Goal: Information Seeking & Learning: Learn about a topic

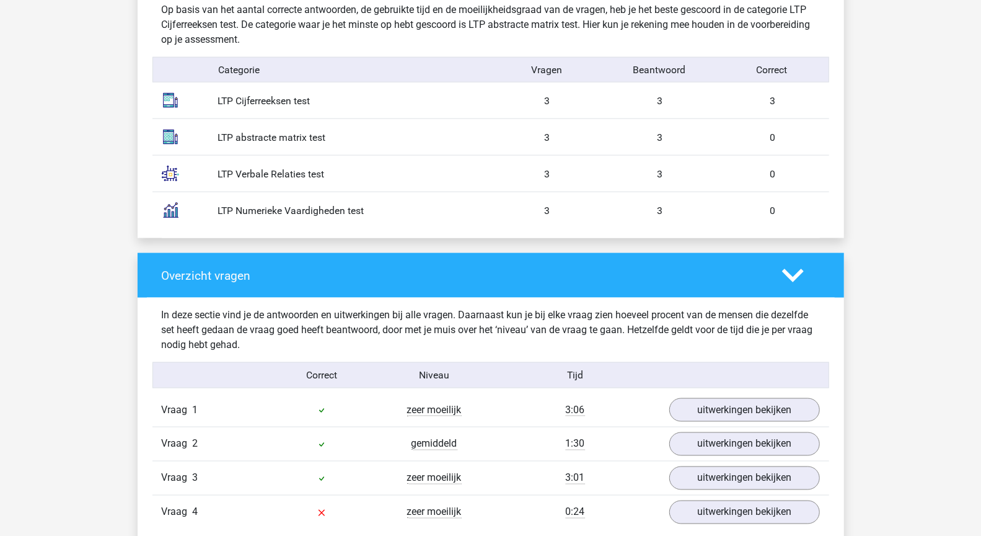
scroll to position [1037, 0]
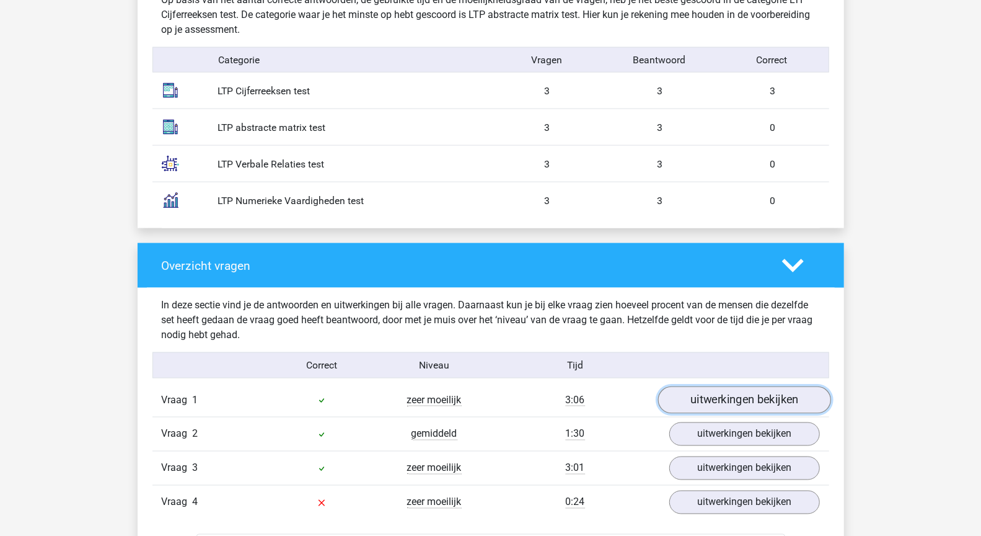
click at [697, 387] on link "uitwerkingen bekijken" at bounding box center [744, 399] width 173 height 27
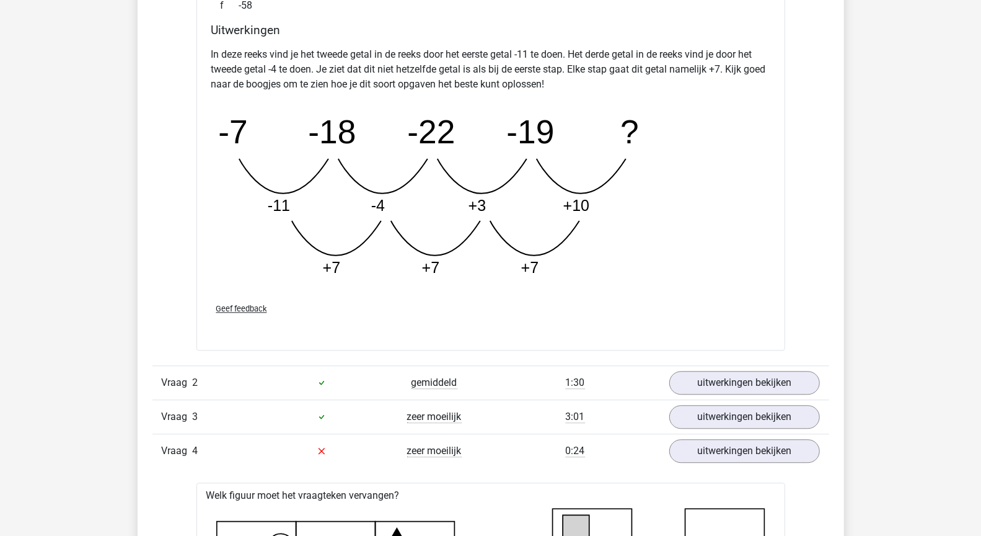
scroll to position [1724, 0]
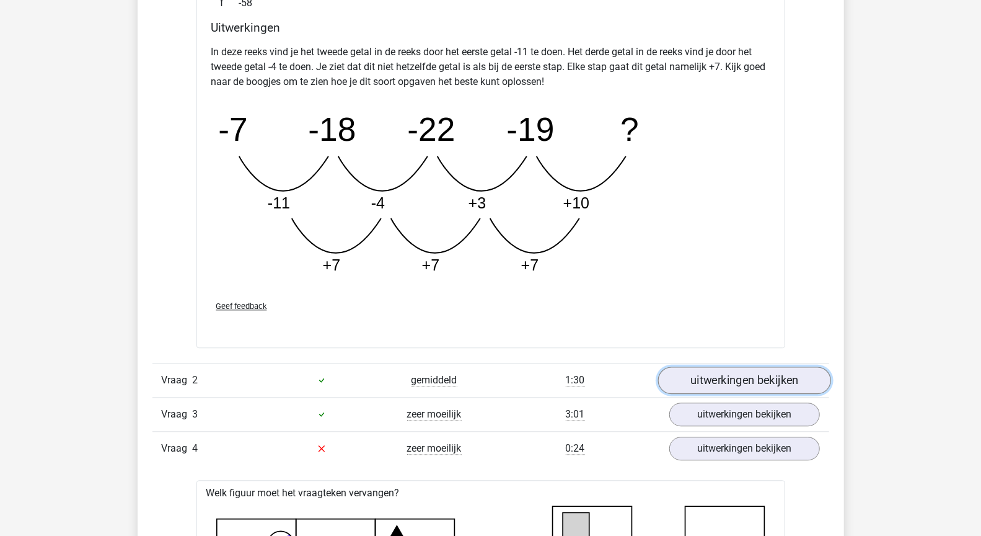
click at [762, 374] on link "uitwerkingen bekijken" at bounding box center [744, 379] width 173 height 27
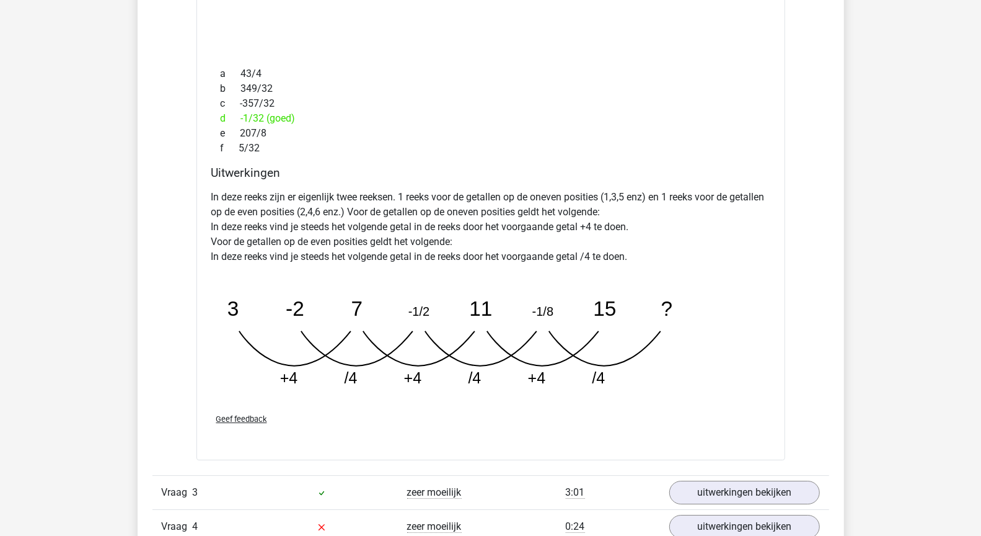
scroll to position [2246, 0]
click at [765, 484] on link "uitwerkingen bekijken" at bounding box center [744, 493] width 173 height 27
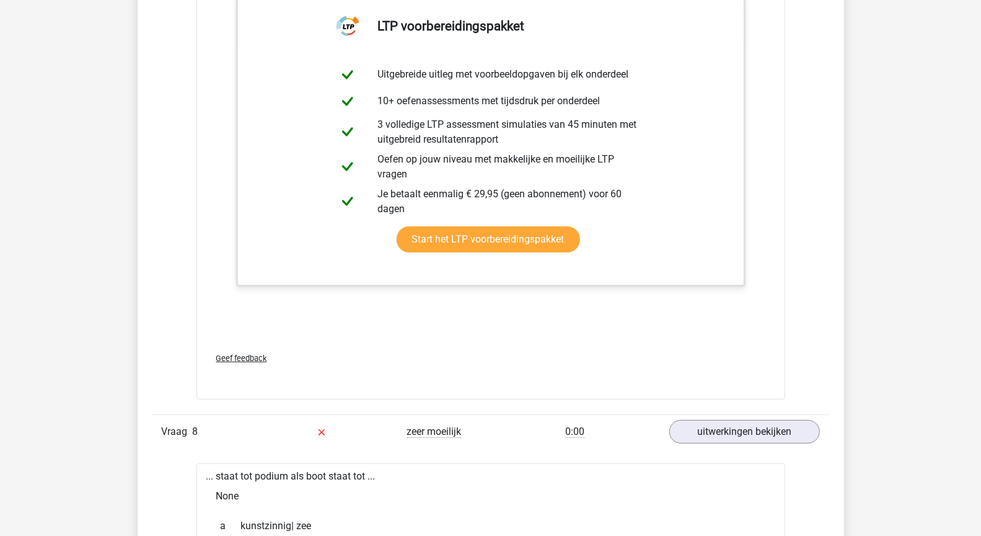
scroll to position [5947, 0]
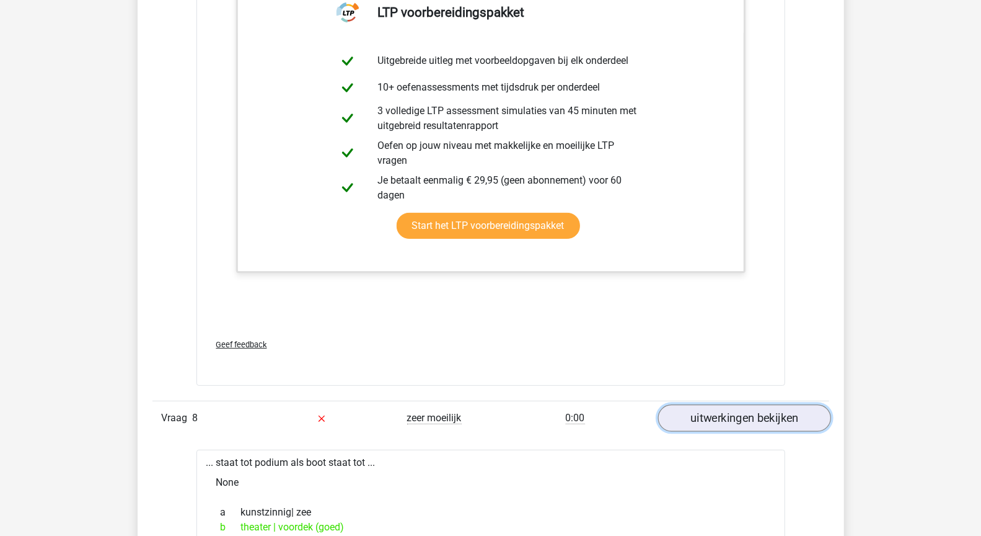
click at [750, 409] on link "uitwerkingen bekijken" at bounding box center [744, 417] width 173 height 27
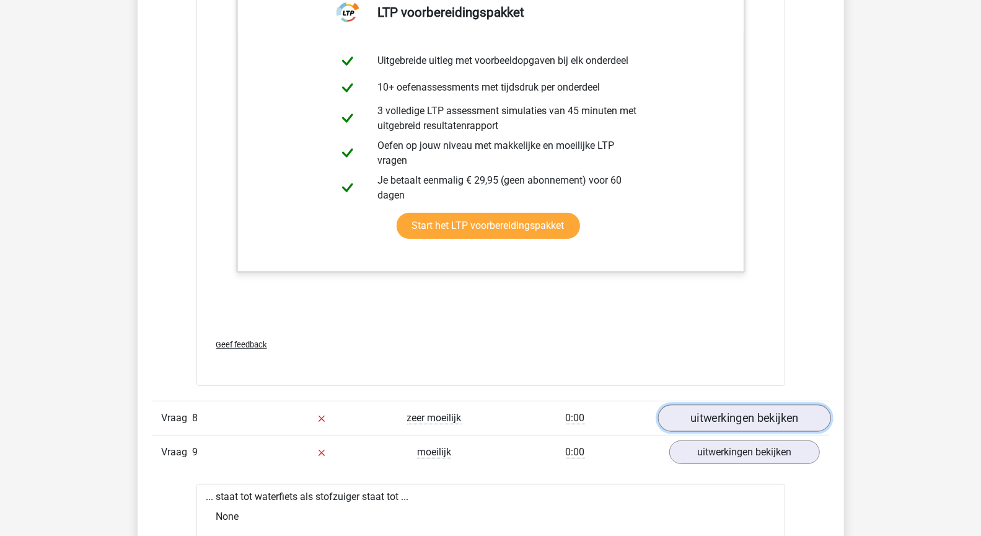
click at [736, 408] on link "uitwerkingen bekijken" at bounding box center [744, 417] width 173 height 27
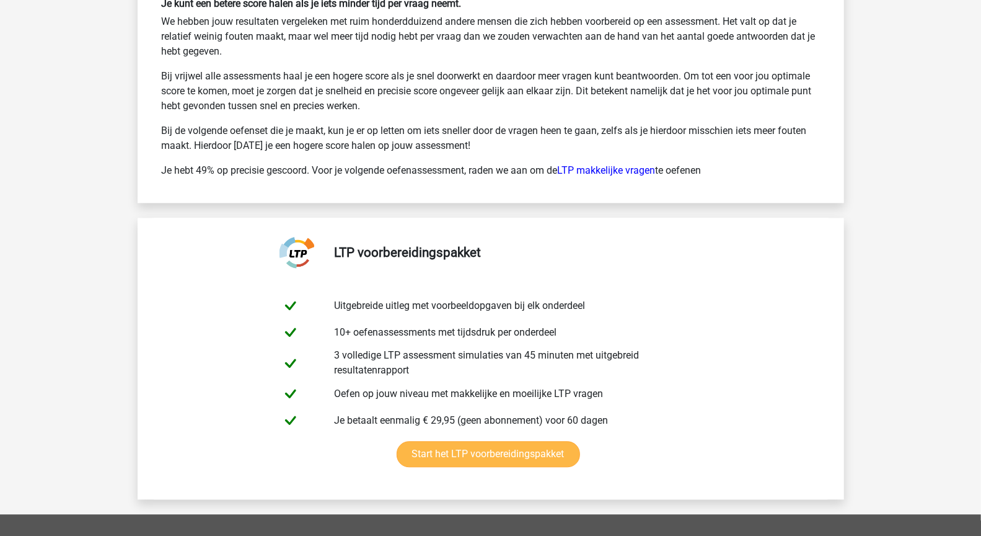
scroll to position [10578, 0]
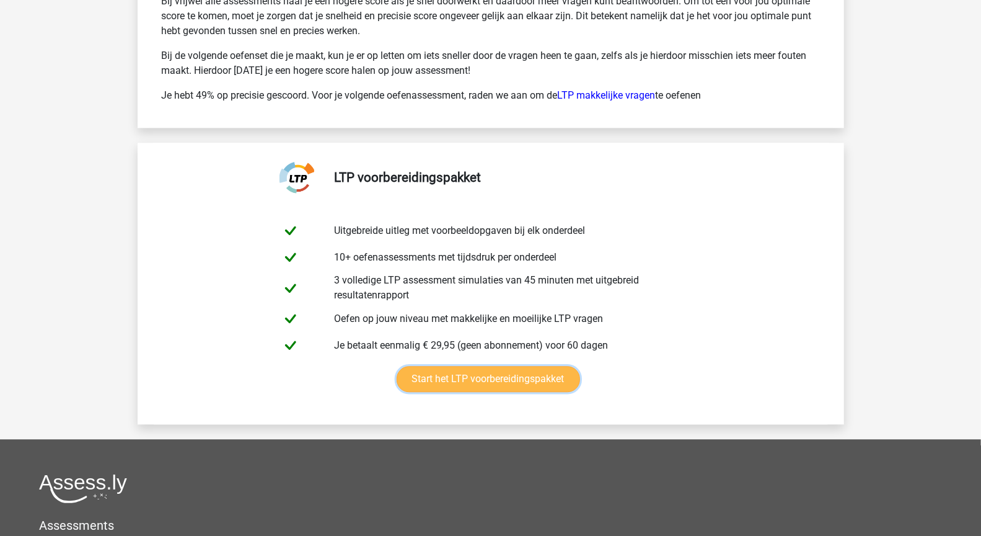
click at [560, 366] on link "Start het LTP voorbereidingspakket" at bounding box center [488, 379] width 183 height 26
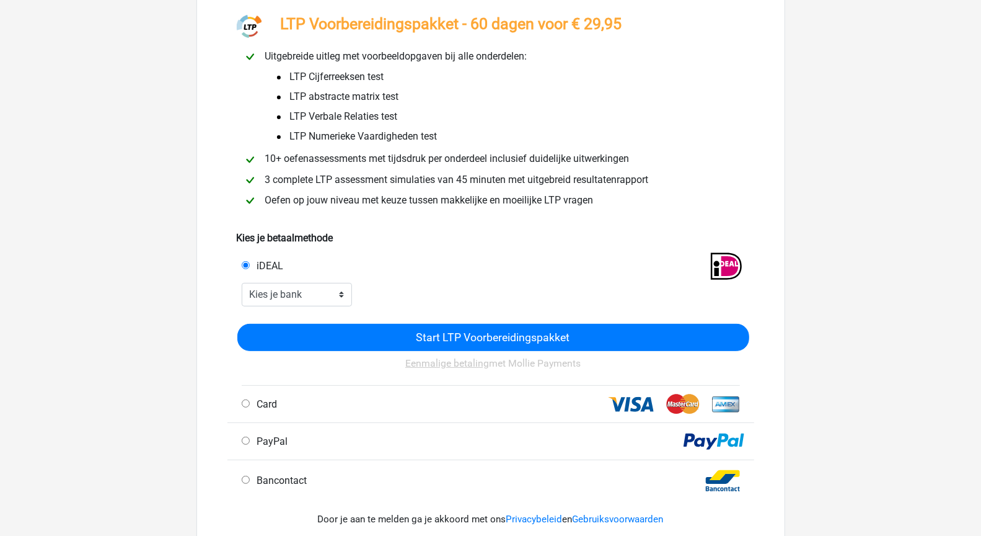
scroll to position [90, 0]
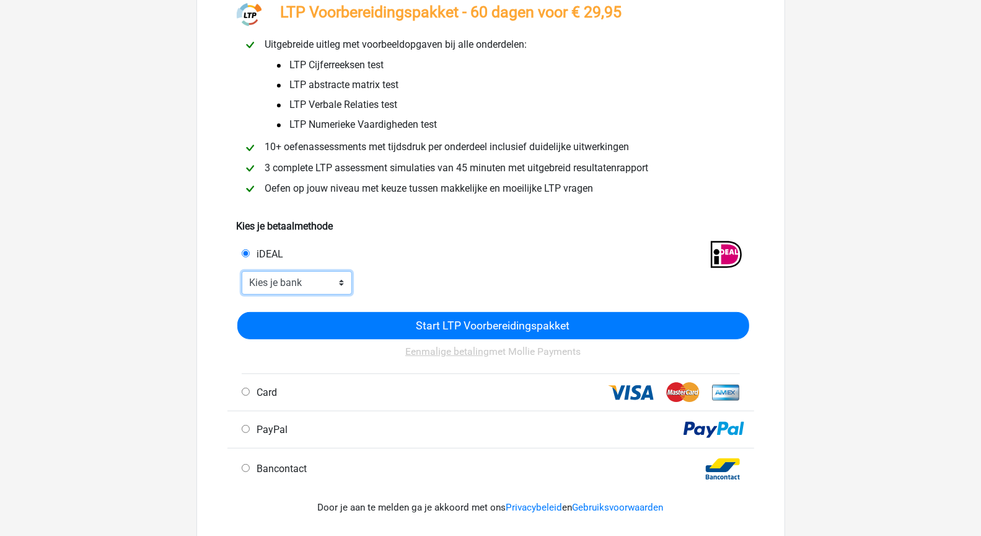
click at [331, 281] on select "Kies je bank ABN AMRO ING Rabobank ASN Bank bunq Knab N26 NN Regiobank Revolut …" at bounding box center [297, 283] width 111 height 24
select select "ideal_RABONL2U"
click at [242, 271] on select "Kies je bank ABN AMRO ING Rabobank ASN Bank bunq Knab N26 NN Regiobank Revolut …" at bounding box center [297, 283] width 111 height 24
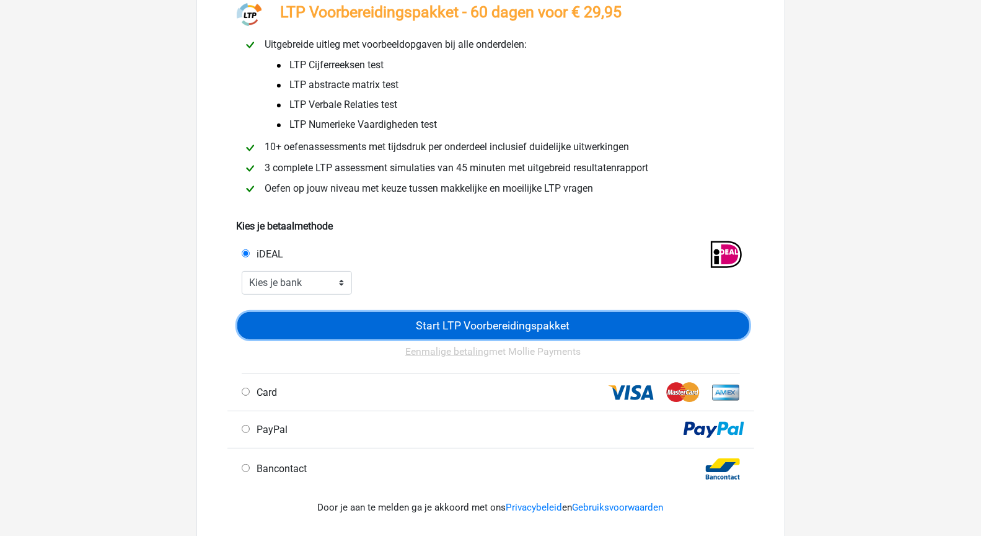
click at [451, 325] on input "Start LTP Voorbereidingspakket" at bounding box center [493, 325] width 512 height 27
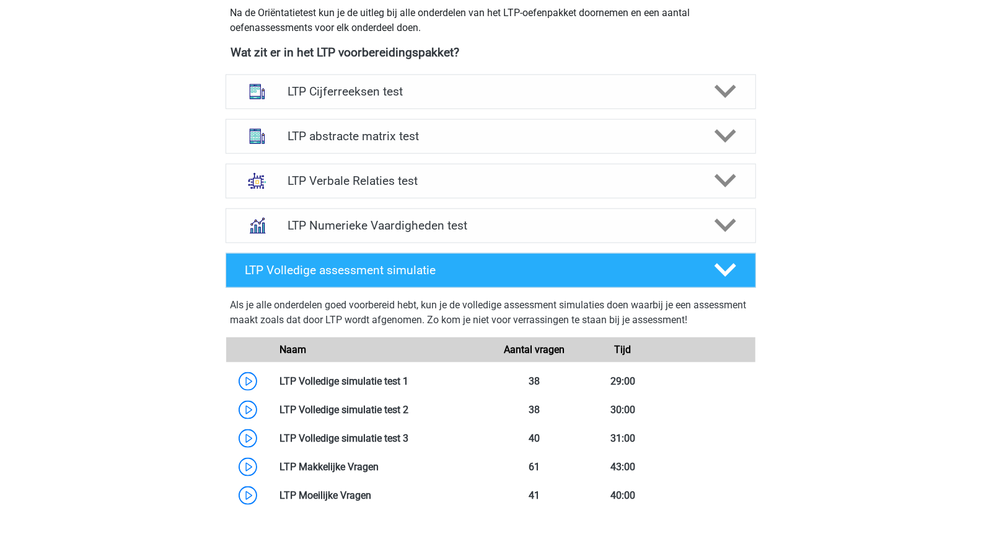
scroll to position [824, 0]
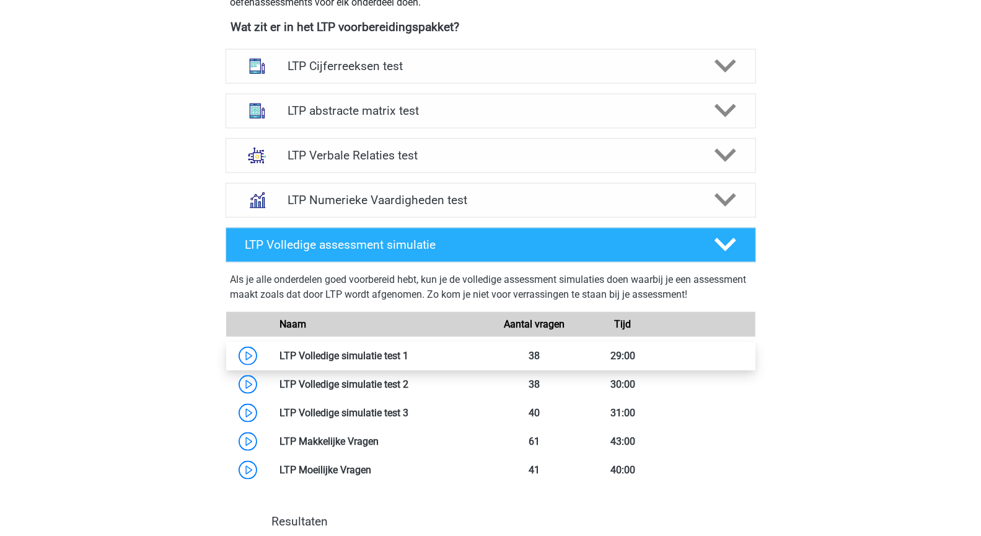
click at [408, 351] on link at bounding box center [408, 356] width 0 height 12
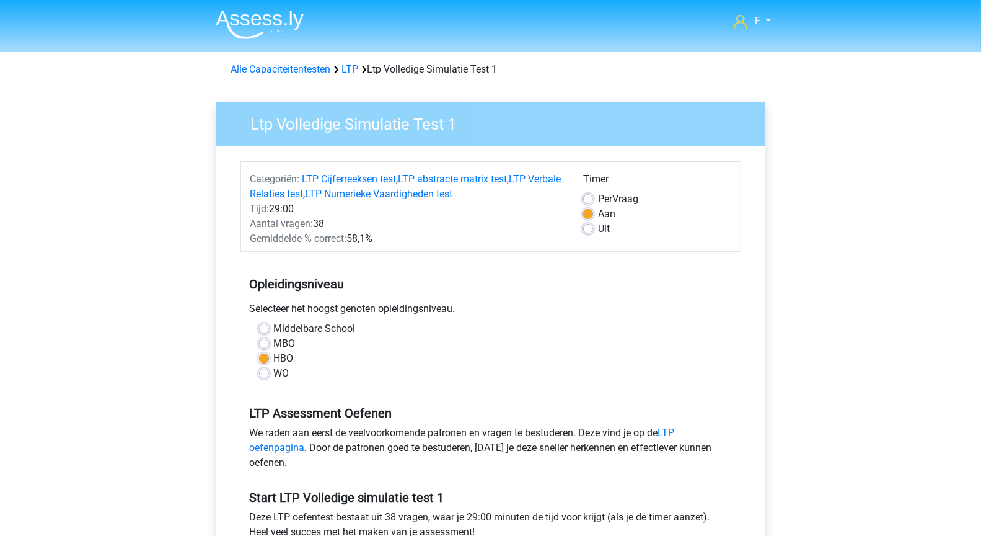
click at [598, 195] on label "Per Vraag" at bounding box center [618, 199] width 40 height 15
click at [593, 195] on input "Per Vraag" at bounding box center [588, 198] width 10 height 12
radio input "true"
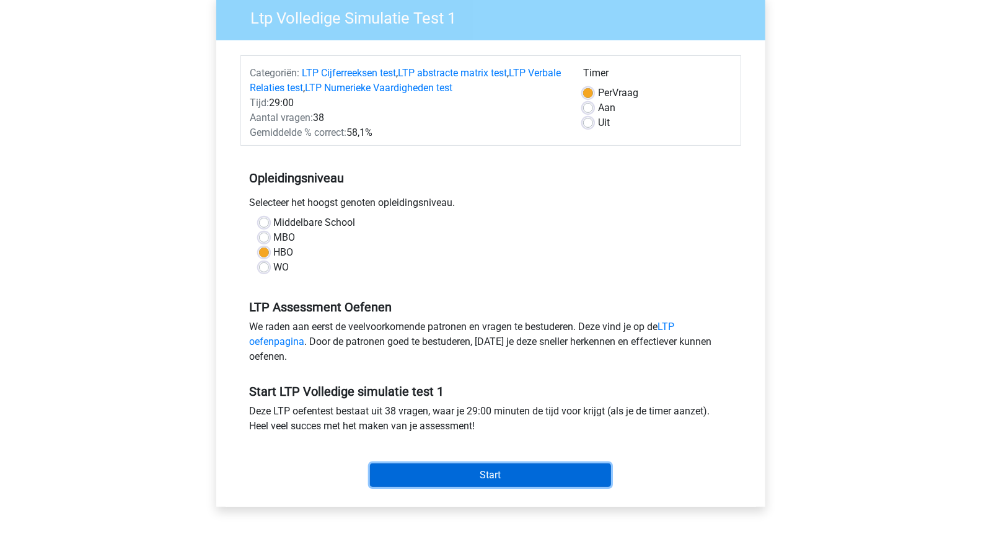
click at [558, 477] on input "Start" at bounding box center [490, 475] width 241 height 24
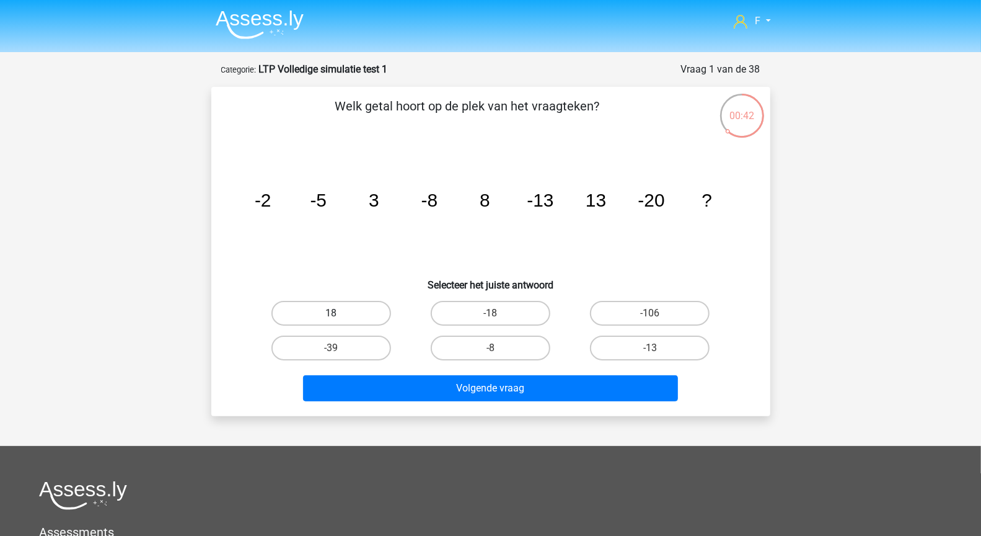
click at [339, 305] on label "18" at bounding box center [331, 313] width 120 height 25
click at [339, 313] on input "18" at bounding box center [335, 317] width 8 height 8
radio input "true"
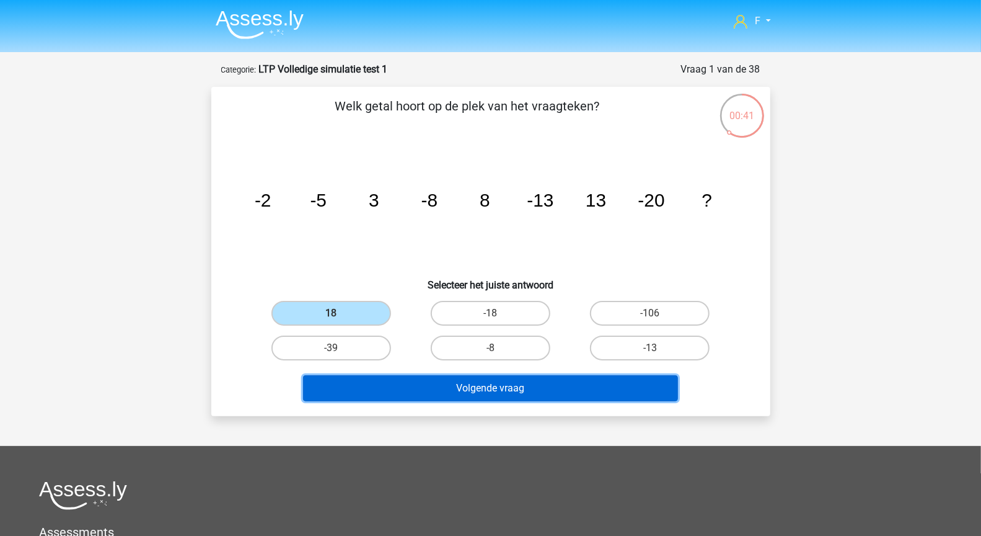
click at [425, 390] on button "Volgende vraag" at bounding box center [490, 388] width 375 height 26
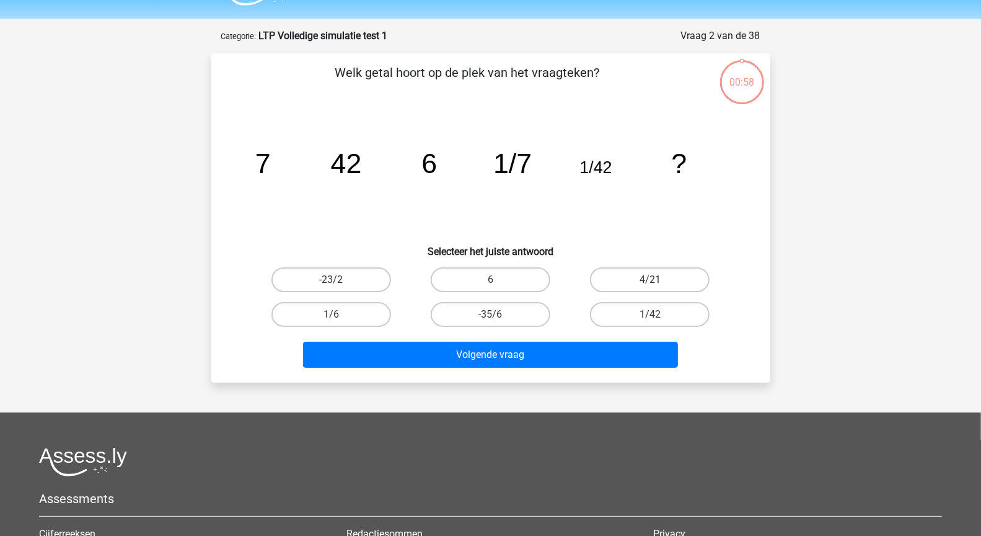
scroll to position [62, 0]
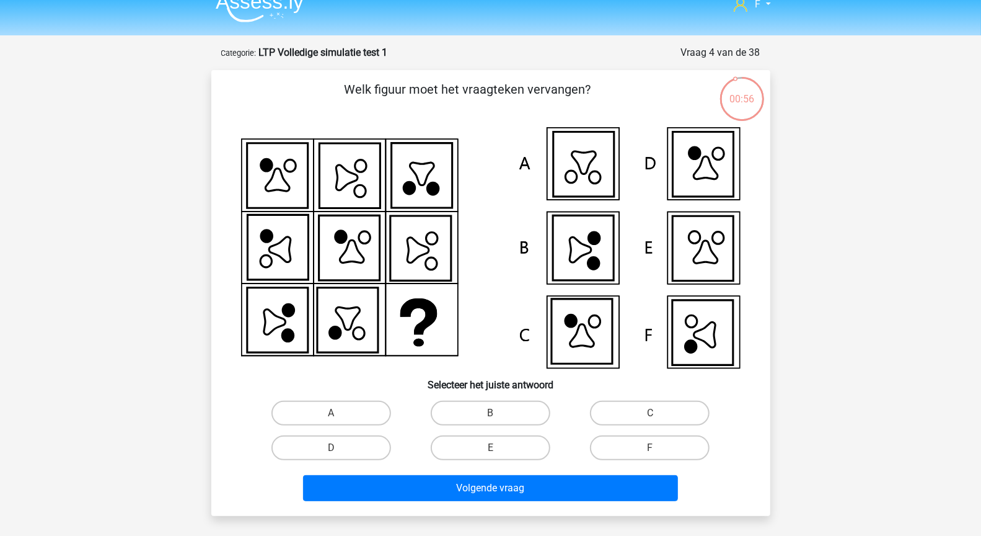
scroll to position [25, 0]
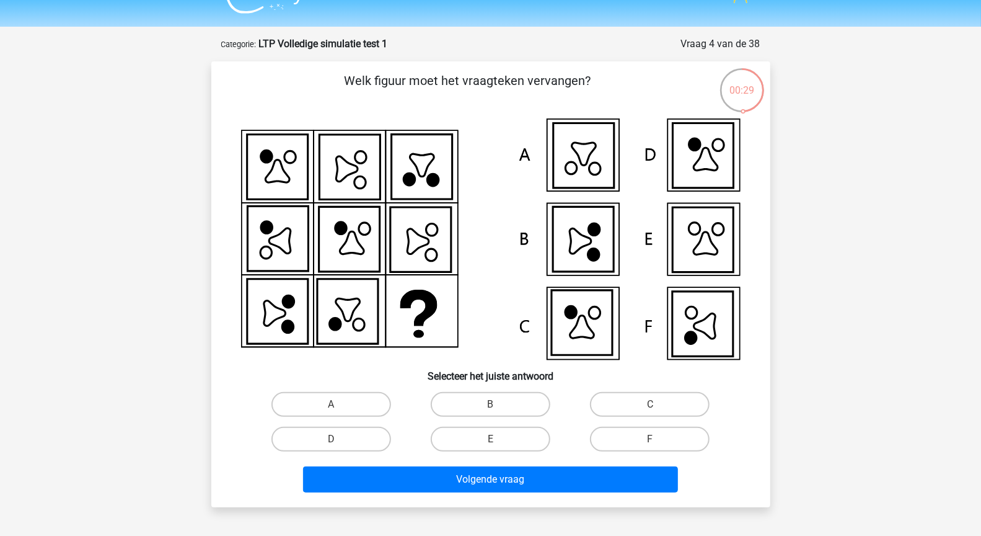
click at [700, 337] on icon at bounding box center [702, 323] width 61 height 64
click at [678, 433] on label "F" at bounding box center [650, 438] width 120 height 25
click at [658, 439] on input "F" at bounding box center [654, 443] width 8 height 8
radio input "true"
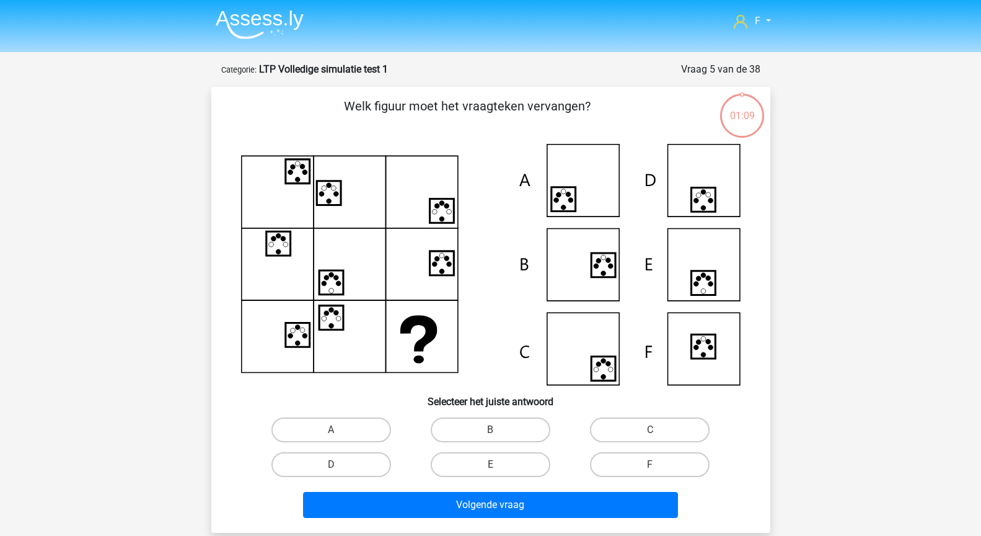
scroll to position [25, 0]
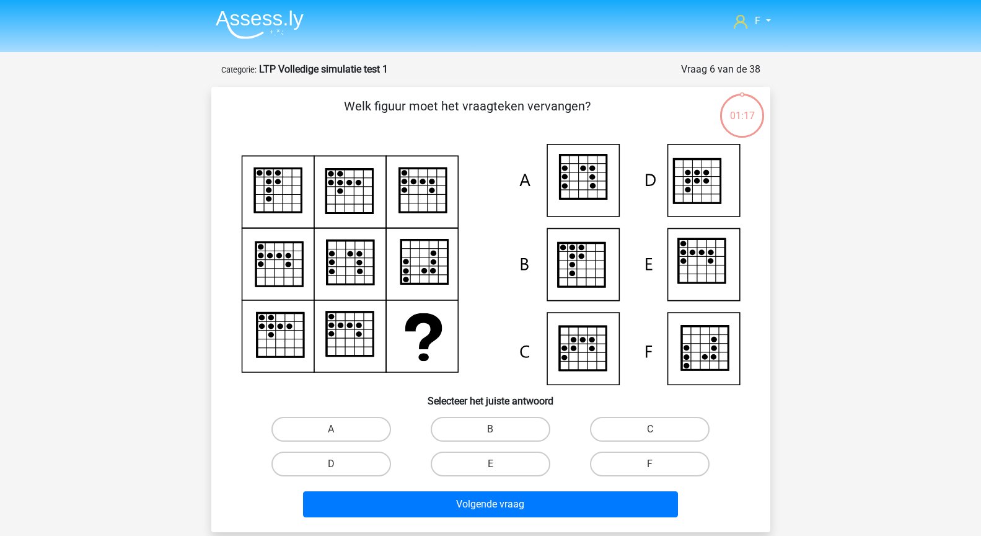
scroll to position [25, 0]
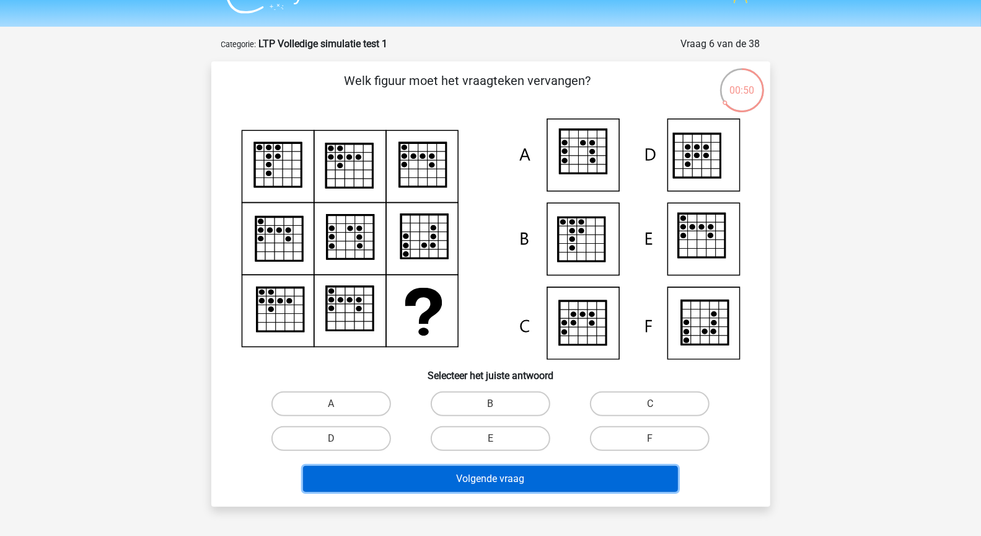
click at [487, 475] on button "Volgende vraag" at bounding box center [490, 478] width 375 height 26
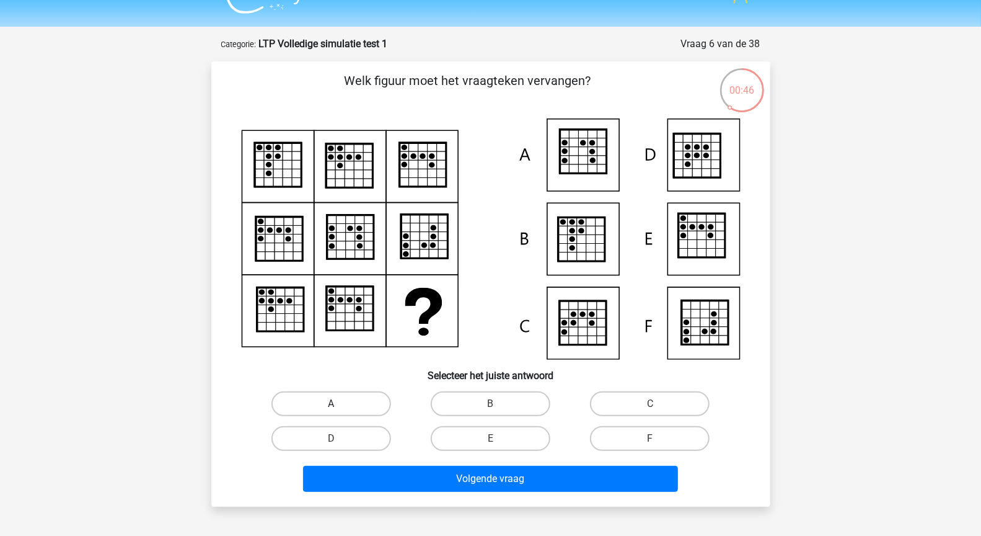
click at [359, 406] on label "A" at bounding box center [331, 403] width 120 height 25
click at [339, 406] on input "A" at bounding box center [335, 407] width 8 height 8
radio input "true"
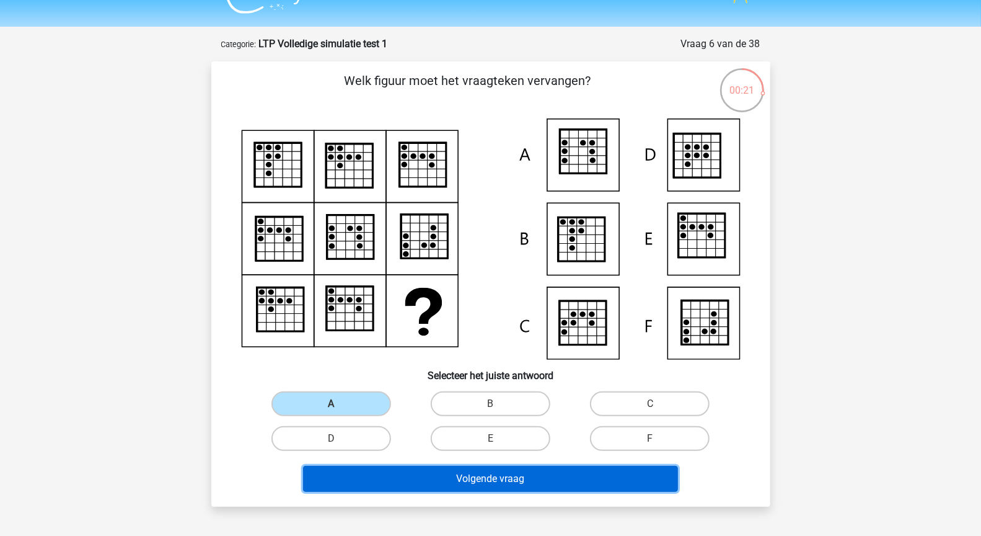
click at [458, 479] on button "Volgende vraag" at bounding box center [490, 478] width 375 height 26
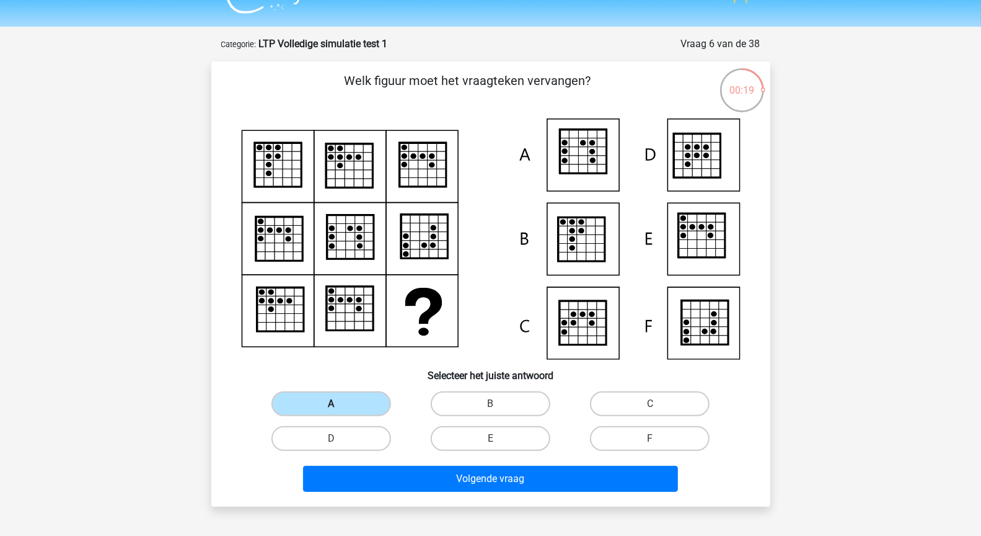
click at [369, 405] on label "A" at bounding box center [331, 403] width 120 height 25
click at [339, 405] on input "A" at bounding box center [335, 407] width 8 height 8
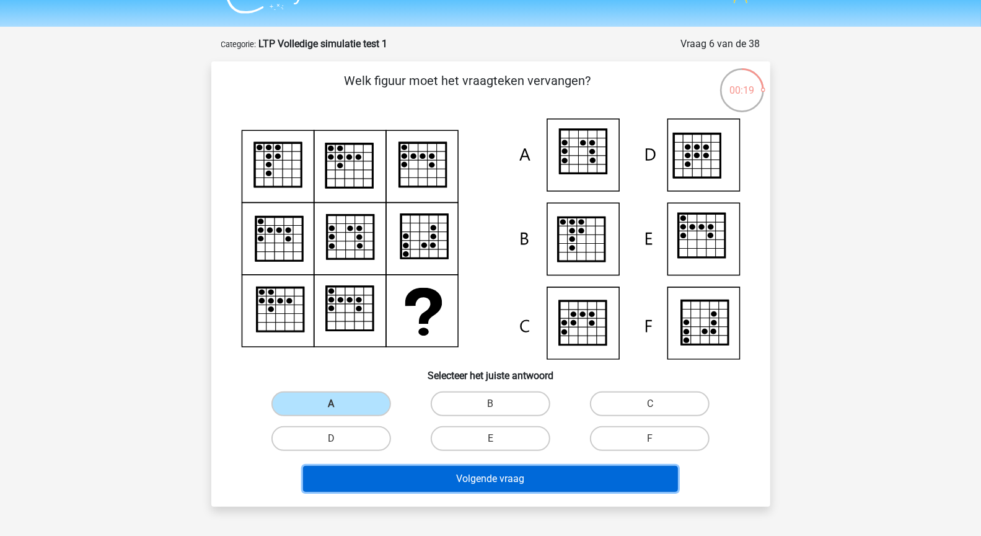
click at [405, 485] on button "Volgende vraag" at bounding box center [490, 478] width 375 height 26
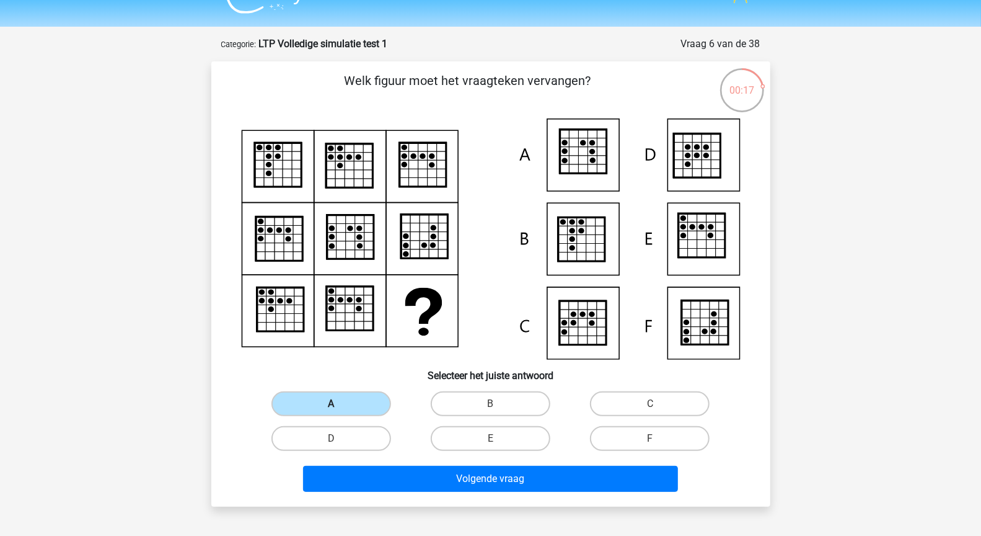
click at [358, 403] on label "A" at bounding box center [331, 403] width 120 height 25
click at [339, 403] on input "A" at bounding box center [335, 407] width 8 height 8
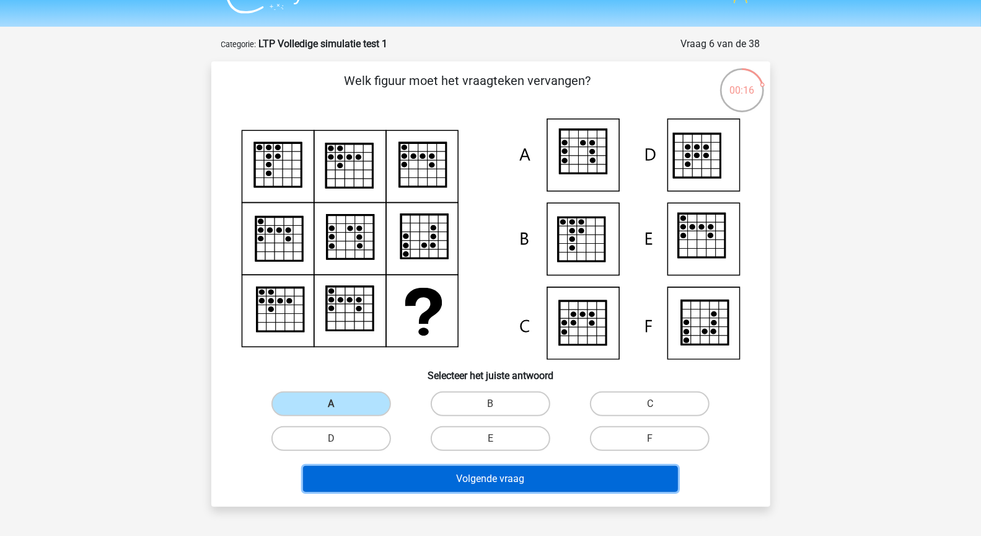
click at [397, 477] on button "Volgende vraag" at bounding box center [490, 478] width 375 height 26
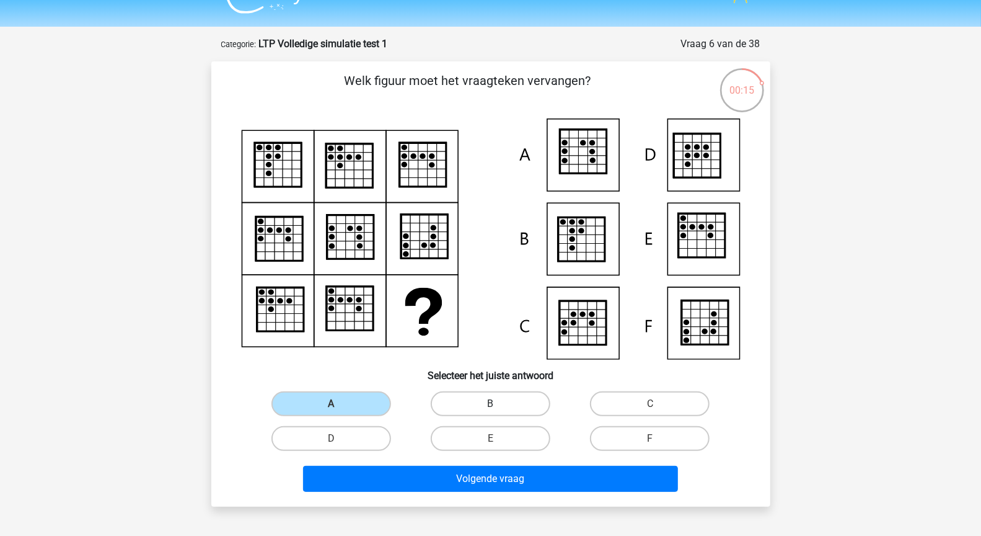
click at [488, 403] on label "B" at bounding box center [491, 403] width 120 height 25
click at [490, 403] on input "B" at bounding box center [494, 407] width 8 height 8
radio input "true"
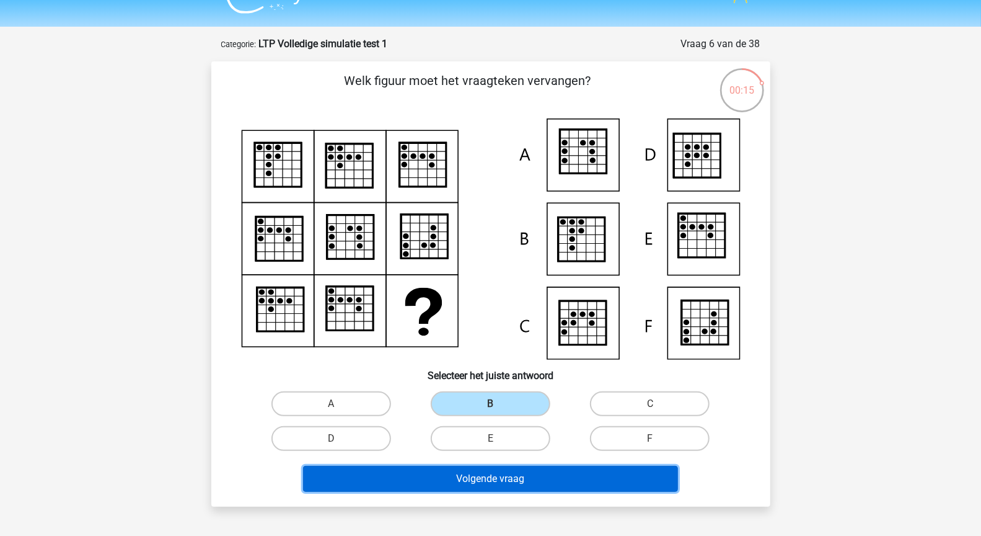
click at [492, 482] on button "Volgende vraag" at bounding box center [490, 478] width 375 height 26
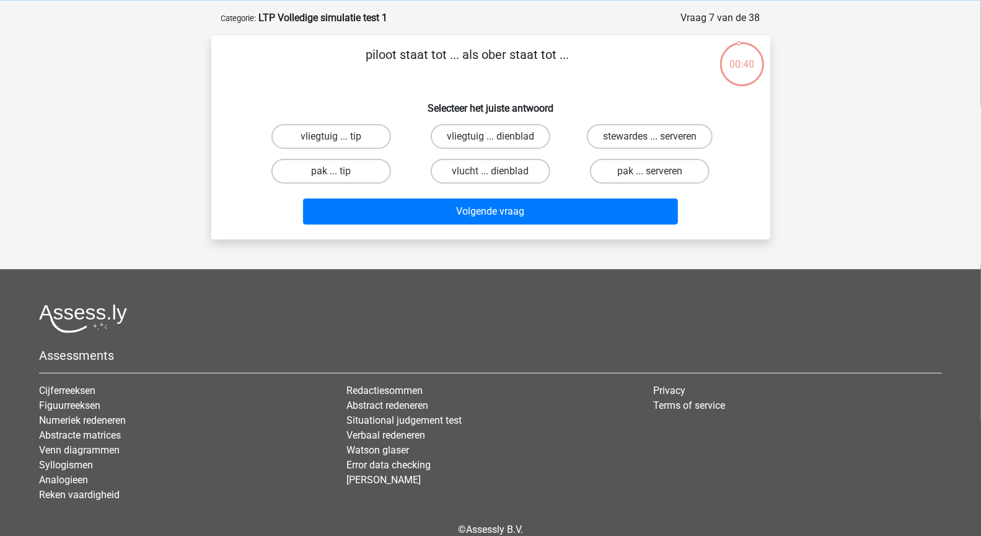
scroll to position [0, 0]
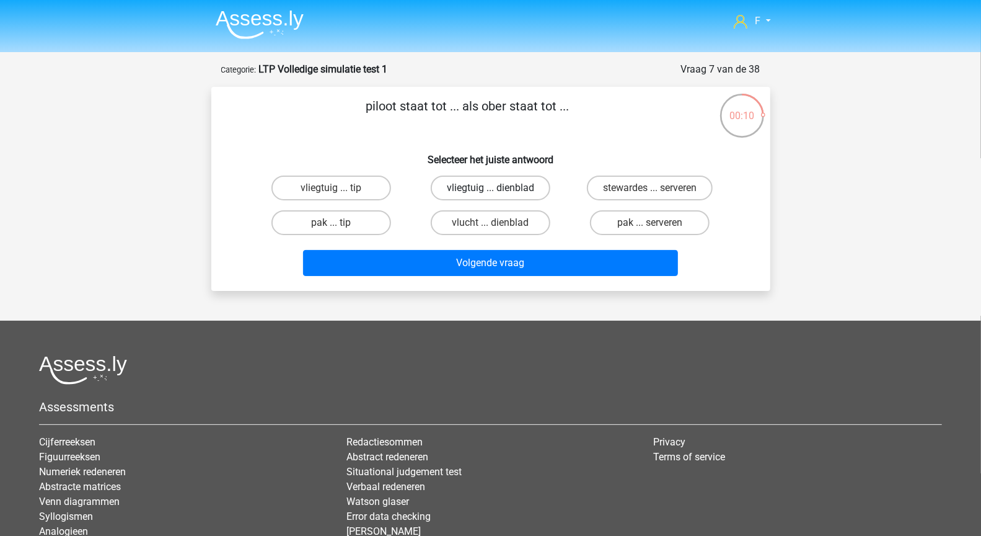
click at [510, 190] on label "vliegtuig ... dienblad" at bounding box center [491, 187] width 120 height 25
click at [498, 190] on input "vliegtuig ... dienblad" at bounding box center [494, 192] width 8 height 8
radio input "true"
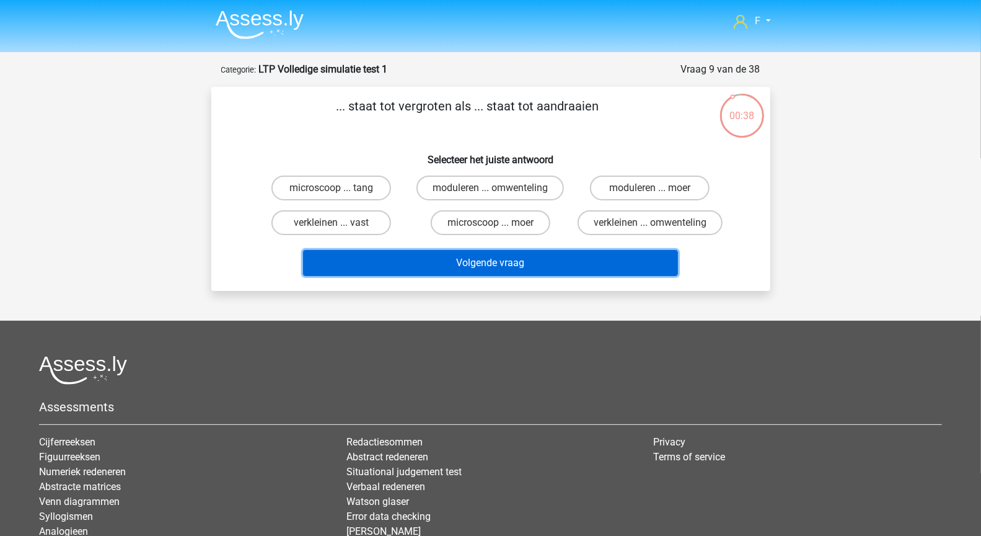
click at [457, 258] on button "Volgende vraag" at bounding box center [490, 263] width 375 height 26
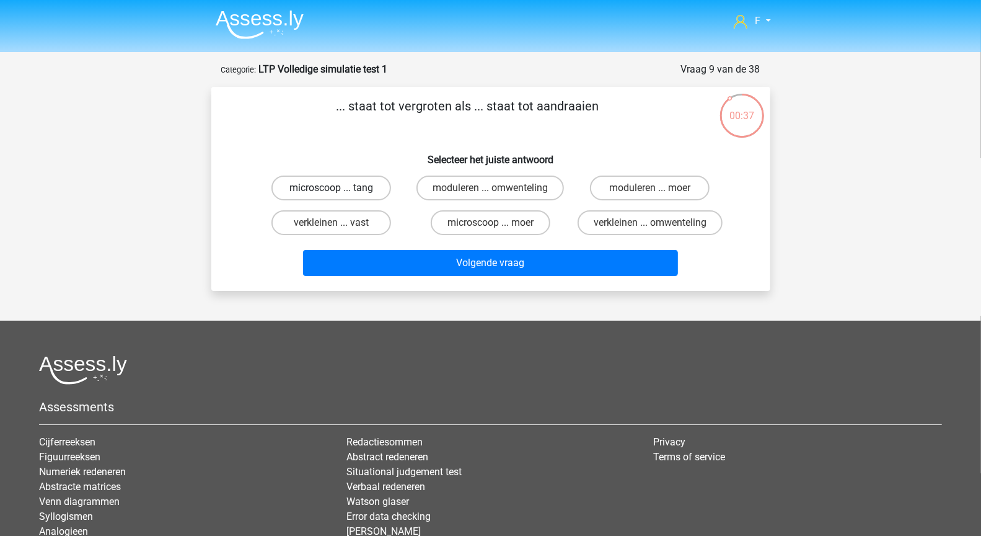
click at [368, 192] on label "microscoop ... tang" at bounding box center [331, 187] width 120 height 25
click at [339, 192] on input "microscoop ... tang" at bounding box center [335, 192] width 8 height 8
radio input "true"
click at [500, 226] on label "microscoop ... moer" at bounding box center [491, 222] width 120 height 25
click at [498, 226] on input "microscoop ... moer" at bounding box center [494, 227] width 8 height 8
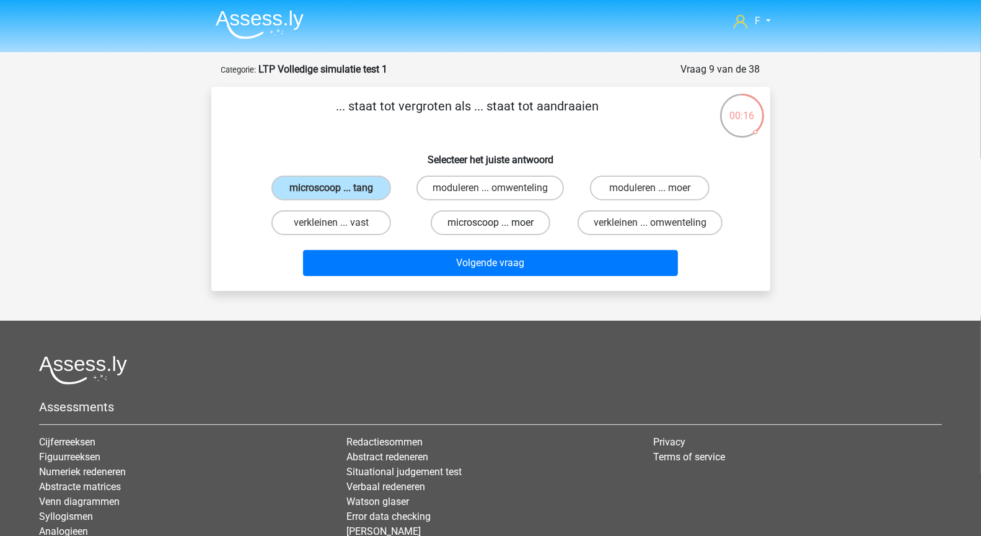
radio input "true"
click at [344, 192] on label "microscoop ... tang" at bounding box center [331, 187] width 120 height 25
click at [339, 192] on input "microscoop ... tang" at bounding box center [335, 192] width 8 height 8
radio input "true"
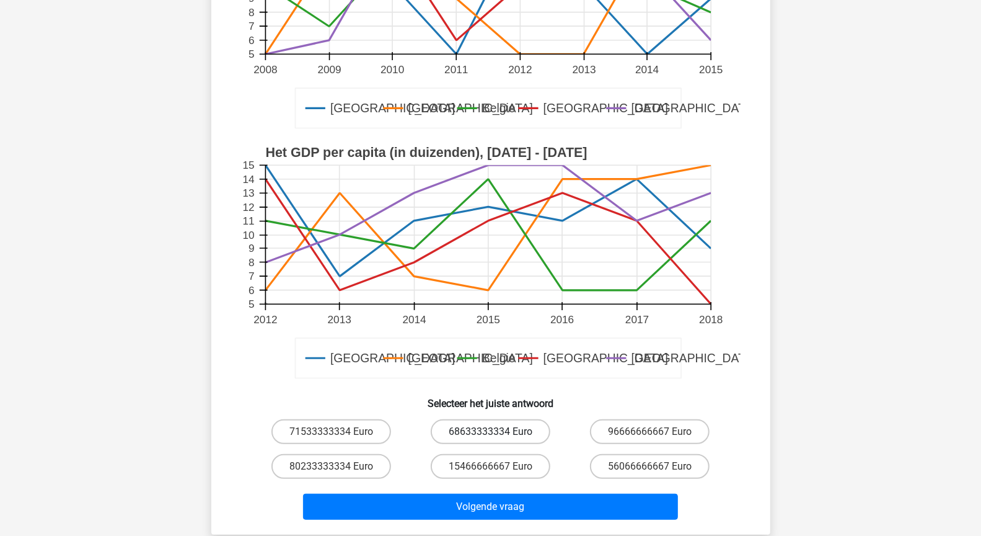
scroll to position [372, 0]
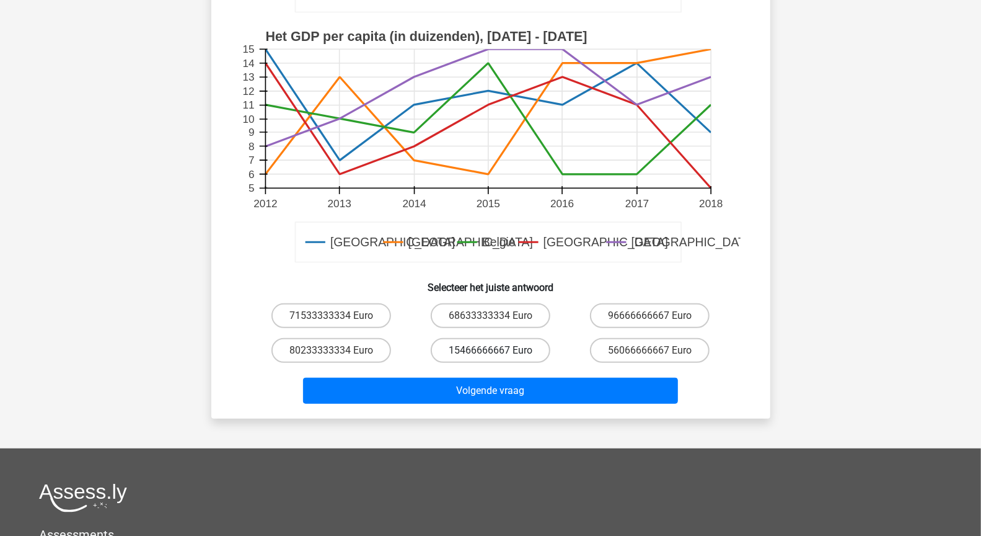
click at [502, 349] on label "15466666667 Euro" at bounding box center [491, 350] width 120 height 25
click at [498, 350] on input "15466666667 Euro" at bounding box center [494, 354] width 8 height 8
radio input "true"
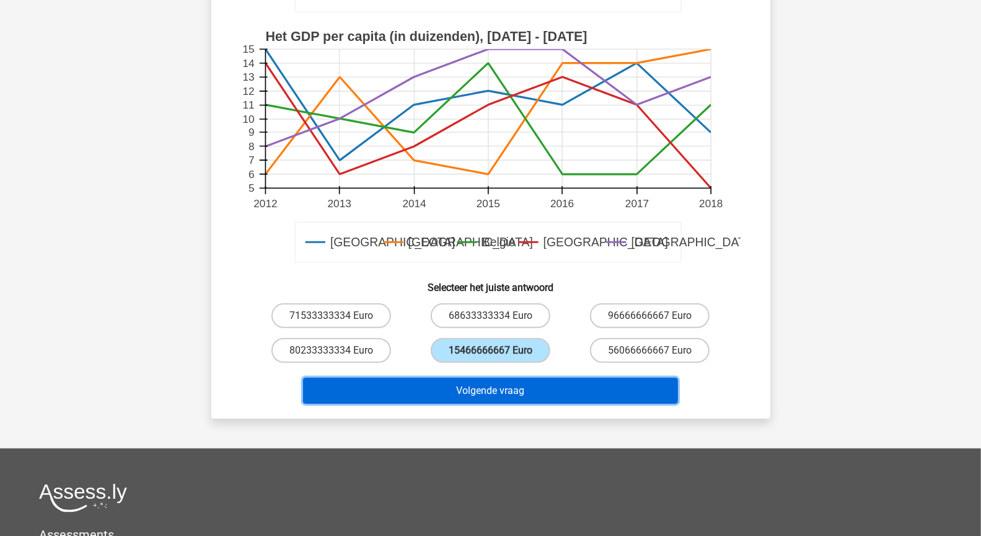
click at [514, 385] on button "Volgende vraag" at bounding box center [490, 390] width 375 height 26
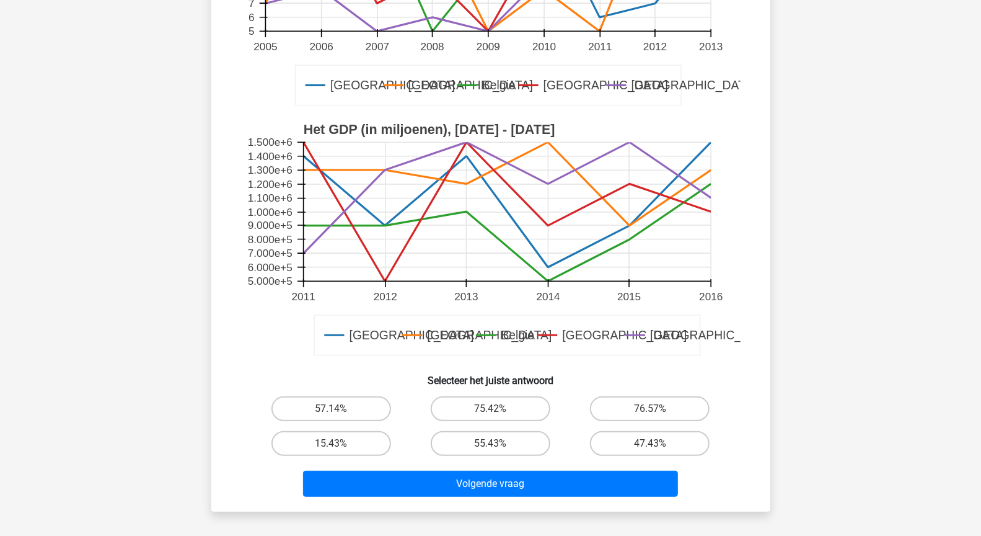
scroll to position [292, 0]
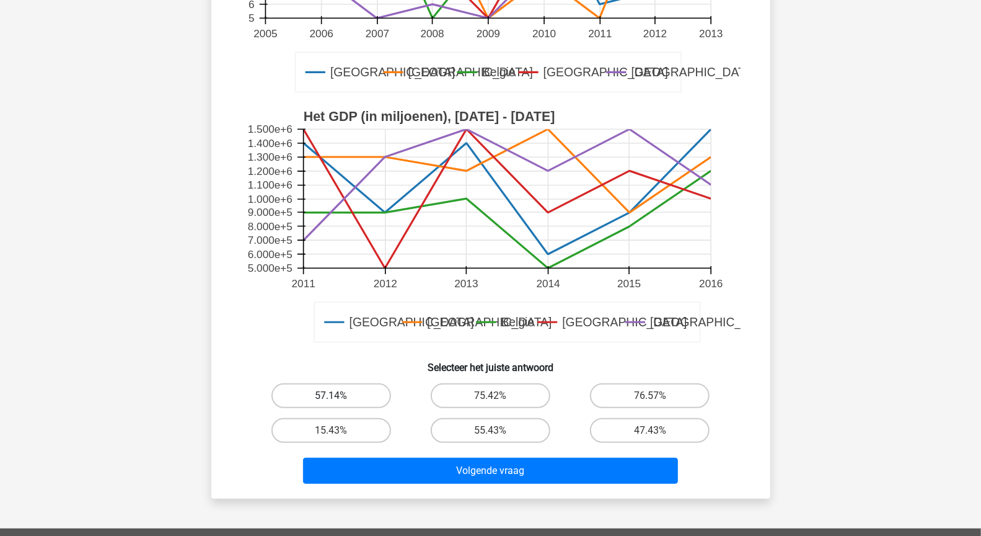
click at [361, 394] on label "57.14%" at bounding box center [331, 395] width 120 height 25
click at [339, 395] on input "57.14%" at bounding box center [335, 399] width 8 height 8
radio input "true"
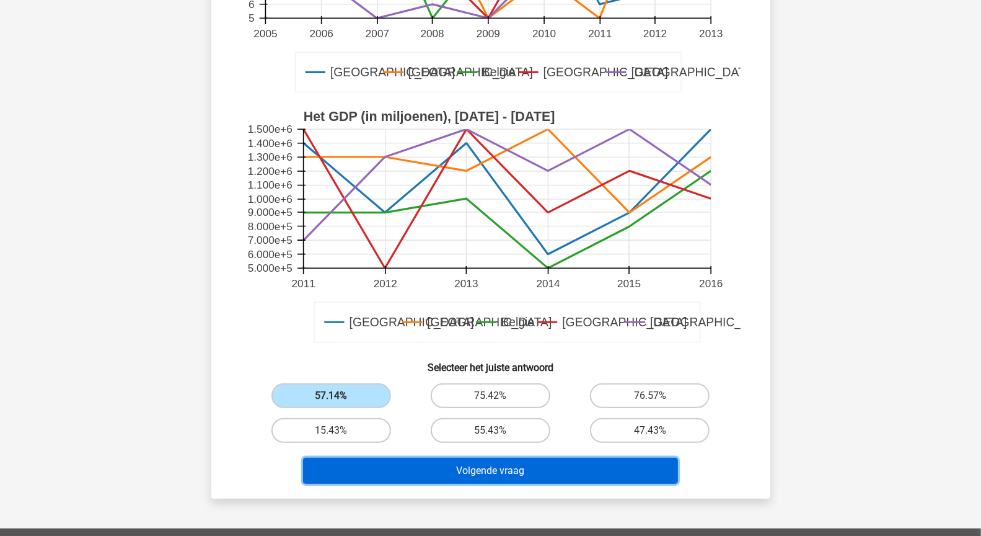
click at [498, 477] on button "Volgende vraag" at bounding box center [490, 470] width 375 height 26
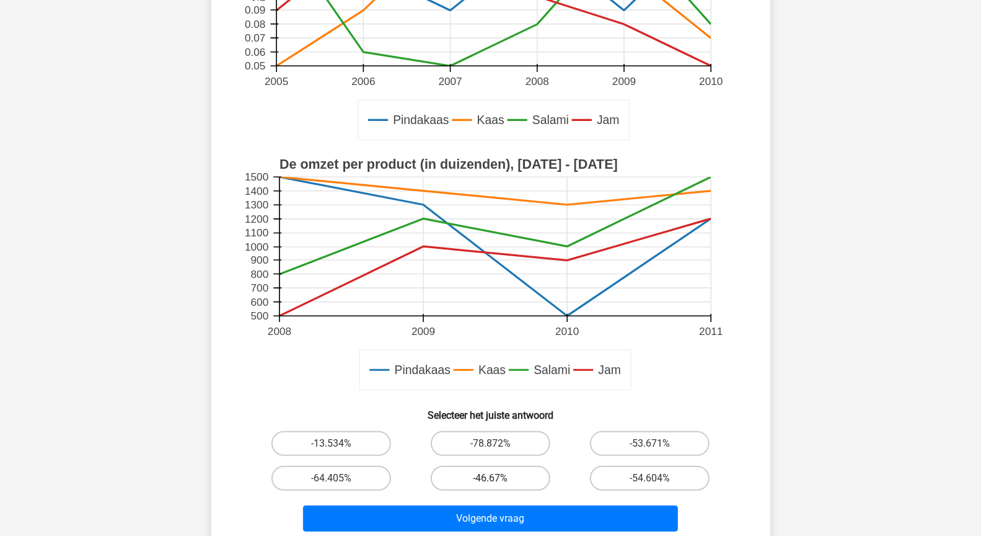
scroll to position [315, 0]
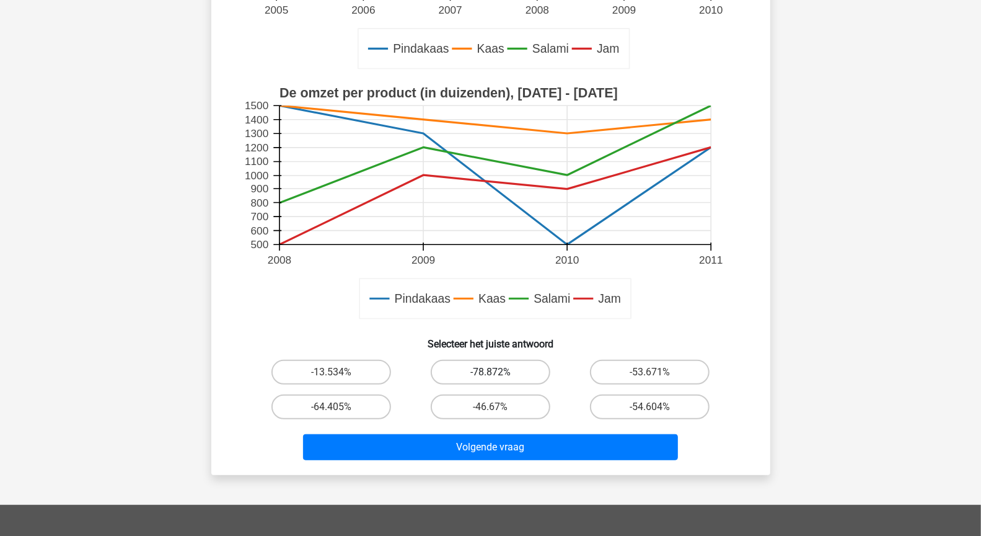
click at [510, 371] on label "-78.872%" at bounding box center [491, 371] width 120 height 25
click at [498, 372] on input "-78.872%" at bounding box center [494, 376] width 8 height 8
radio input "true"
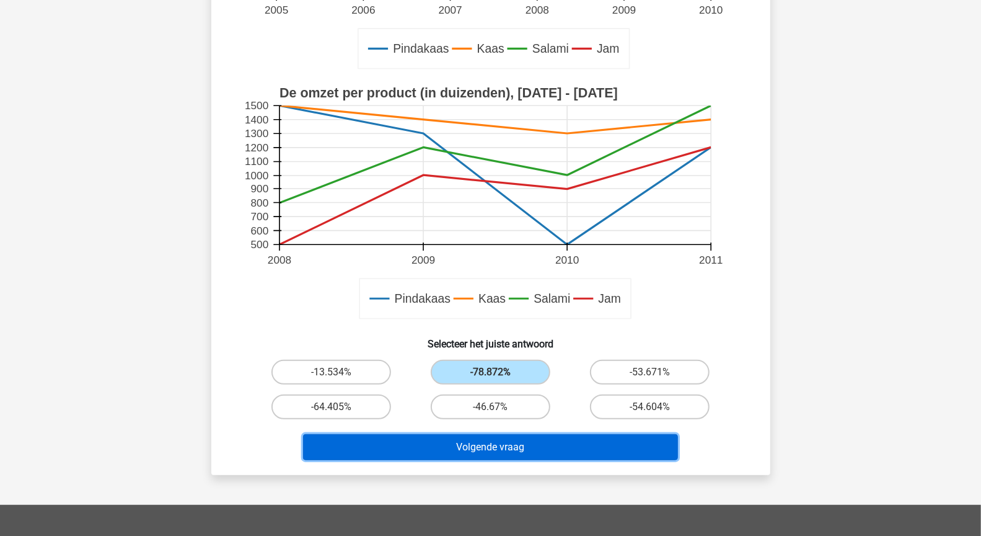
click at [520, 456] on button "Volgende vraag" at bounding box center [490, 447] width 375 height 26
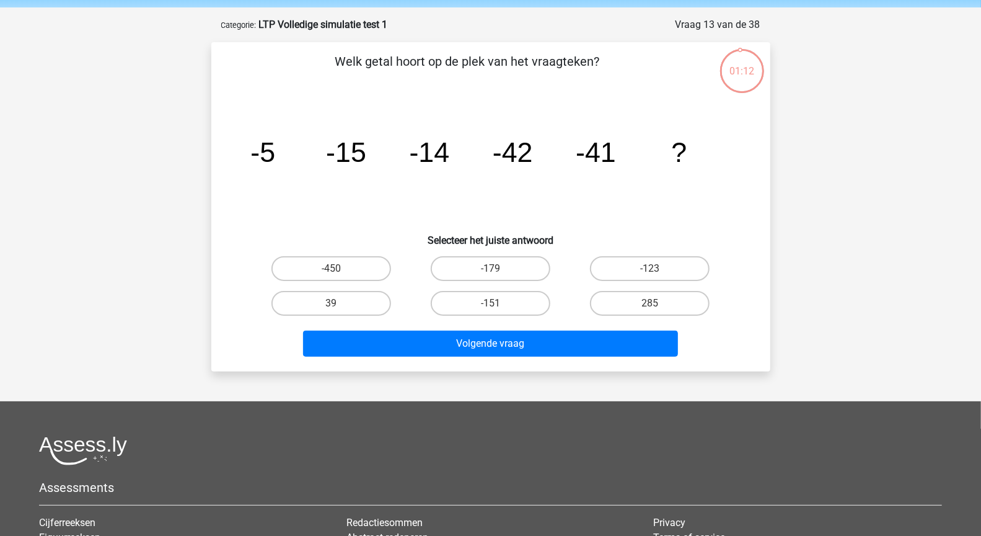
scroll to position [0, 0]
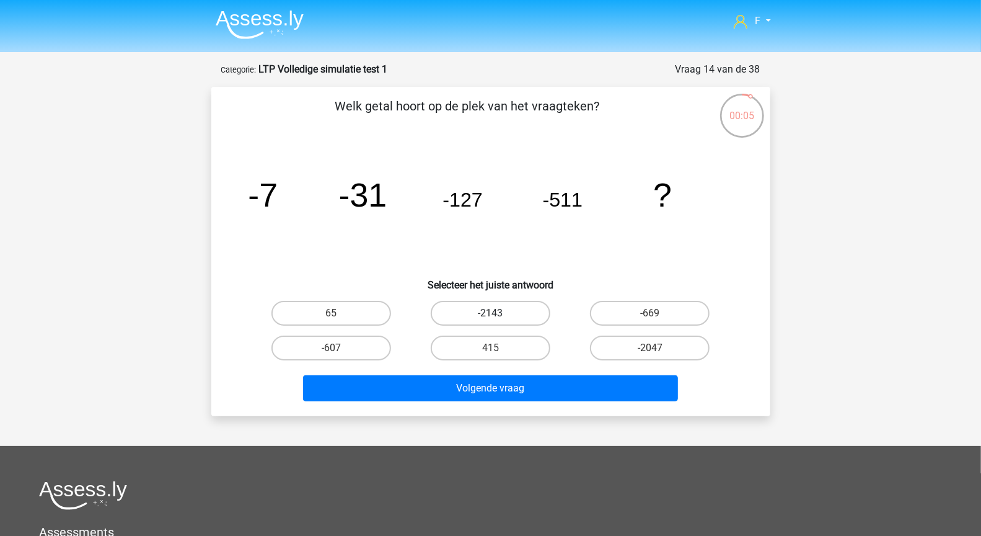
click at [465, 301] on label "-2143" at bounding box center [491, 313] width 120 height 25
click at [490, 313] on input "-2143" at bounding box center [494, 317] width 8 height 8
radio input "true"
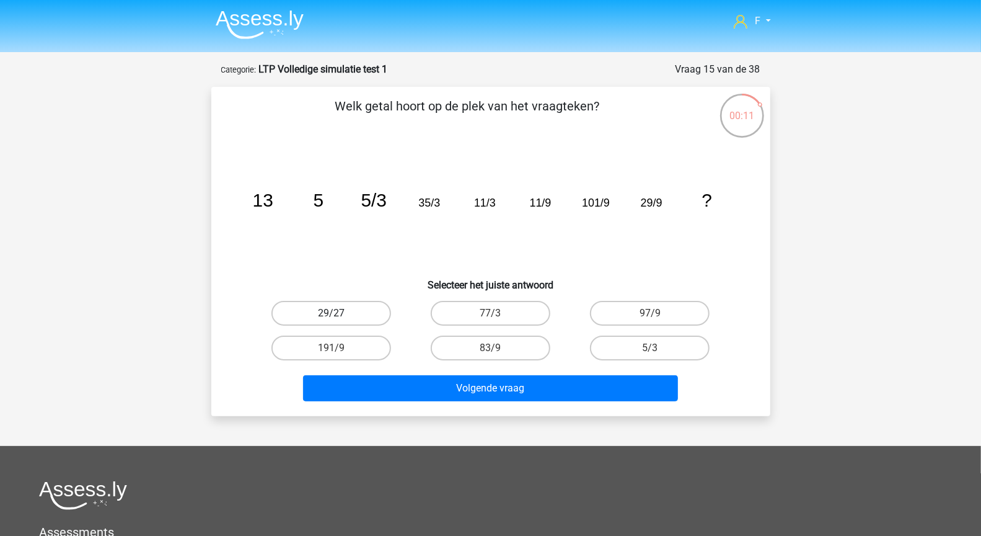
click at [382, 309] on label "29/27" at bounding box center [331, 313] width 120 height 25
click at [339, 313] on input "29/27" at bounding box center [335, 317] width 8 height 8
radio input "true"
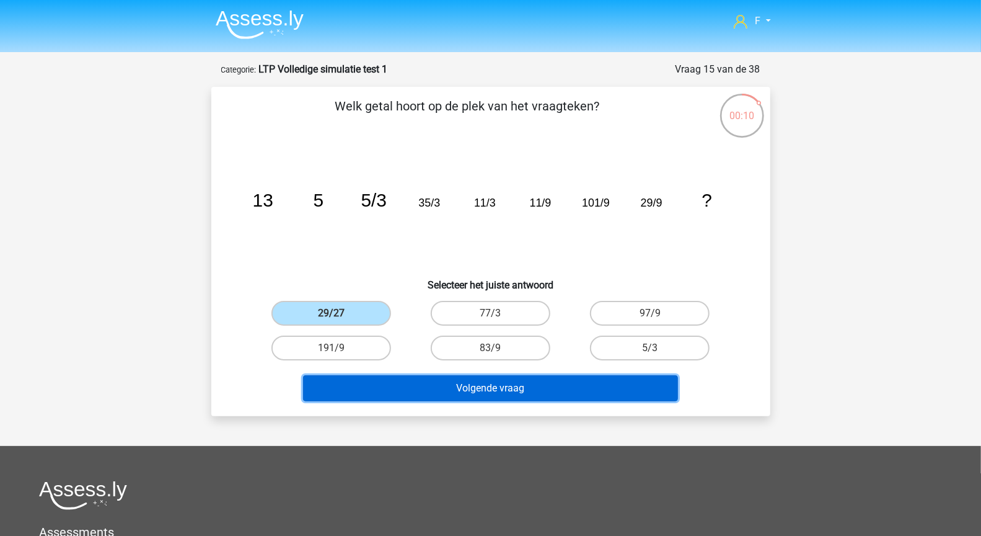
click at [423, 386] on button "Volgende vraag" at bounding box center [490, 388] width 375 height 26
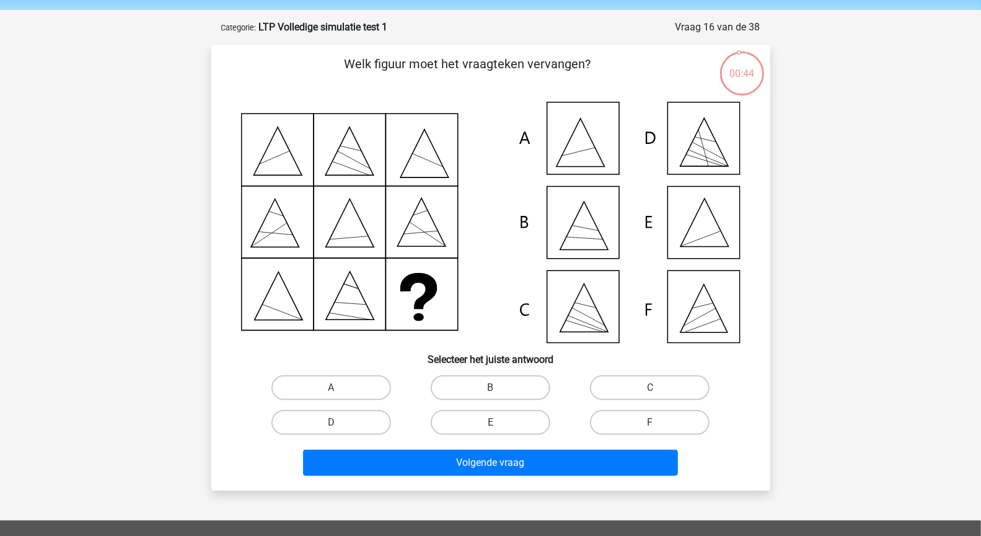
scroll to position [20, 0]
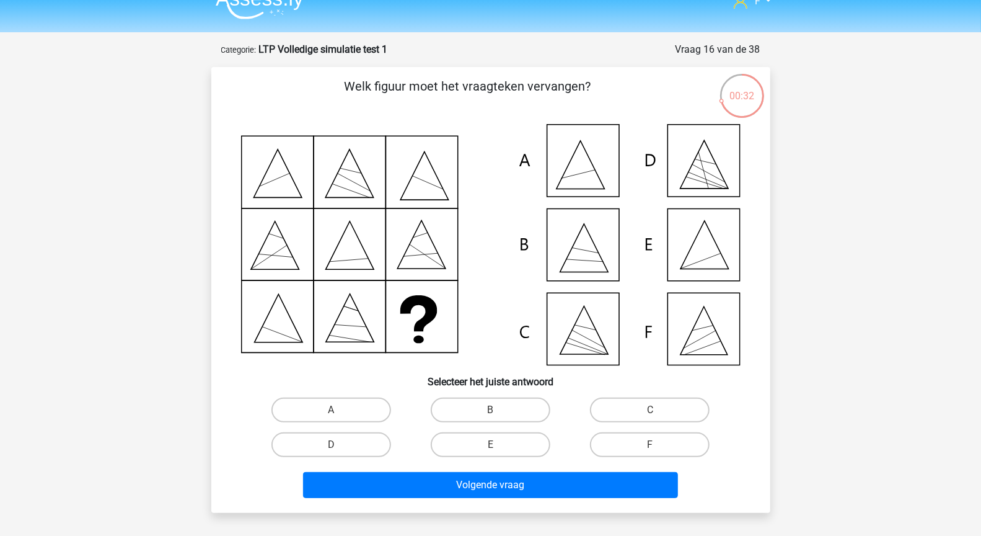
click at [732, 257] on icon at bounding box center [491, 244] width 500 height 241
click at [718, 255] on icon at bounding box center [491, 244] width 500 height 241
click at [492, 445] on input "E" at bounding box center [494, 448] width 8 height 8
radio input "true"
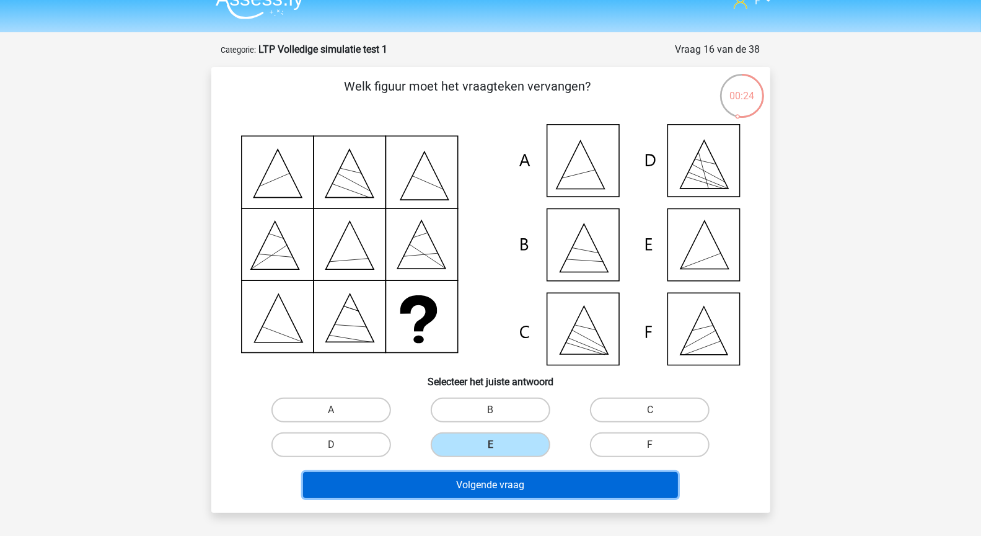
click at [501, 486] on button "Volgende vraag" at bounding box center [490, 485] width 375 height 26
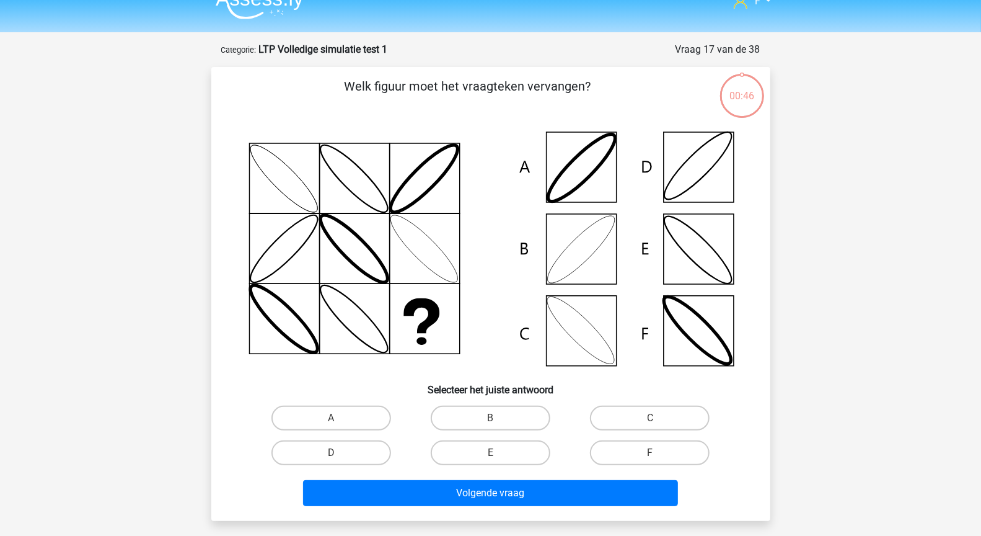
scroll to position [62, 0]
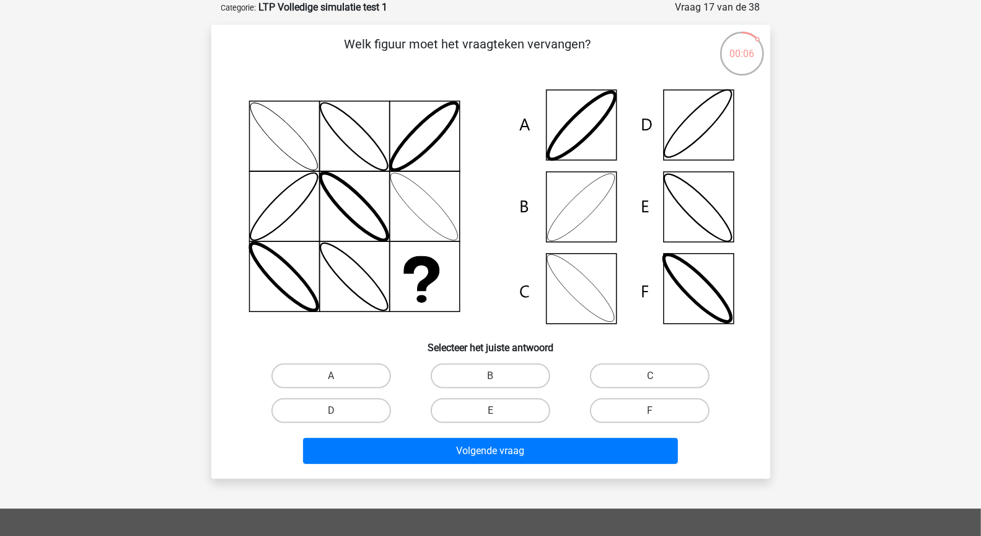
click at [583, 275] on icon at bounding box center [491, 207] width 500 height 250
click at [630, 372] on label "C" at bounding box center [650, 375] width 120 height 25
click at [650, 376] on input "C" at bounding box center [654, 380] width 8 height 8
radio input "true"
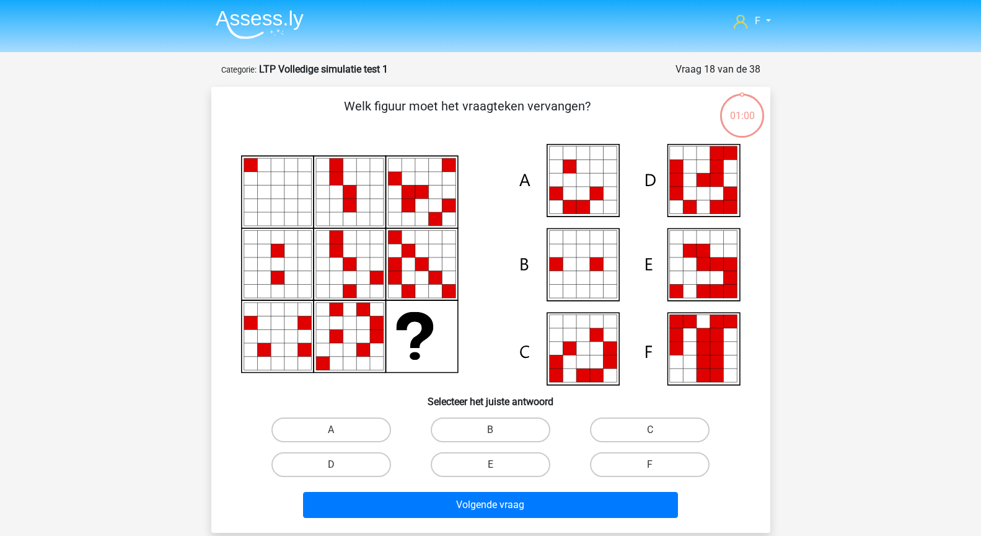
scroll to position [62, 0]
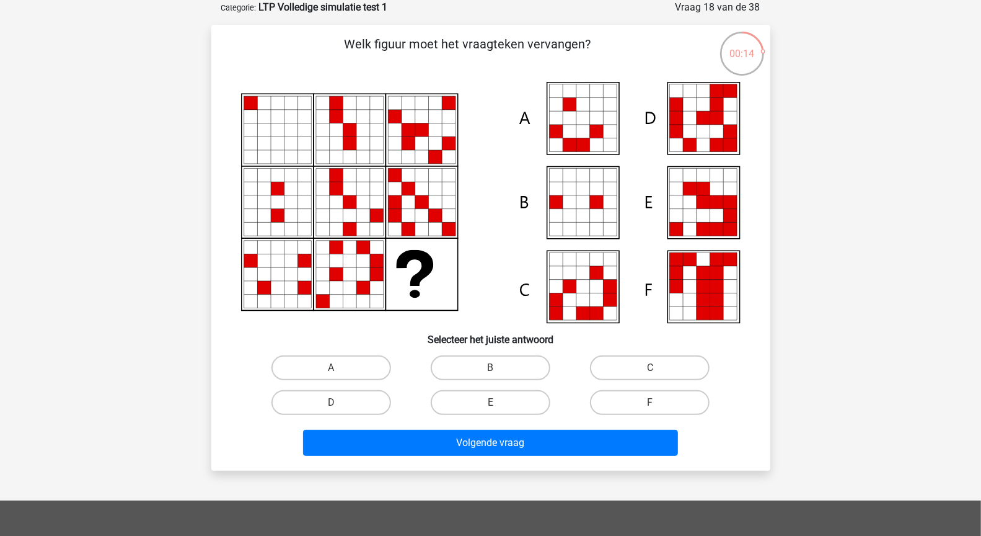
click at [712, 296] on icon at bounding box center [717, 300] width 14 height 14
click at [663, 368] on label "C" at bounding box center [650, 367] width 120 height 25
click at [658, 368] on input "C" at bounding box center [654, 372] width 8 height 8
radio input "true"
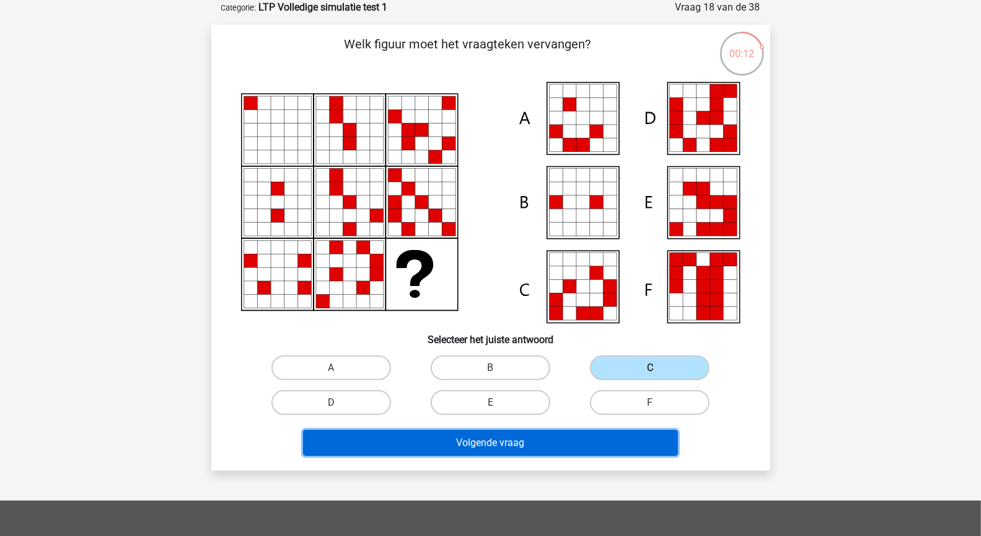
click at [620, 438] on button "Volgende vraag" at bounding box center [490, 443] width 375 height 26
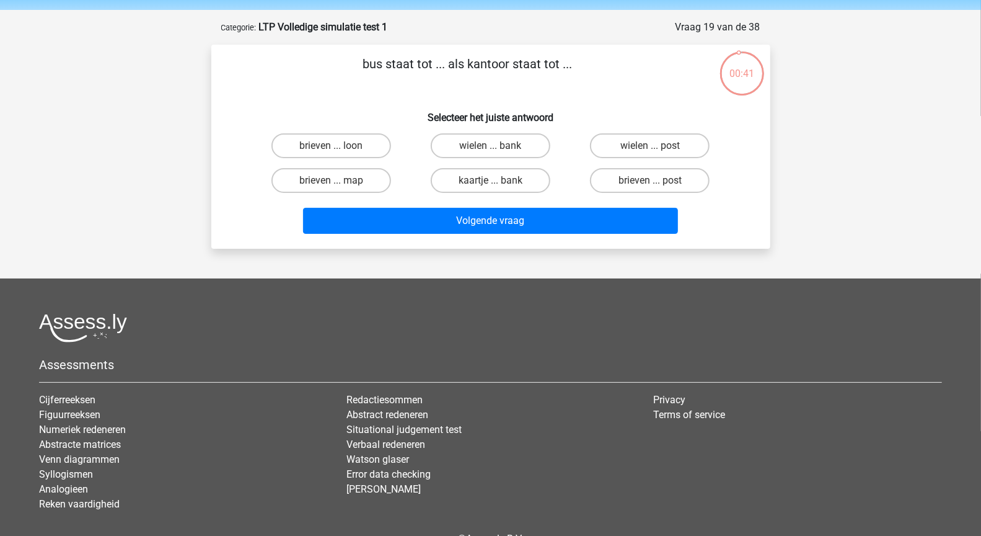
scroll to position [0, 0]
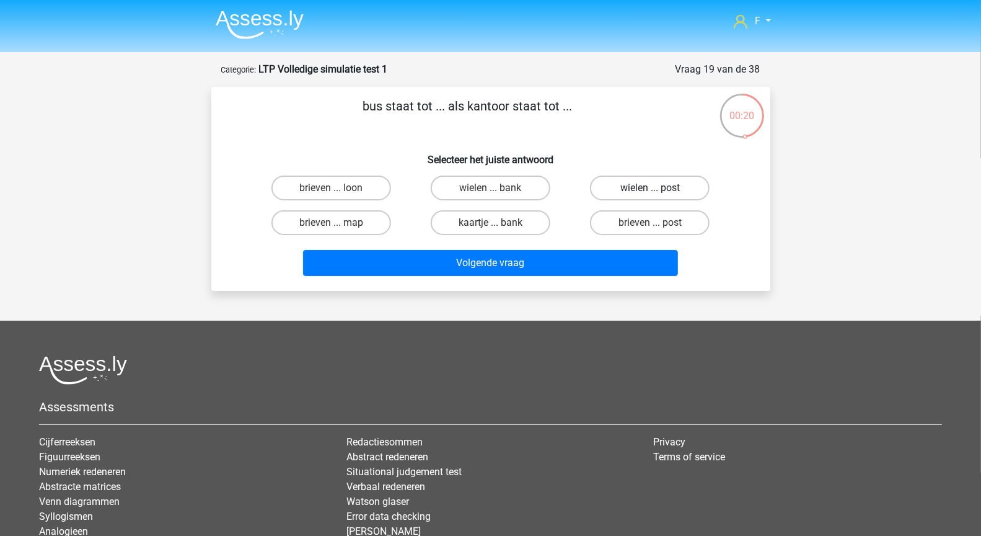
click at [662, 188] on label "wielen ... post" at bounding box center [650, 187] width 120 height 25
click at [658, 188] on input "wielen ... post" at bounding box center [654, 192] width 8 height 8
radio input "true"
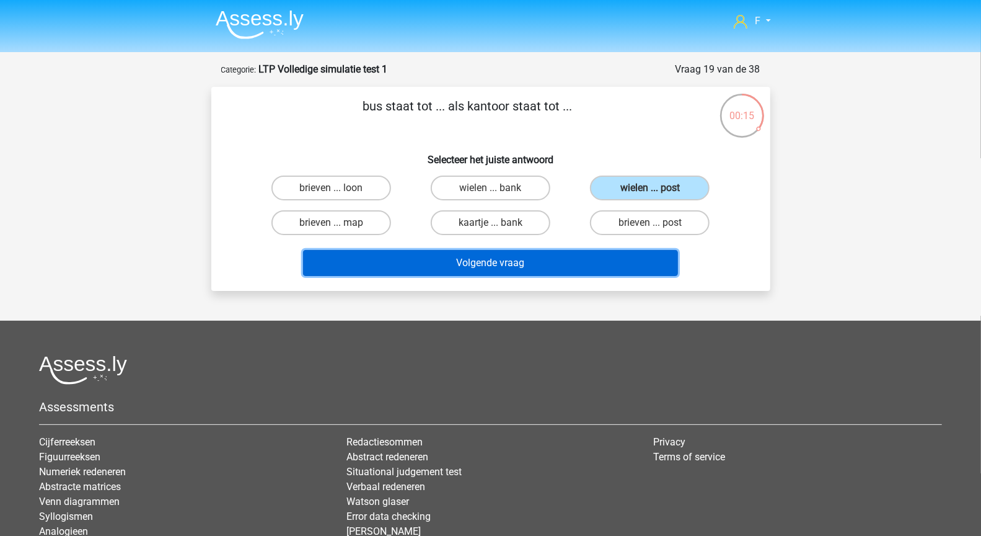
click at [648, 254] on button "Volgende vraag" at bounding box center [490, 263] width 375 height 26
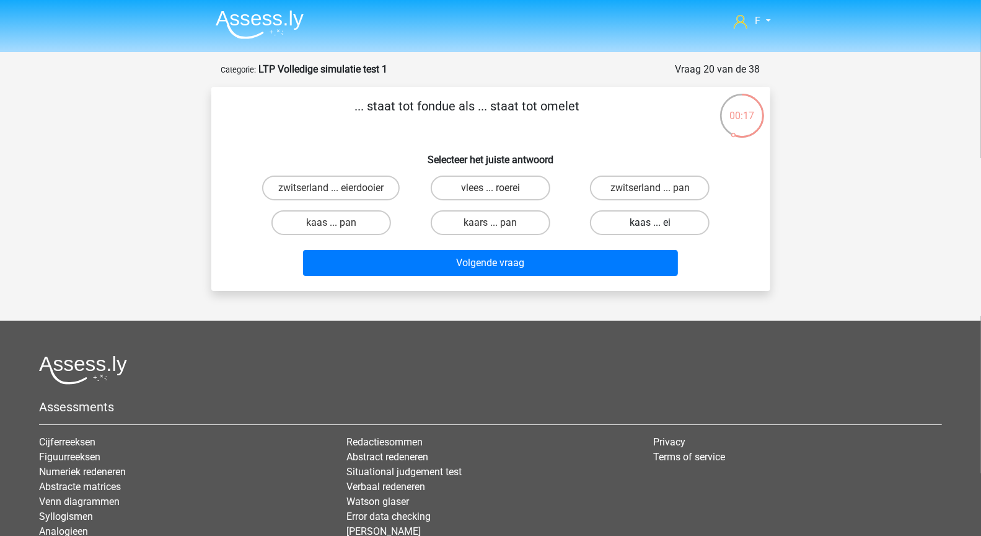
click at [676, 223] on label "kaas ... ei" at bounding box center [650, 222] width 120 height 25
click at [658, 223] on input "kaas ... ei" at bounding box center [654, 227] width 8 height 8
radio input "true"
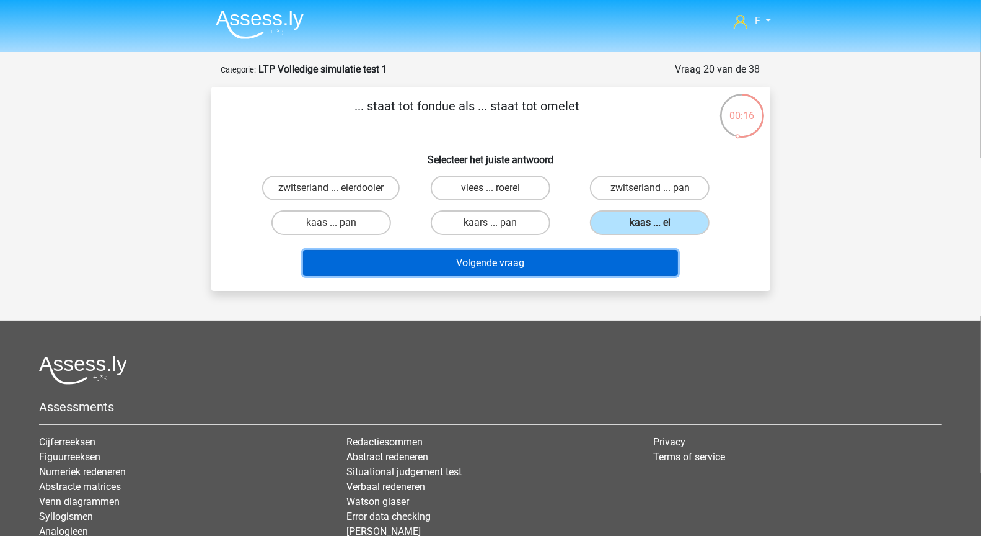
click at [625, 258] on button "Volgende vraag" at bounding box center [490, 263] width 375 height 26
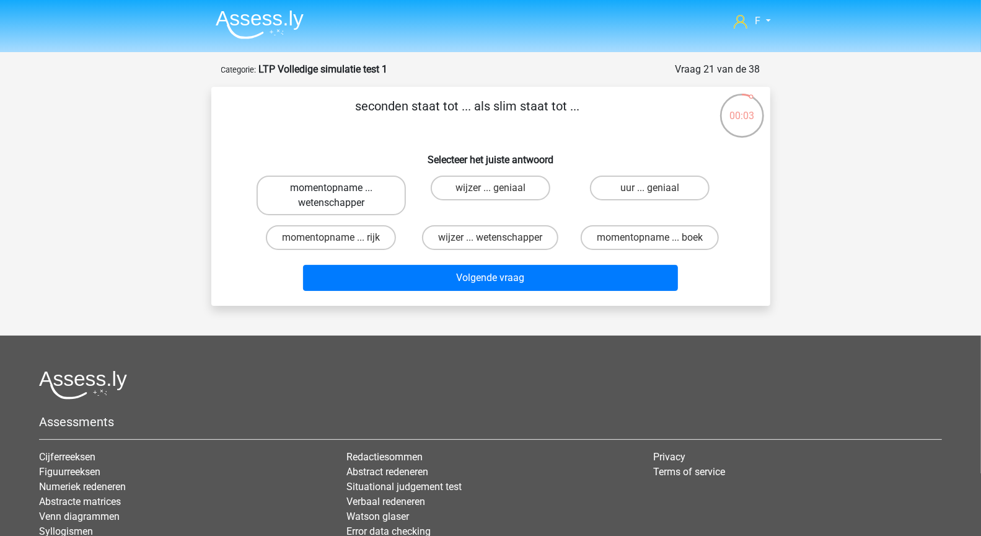
click at [382, 193] on label "momentopname ... wetenschapper" at bounding box center [331, 195] width 149 height 40
click at [339, 193] on input "momentopname ... wetenschapper" at bounding box center [335, 192] width 8 height 8
radio input "true"
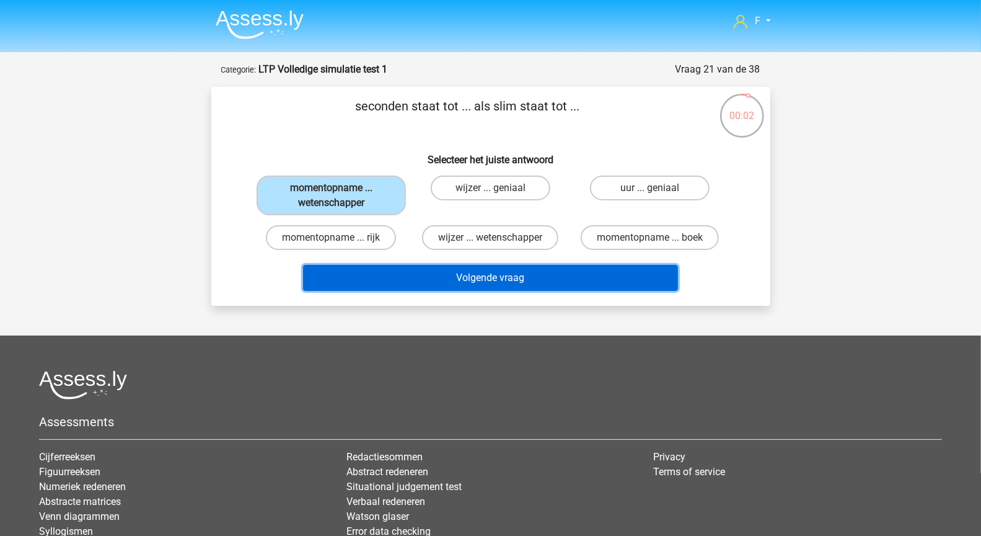
click at [465, 280] on button "Volgende vraag" at bounding box center [490, 278] width 375 height 26
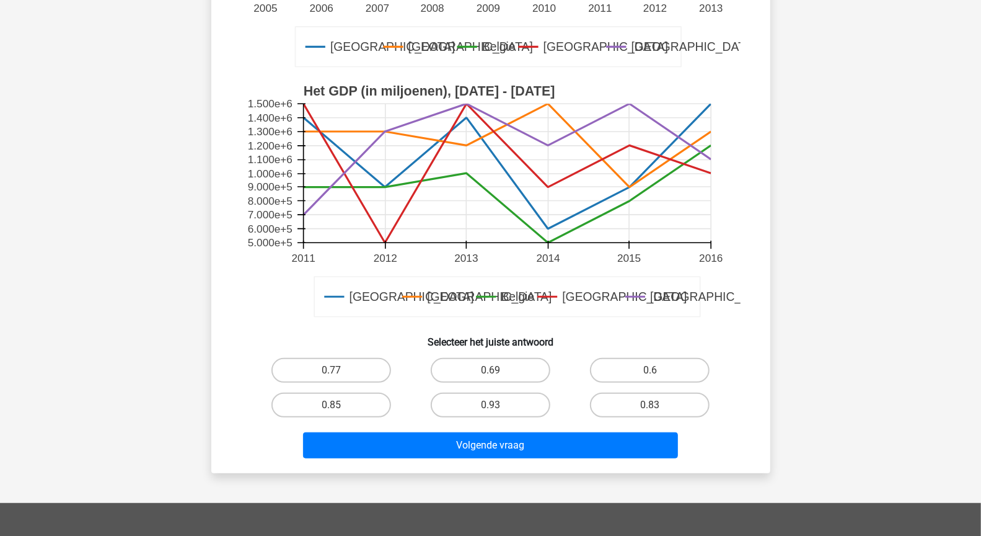
scroll to position [509, 0]
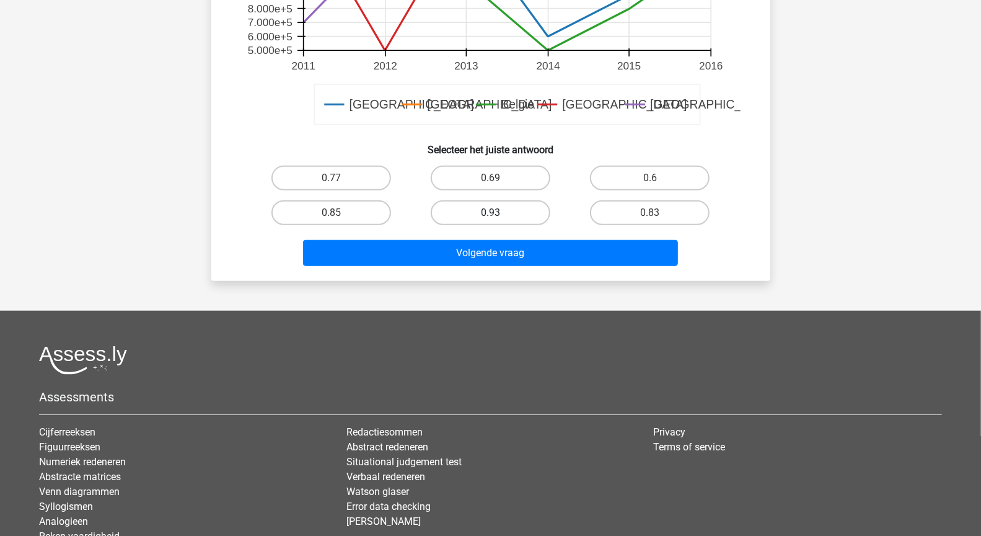
click at [511, 217] on label "0.93" at bounding box center [491, 212] width 120 height 25
click at [498, 217] on input "0.93" at bounding box center [494, 217] width 8 height 8
radio input "true"
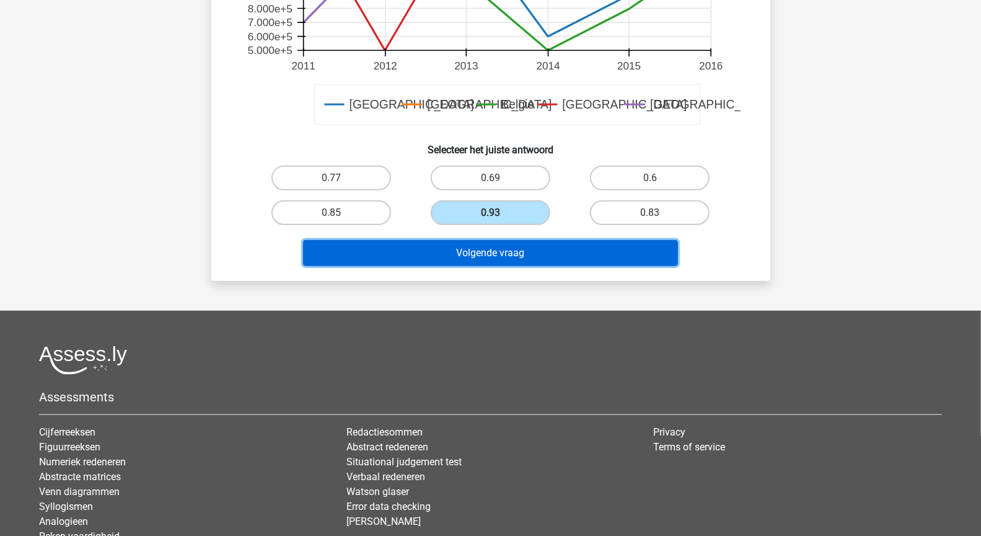
click at [516, 250] on button "Volgende vraag" at bounding box center [490, 253] width 375 height 26
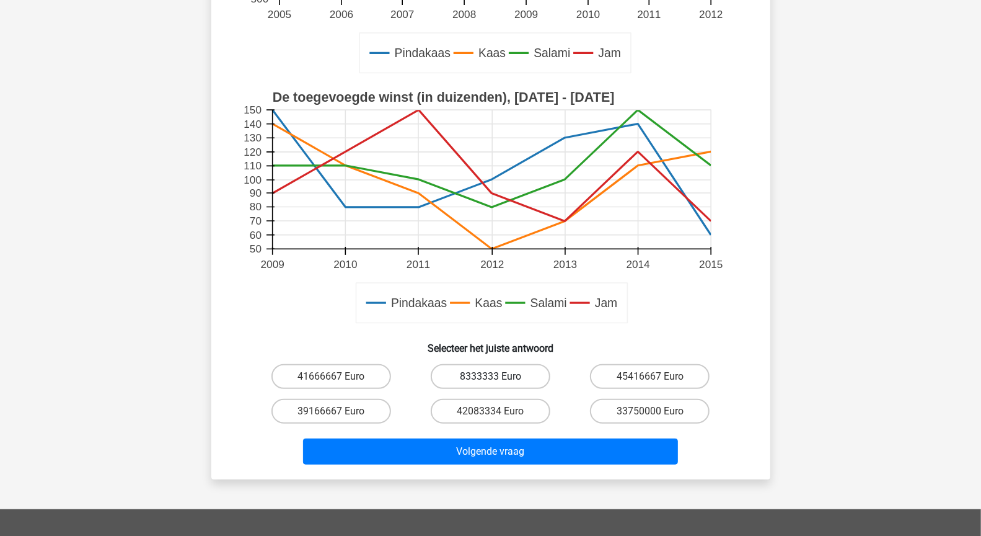
scroll to position [433, 0]
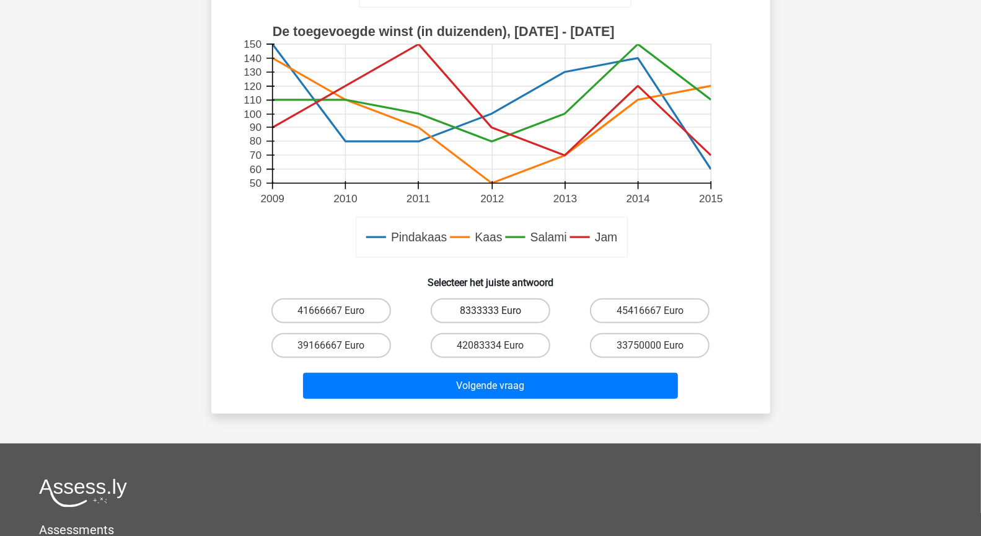
click at [508, 306] on label "8333333 Euro" at bounding box center [491, 310] width 120 height 25
click at [498, 311] on input "8333333 Euro" at bounding box center [494, 315] width 8 height 8
radio input "true"
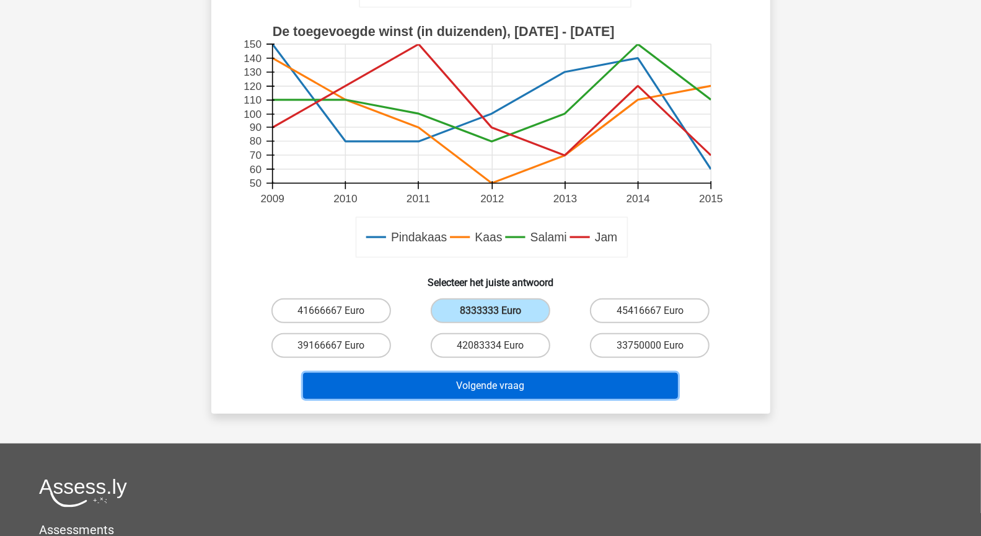
click at [513, 379] on button "Volgende vraag" at bounding box center [490, 386] width 375 height 26
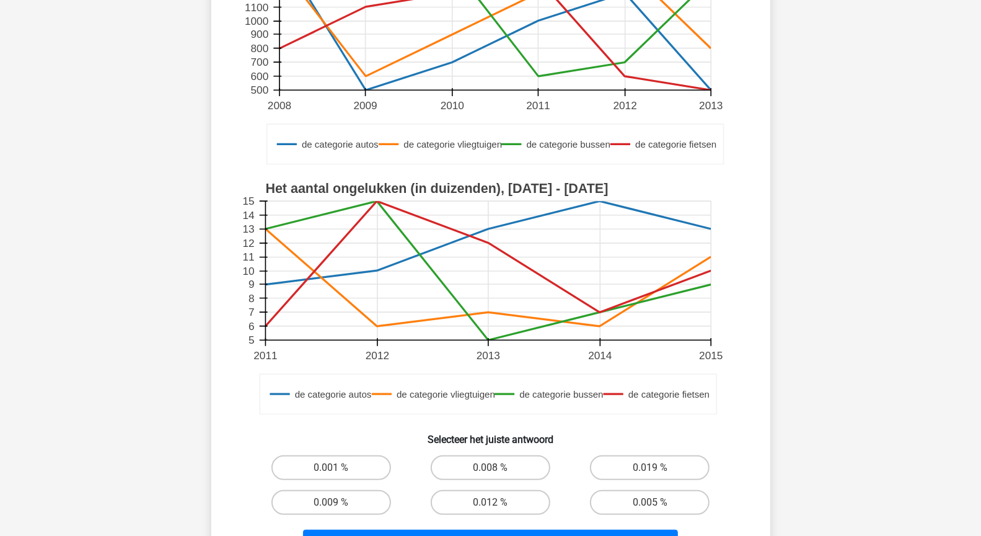
scroll to position [519, 0]
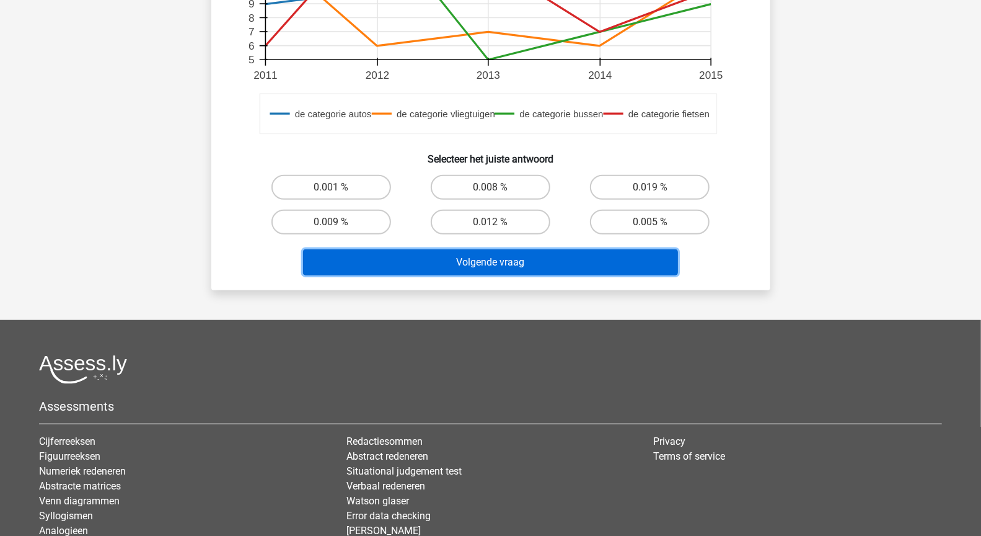
click at [495, 262] on button "Volgende vraag" at bounding box center [490, 262] width 375 height 26
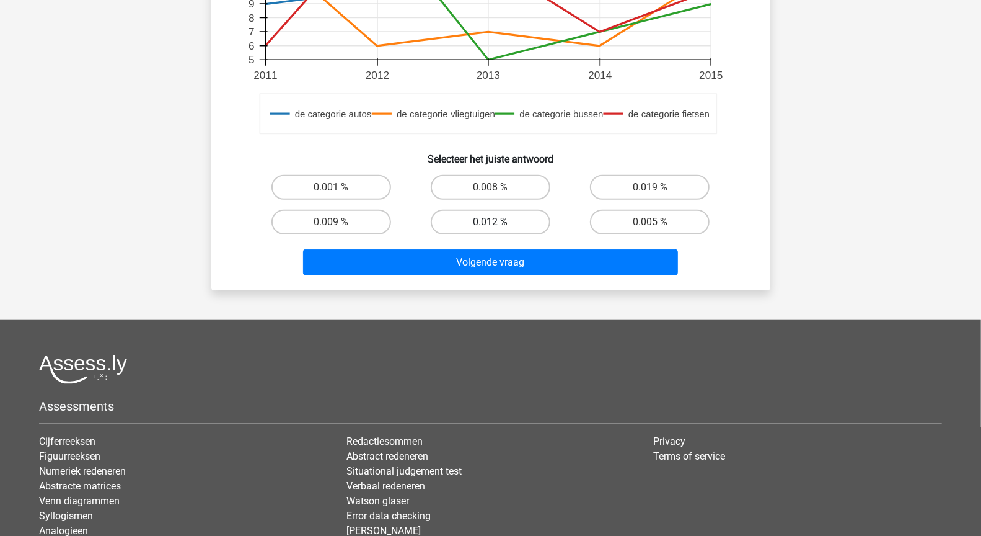
click at [502, 223] on label "0.012 %" at bounding box center [491, 221] width 120 height 25
click at [498, 223] on input "0.012 %" at bounding box center [494, 226] width 8 height 8
radio input "true"
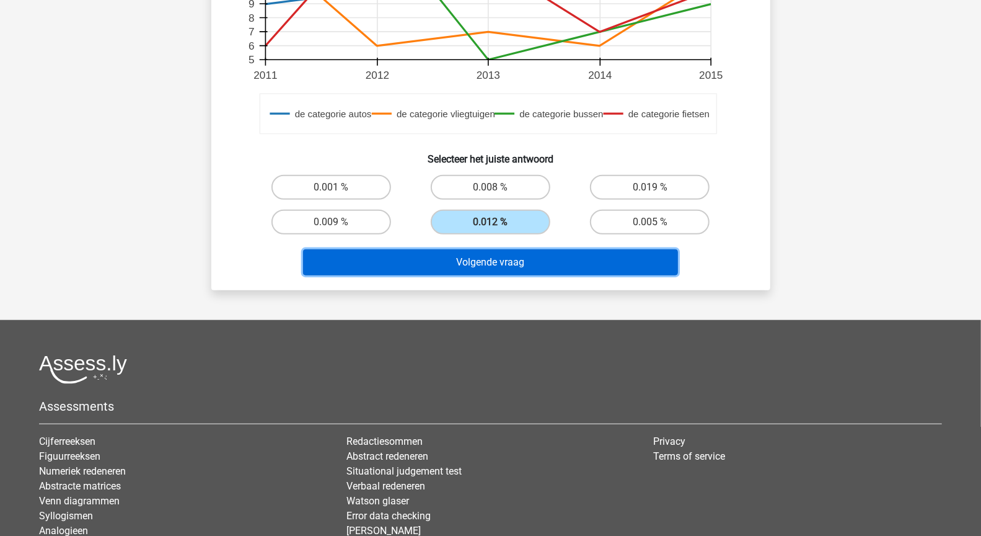
click at [503, 257] on button "Volgende vraag" at bounding box center [490, 262] width 375 height 26
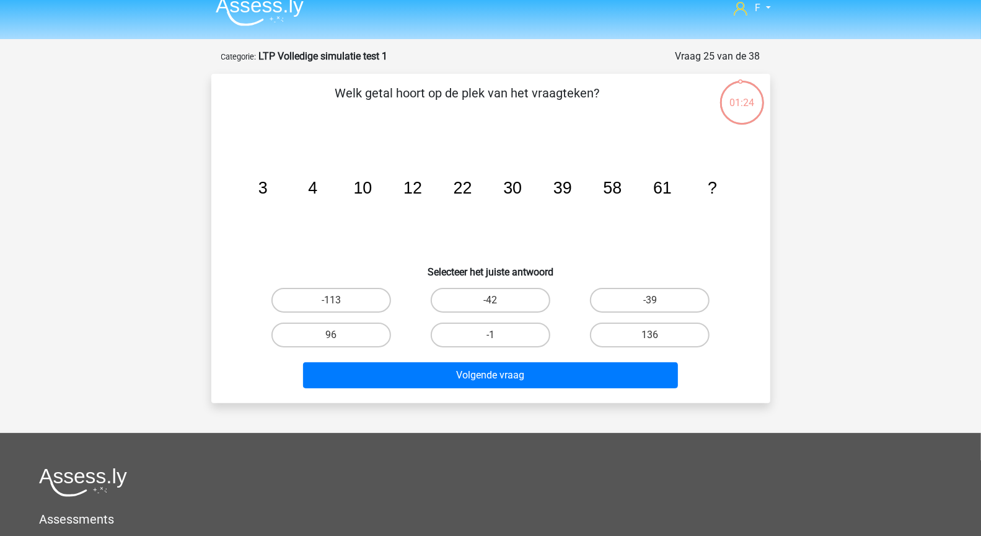
scroll to position [0, 0]
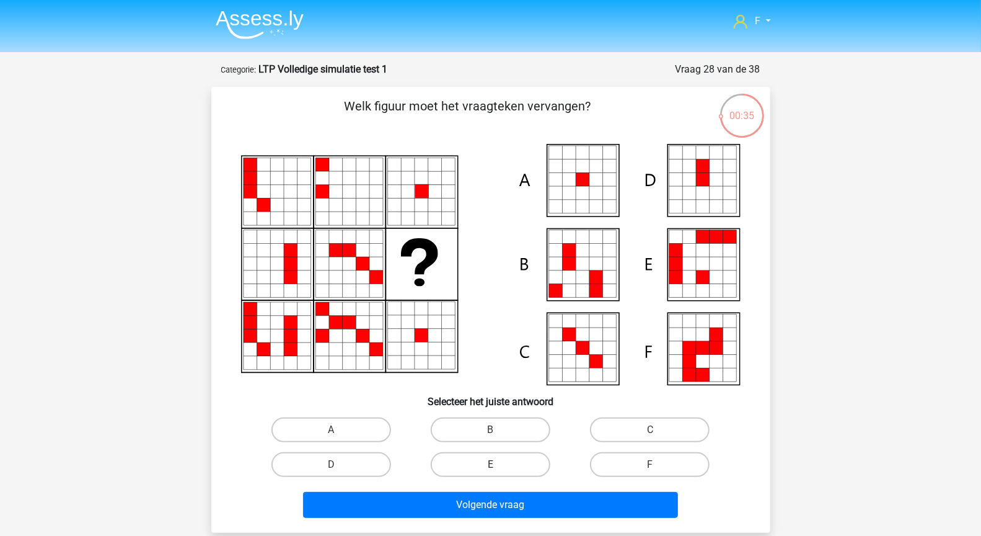
click at [536, 464] on label "E" at bounding box center [491, 464] width 120 height 25
click at [498, 464] on input "E" at bounding box center [494, 468] width 8 height 8
radio input "true"
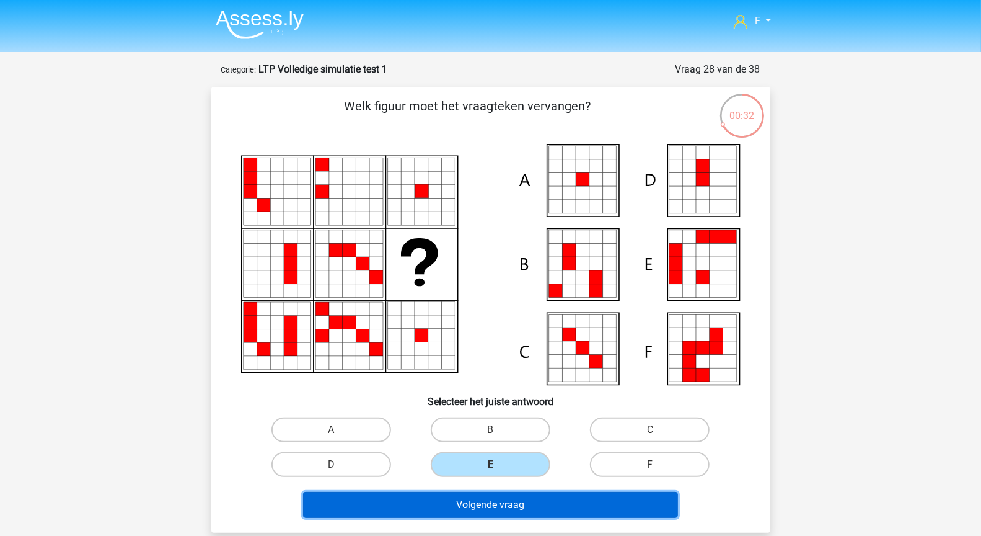
click at [528, 501] on button "Volgende vraag" at bounding box center [490, 505] width 375 height 26
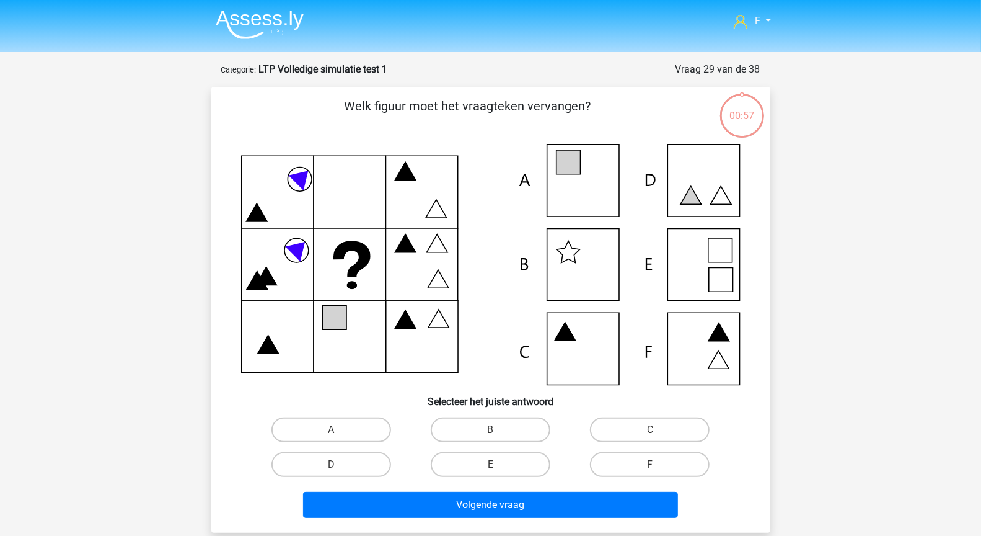
scroll to position [62, 0]
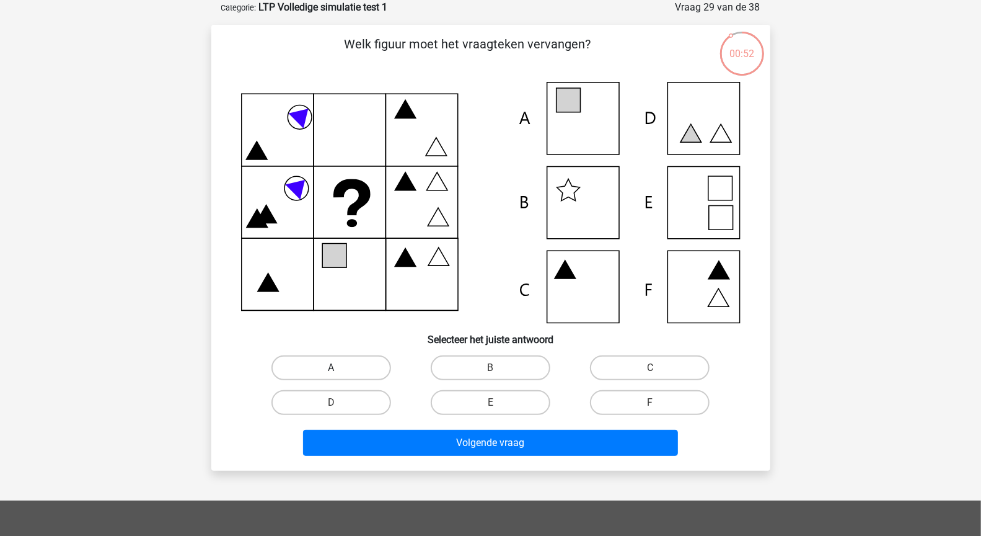
click at [327, 361] on label "A" at bounding box center [331, 367] width 120 height 25
click at [331, 368] on input "A" at bounding box center [335, 372] width 8 height 8
radio input "true"
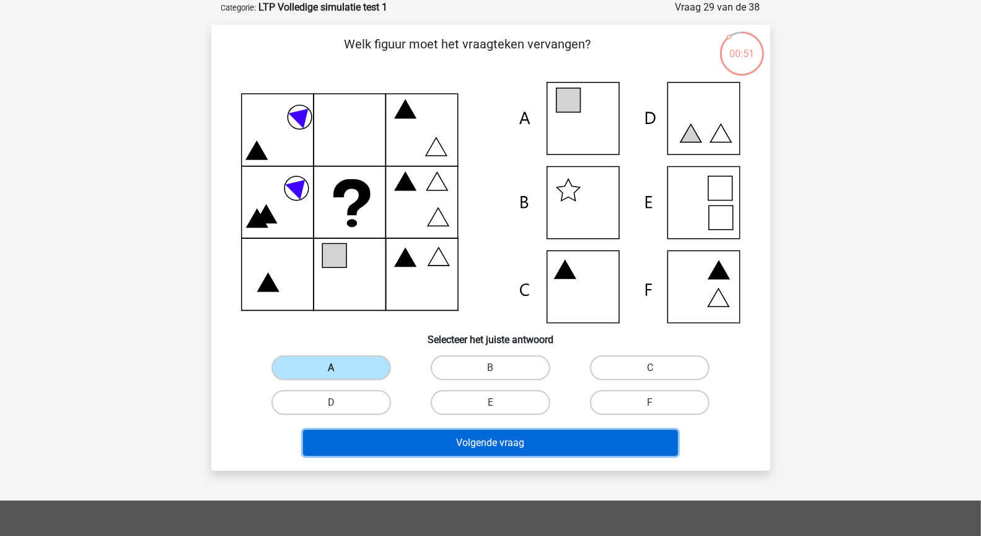
click at [475, 451] on button "Volgende vraag" at bounding box center [490, 443] width 375 height 26
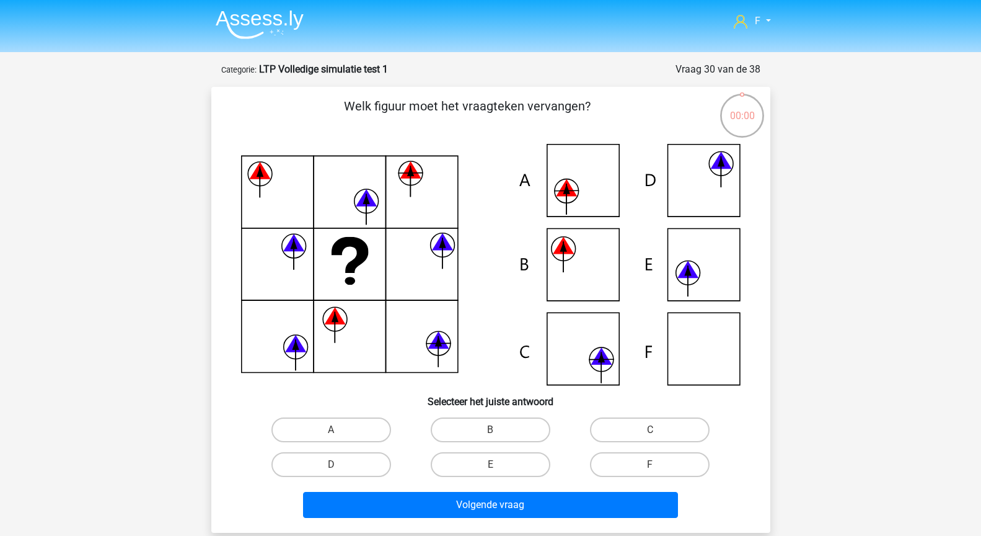
scroll to position [62, 0]
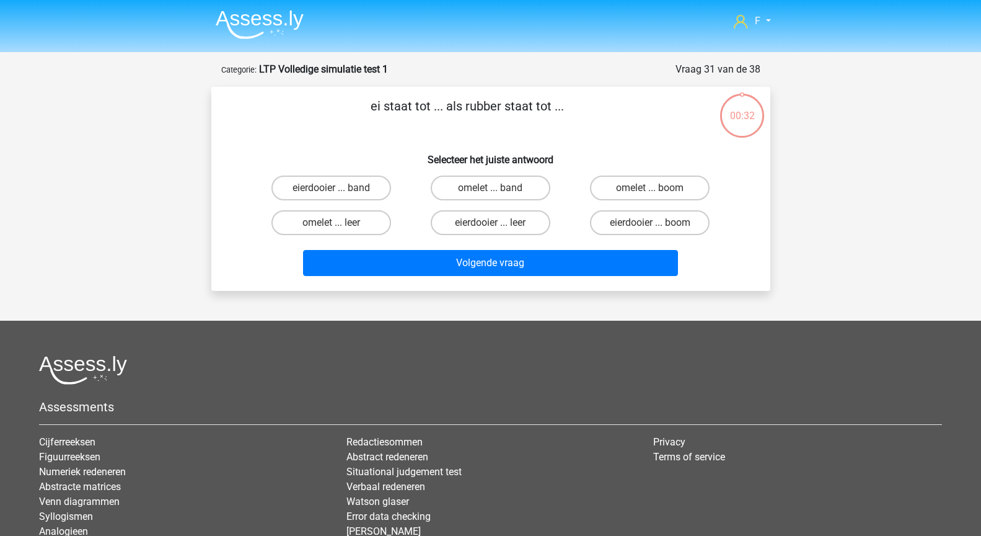
scroll to position [62, 0]
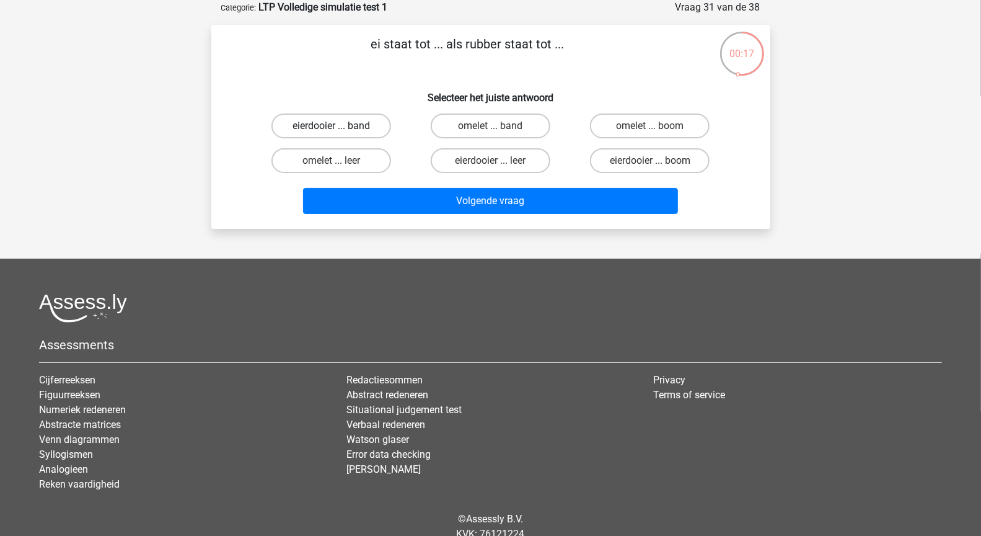
click at [346, 128] on label "eierdooier ... band" at bounding box center [331, 125] width 120 height 25
click at [339, 128] on input "eierdooier ... band" at bounding box center [335, 130] width 8 height 8
radio input "true"
click at [490, 129] on label "omelet ... band" at bounding box center [491, 125] width 120 height 25
click at [490, 129] on input "omelet ... band" at bounding box center [494, 130] width 8 height 8
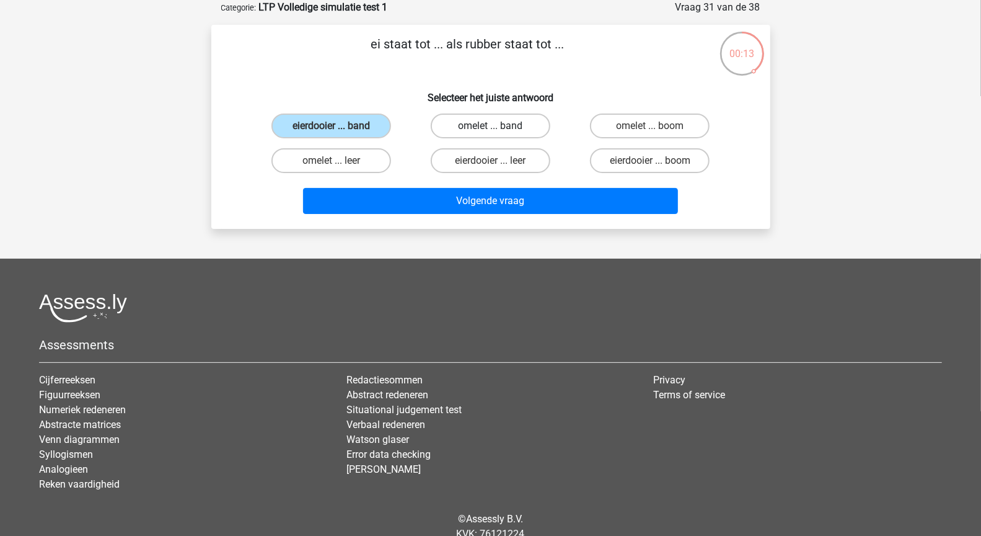
radio input "true"
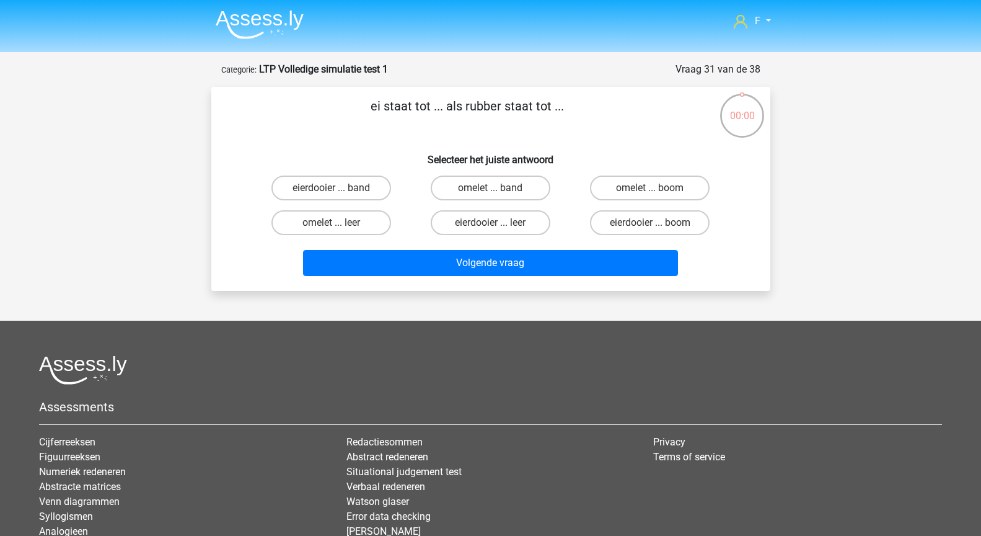
scroll to position [62, 0]
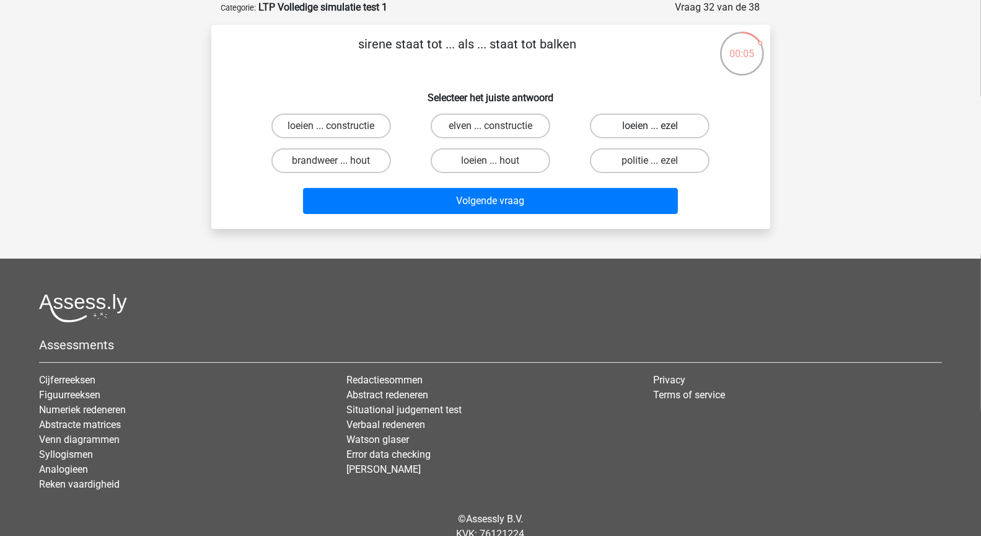
click at [643, 128] on label "loeien ... ezel" at bounding box center [650, 125] width 120 height 25
click at [650, 128] on input "loeien ... ezel" at bounding box center [654, 130] width 8 height 8
radio input "true"
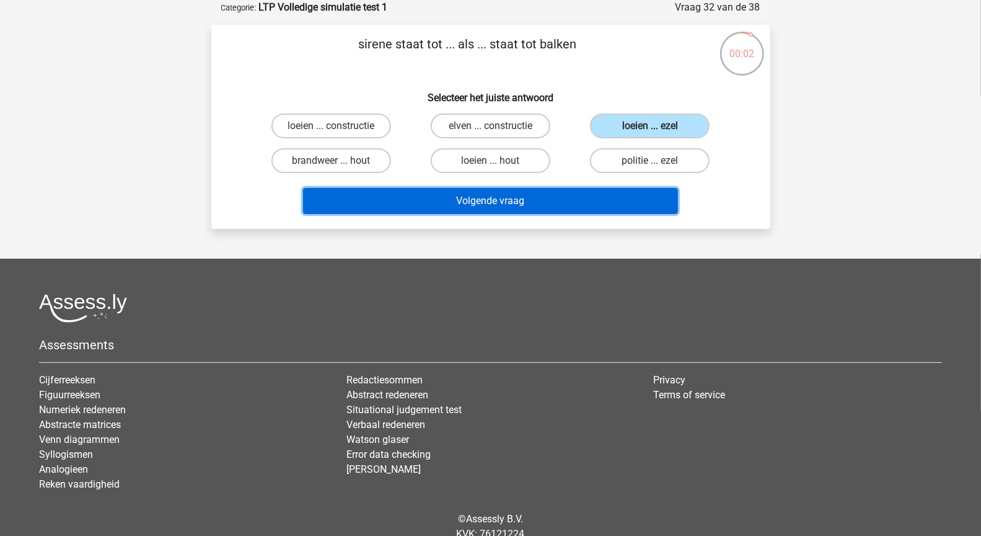
click at [645, 196] on button "Volgende vraag" at bounding box center [490, 201] width 375 height 26
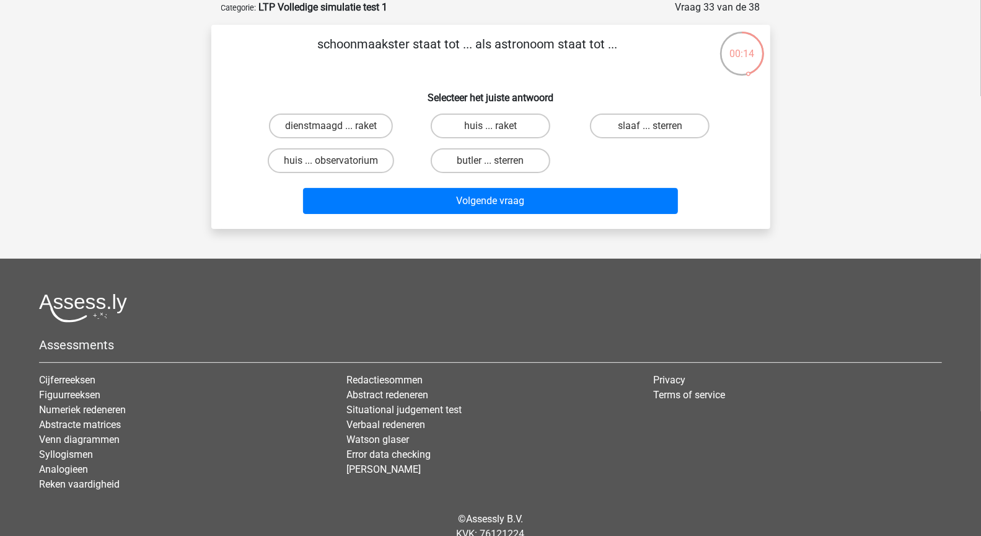
click at [338, 161] on input "huis ... observatorium" at bounding box center [335, 165] width 8 height 8
radio input "true"
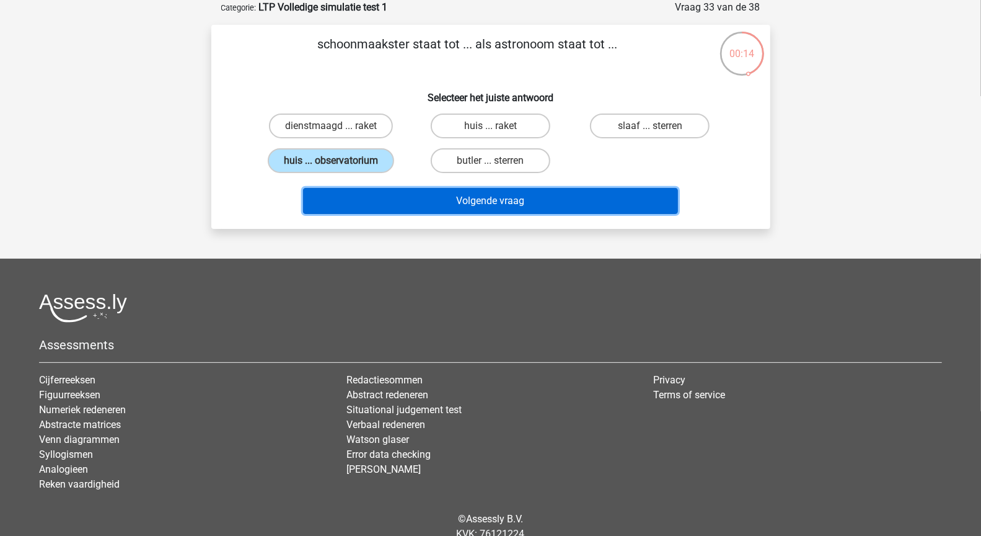
click at [410, 201] on button "Volgende vraag" at bounding box center [490, 201] width 375 height 26
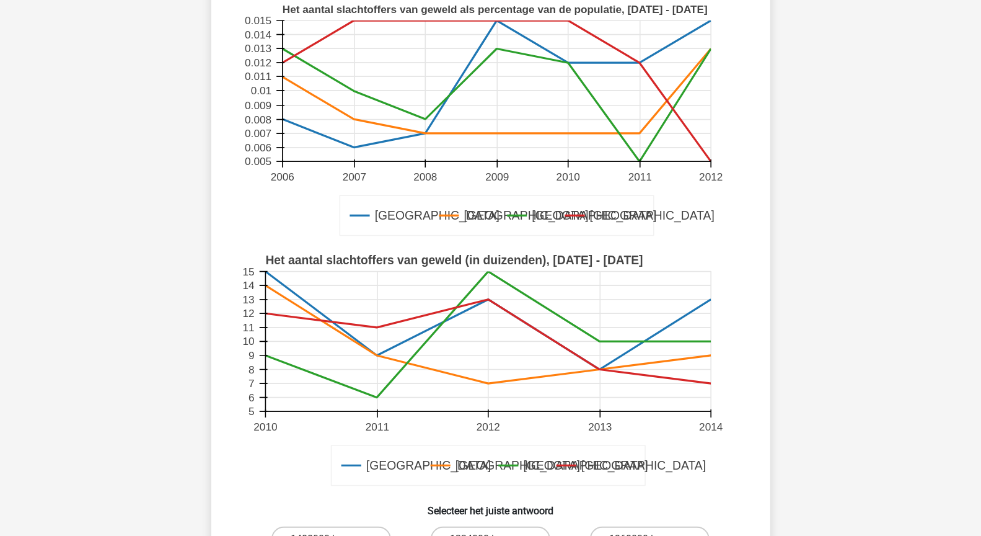
scroll to position [355, 0]
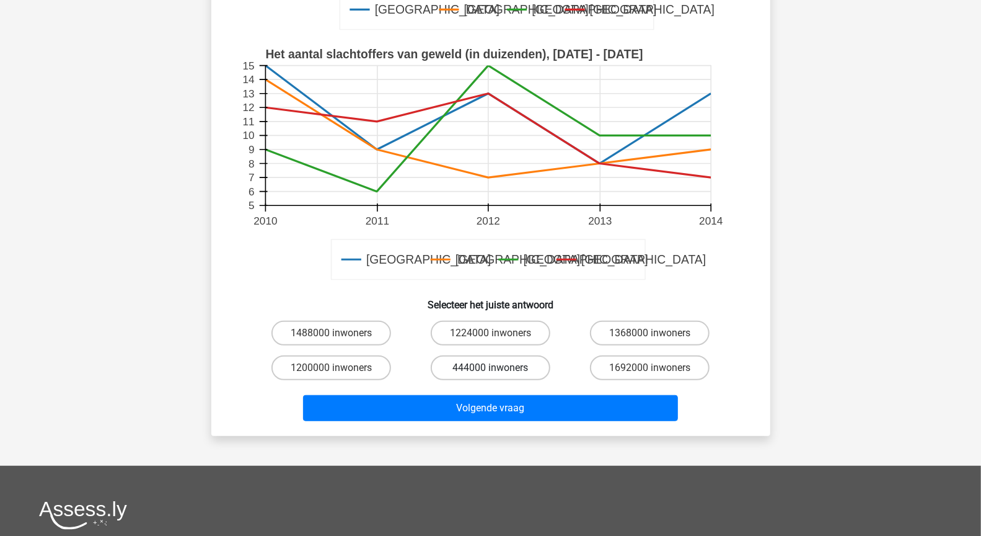
click at [511, 370] on label "444000 inwoners" at bounding box center [491, 367] width 120 height 25
click at [498, 370] on input "444000 inwoners" at bounding box center [494, 372] width 8 height 8
radio input "true"
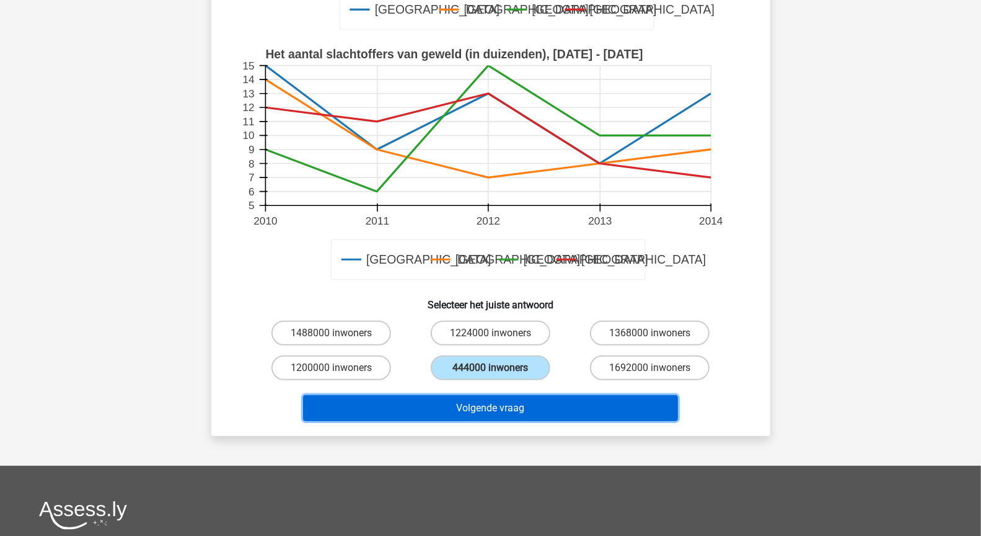
click at [512, 410] on button "Volgende vraag" at bounding box center [490, 408] width 375 height 26
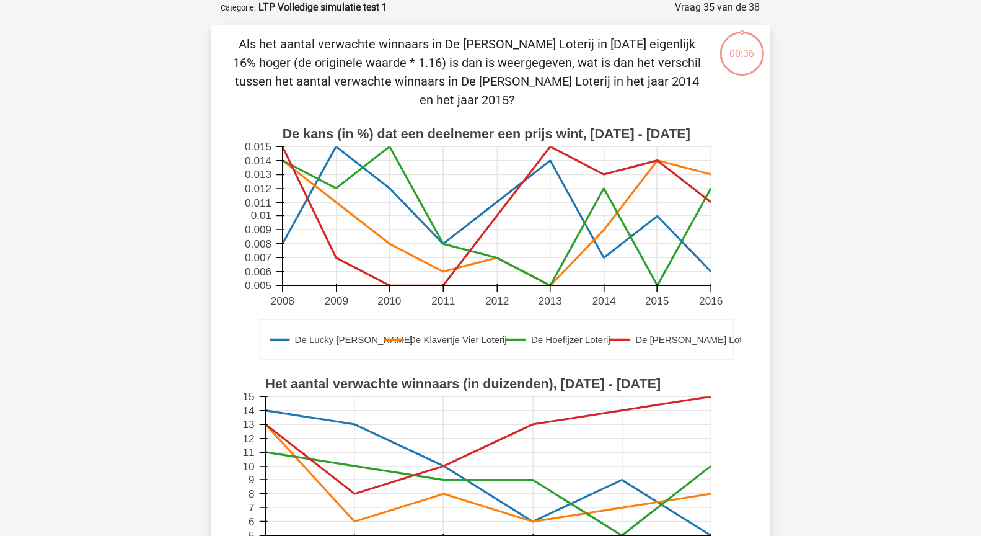
scroll to position [334, 0]
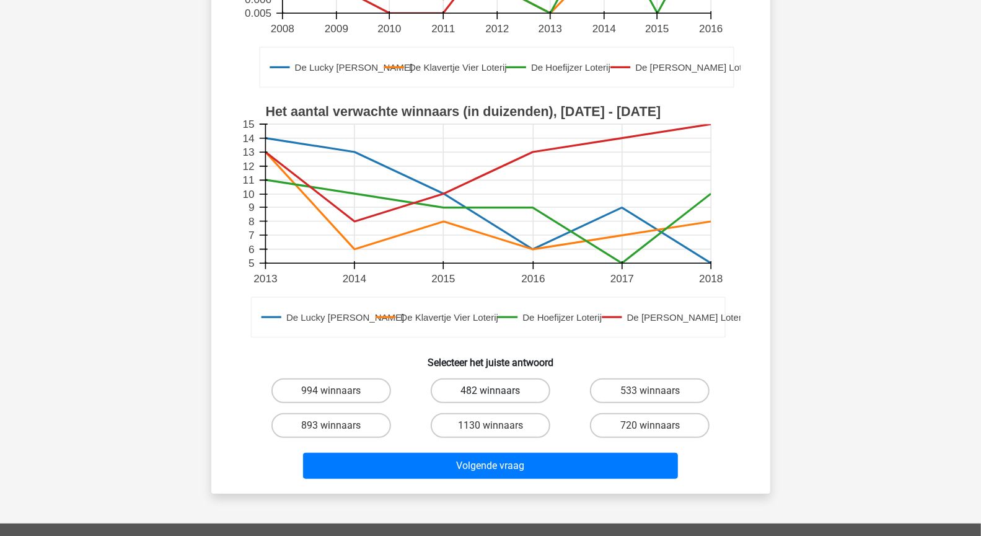
click at [504, 393] on label "482 winnaars" at bounding box center [491, 390] width 120 height 25
click at [498, 393] on input "482 winnaars" at bounding box center [494, 394] width 8 height 8
radio input "true"
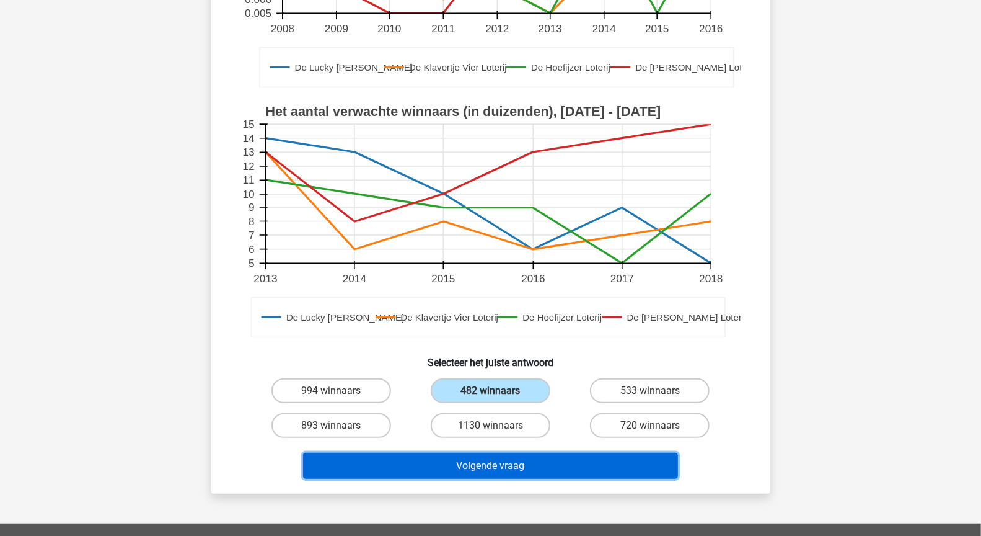
click at [504, 457] on button "Volgende vraag" at bounding box center [490, 465] width 375 height 26
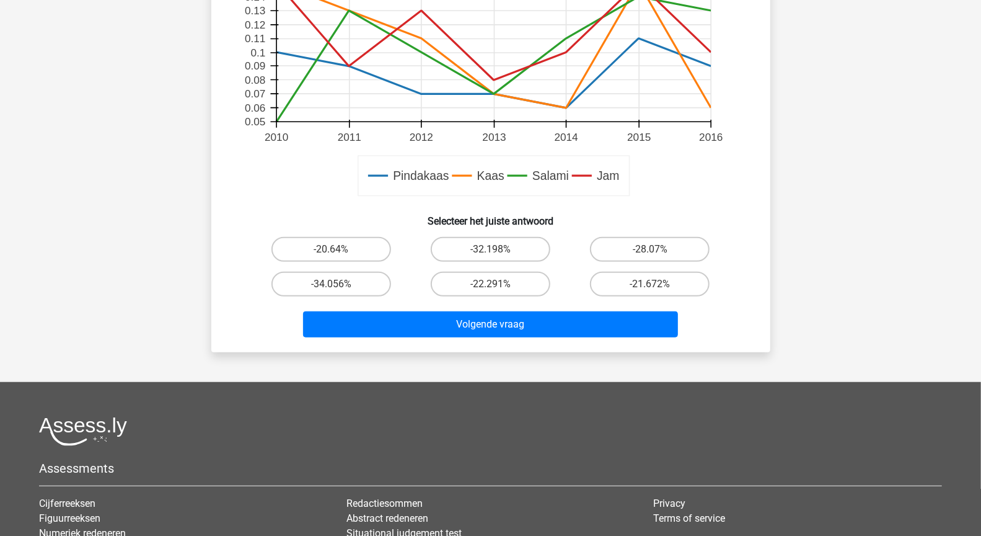
scroll to position [497, 0]
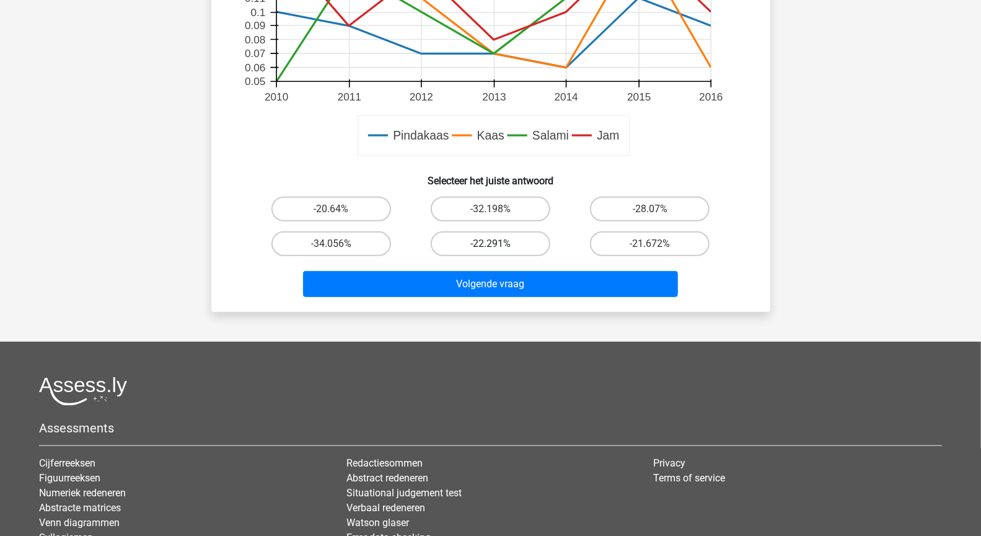
click at [500, 232] on label "-22.291%" at bounding box center [491, 243] width 120 height 25
click at [498, 244] on input "-22.291%" at bounding box center [494, 248] width 8 height 8
radio input "true"
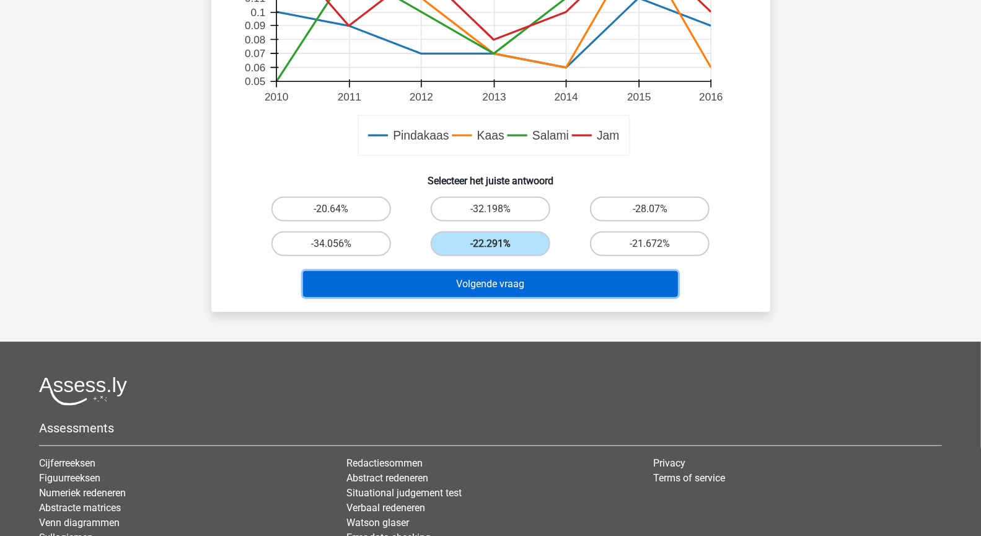
click at [501, 271] on button "Volgende vraag" at bounding box center [490, 284] width 375 height 26
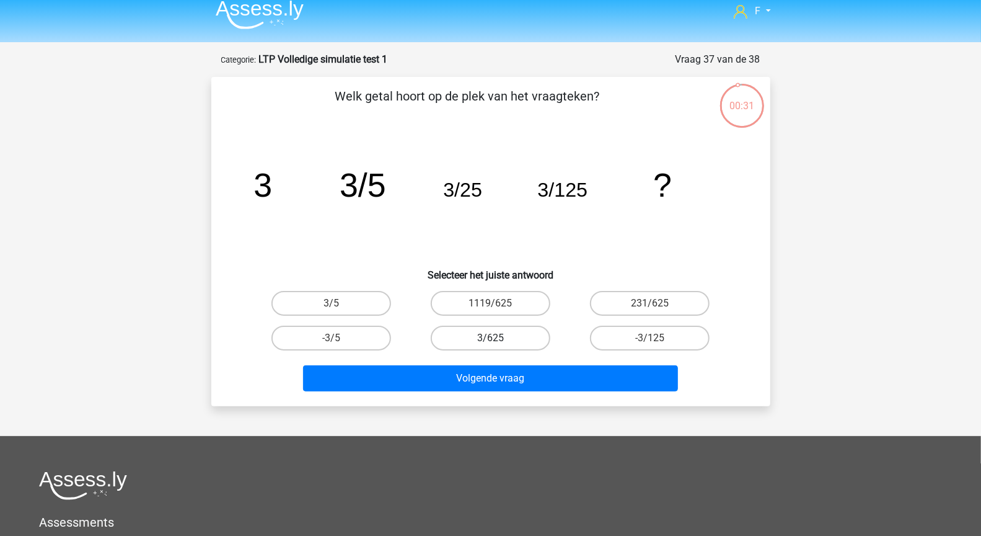
scroll to position [0, 0]
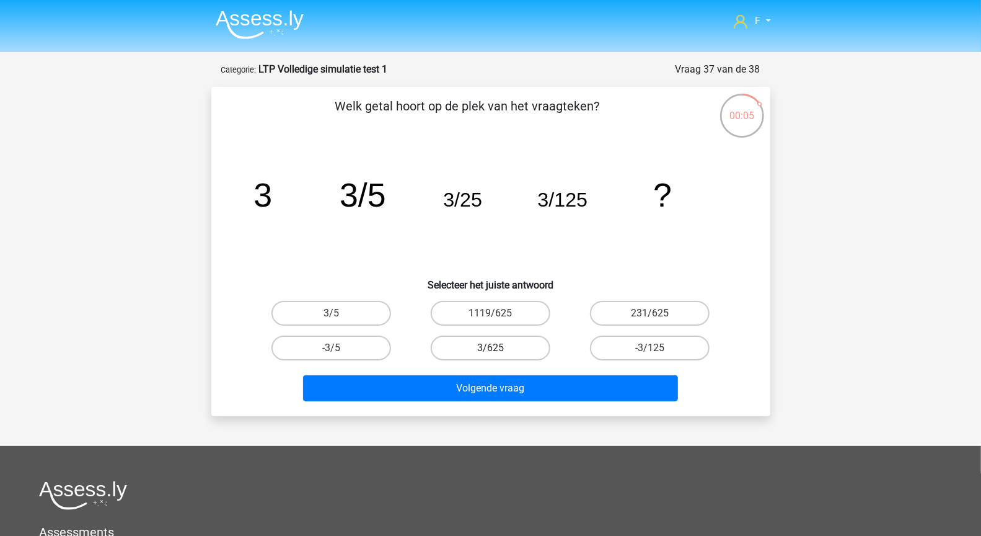
click at [500, 342] on label "3/625" at bounding box center [491, 347] width 120 height 25
click at [498, 348] on input "3/625" at bounding box center [494, 352] width 8 height 8
radio input "true"
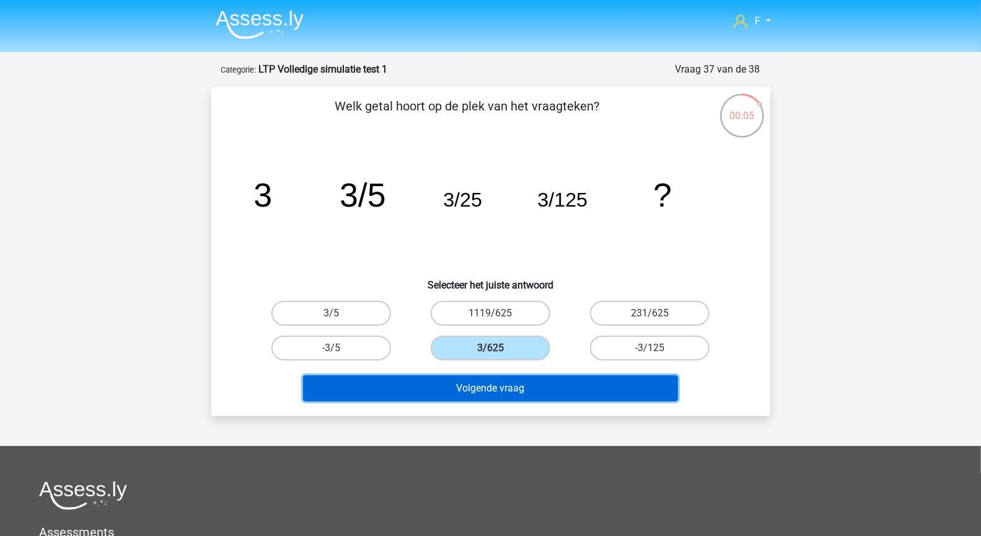
click at [509, 388] on button "Volgende vraag" at bounding box center [490, 388] width 375 height 26
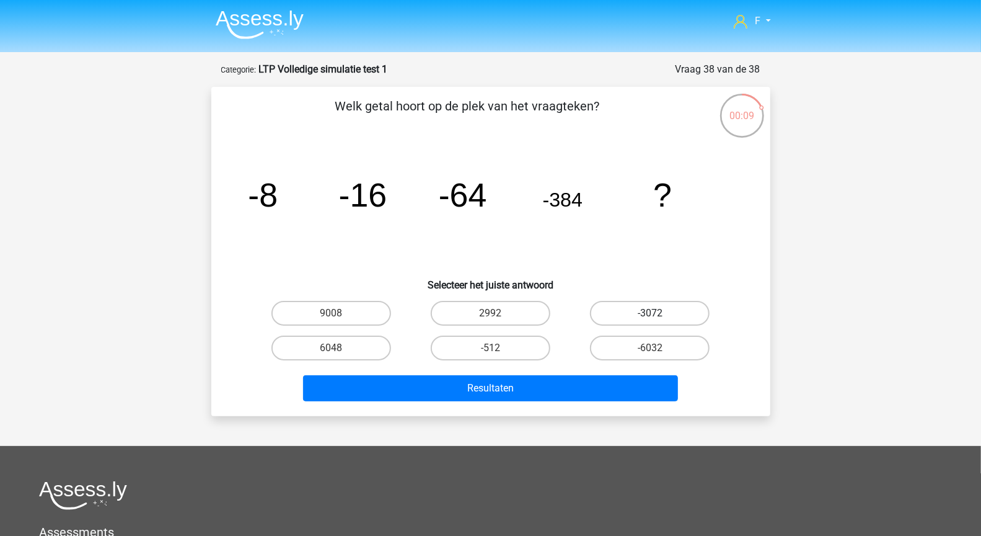
click at [621, 306] on label "-3072" at bounding box center [650, 313] width 120 height 25
click at [650, 313] on input "-3072" at bounding box center [654, 317] width 8 height 8
radio input "true"
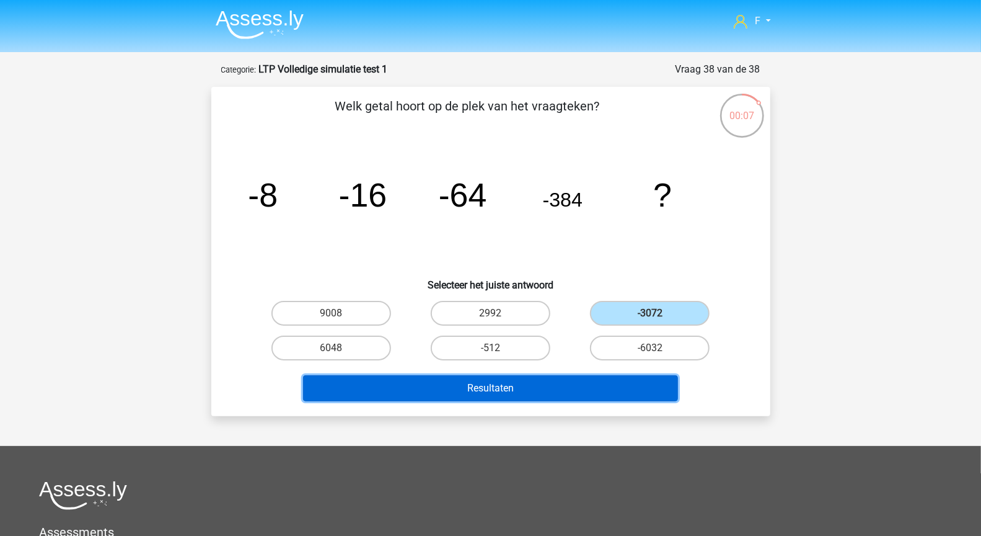
click at [591, 391] on button "Resultaten" at bounding box center [490, 388] width 375 height 26
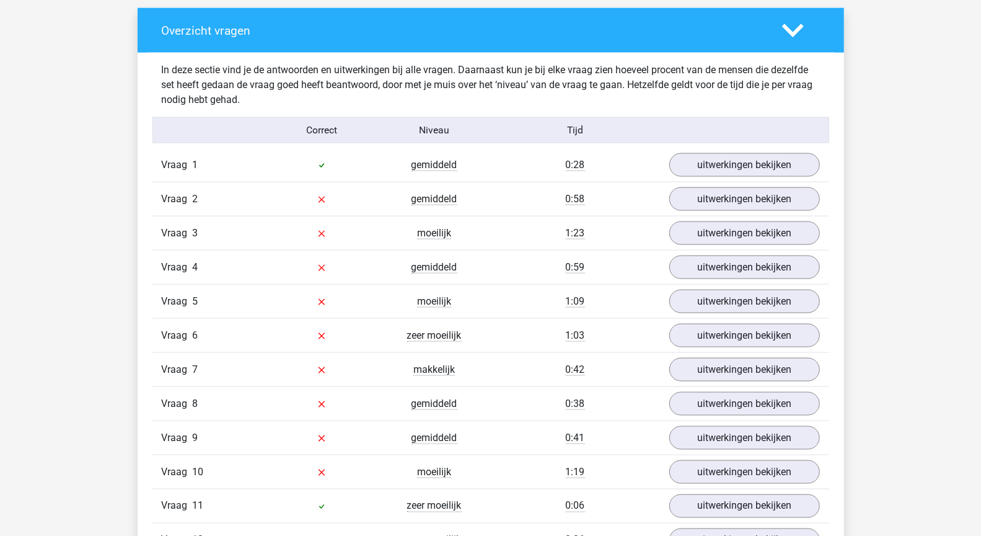
scroll to position [912, 0]
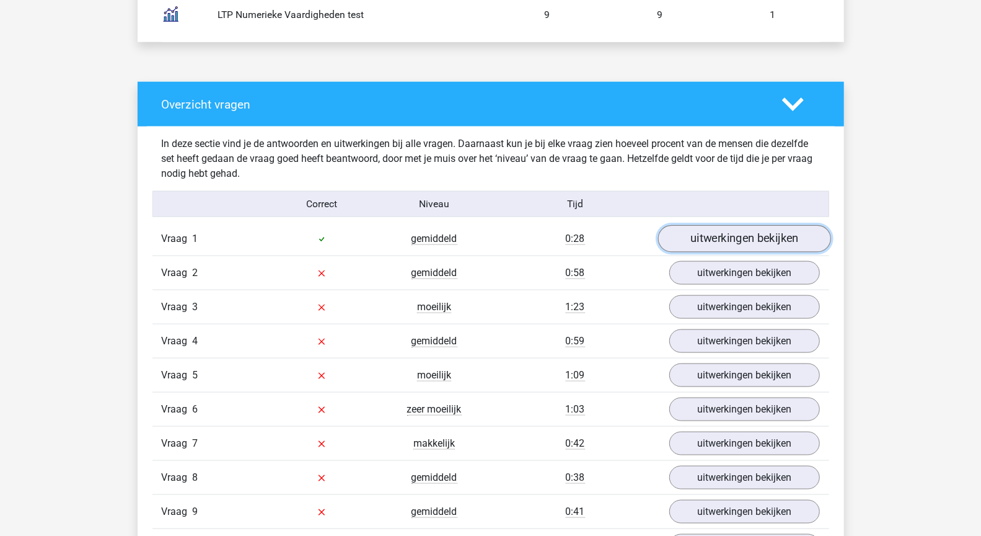
click at [700, 237] on link "uitwerkingen bekijken" at bounding box center [744, 238] width 173 height 27
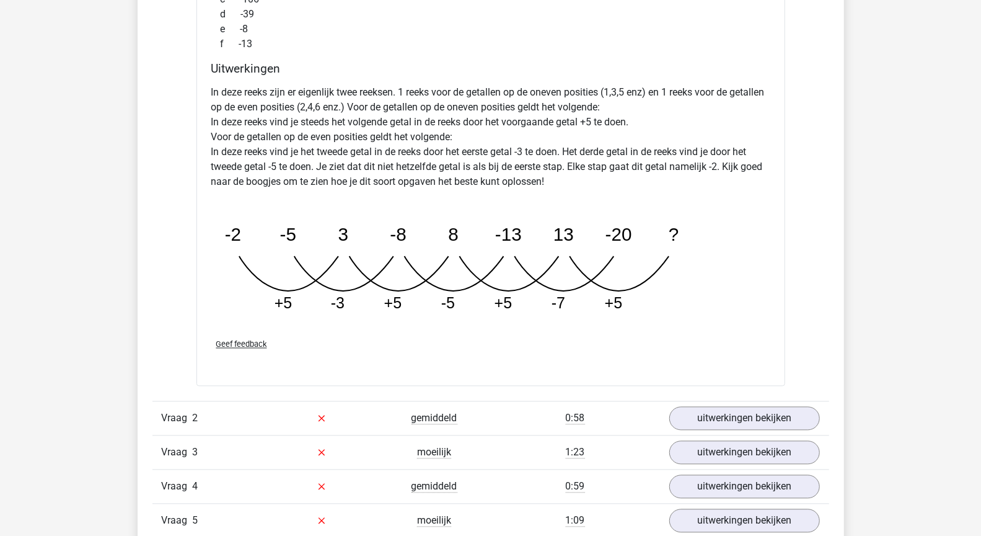
scroll to position [1431, 0]
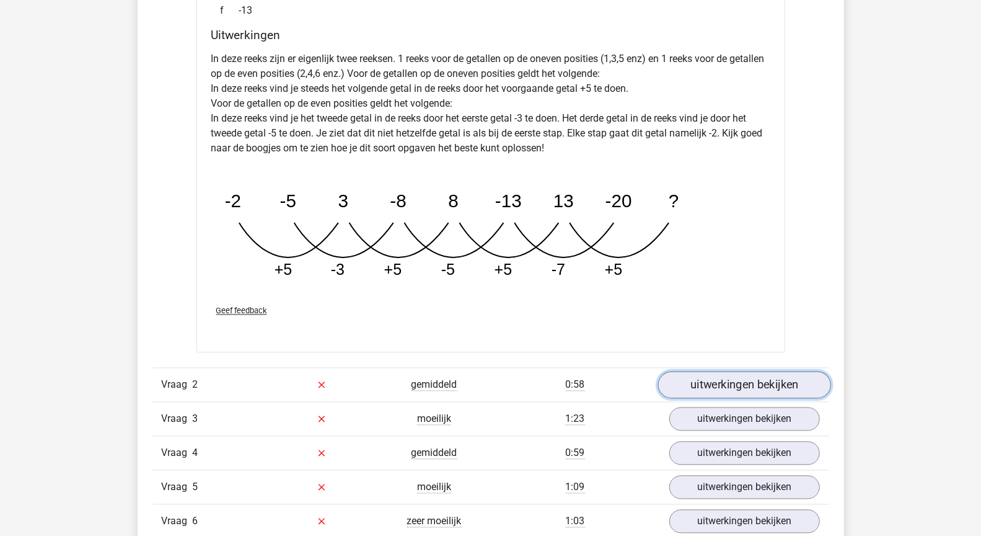
click at [732, 379] on link "uitwerkingen bekijken" at bounding box center [744, 384] width 173 height 27
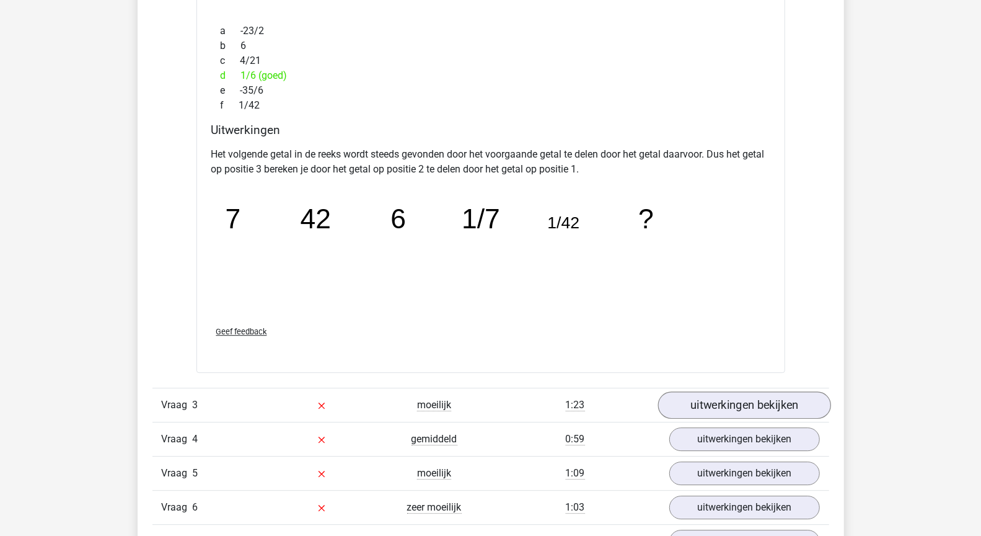
scroll to position [2005, 0]
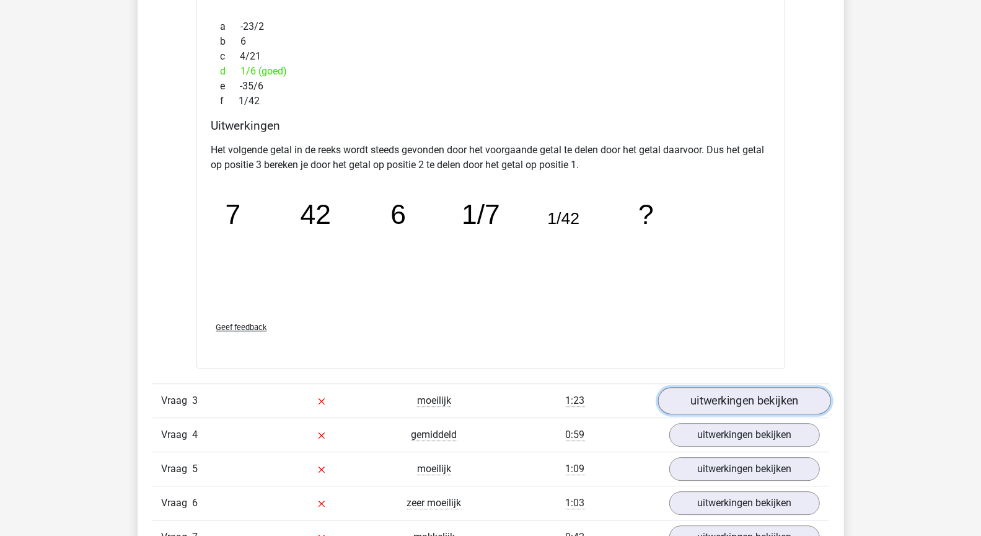
click at [736, 401] on link "uitwerkingen bekijken" at bounding box center [744, 400] width 173 height 27
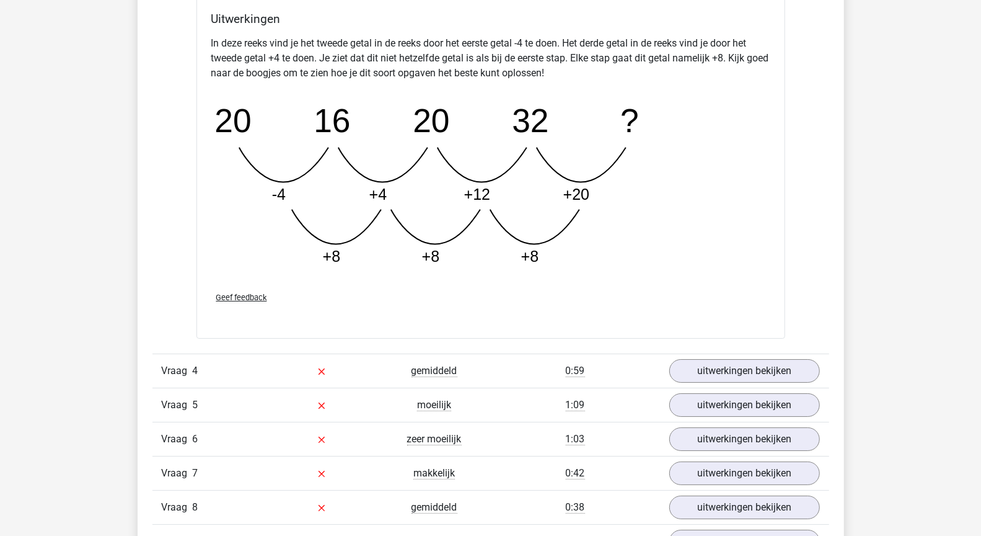
scroll to position [2782, 0]
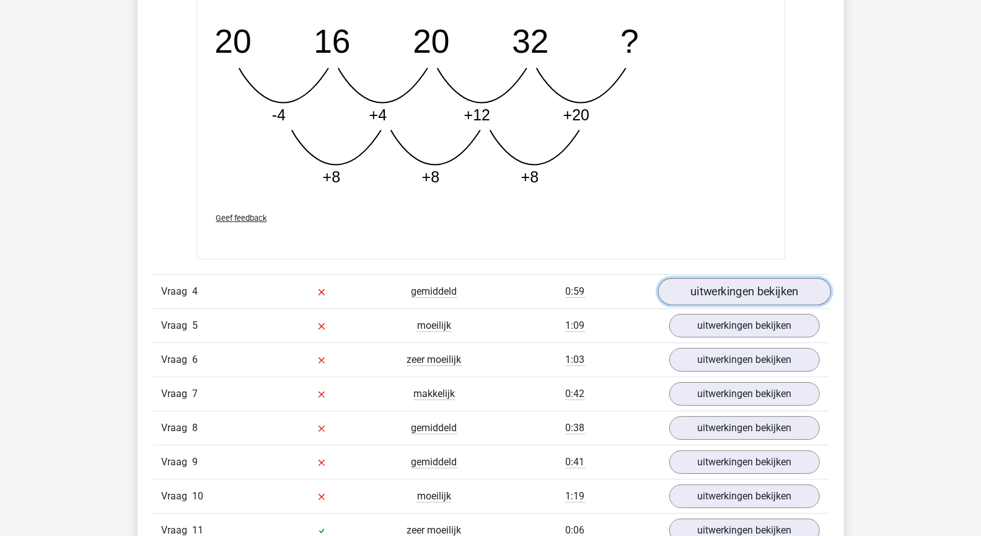
click at [720, 281] on link "uitwerkingen bekijken" at bounding box center [744, 291] width 173 height 27
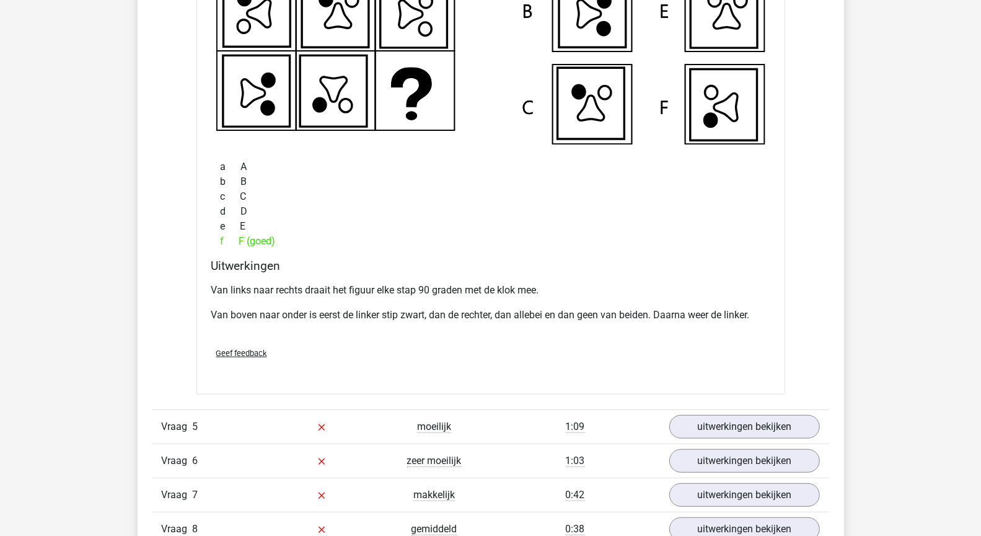
scroll to position [3260, 0]
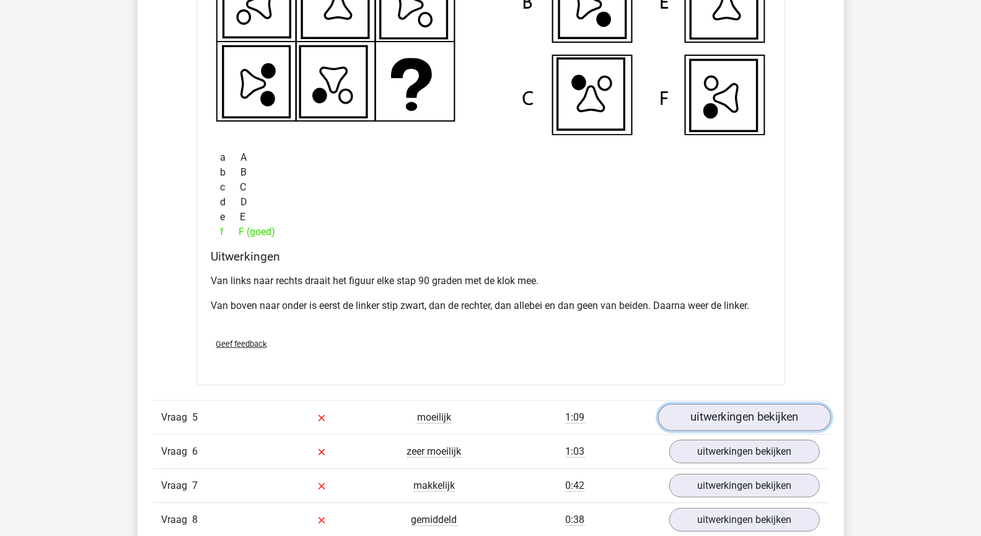
click at [704, 403] on link "uitwerkingen bekijken" at bounding box center [744, 416] width 173 height 27
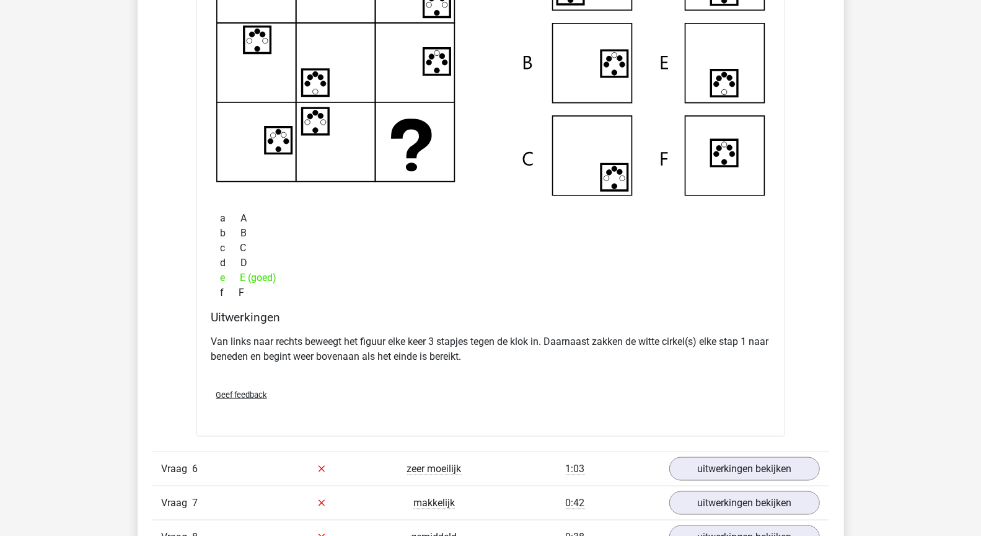
scroll to position [3883, 0]
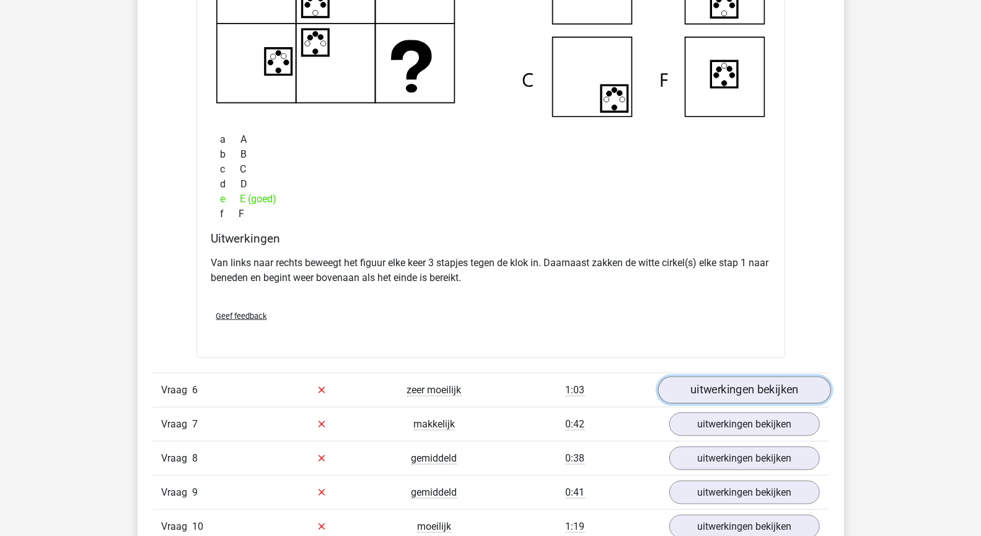
click at [731, 380] on link "uitwerkingen bekijken" at bounding box center [744, 389] width 173 height 27
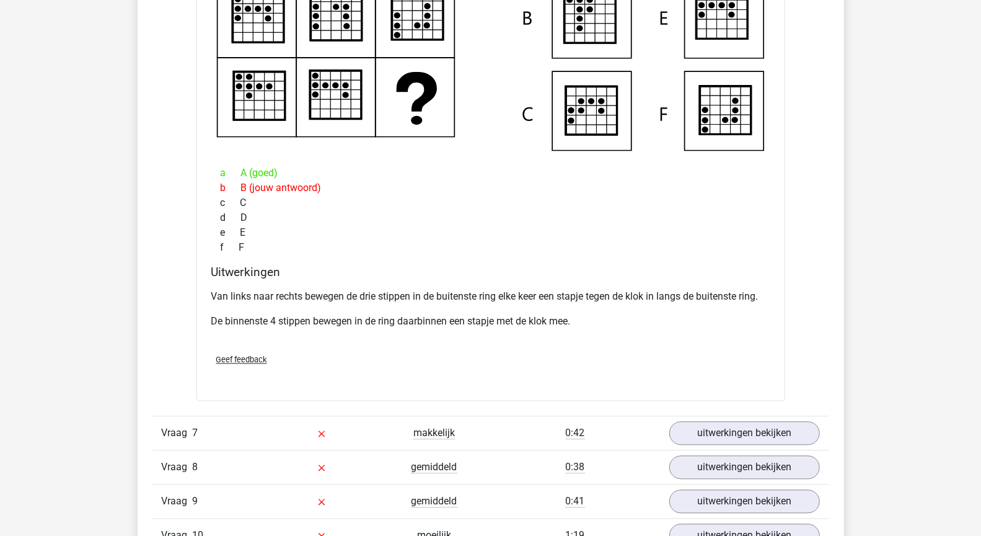
scroll to position [4510, 0]
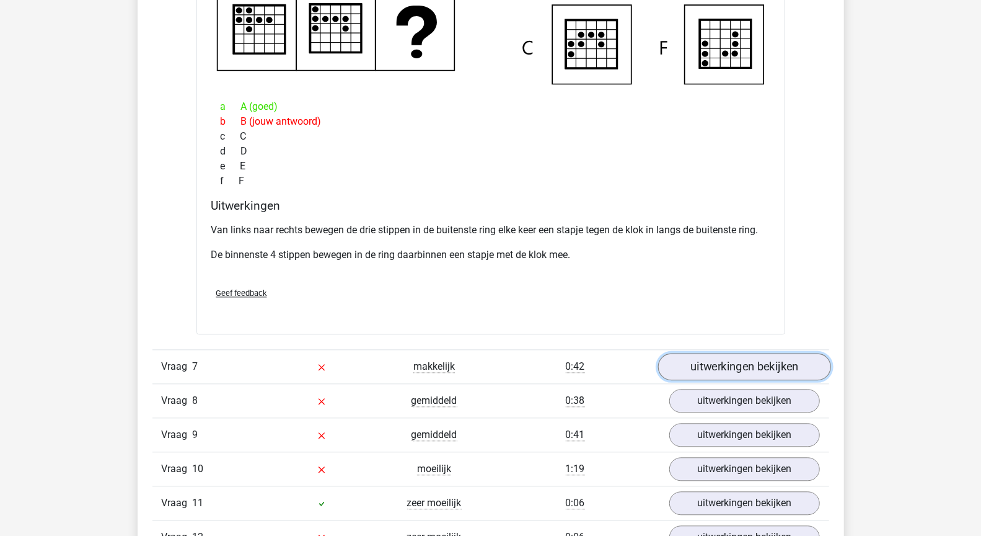
click at [715, 358] on link "uitwerkingen bekijken" at bounding box center [744, 366] width 173 height 27
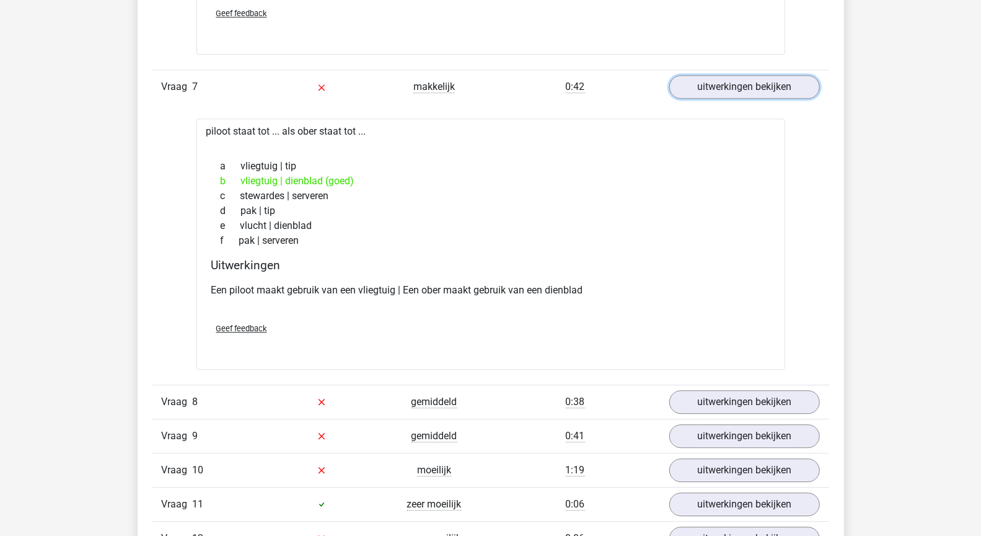
scroll to position [4810, 0]
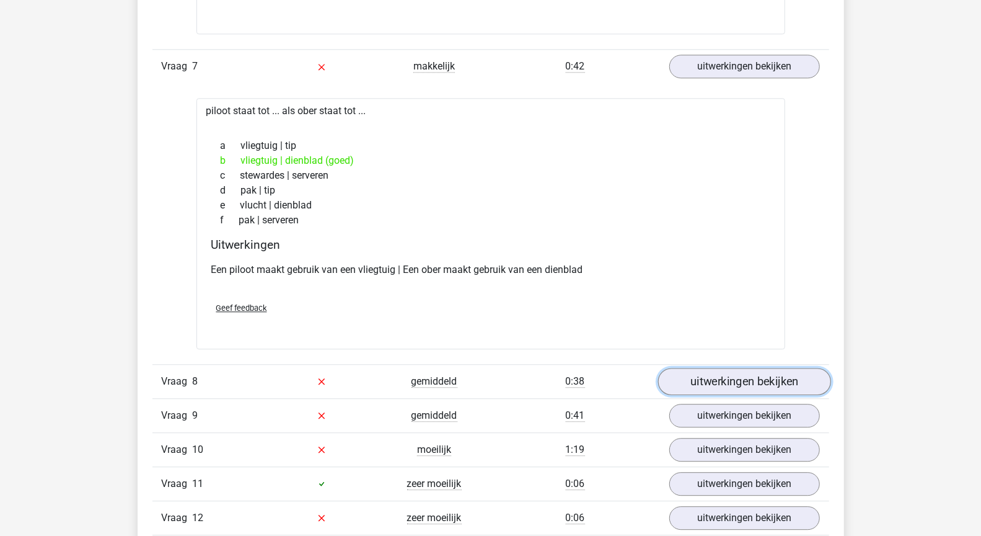
click at [718, 372] on link "uitwerkingen bekijken" at bounding box center [744, 381] width 173 height 27
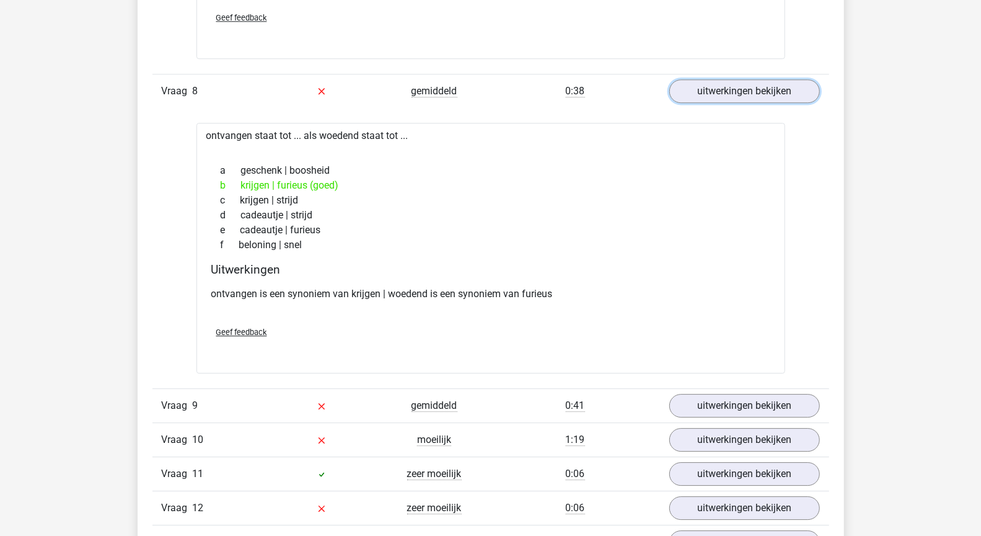
scroll to position [5122, 0]
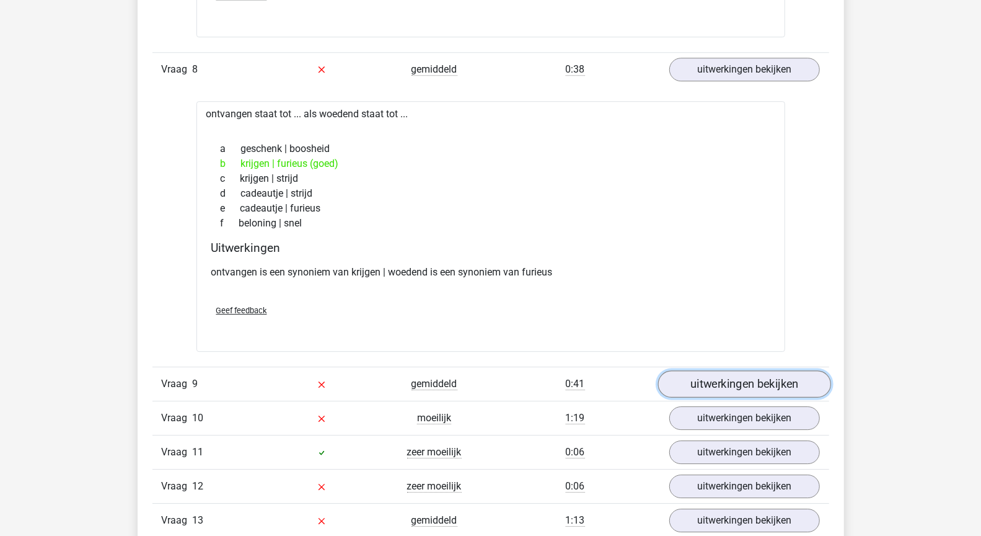
click at [731, 372] on link "uitwerkingen bekijken" at bounding box center [744, 383] width 173 height 27
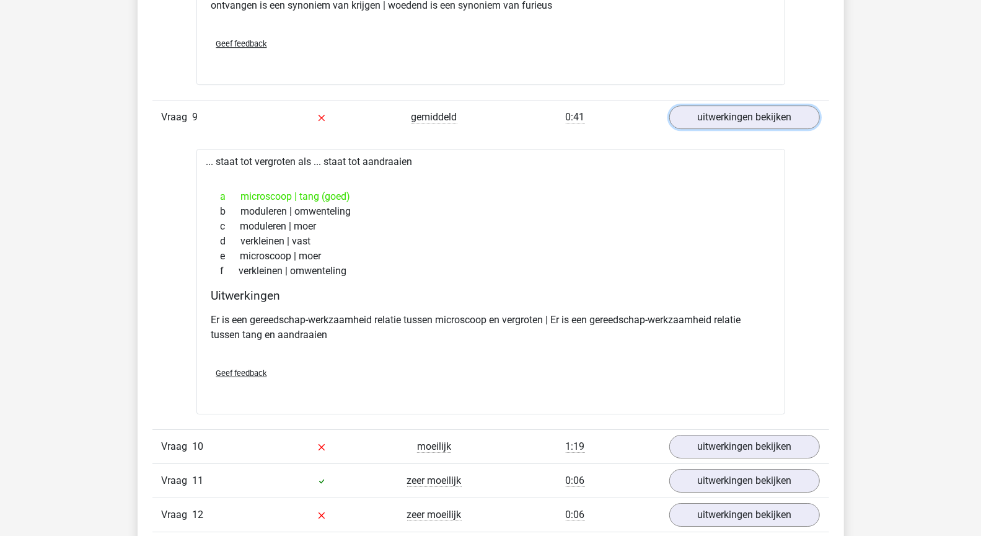
scroll to position [5416, 0]
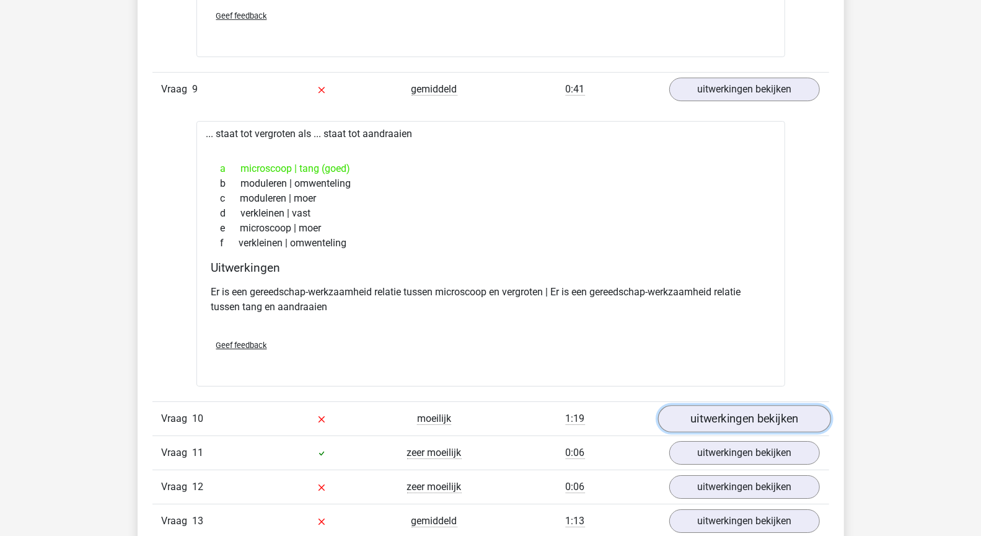
click at [731, 405] on link "uitwerkingen bekijken" at bounding box center [744, 418] width 173 height 27
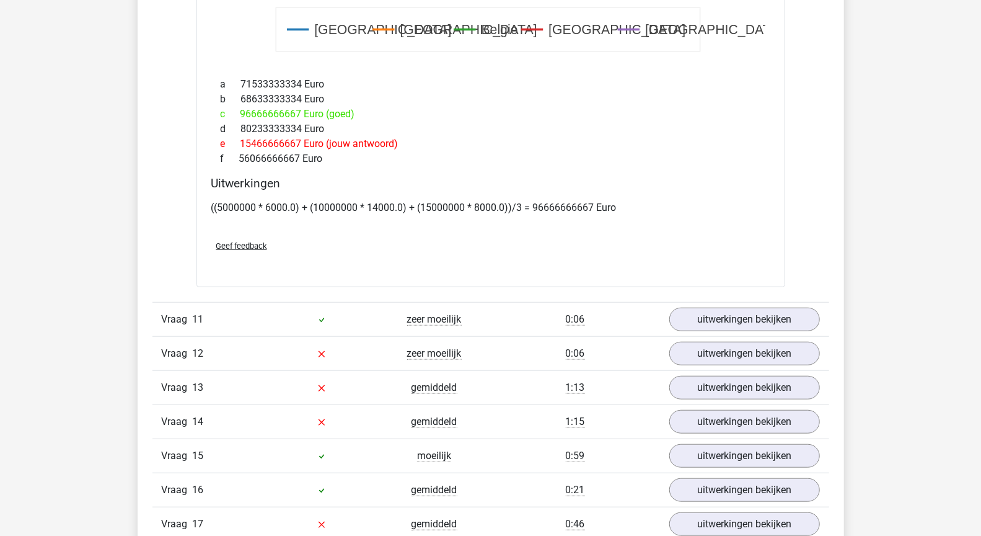
scroll to position [6379, 0]
click at [764, 306] on link "uitwerkingen bekijken" at bounding box center [744, 319] width 173 height 27
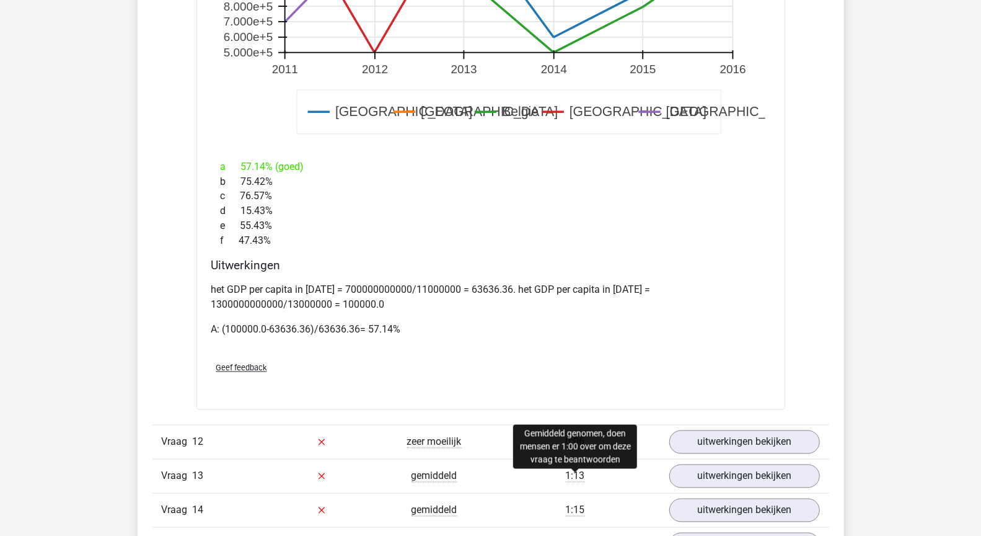
scroll to position [7245, 0]
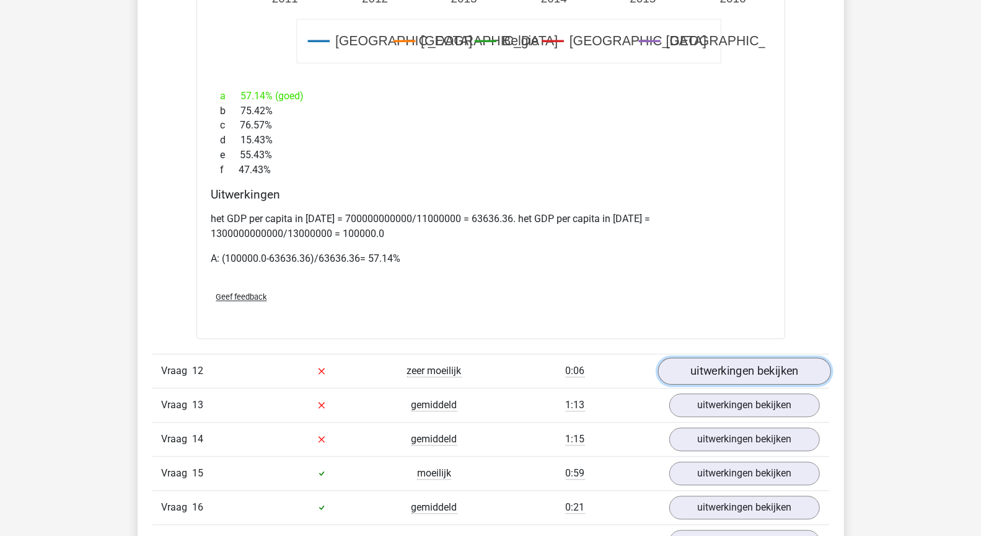
click at [744, 358] on link "uitwerkingen bekijken" at bounding box center [744, 371] width 173 height 27
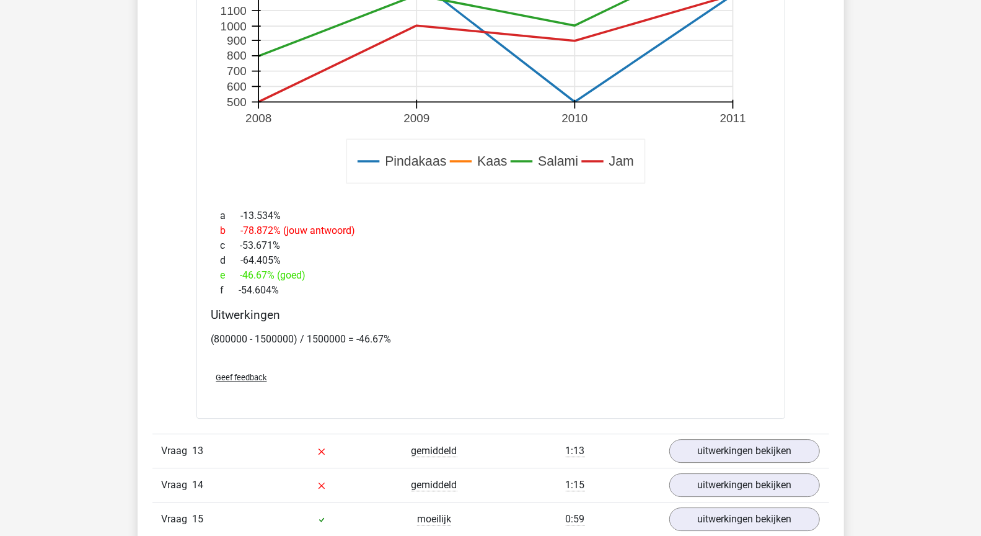
scroll to position [8109, 0]
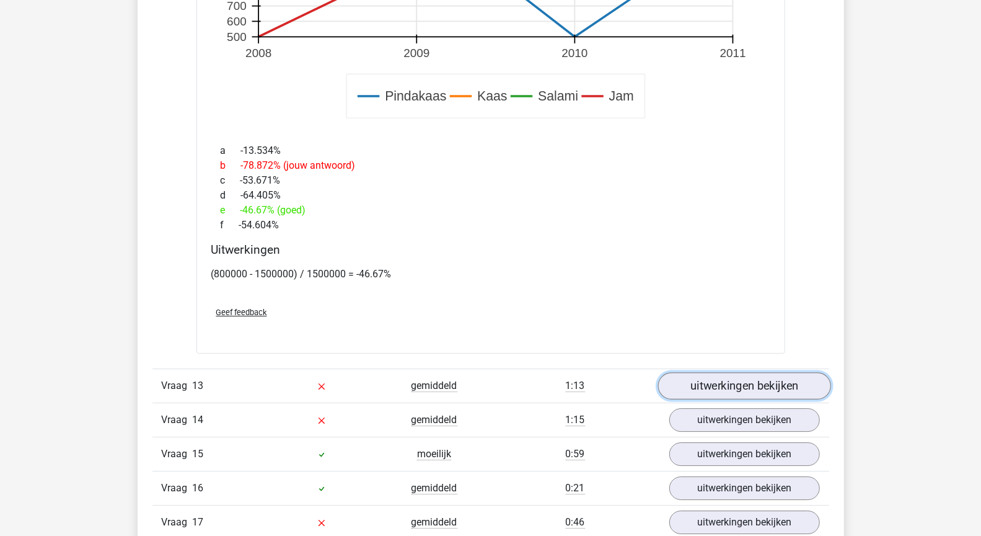
click at [736, 372] on link "uitwerkingen bekijken" at bounding box center [744, 385] width 173 height 27
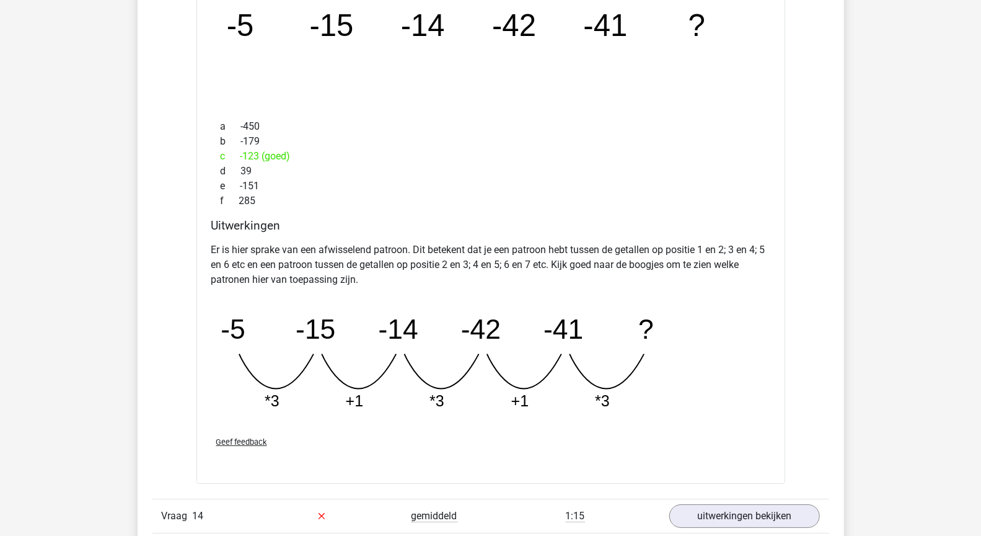
scroll to position [8620, 0]
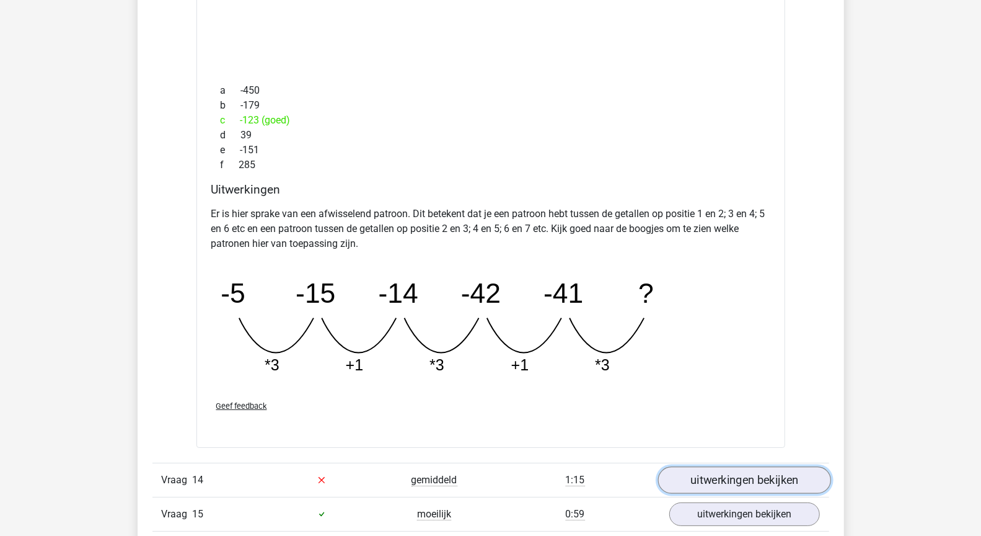
click at [701, 466] on link "uitwerkingen bekijken" at bounding box center [744, 479] width 173 height 27
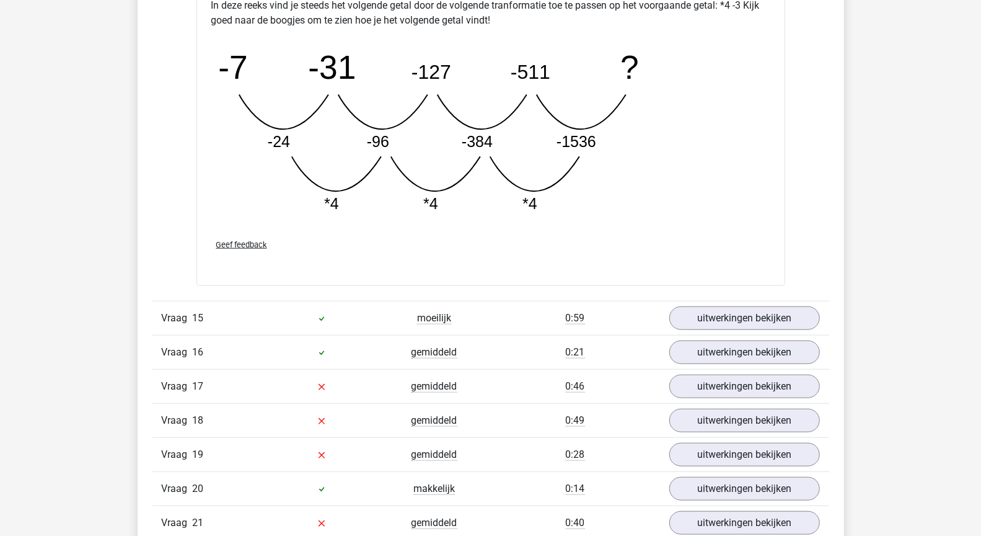
scroll to position [9435, 0]
click at [699, 304] on link "uitwerkingen bekijken" at bounding box center [744, 317] width 173 height 27
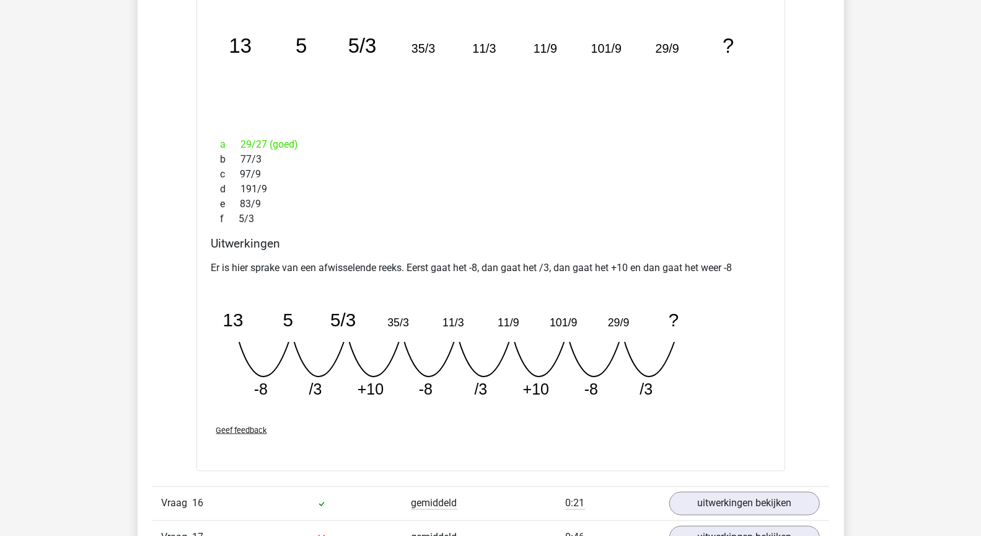
scroll to position [9939, 0]
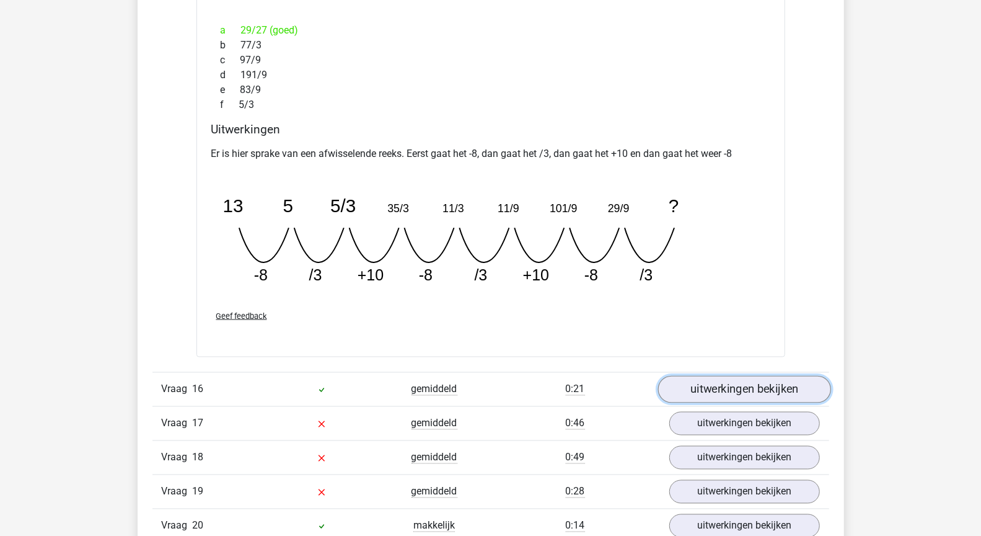
click at [704, 376] on link "uitwerkingen bekijken" at bounding box center [744, 389] width 173 height 27
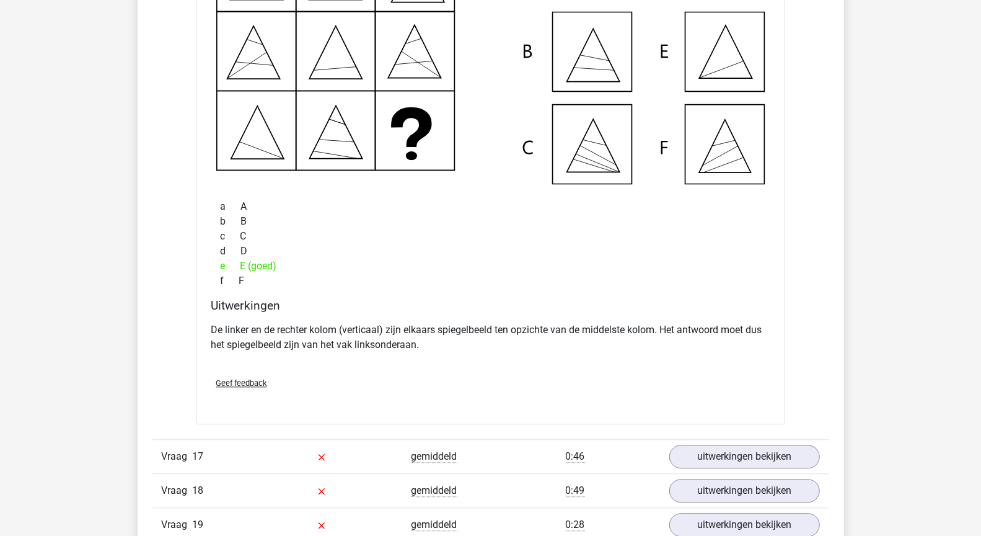
scroll to position [10485, 0]
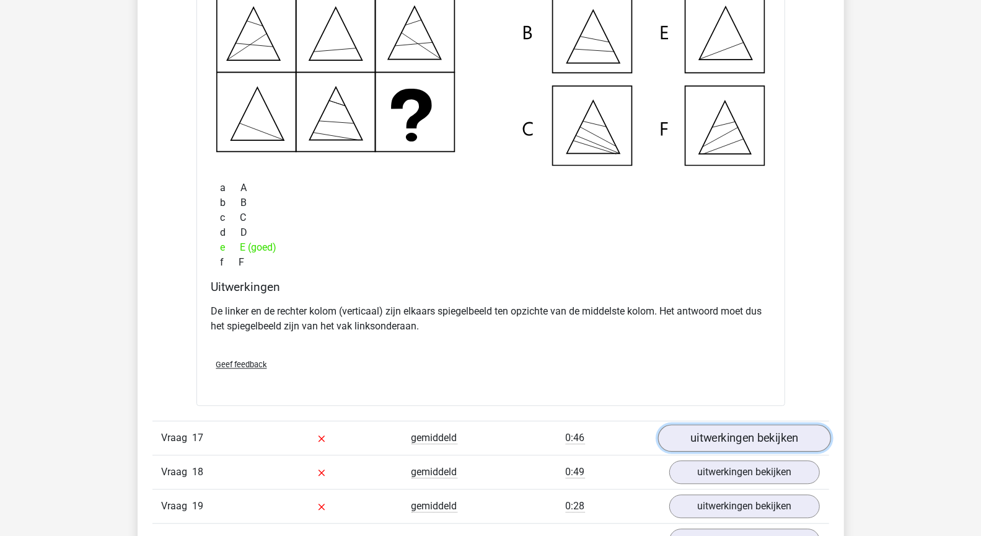
click at [799, 424] on link "uitwerkingen bekijken" at bounding box center [744, 437] width 173 height 27
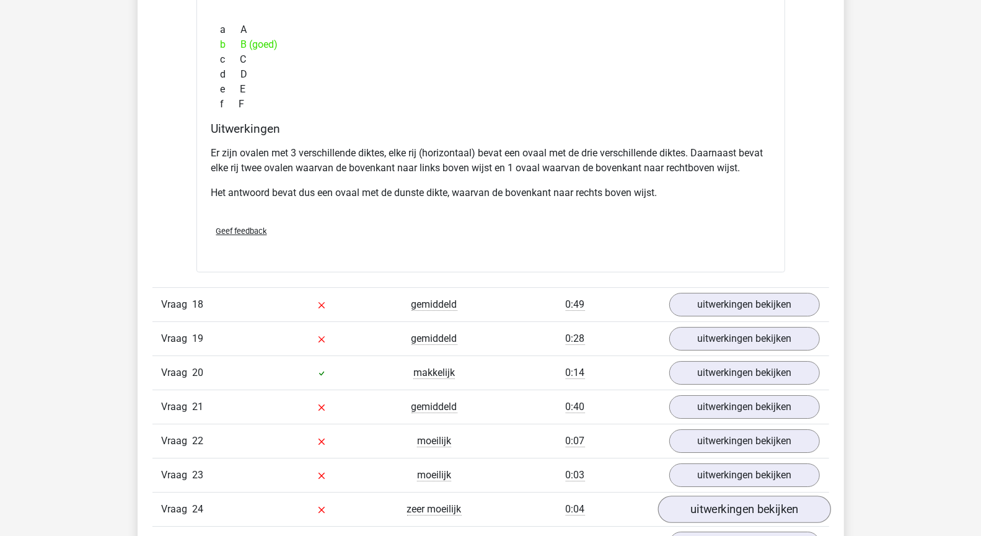
scroll to position [11260, 0]
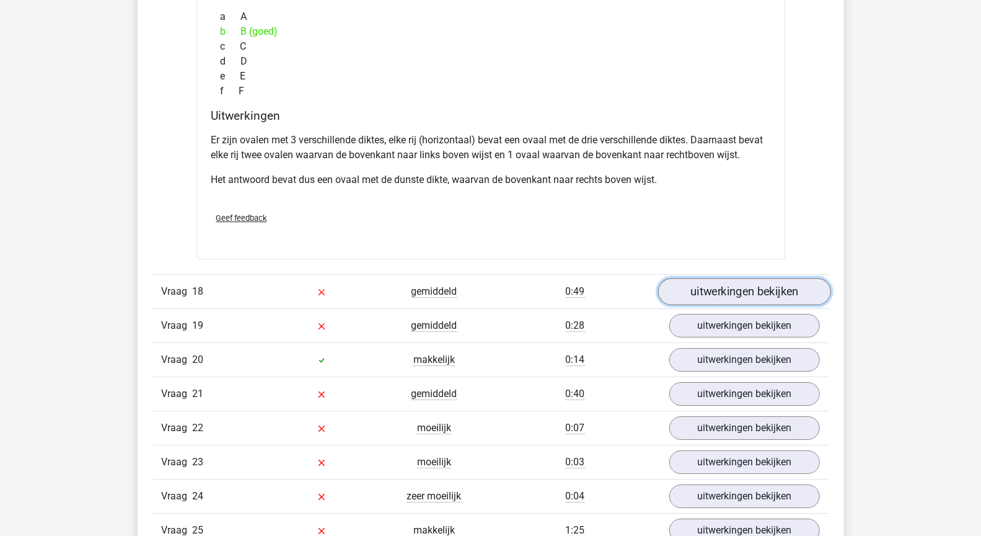
click at [756, 278] on link "uitwerkingen bekijken" at bounding box center [744, 291] width 173 height 27
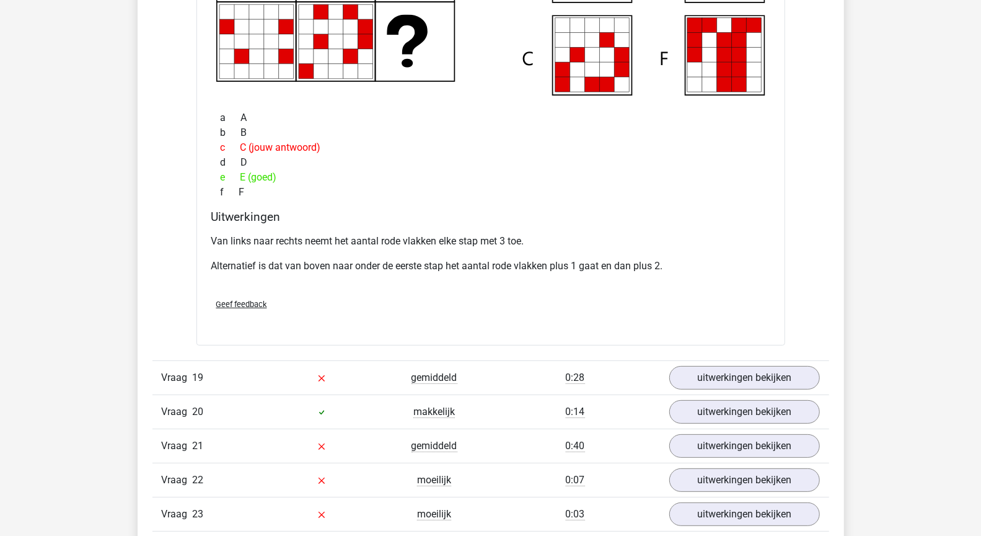
scroll to position [11778, 0]
click at [764, 364] on link "uitwerkingen bekijken" at bounding box center [744, 377] width 173 height 27
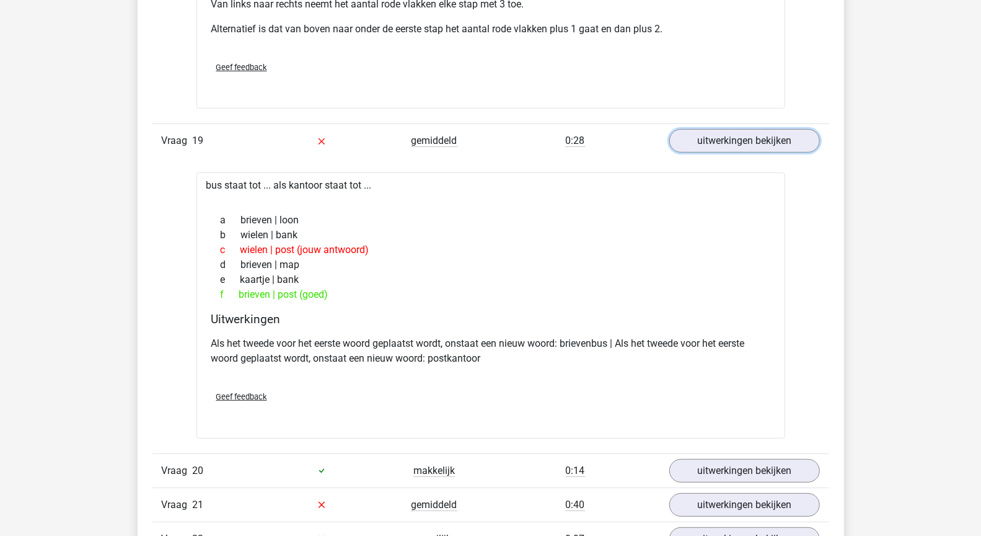
scroll to position [12100, 0]
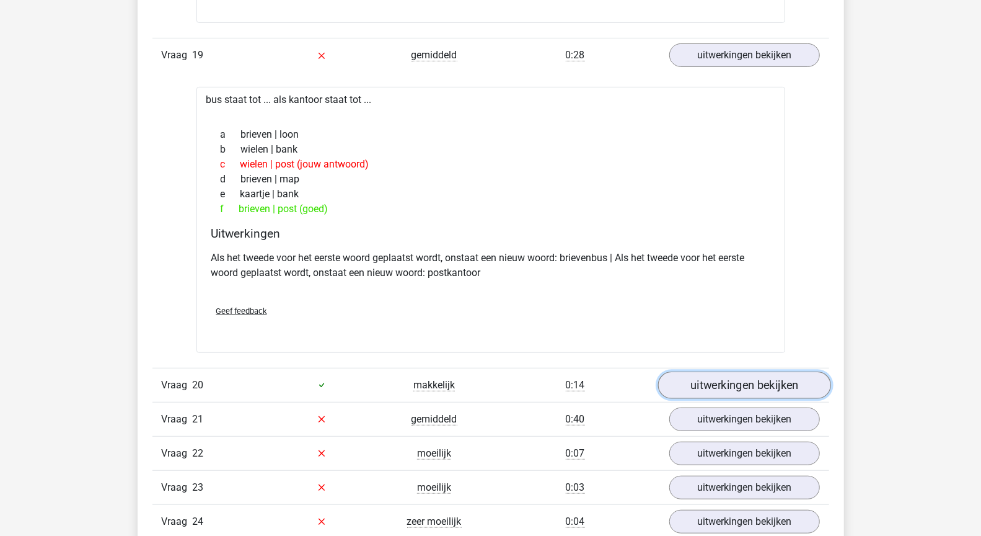
click at [743, 371] on link "uitwerkingen bekijken" at bounding box center [744, 384] width 173 height 27
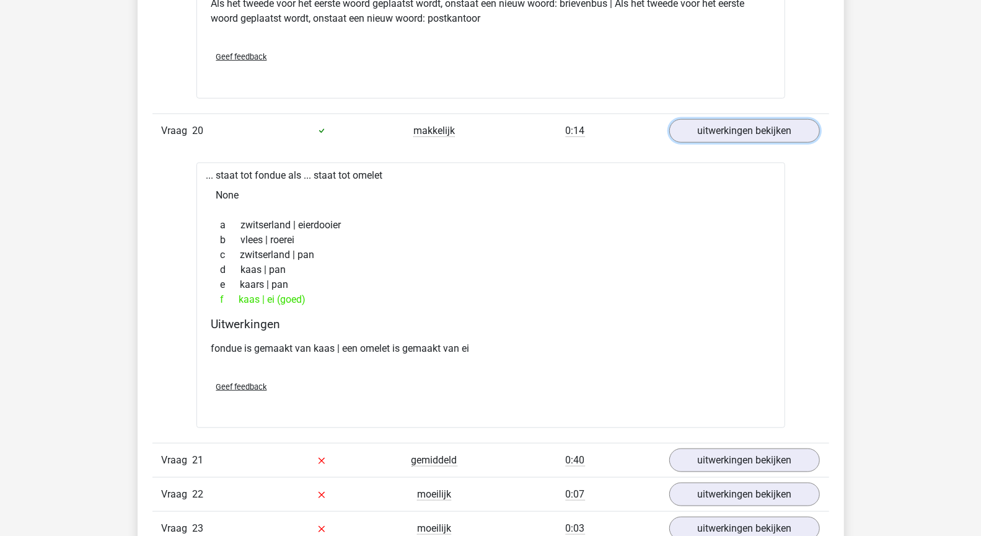
scroll to position [12404, 0]
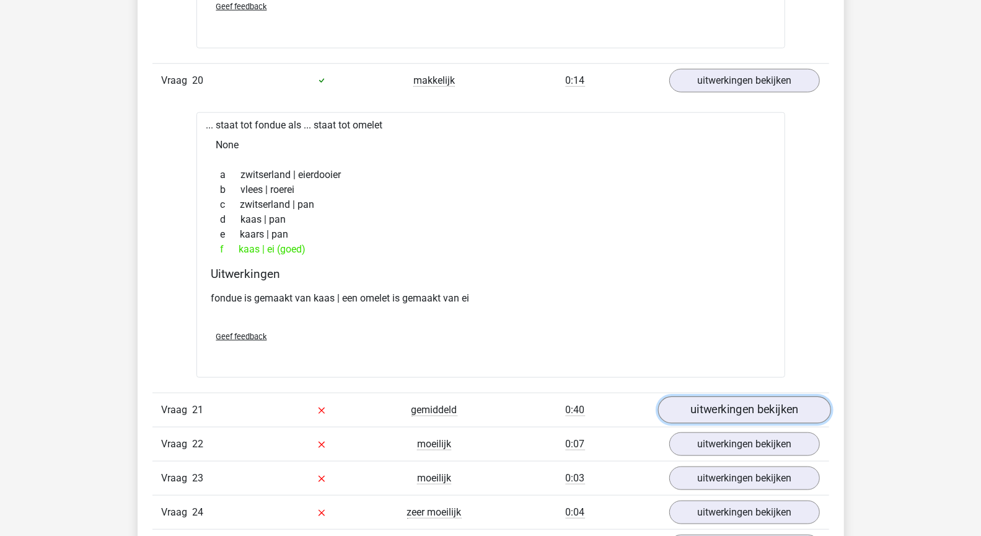
click at [679, 396] on link "uitwerkingen bekijken" at bounding box center [744, 409] width 173 height 27
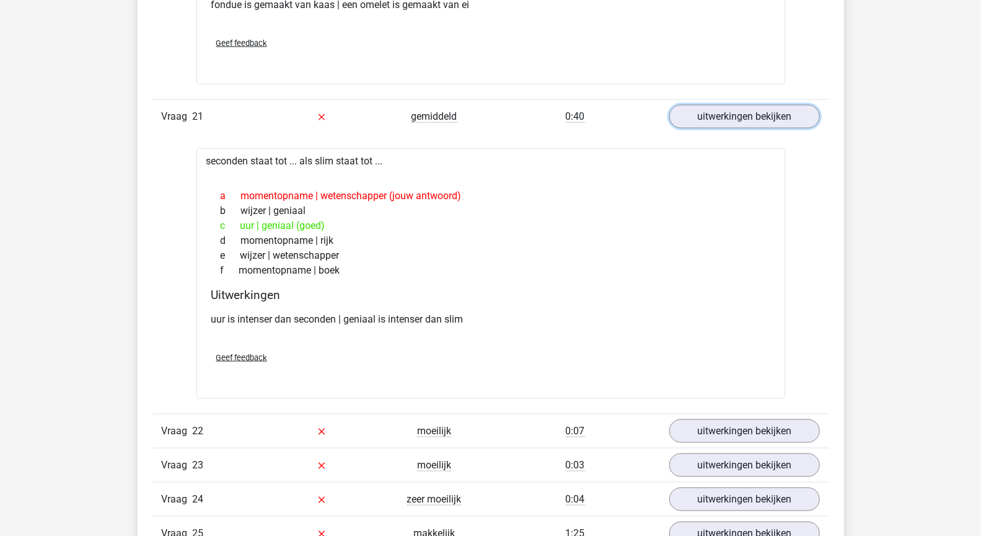
scroll to position [12764, 0]
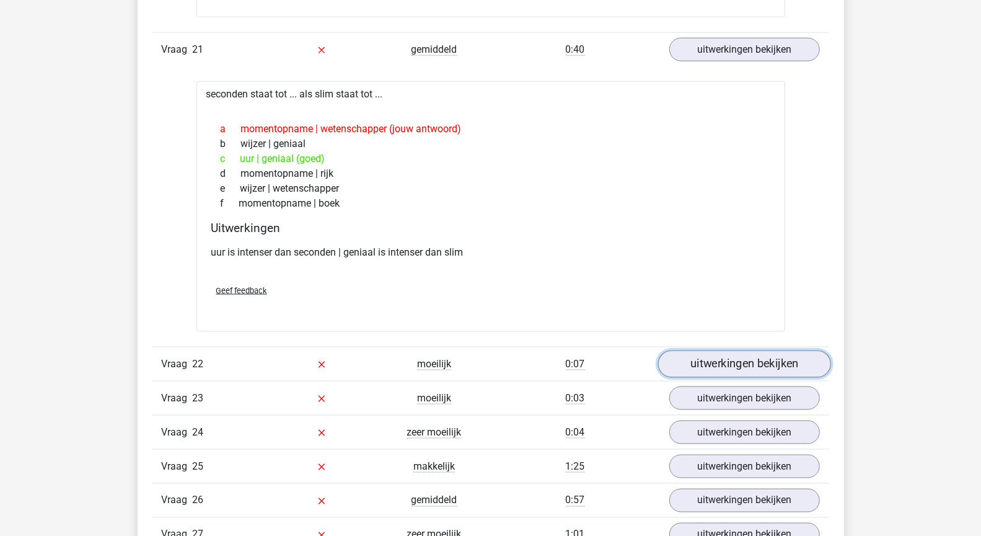
click at [728, 350] on link "uitwerkingen bekijken" at bounding box center [744, 363] width 173 height 27
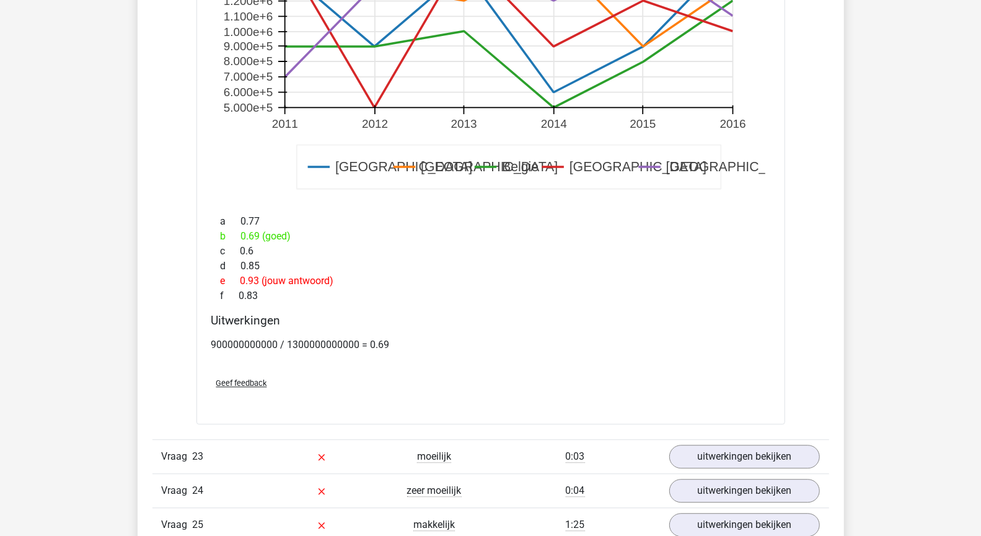
scroll to position [13595, 0]
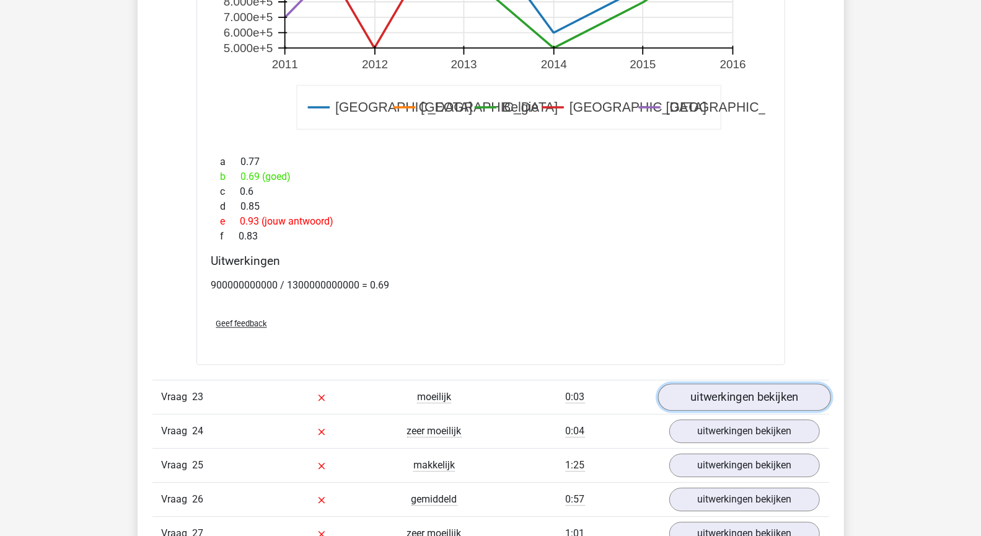
click at [718, 383] on link "uitwerkingen bekijken" at bounding box center [744, 396] width 173 height 27
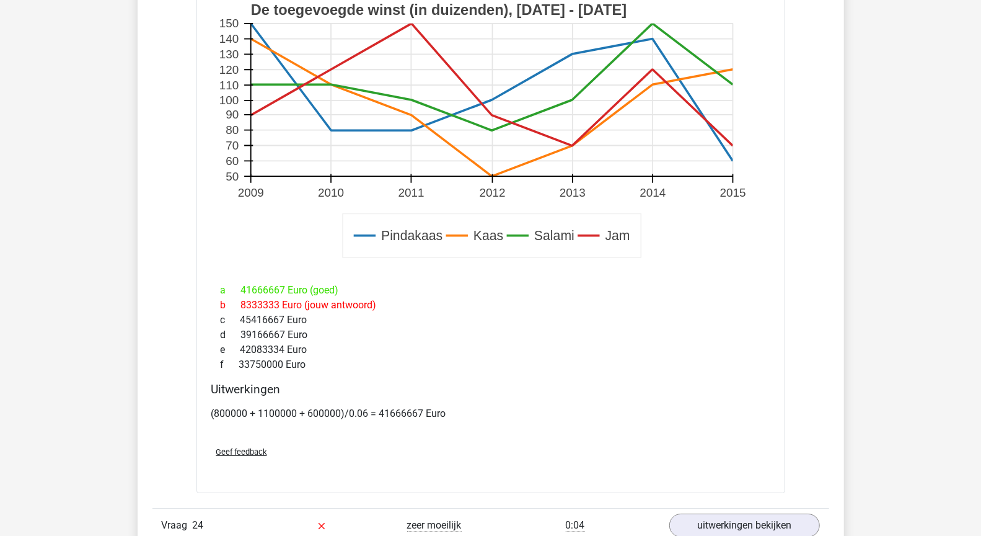
scroll to position [14519, 0]
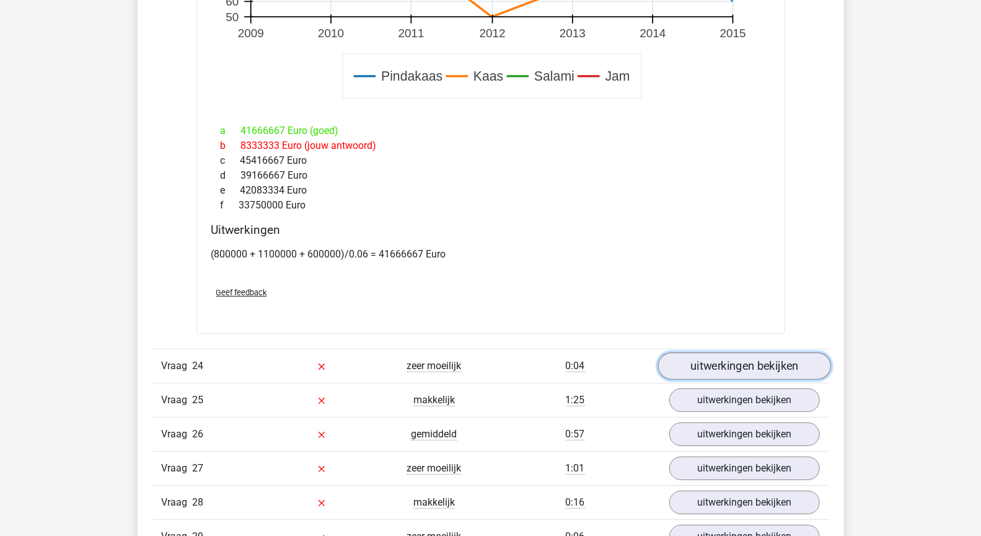
click at [716, 353] on link "uitwerkingen bekijken" at bounding box center [744, 366] width 173 height 27
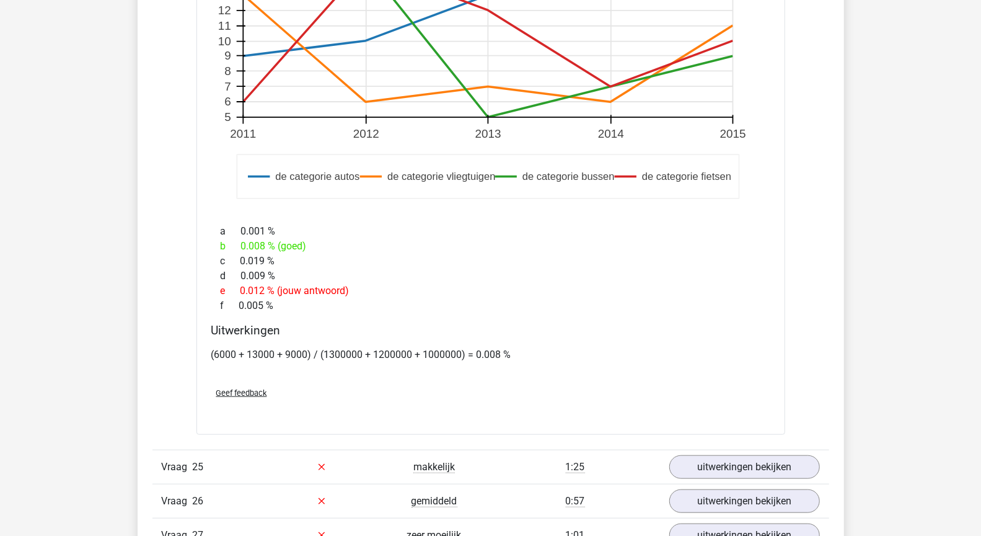
scroll to position [15480, 0]
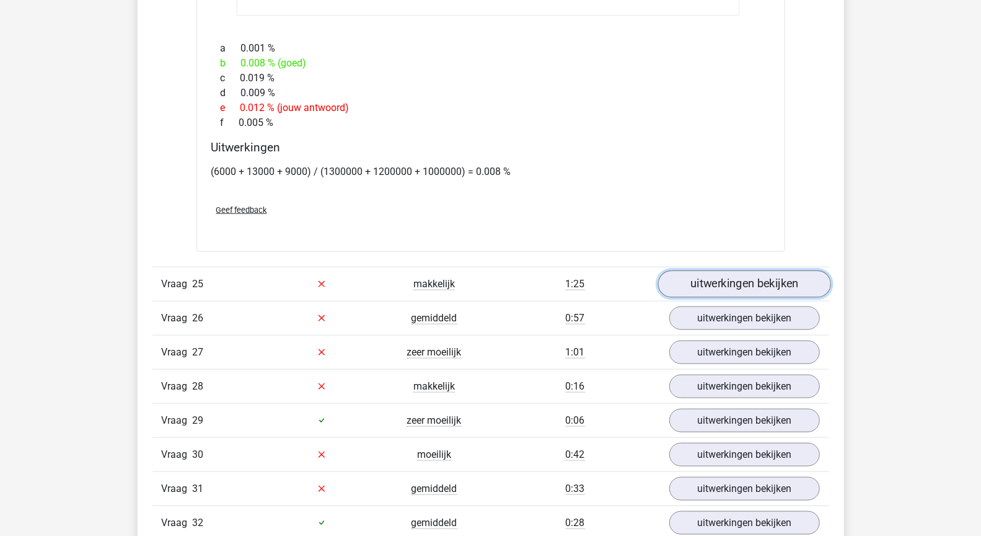
click at [715, 270] on link "uitwerkingen bekijken" at bounding box center [744, 283] width 173 height 27
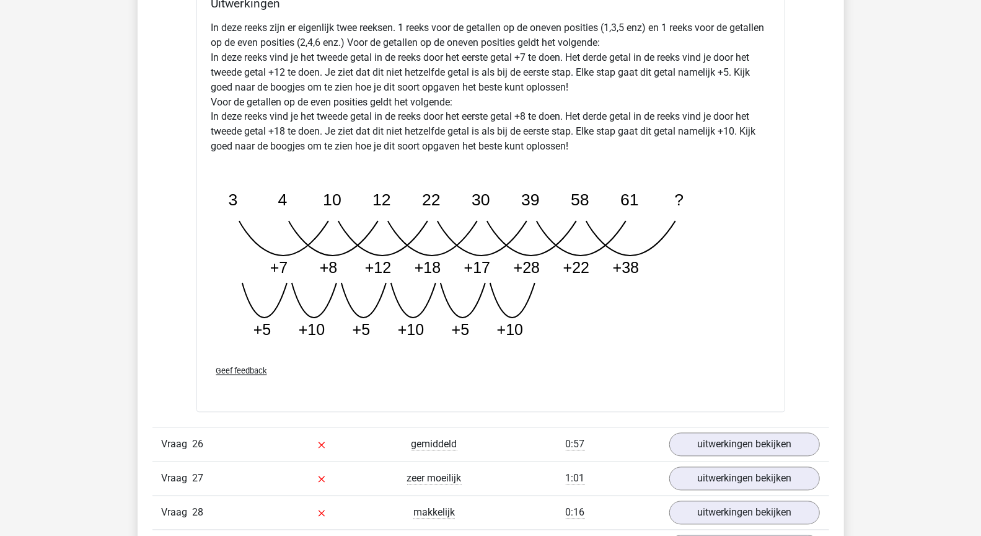
scroll to position [16107, 0]
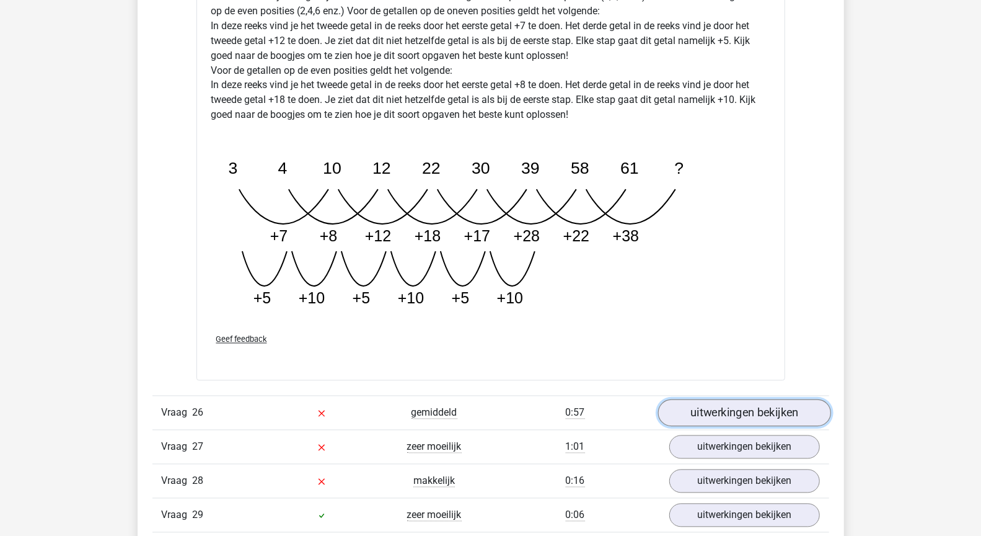
click at [730, 399] on link "uitwerkingen bekijken" at bounding box center [744, 412] width 173 height 27
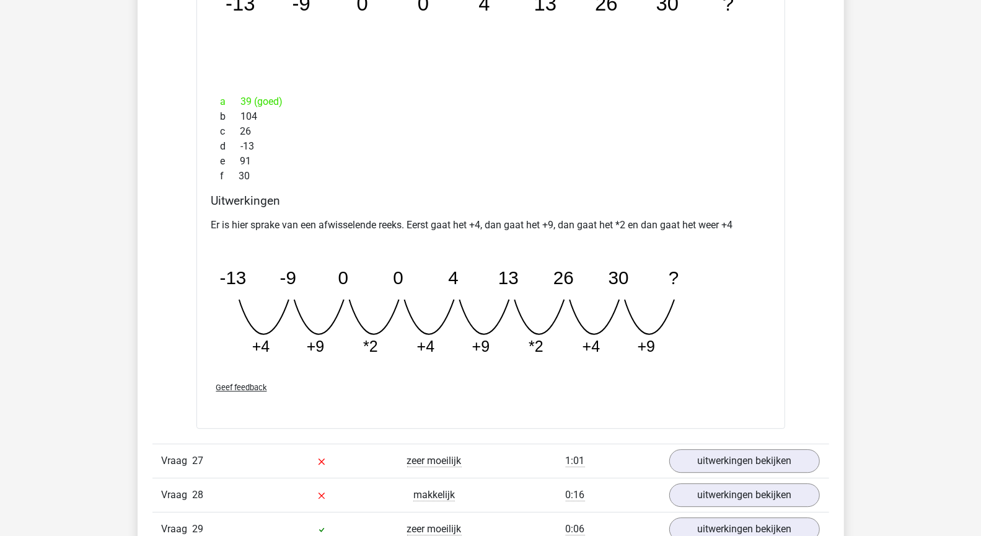
scroll to position [16646, 0]
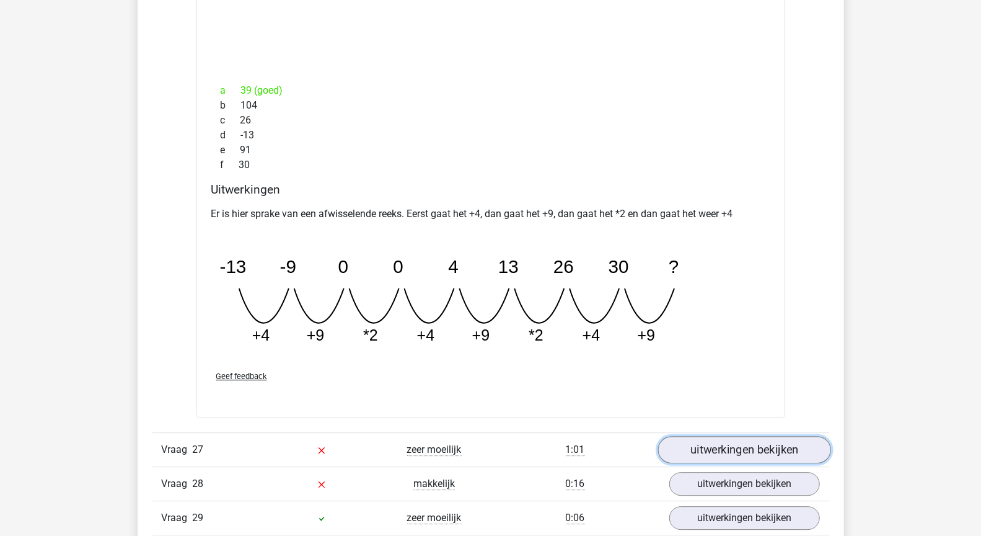
click at [706, 436] on link "uitwerkingen bekijken" at bounding box center [744, 449] width 173 height 27
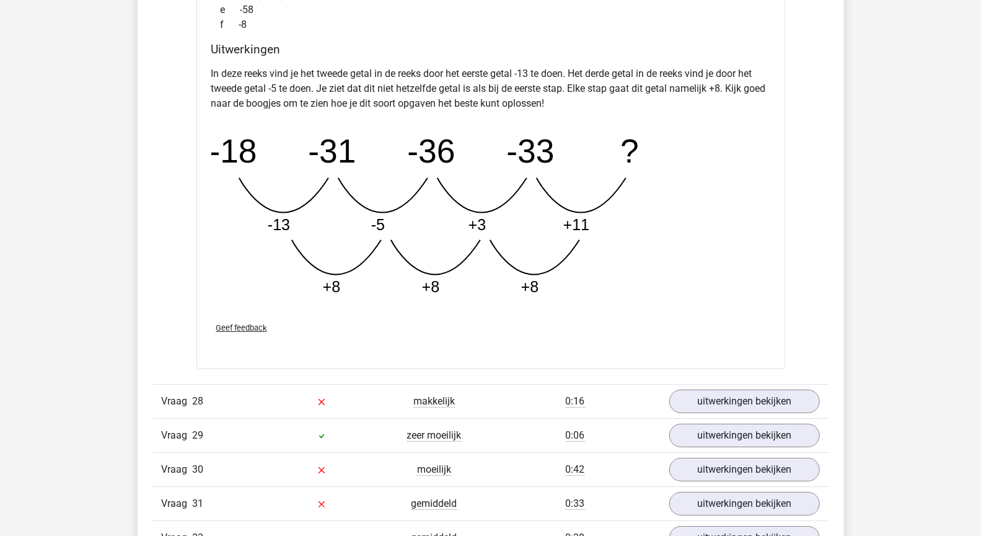
scroll to position [17368, 0]
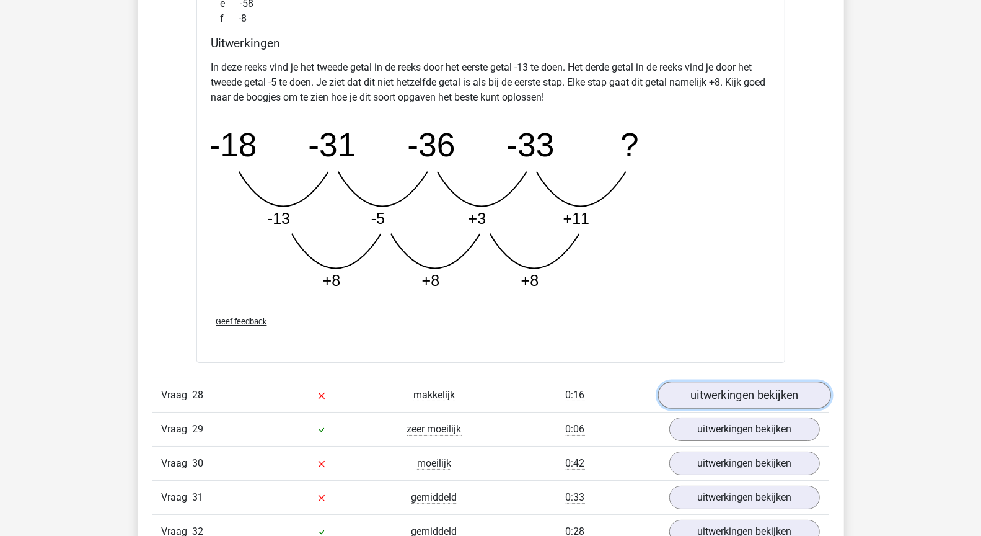
click at [717, 381] on link "uitwerkingen bekijken" at bounding box center [744, 394] width 173 height 27
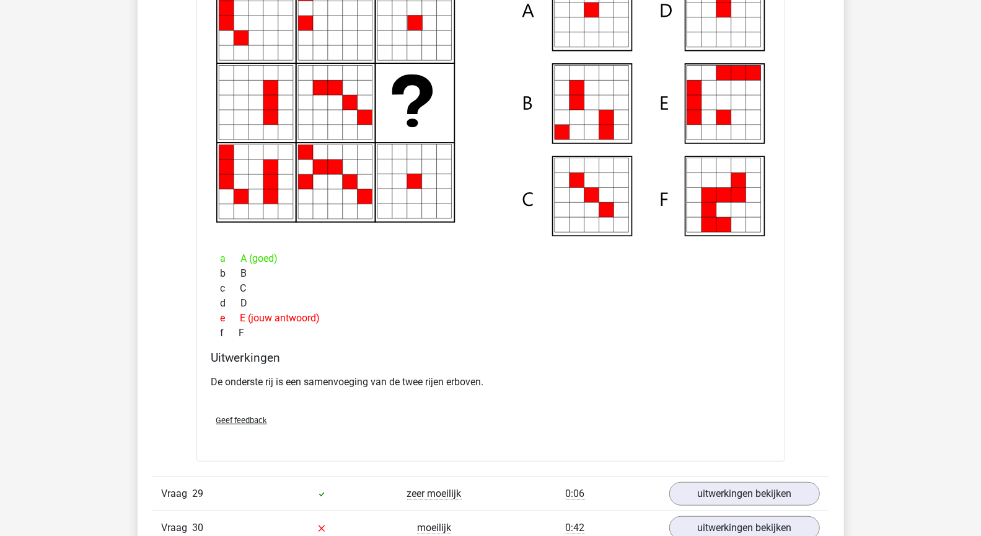
scroll to position [17909, 0]
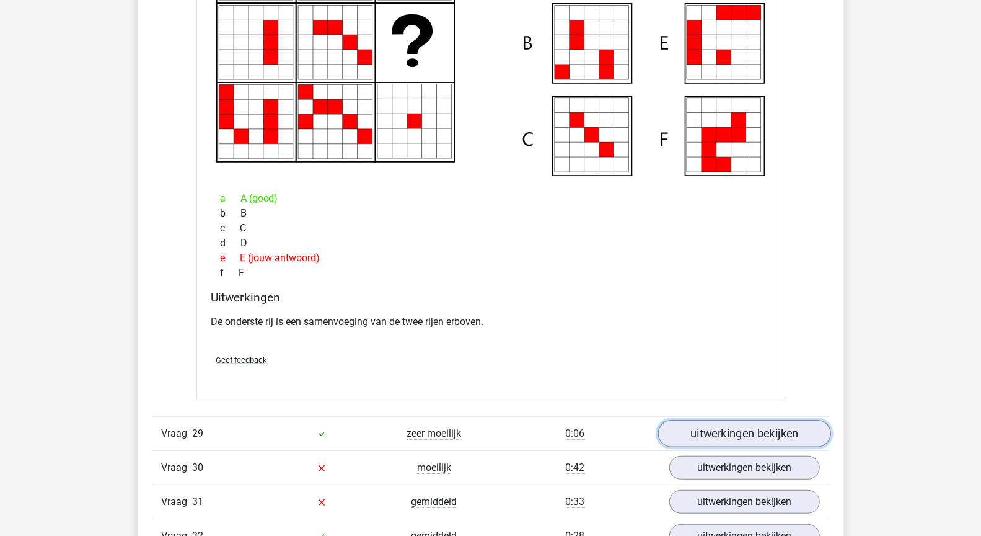
click at [766, 420] on link "uitwerkingen bekijken" at bounding box center [744, 433] width 173 height 27
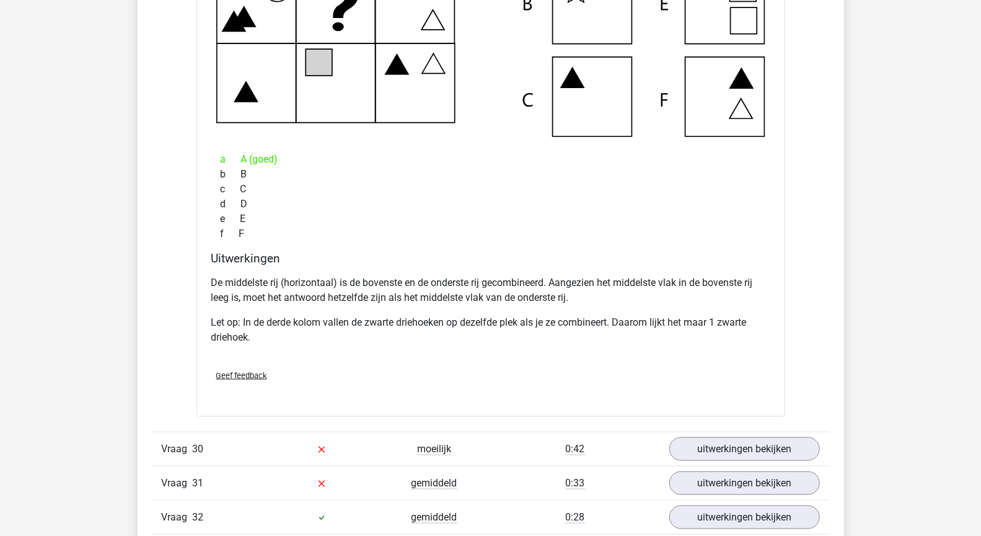
scroll to position [18668, 0]
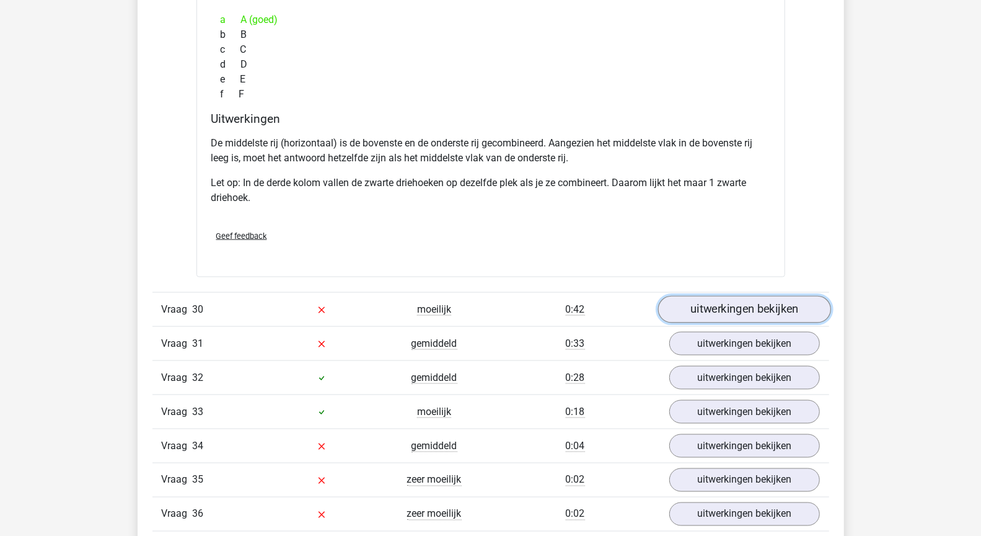
click at [744, 296] on link "uitwerkingen bekijken" at bounding box center [744, 309] width 173 height 27
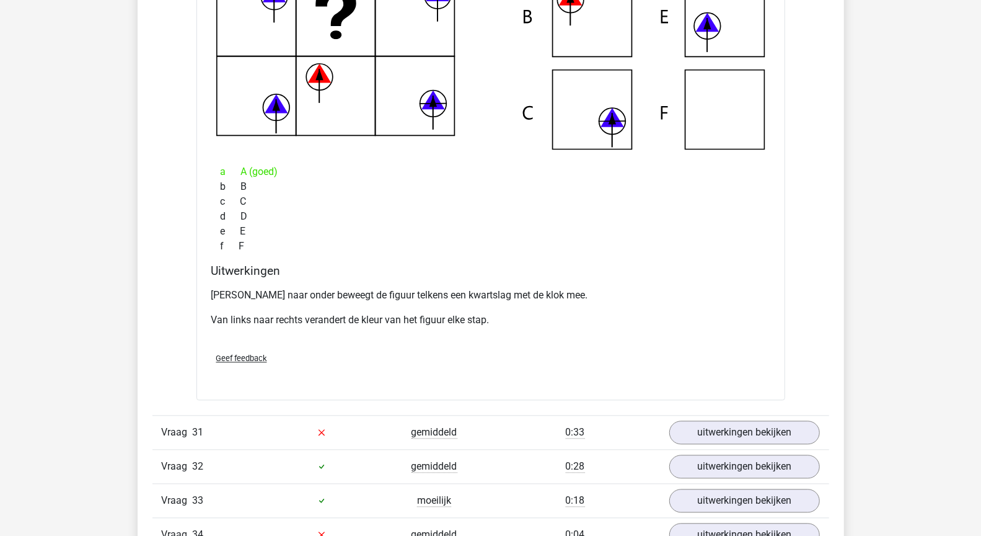
scroll to position [19150, 0]
click at [746, 418] on link "uitwerkingen bekijken" at bounding box center [744, 431] width 173 height 27
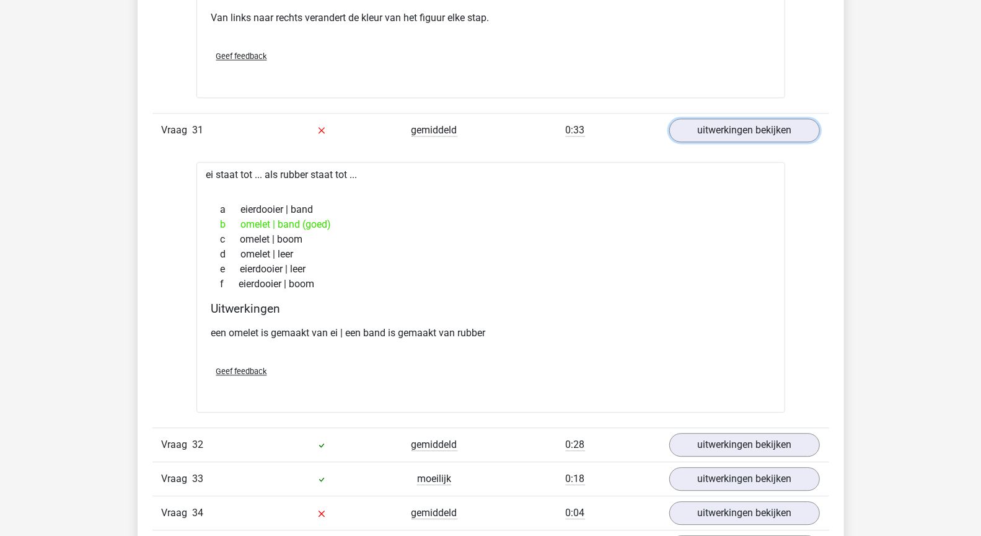
scroll to position [19499, 0]
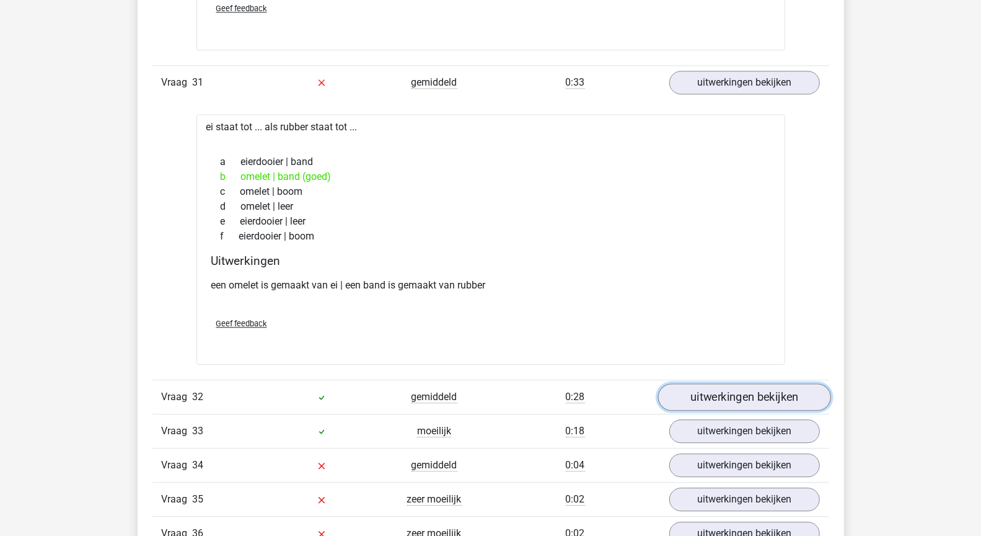
click at [733, 383] on link "uitwerkingen bekijken" at bounding box center [744, 396] width 173 height 27
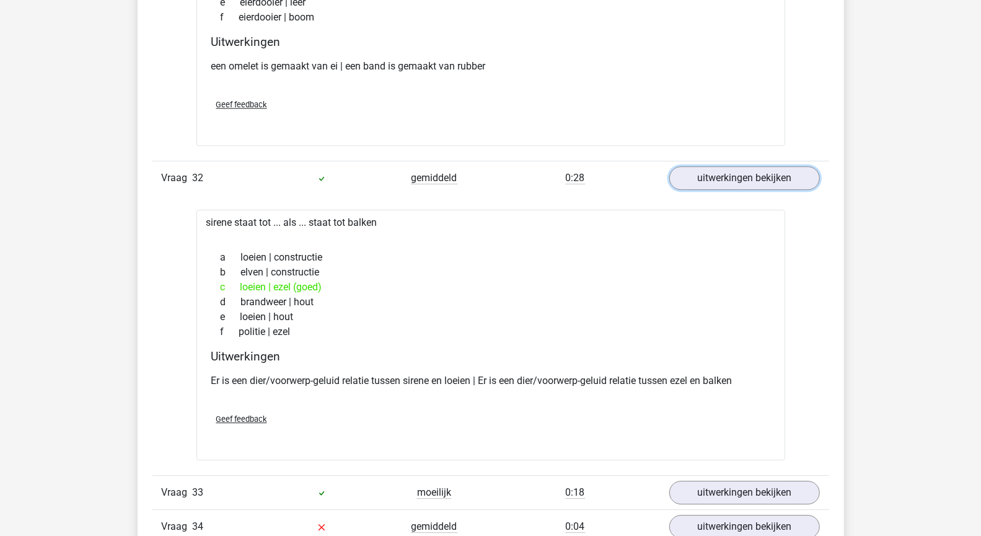
scroll to position [19720, 0]
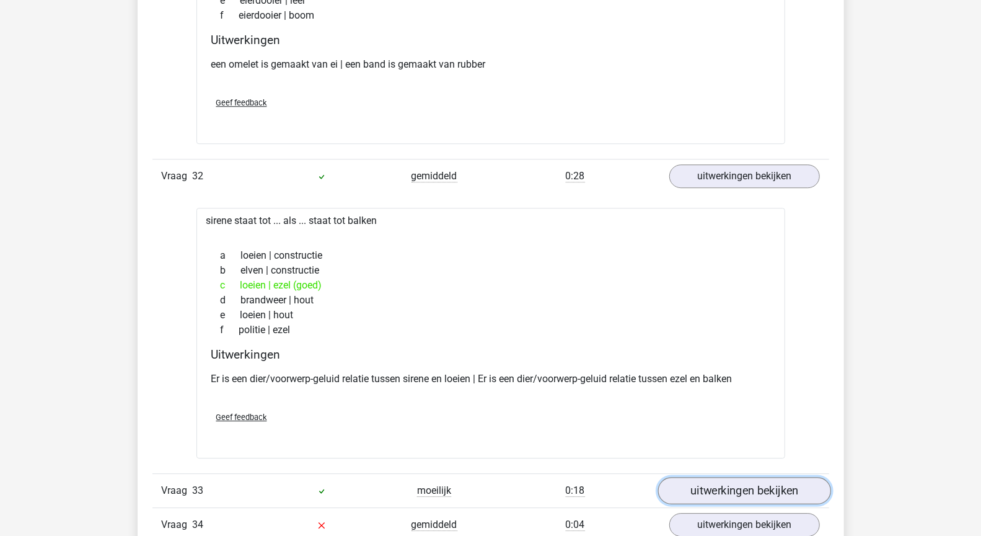
click at [757, 477] on link "uitwerkingen bekijken" at bounding box center [744, 490] width 173 height 27
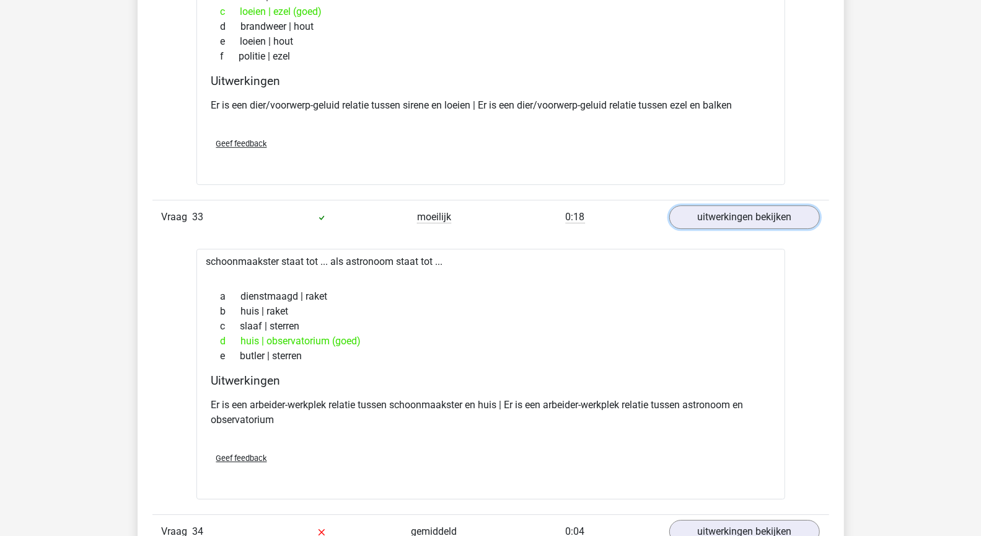
scroll to position [20070, 0]
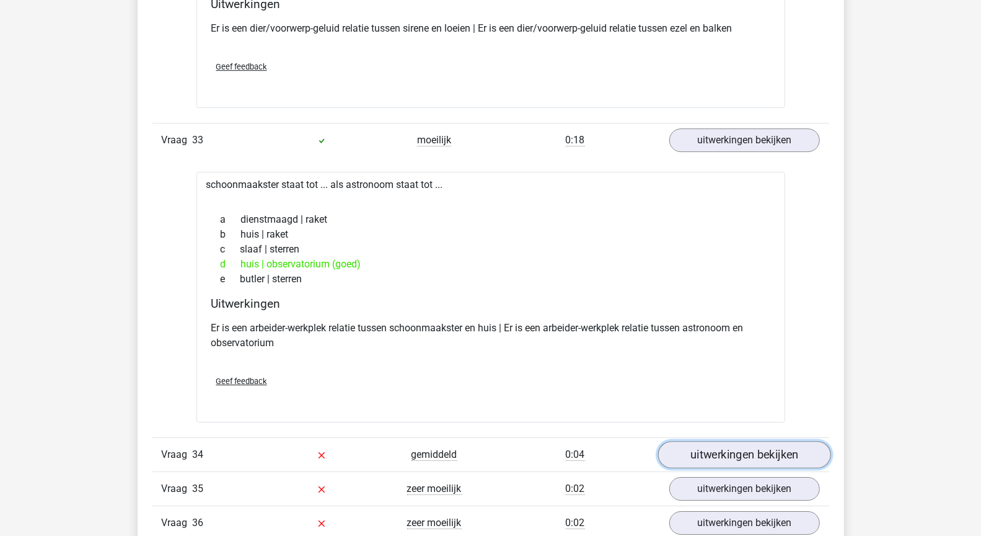
click at [738, 441] on link "uitwerkingen bekijken" at bounding box center [744, 454] width 173 height 27
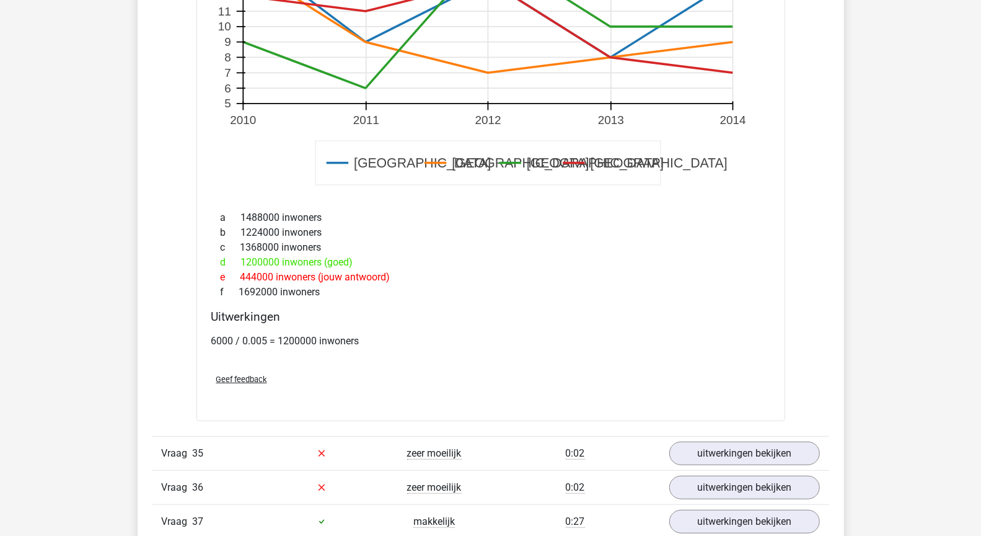
scroll to position [21054, 0]
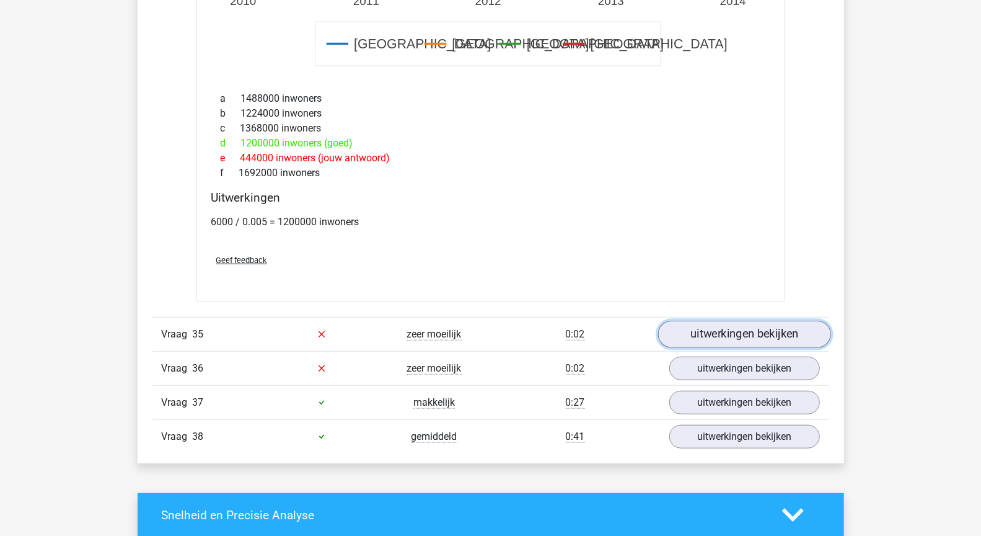
click at [686, 320] on link "uitwerkingen bekijken" at bounding box center [744, 333] width 173 height 27
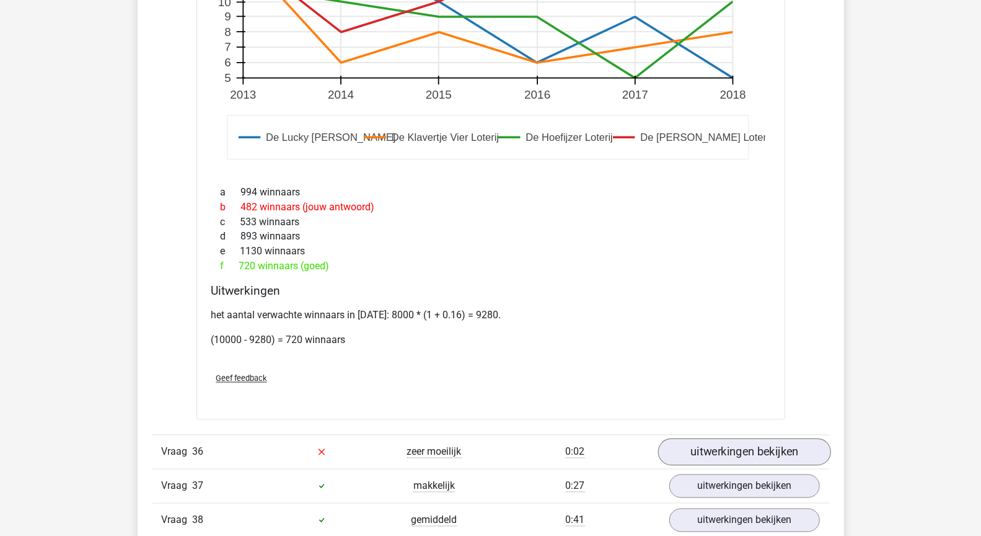
scroll to position [21887, 0]
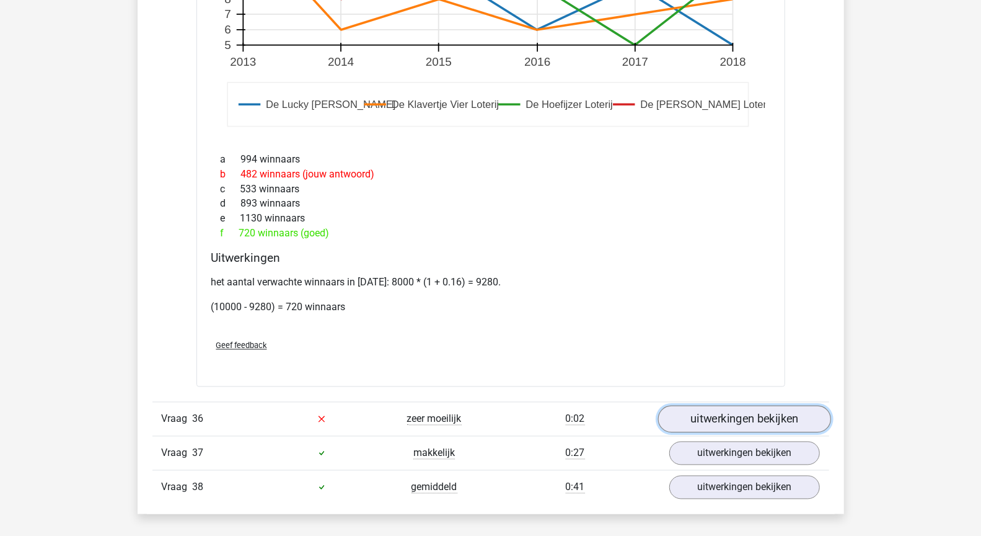
click at [760, 405] on link "uitwerkingen bekijken" at bounding box center [744, 418] width 173 height 27
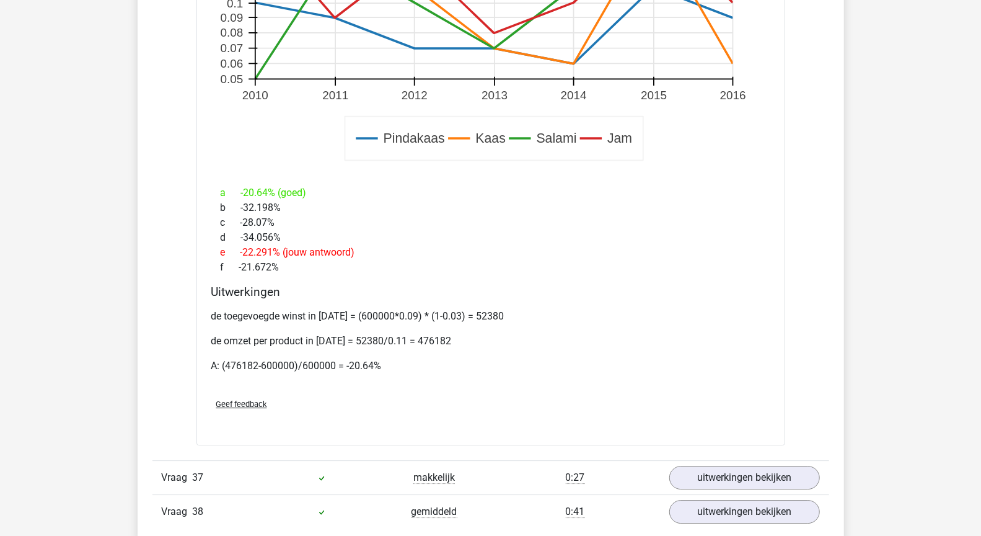
scroll to position [22786, 0]
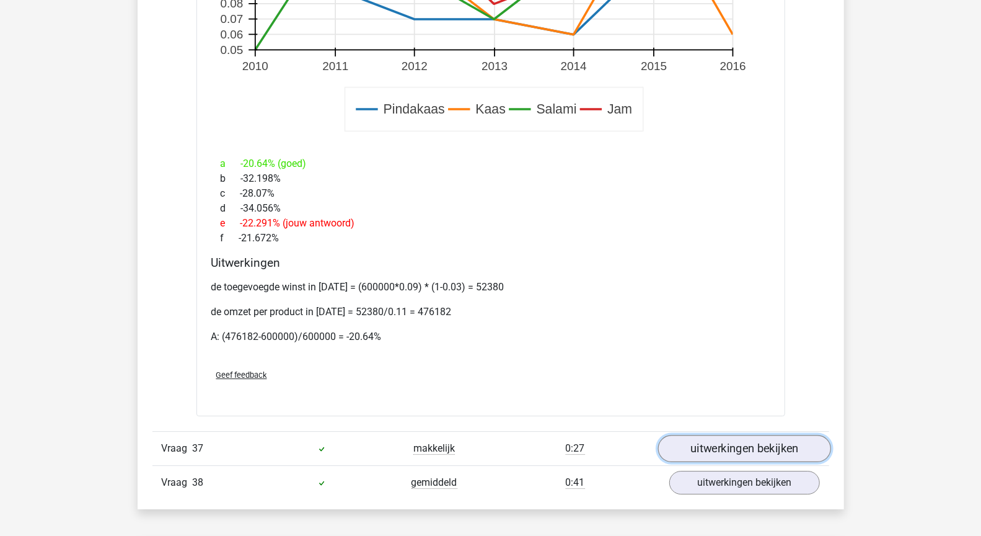
click at [741, 434] on link "uitwerkingen bekijken" at bounding box center [744, 447] width 173 height 27
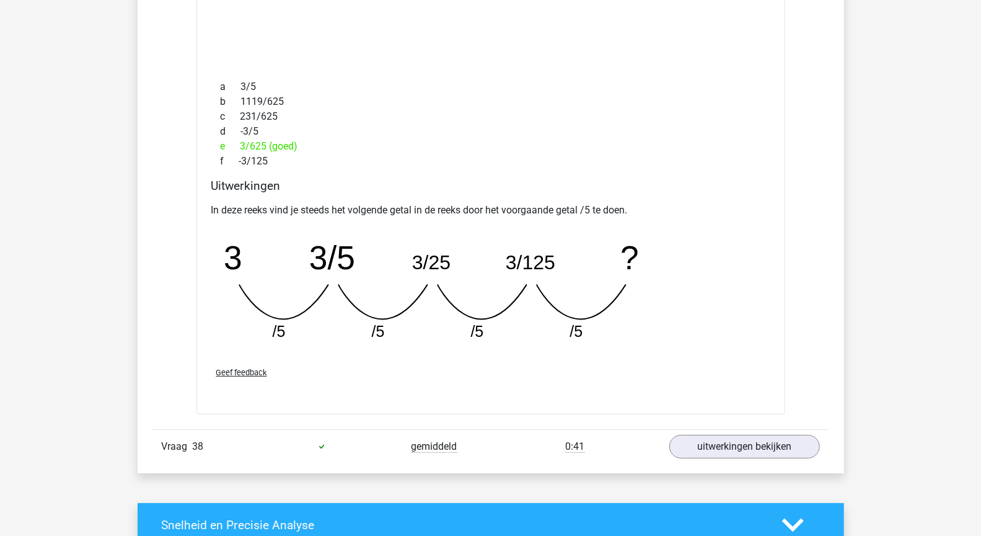
scroll to position [23390, 0]
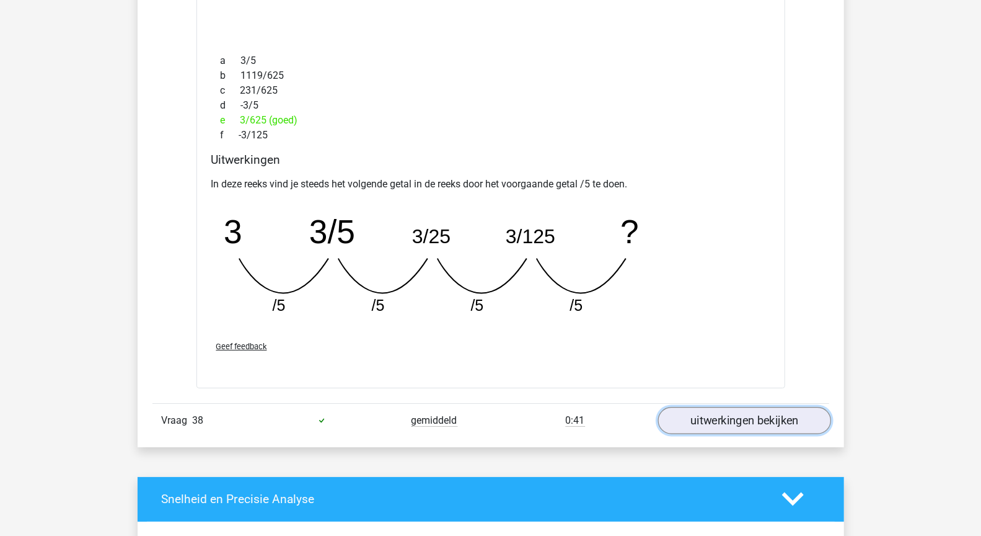
click at [692, 407] on link "uitwerkingen bekijken" at bounding box center [744, 420] width 173 height 27
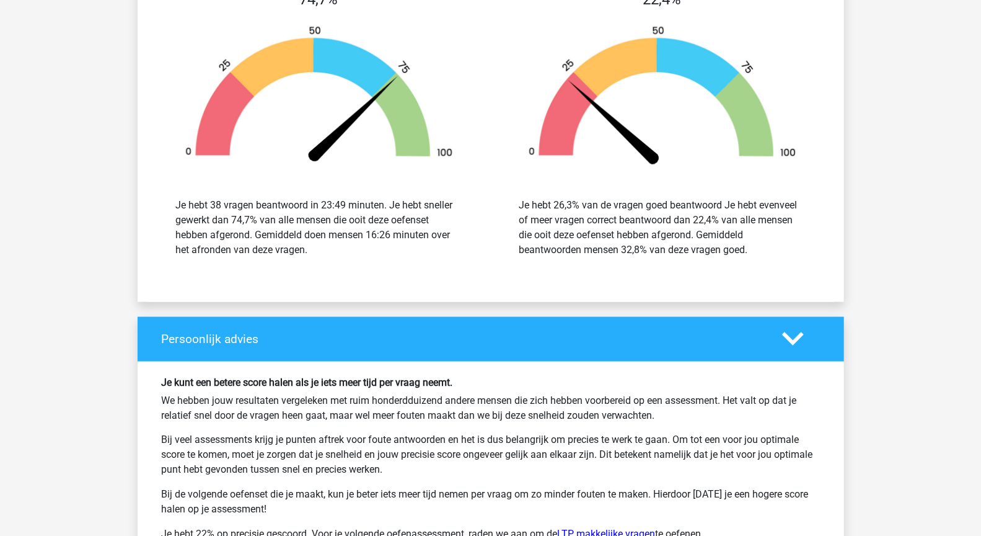
scroll to position [24835, 0]
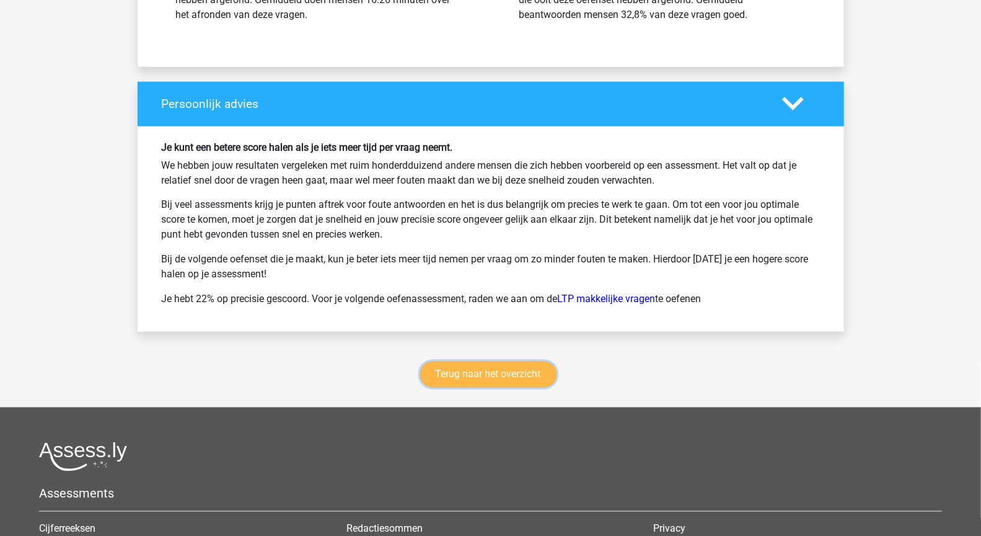
click at [516, 361] on link "Terug naar het overzicht" at bounding box center [488, 374] width 136 height 26
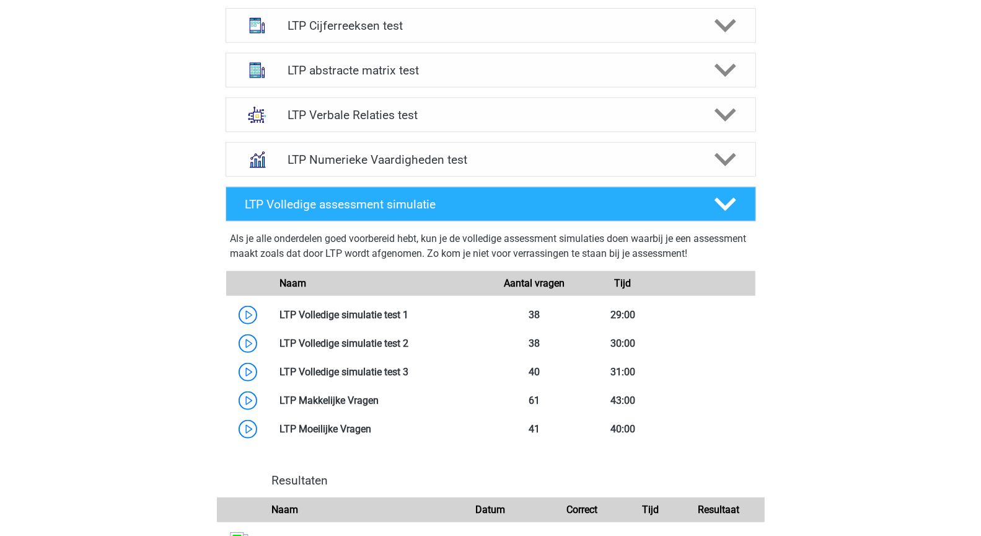
scroll to position [460, 0]
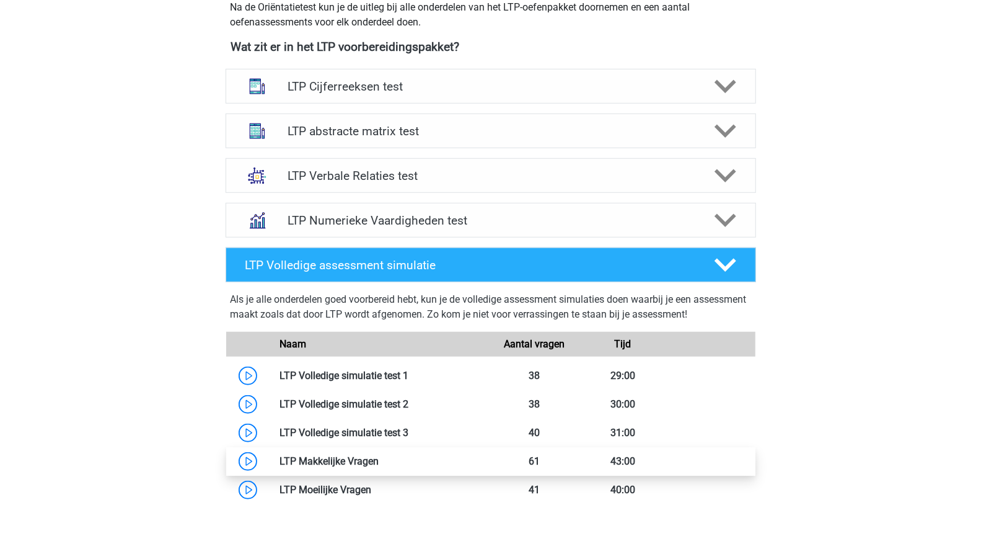
click at [379, 462] on link at bounding box center [379, 461] width 0 height 12
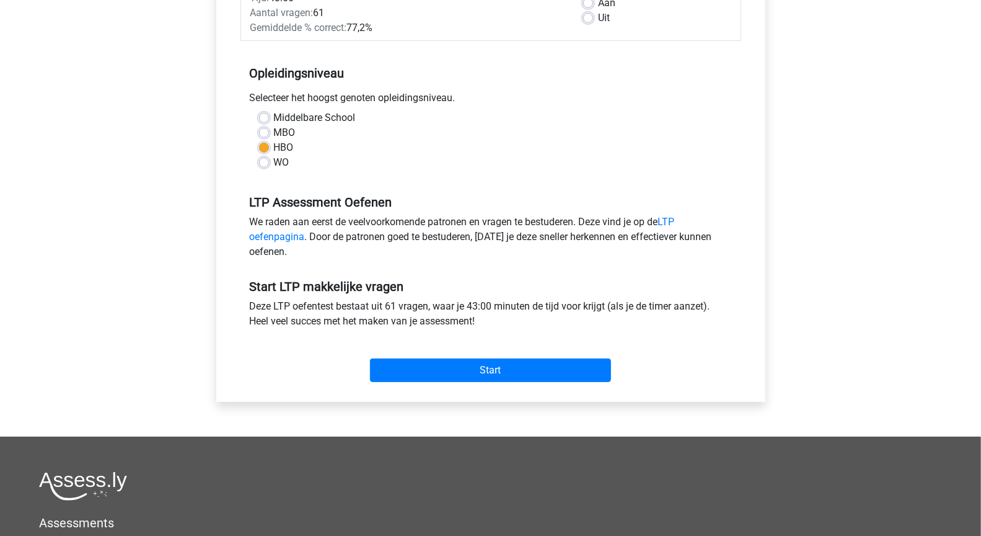
scroll to position [437, 0]
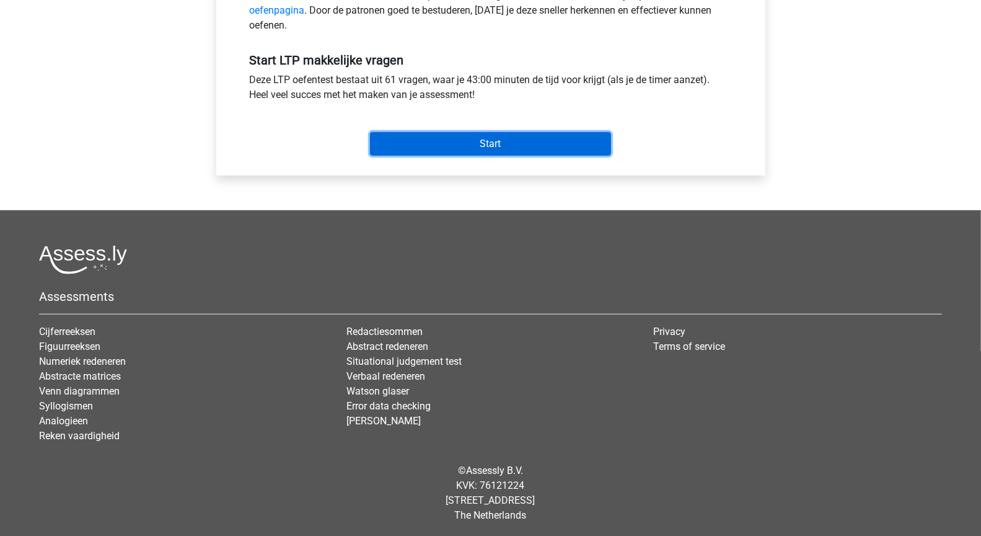
click at [518, 138] on input "Start" at bounding box center [490, 144] width 241 height 24
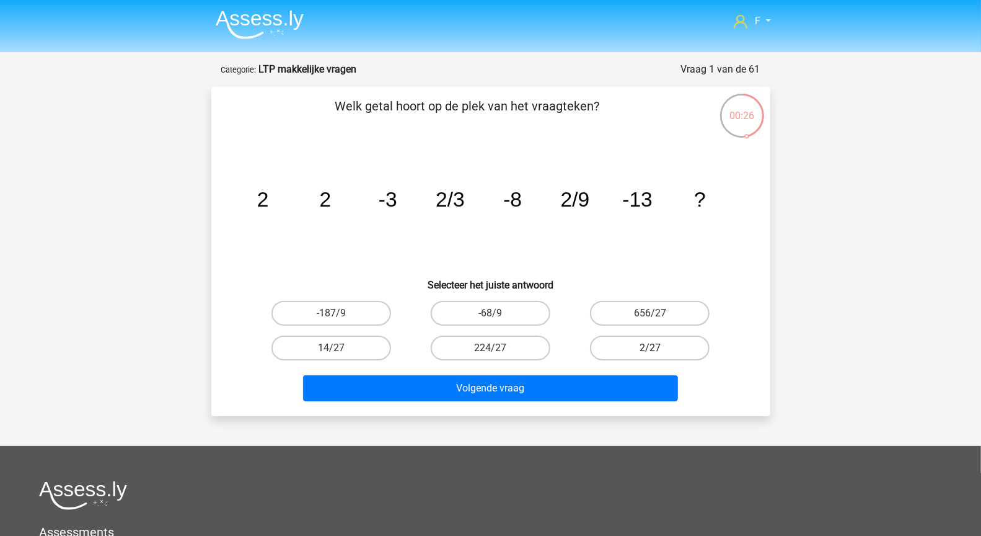
click at [615, 345] on label "2/27" at bounding box center [650, 347] width 120 height 25
click at [650, 348] on input "2/27" at bounding box center [654, 352] width 8 height 8
radio input "true"
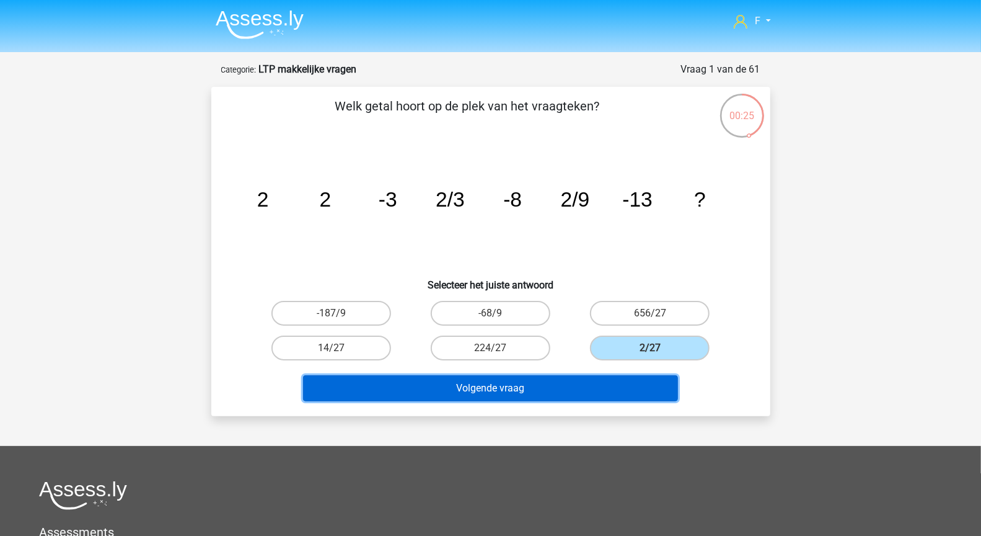
click at [564, 394] on button "Volgende vraag" at bounding box center [490, 388] width 375 height 26
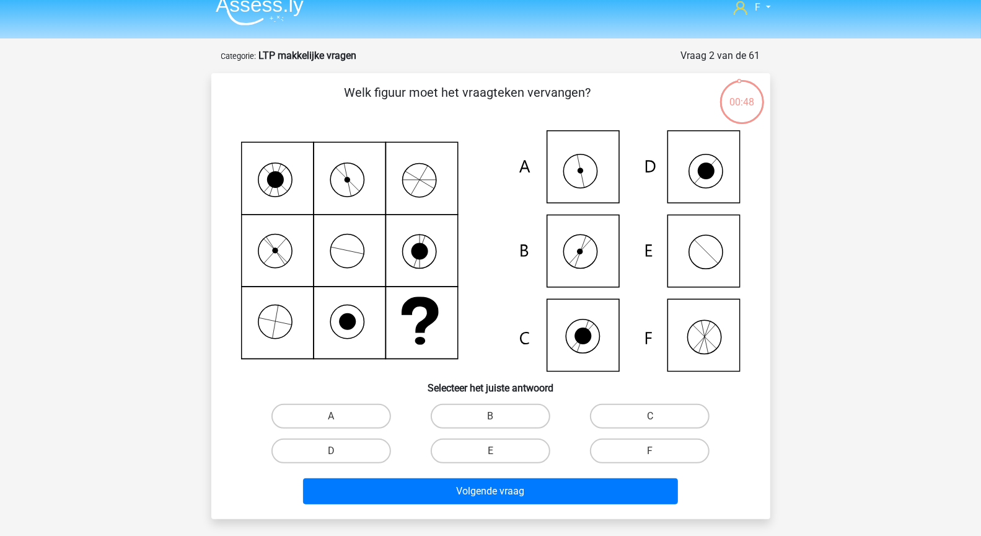
scroll to position [1, 0]
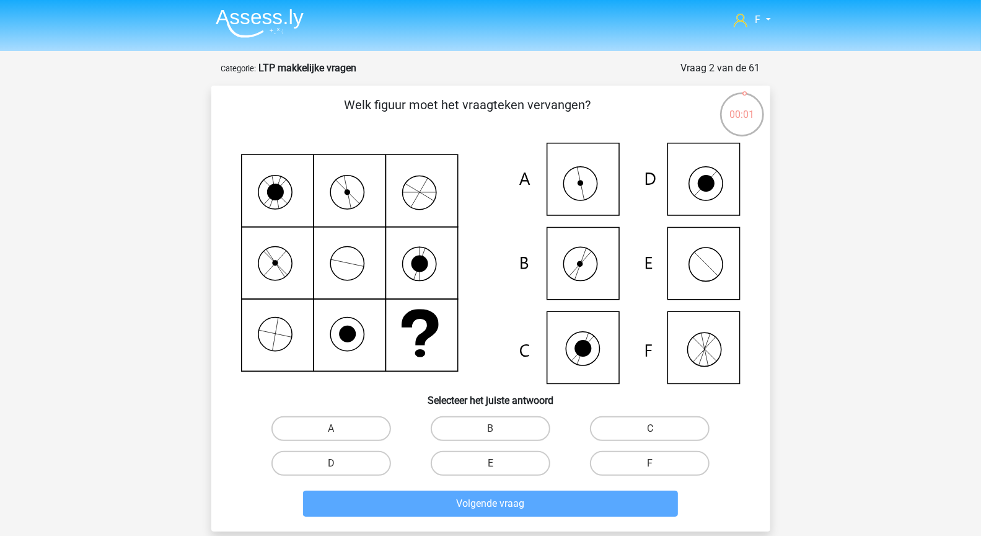
click at [581, 198] on icon at bounding box center [491, 263] width 500 height 241
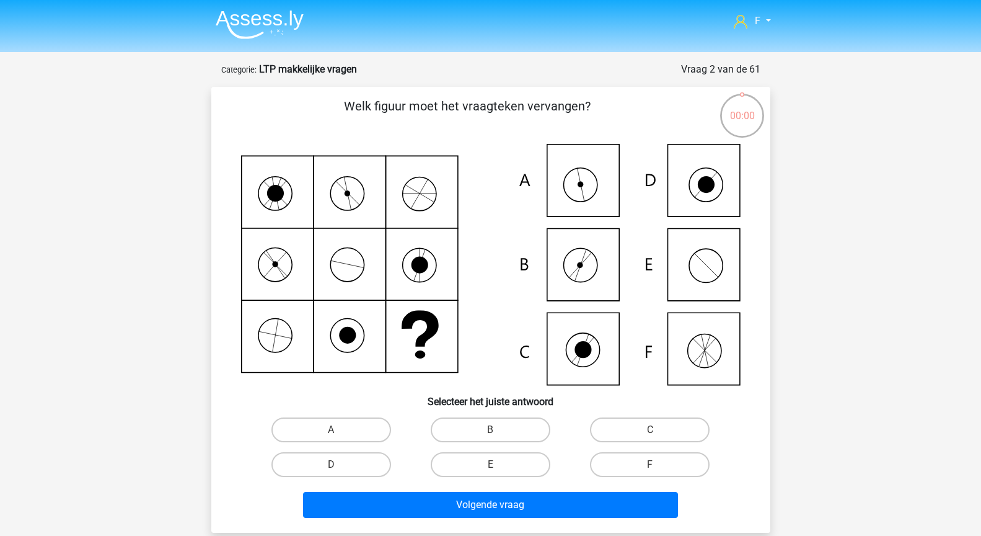
scroll to position [1, 0]
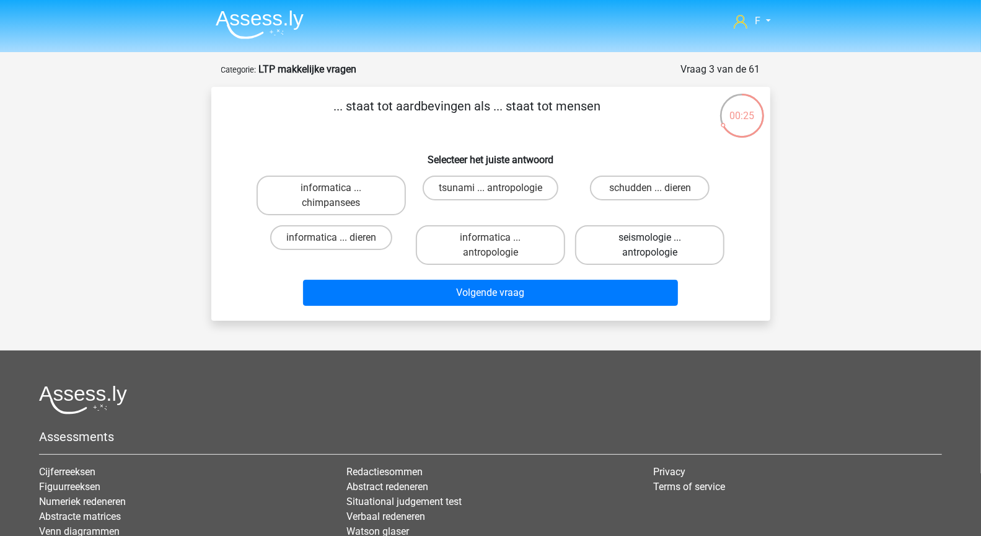
click at [653, 254] on label "seismologie ... antropologie" at bounding box center [649, 245] width 149 height 40
click at [653, 245] on input "seismologie ... antropologie" at bounding box center [654, 241] width 8 height 8
radio input "true"
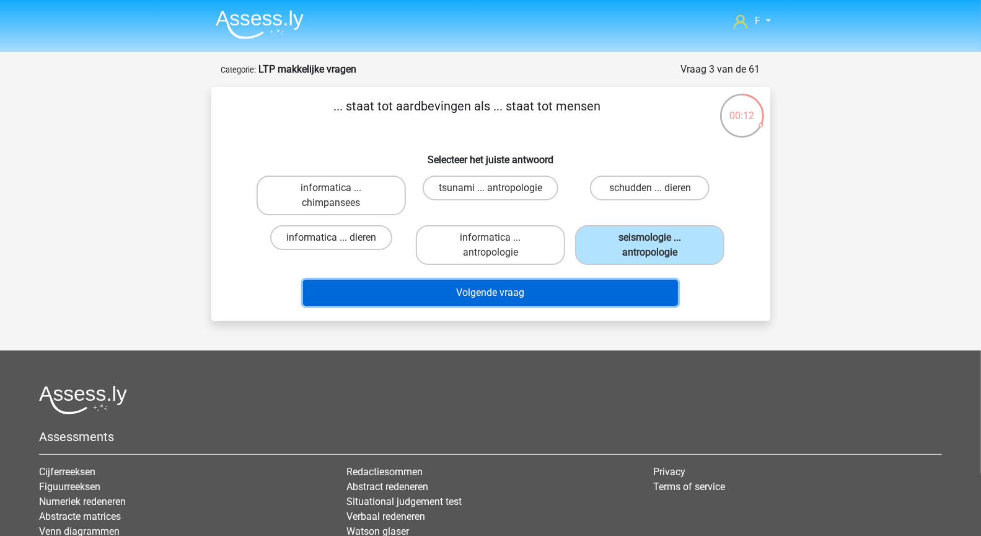
click at [596, 294] on button "Volgende vraag" at bounding box center [490, 293] width 375 height 26
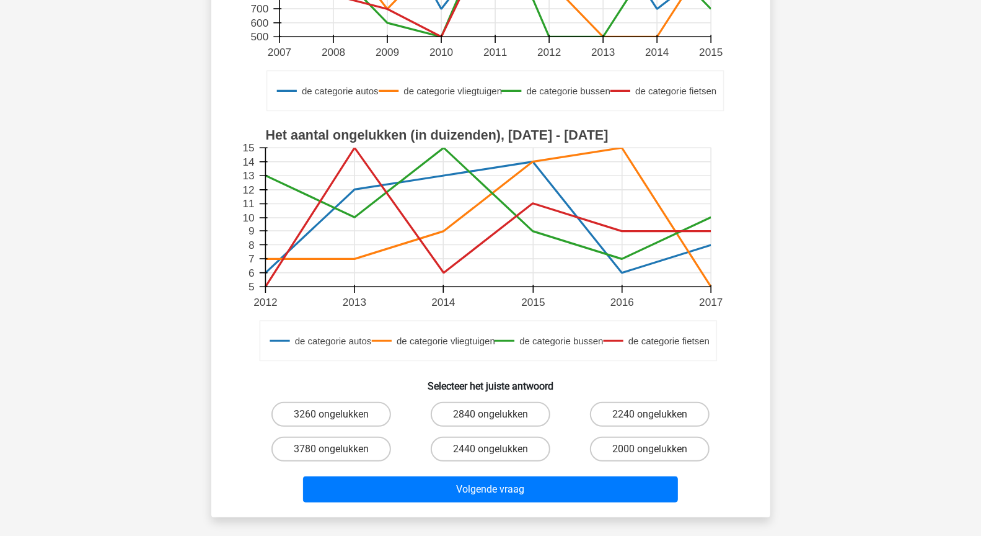
scroll to position [272, 0]
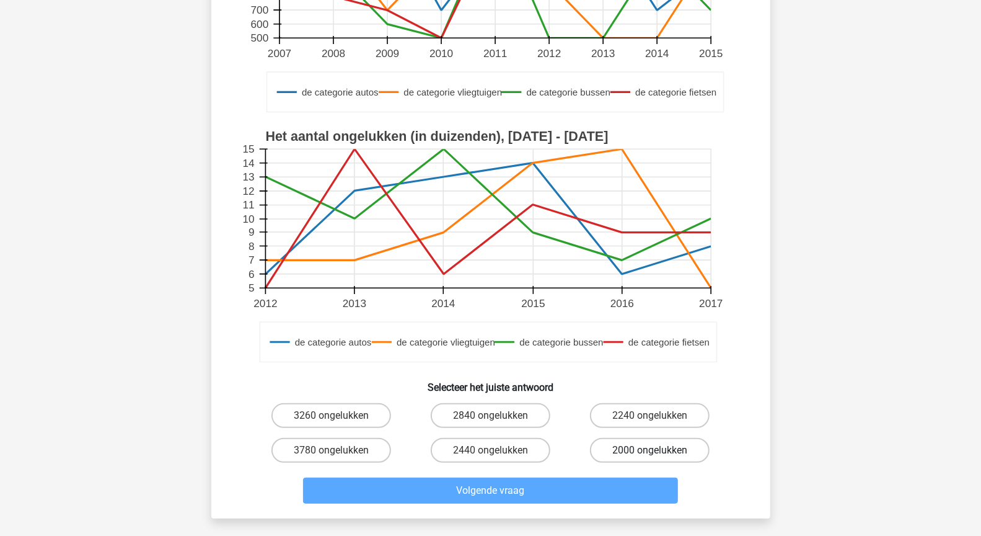
click at [670, 449] on label "2000 ongelukken" at bounding box center [650, 450] width 120 height 25
click at [658, 450] on input "2000 ongelukken" at bounding box center [654, 454] width 8 height 8
radio input "true"
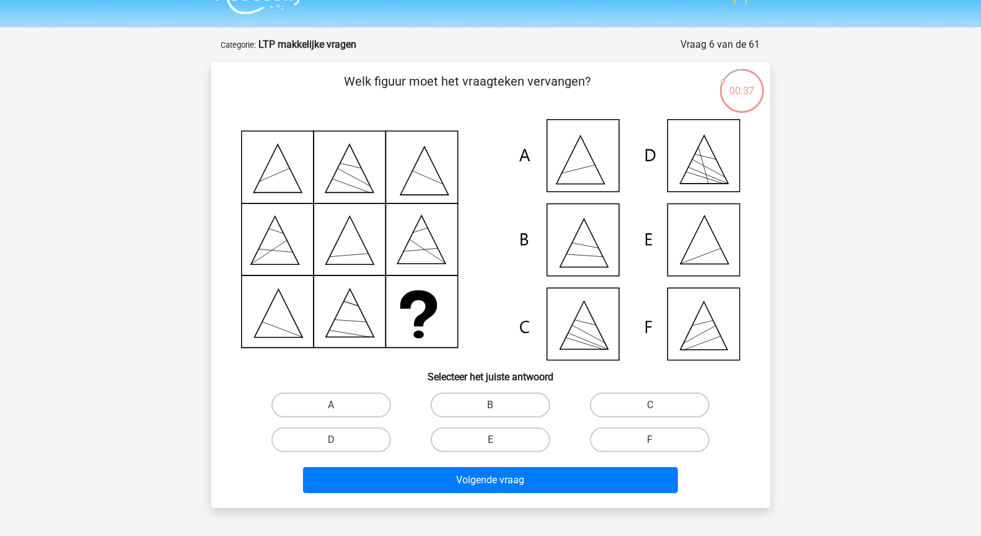
scroll to position [34, 0]
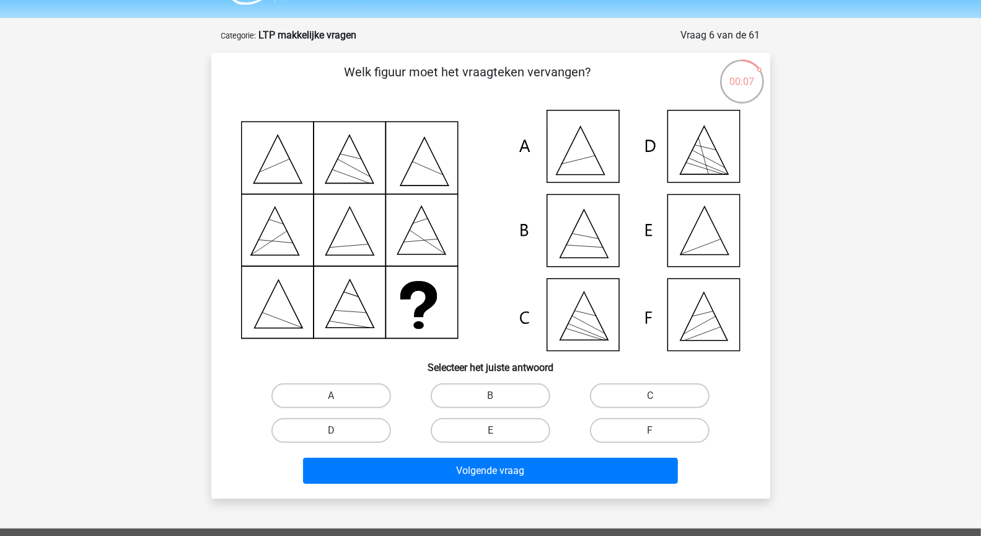
click at [705, 237] on icon at bounding box center [491, 230] width 500 height 241
click at [492, 430] on input "E" at bounding box center [494, 434] width 8 height 8
radio input "true"
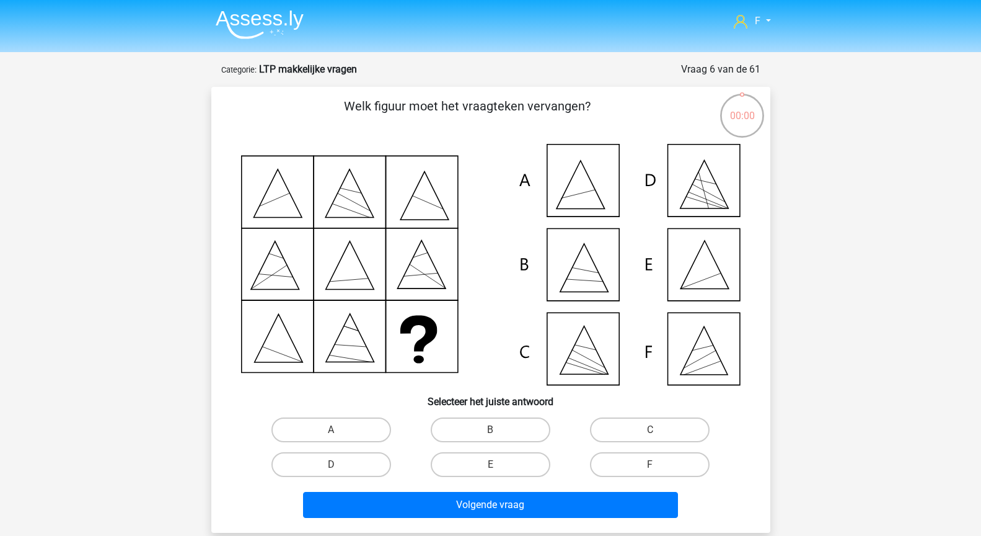
scroll to position [34, 0]
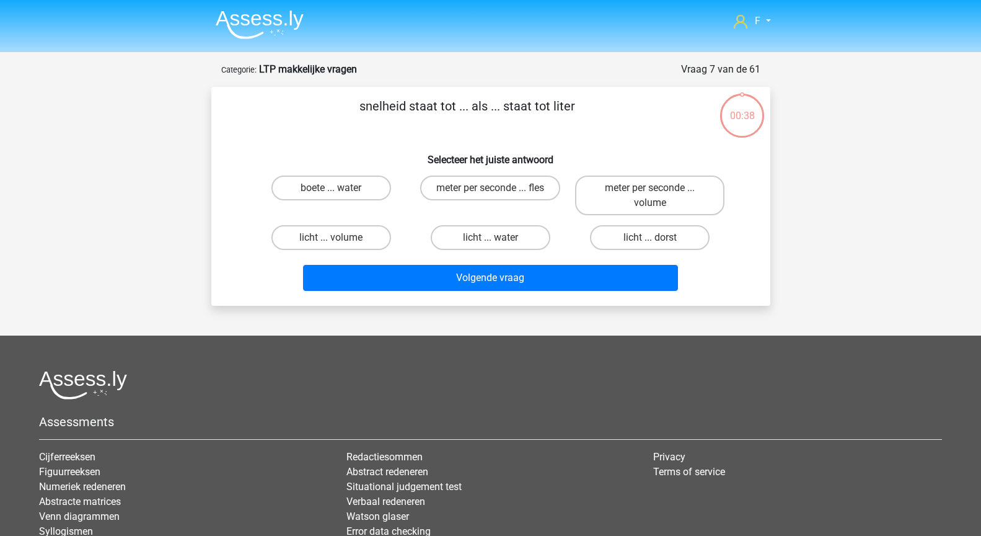
scroll to position [34, 0]
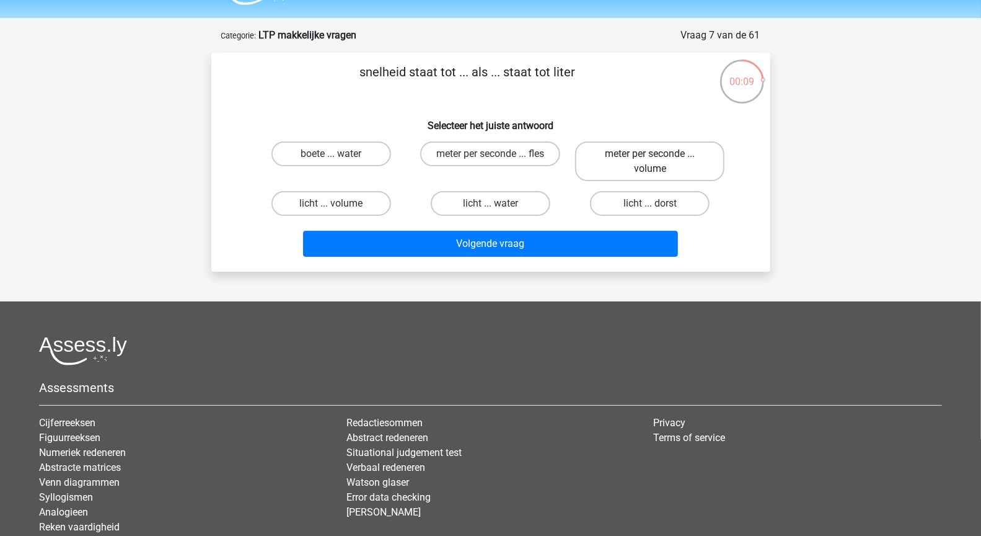
click at [669, 159] on label "meter per seconde ... volume" at bounding box center [649, 161] width 149 height 40
click at [658, 159] on input "meter per seconde ... volume" at bounding box center [654, 158] width 8 height 8
radio input "true"
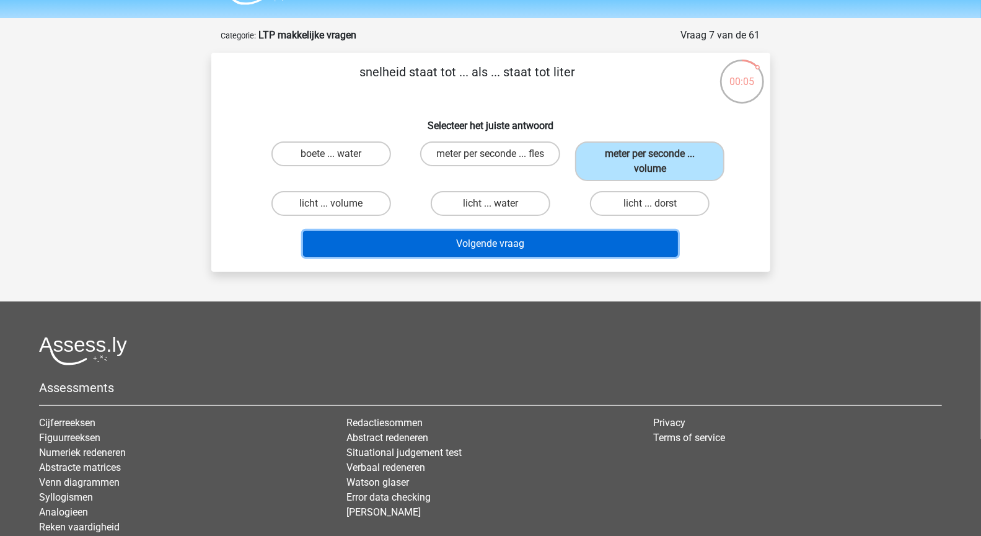
click at [617, 241] on button "Volgende vraag" at bounding box center [490, 244] width 375 height 26
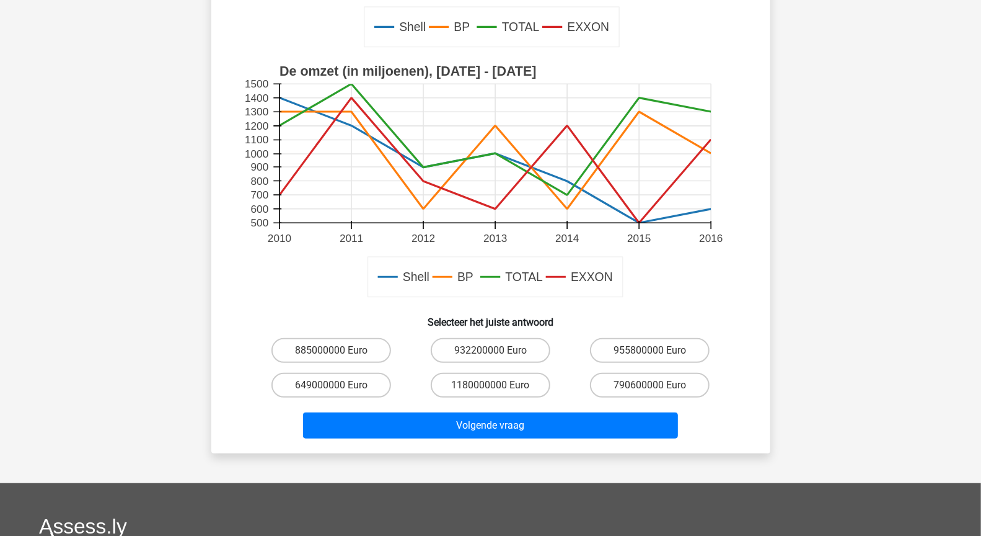
scroll to position [338, 0]
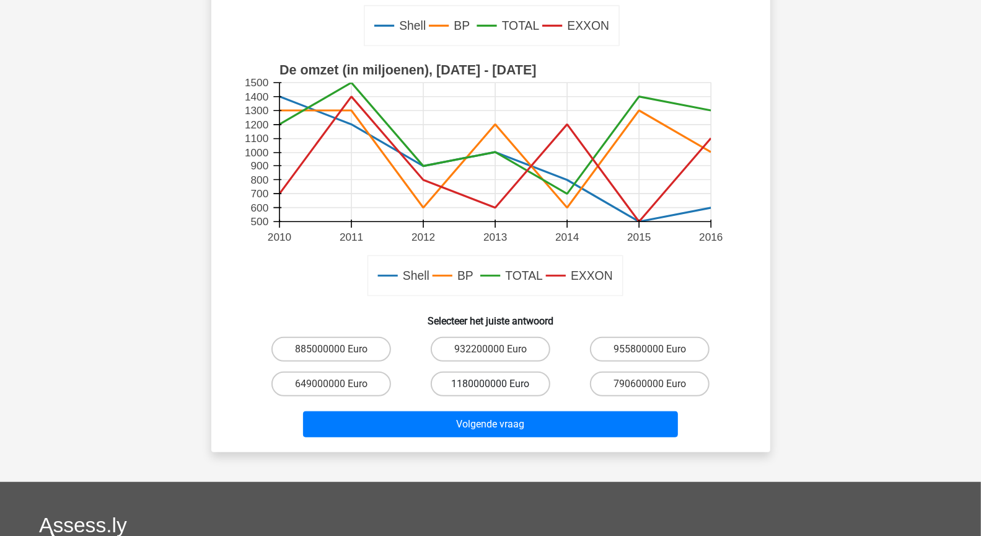
click at [514, 391] on label "1180000000 Euro" at bounding box center [491, 383] width 120 height 25
click at [498, 391] on input "1180000000 Euro" at bounding box center [494, 388] width 8 height 8
radio input "true"
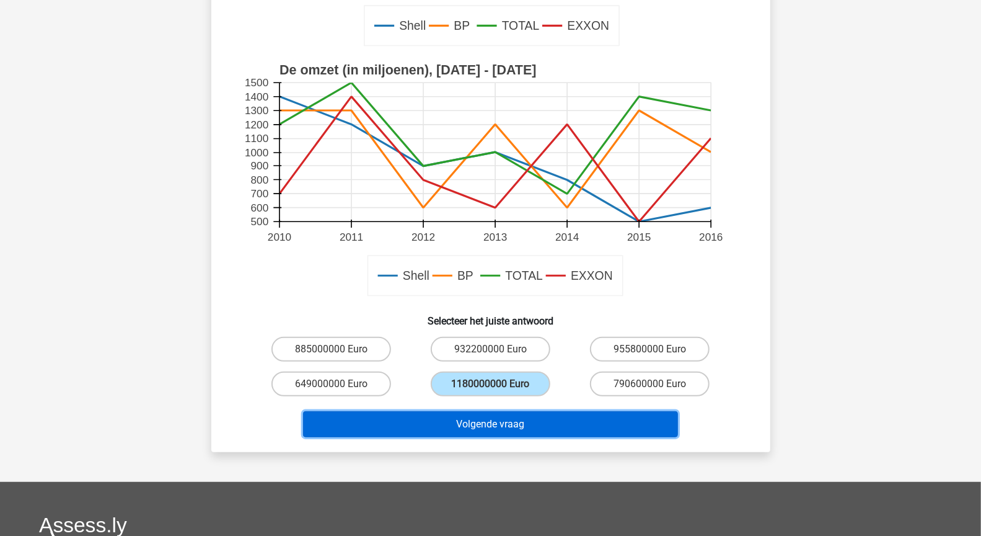
click at [518, 422] on button "Volgende vraag" at bounding box center [490, 424] width 375 height 26
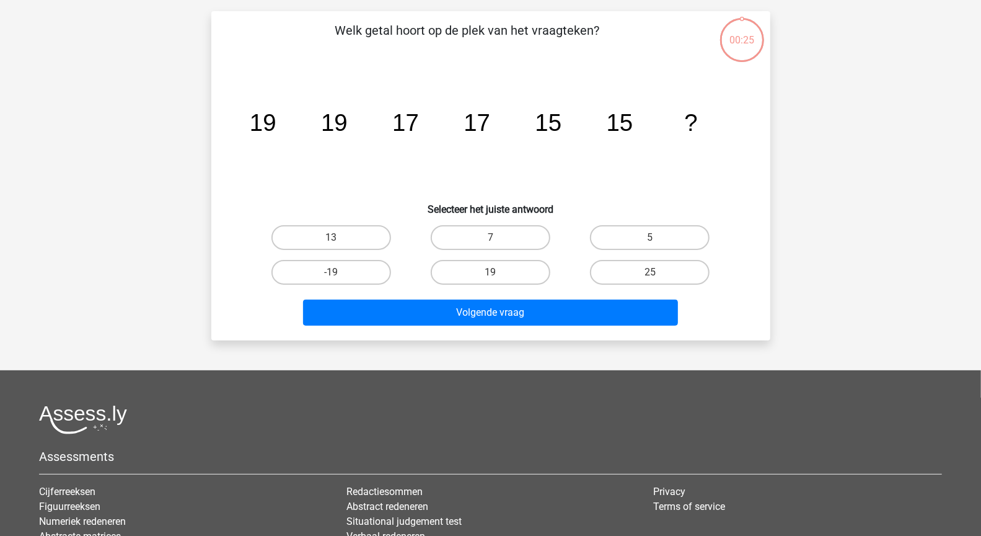
scroll to position [62, 0]
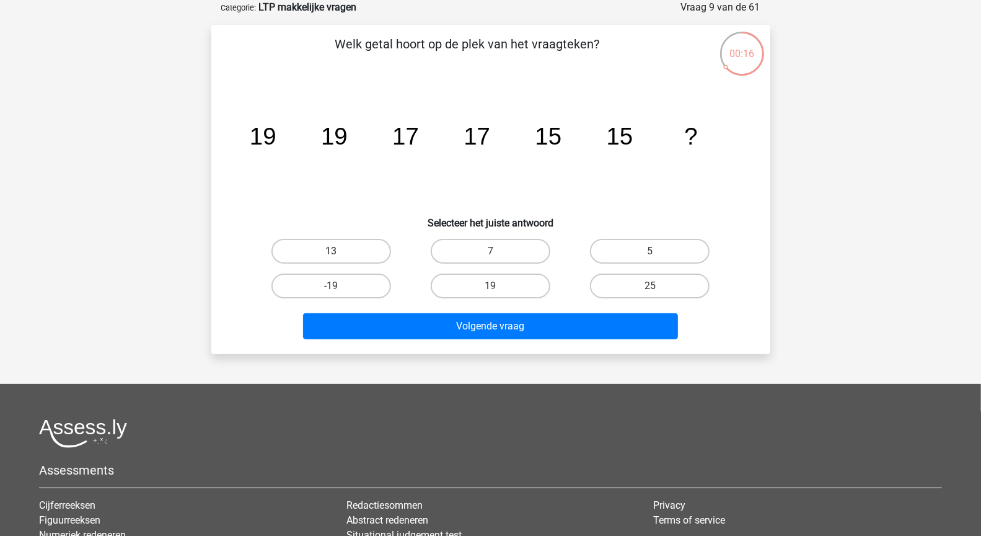
click at [366, 249] on label "13" at bounding box center [331, 251] width 120 height 25
click at [339, 251] on input "13" at bounding box center [335, 255] width 8 height 8
radio input "true"
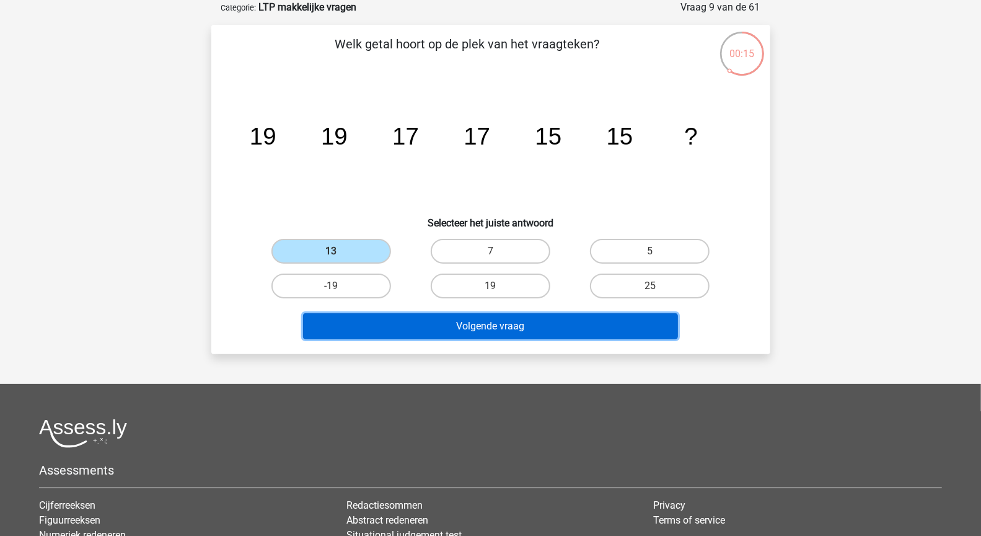
click at [462, 324] on button "Volgende vraag" at bounding box center [490, 326] width 375 height 26
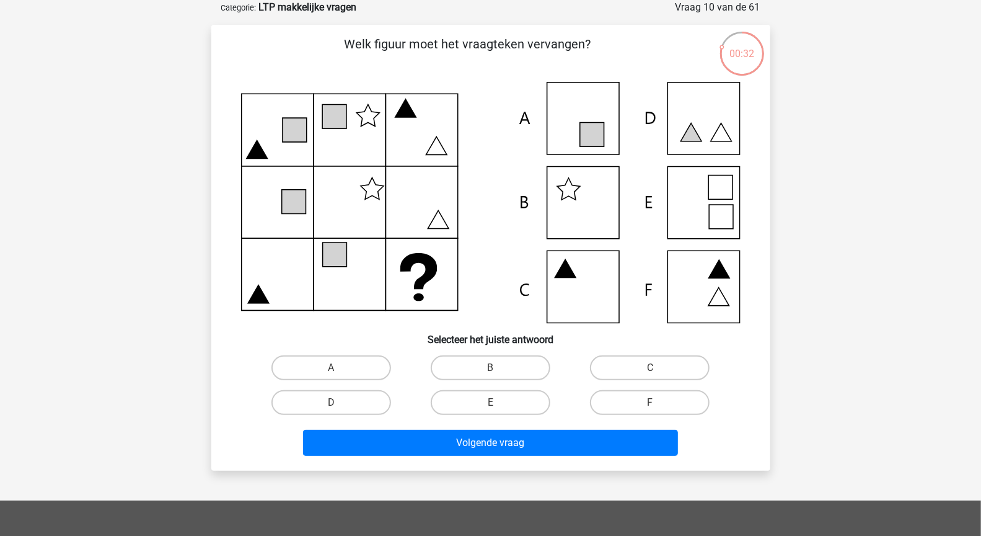
click at [581, 270] on icon at bounding box center [491, 202] width 500 height 241
click at [680, 365] on label "C" at bounding box center [650, 367] width 120 height 25
click at [658, 368] on input "C" at bounding box center [654, 372] width 8 height 8
radio input "true"
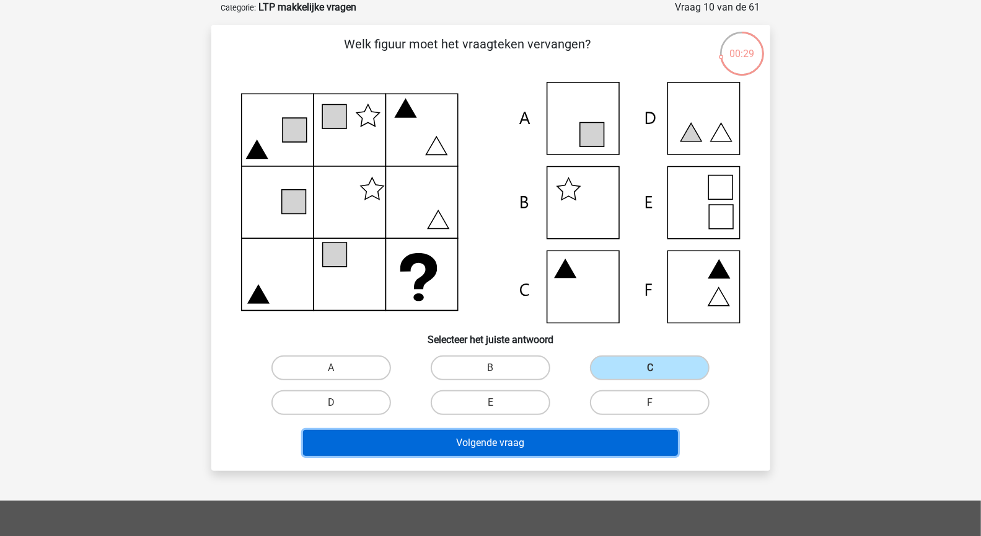
click at [602, 445] on button "Volgende vraag" at bounding box center [490, 443] width 375 height 26
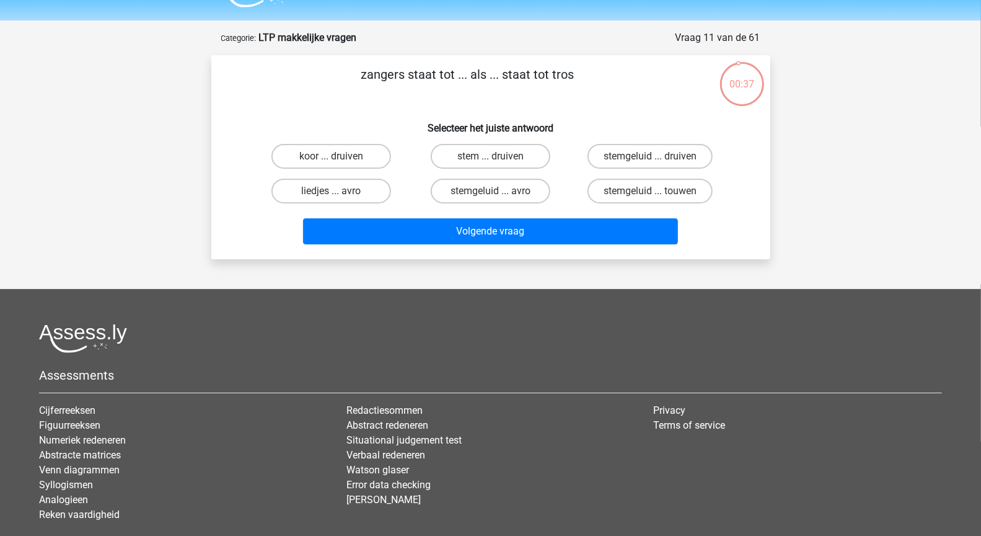
scroll to position [0, 0]
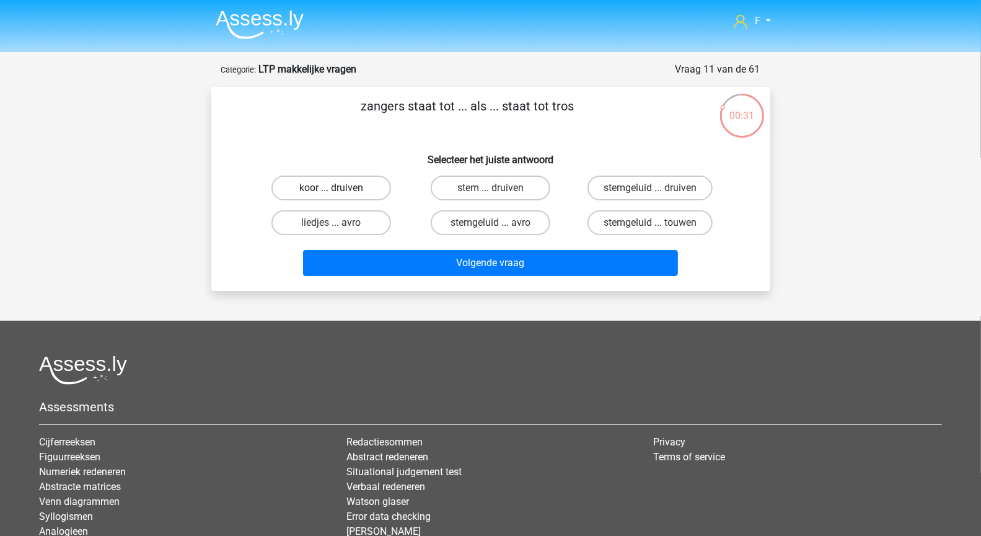
click at [359, 185] on label "koor ... druiven" at bounding box center [331, 187] width 120 height 25
click at [339, 188] on input "koor ... druiven" at bounding box center [335, 192] width 8 height 8
radio input "true"
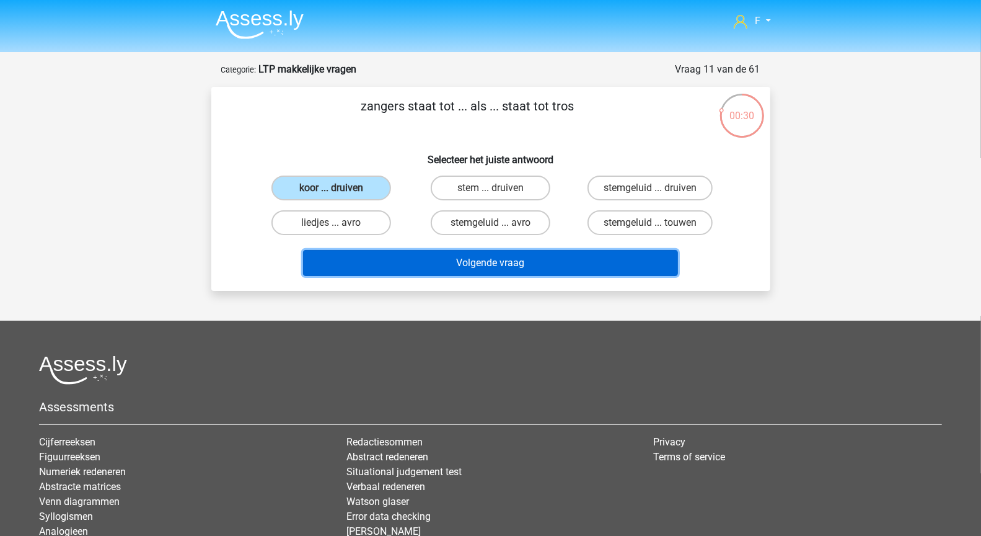
click at [452, 265] on button "Volgende vraag" at bounding box center [490, 263] width 375 height 26
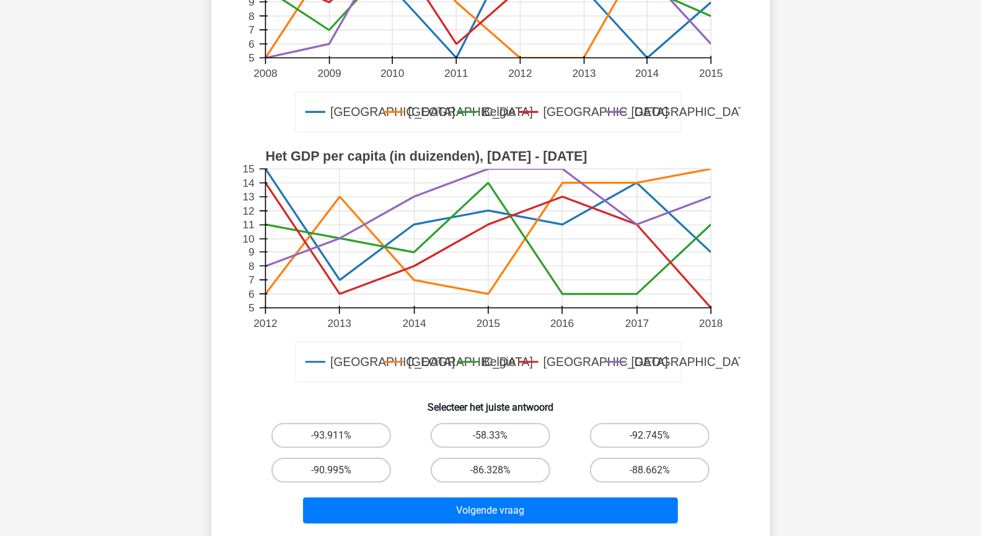
scroll to position [289, 0]
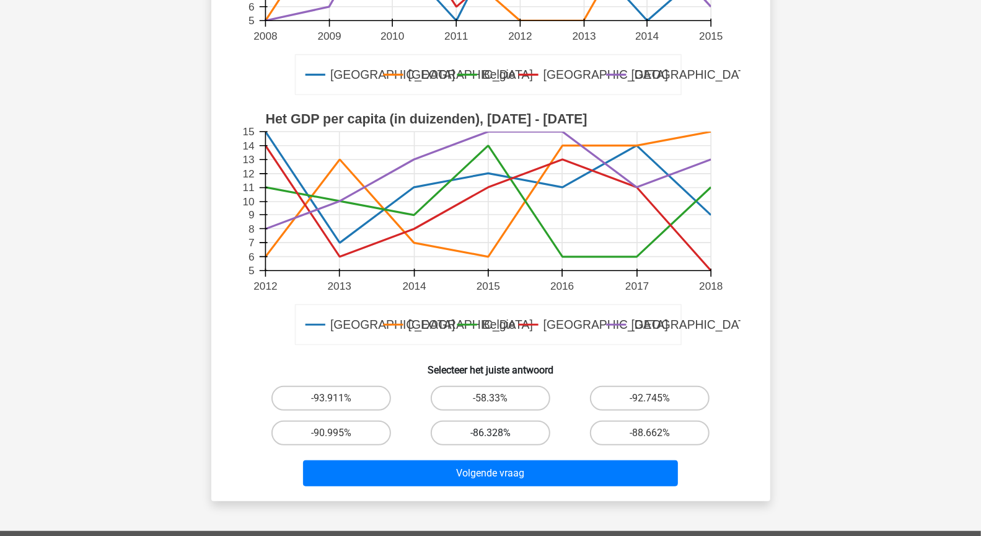
click at [511, 421] on label "-86.328%" at bounding box center [491, 432] width 120 height 25
click at [498, 433] on input "-86.328%" at bounding box center [494, 437] width 8 height 8
radio input "true"
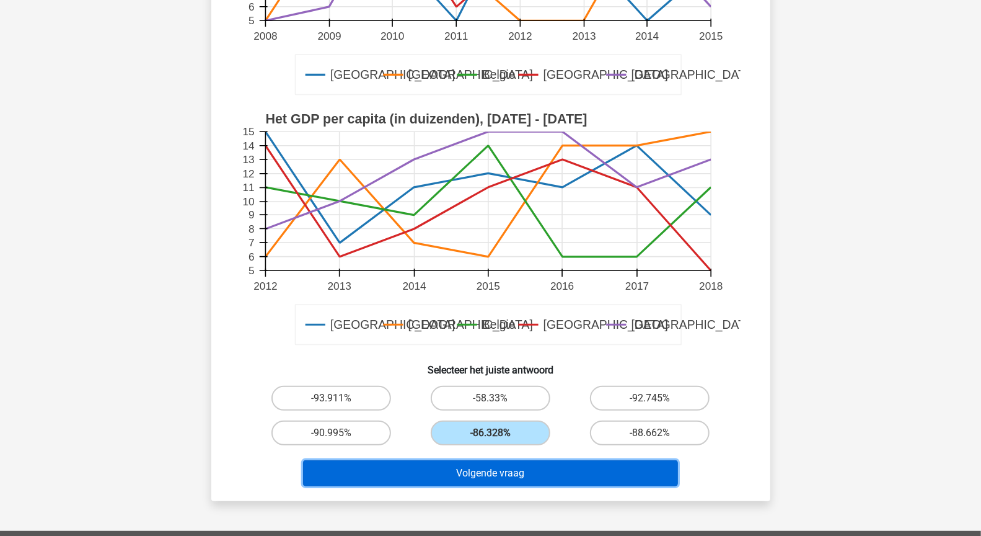
click at [531, 472] on button "Volgende vraag" at bounding box center [490, 473] width 375 height 26
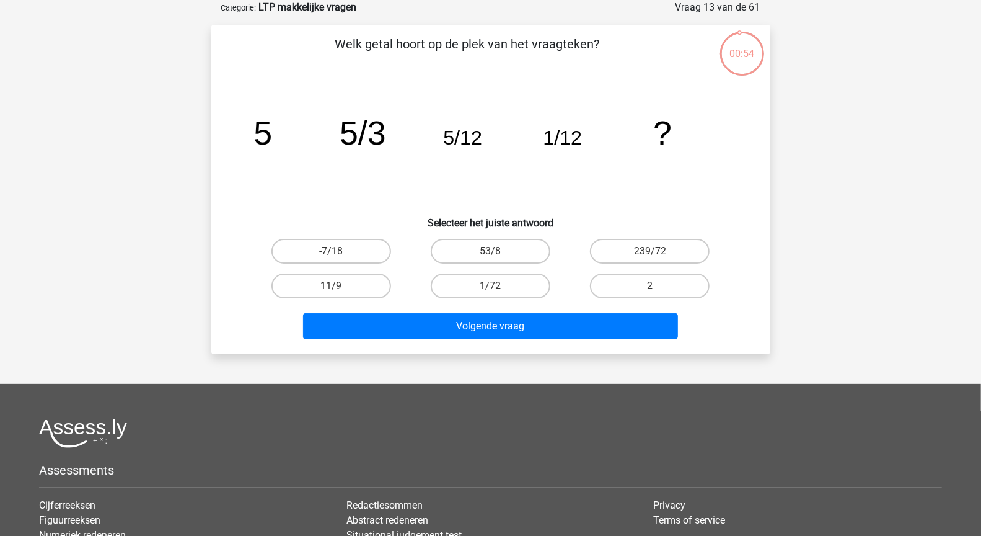
scroll to position [0, 0]
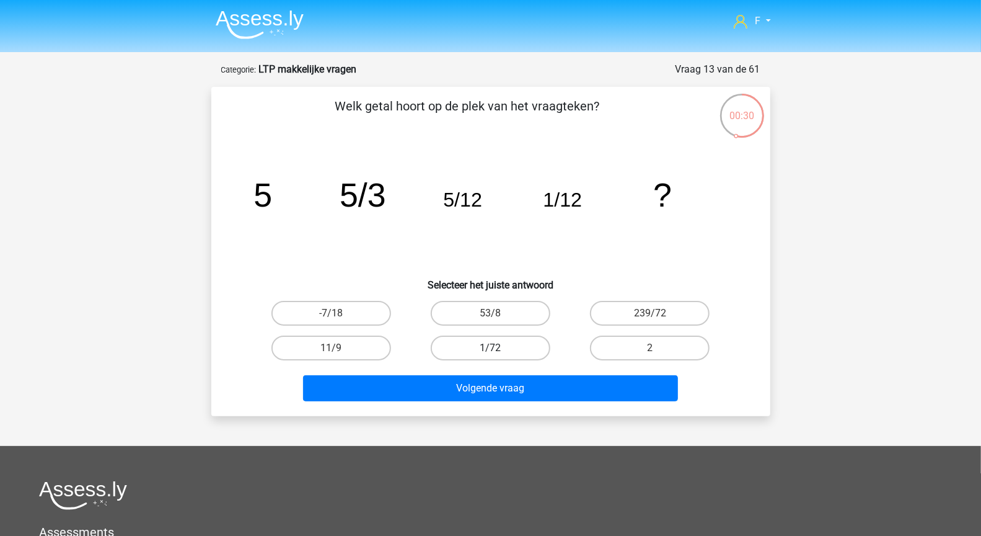
click at [520, 346] on label "1/72" at bounding box center [491, 347] width 120 height 25
click at [498, 348] on input "1/72" at bounding box center [494, 352] width 8 height 8
radio input "true"
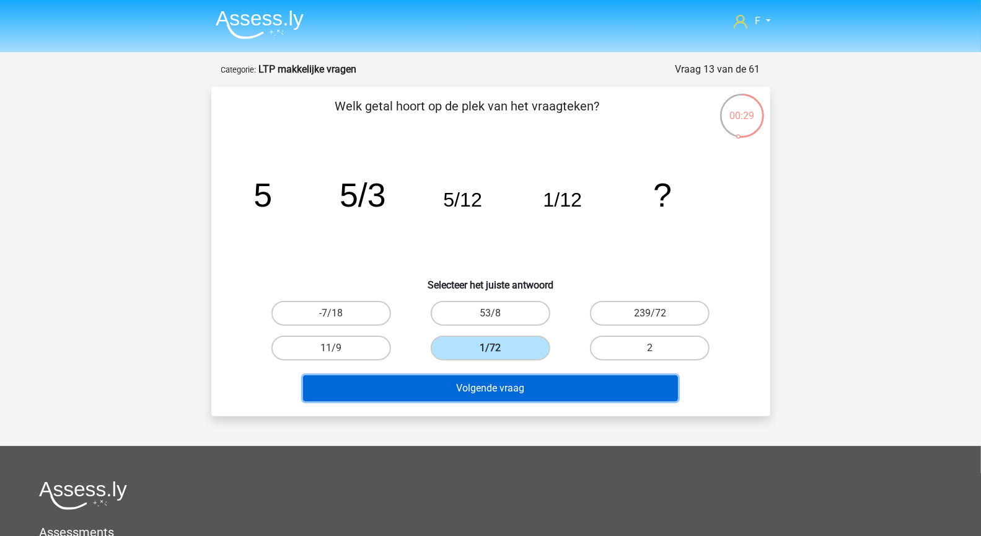
click at [531, 386] on button "Volgende vraag" at bounding box center [490, 388] width 375 height 26
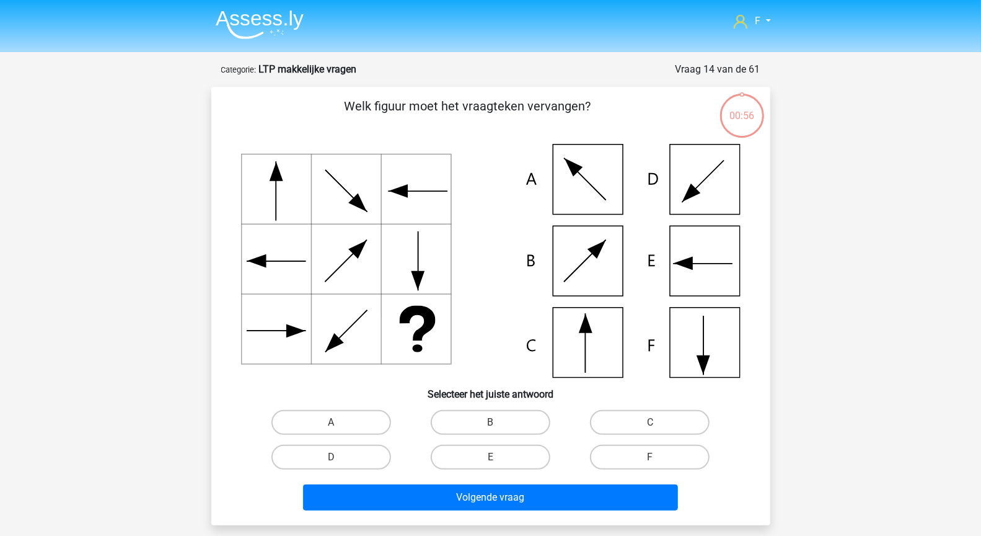
scroll to position [62, 0]
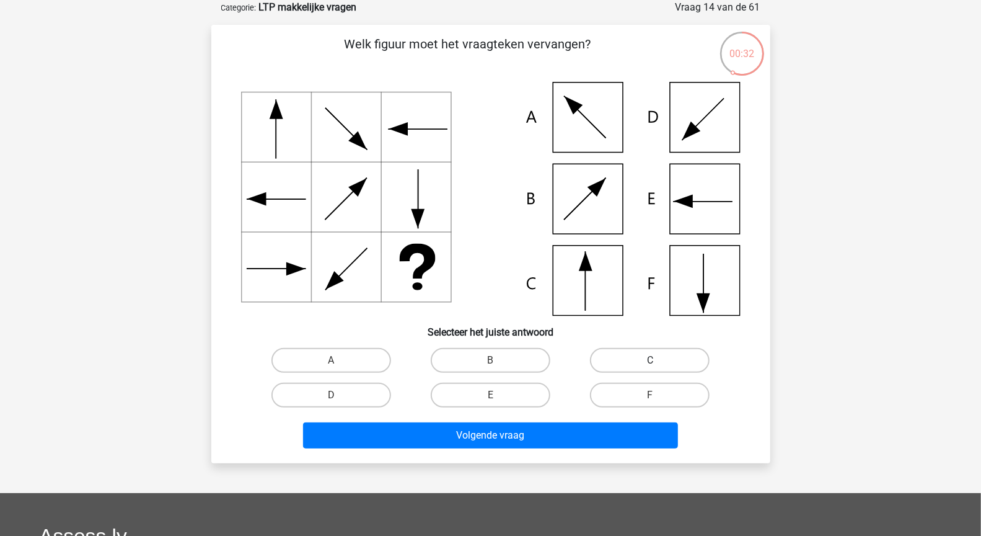
click at [686, 359] on label "C" at bounding box center [650, 360] width 120 height 25
click at [658, 360] on input "C" at bounding box center [654, 364] width 8 height 8
radio input "true"
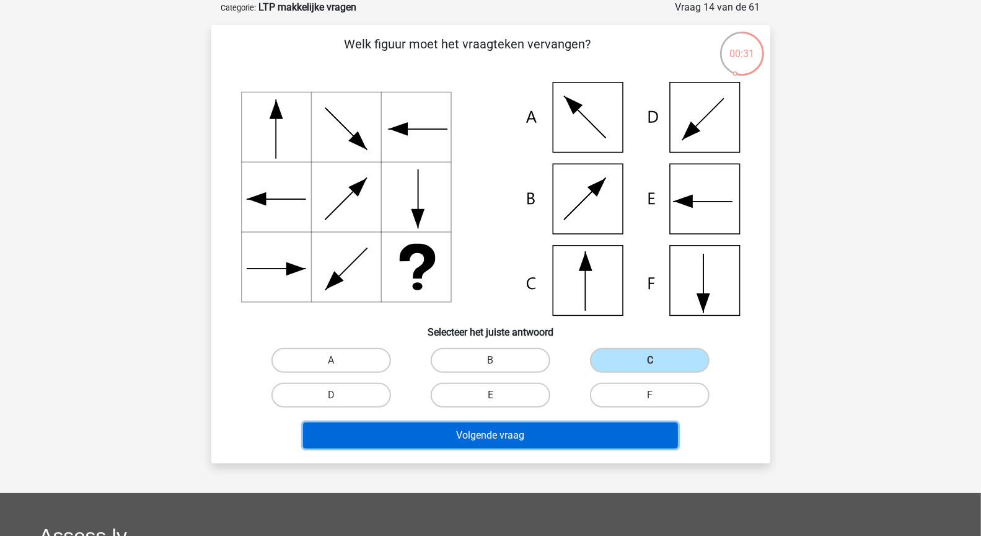
click at [601, 435] on button "Volgende vraag" at bounding box center [490, 435] width 375 height 26
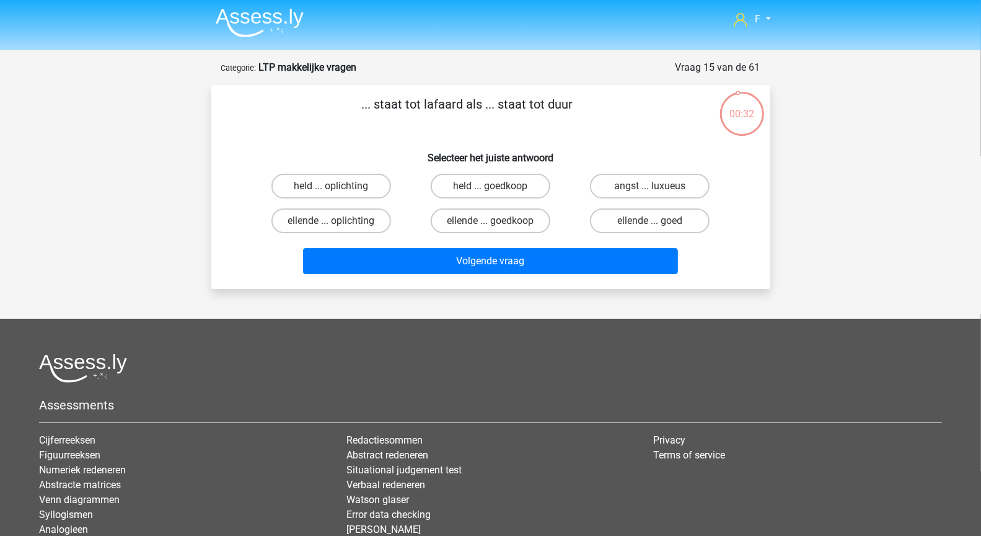
scroll to position [0, 0]
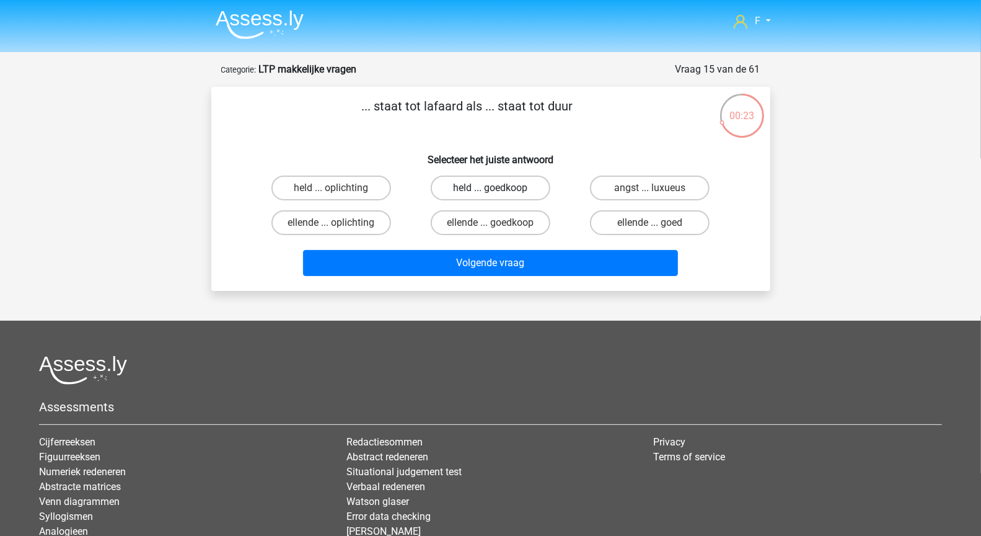
click at [506, 192] on label "held ... goedkoop" at bounding box center [491, 187] width 120 height 25
click at [498, 192] on input "held ... goedkoop" at bounding box center [494, 192] width 8 height 8
radio input "true"
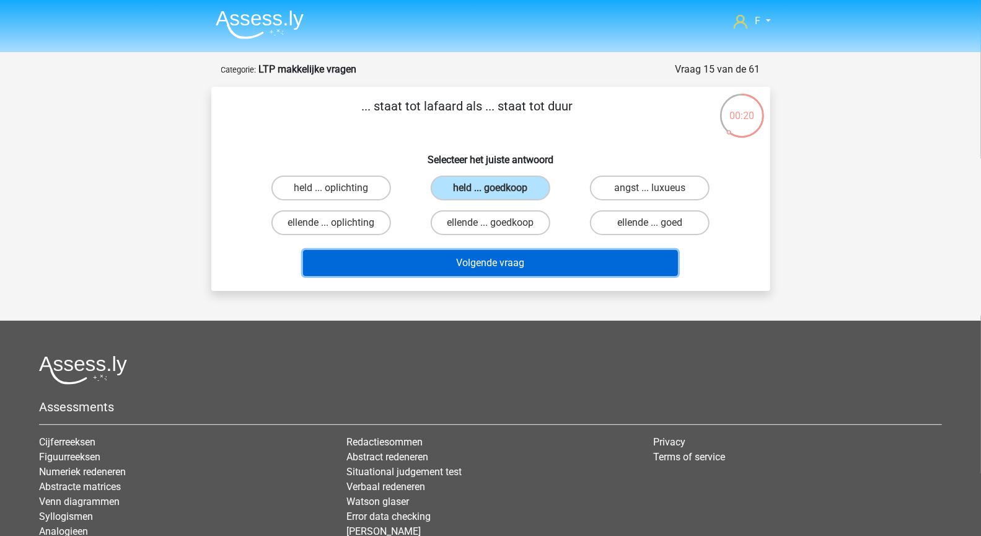
click at [521, 260] on button "Volgende vraag" at bounding box center [490, 263] width 375 height 26
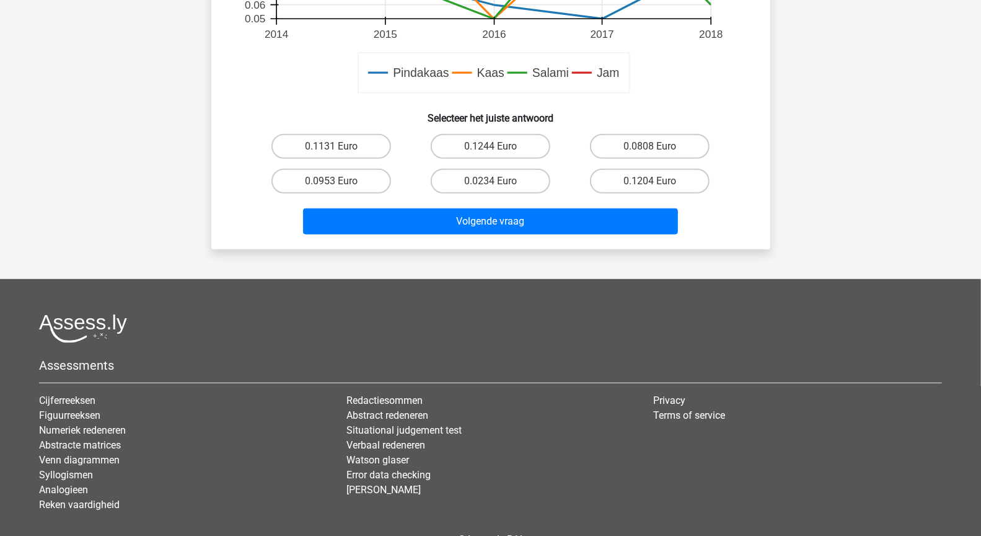
scroll to position [628, 0]
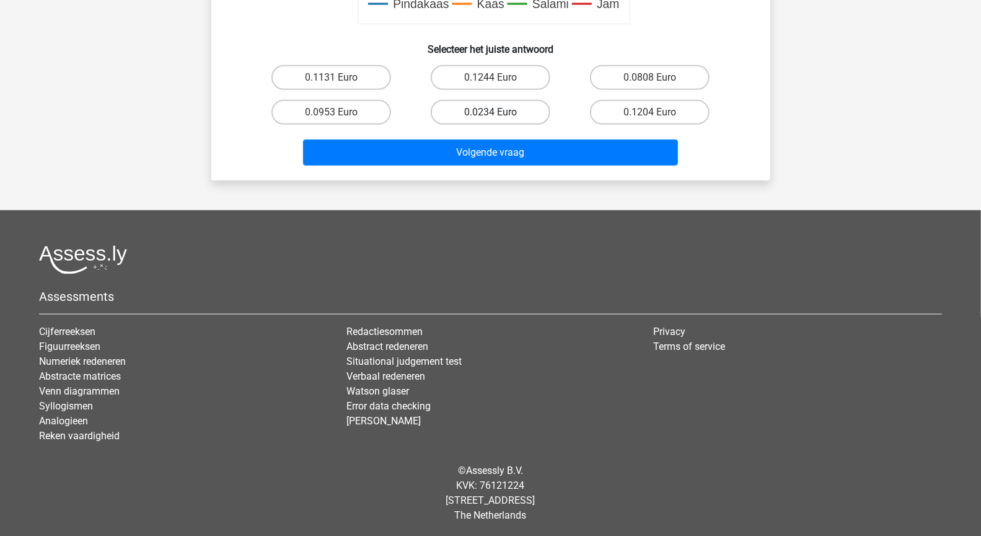
click at [483, 111] on label "0.0234 Euro" at bounding box center [491, 112] width 120 height 25
click at [490, 112] on input "0.0234 Euro" at bounding box center [494, 116] width 8 height 8
radio input "true"
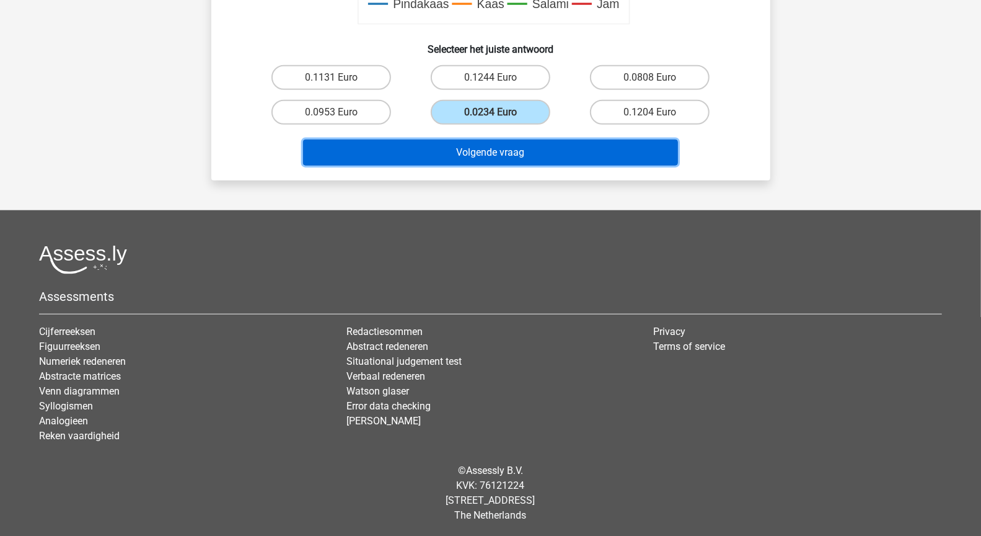
click at [509, 158] on button "Volgende vraag" at bounding box center [490, 152] width 375 height 26
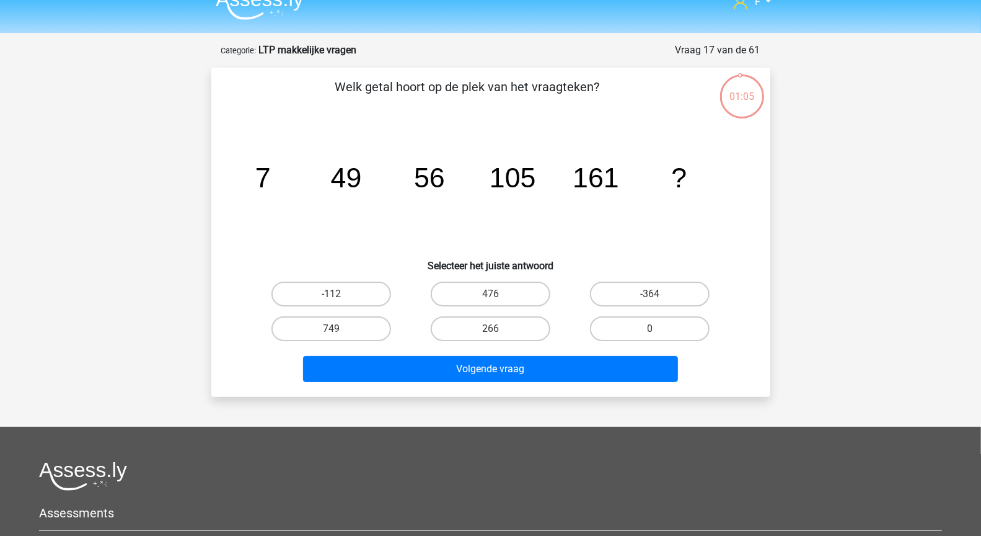
scroll to position [17, 0]
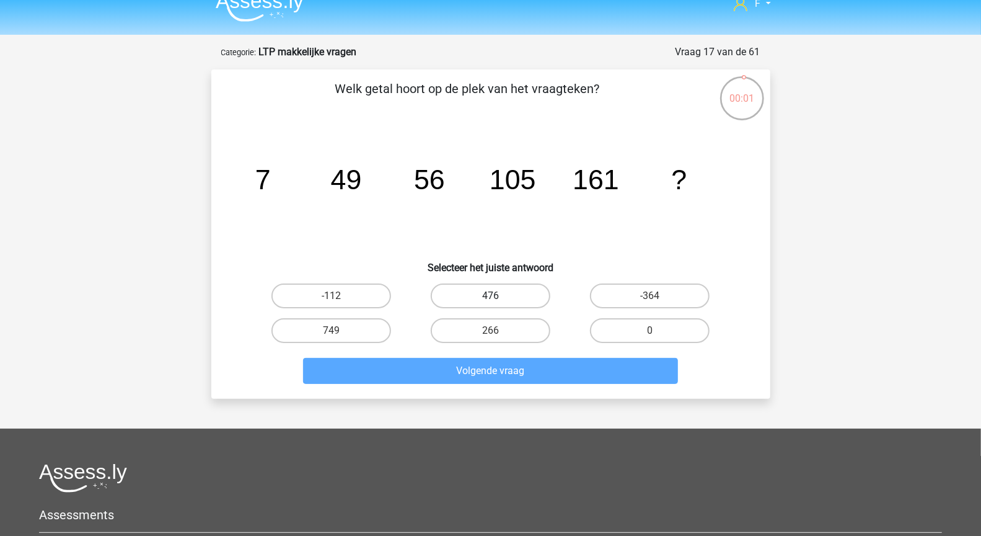
click at [505, 295] on label "476" at bounding box center [491, 295] width 120 height 25
click at [498, 296] on input "476" at bounding box center [494, 300] width 8 height 8
radio input "true"
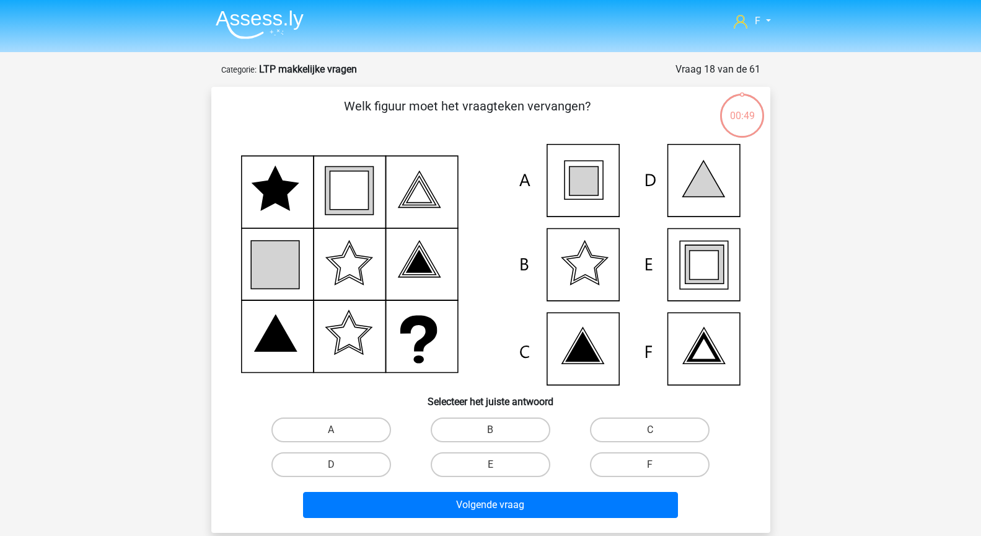
scroll to position [17, 0]
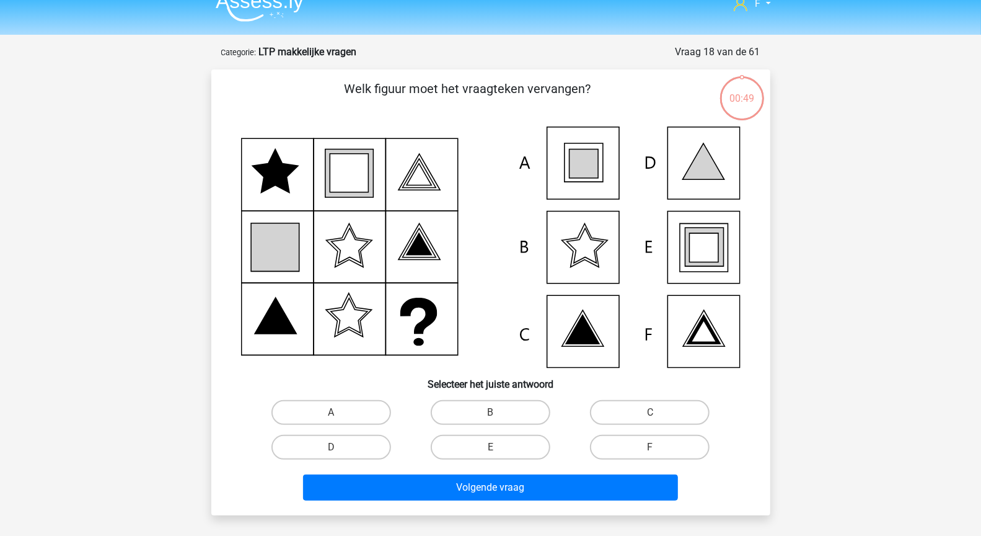
click at [524, 369] on h6 "Selecteer het juiste antwoord" at bounding box center [490, 379] width 519 height 22
click at [702, 254] on icon at bounding box center [703, 247] width 29 height 29
click at [511, 444] on label "E" at bounding box center [491, 446] width 120 height 25
click at [498, 447] on input "E" at bounding box center [494, 451] width 8 height 8
radio input "true"
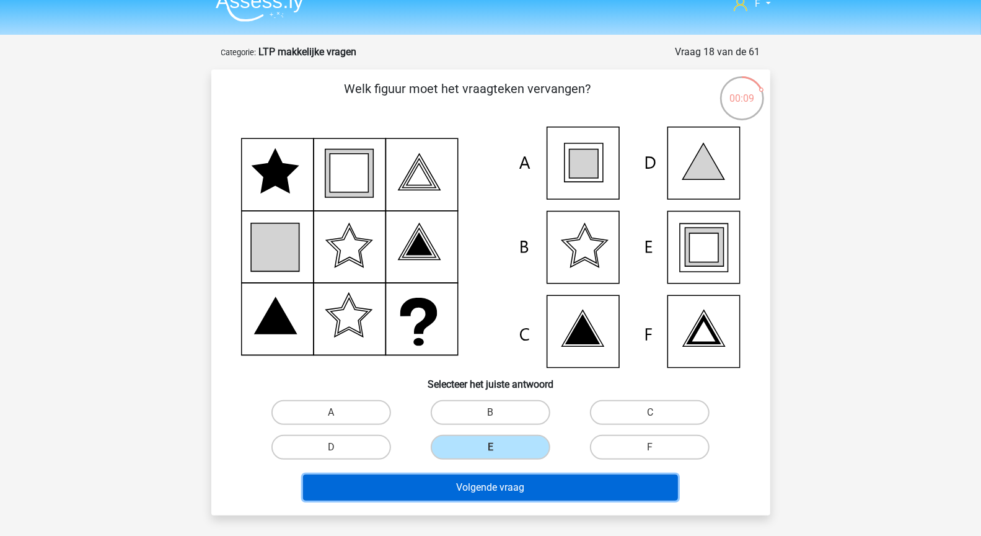
click at [531, 492] on button "Volgende vraag" at bounding box center [490, 487] width 375 height 26
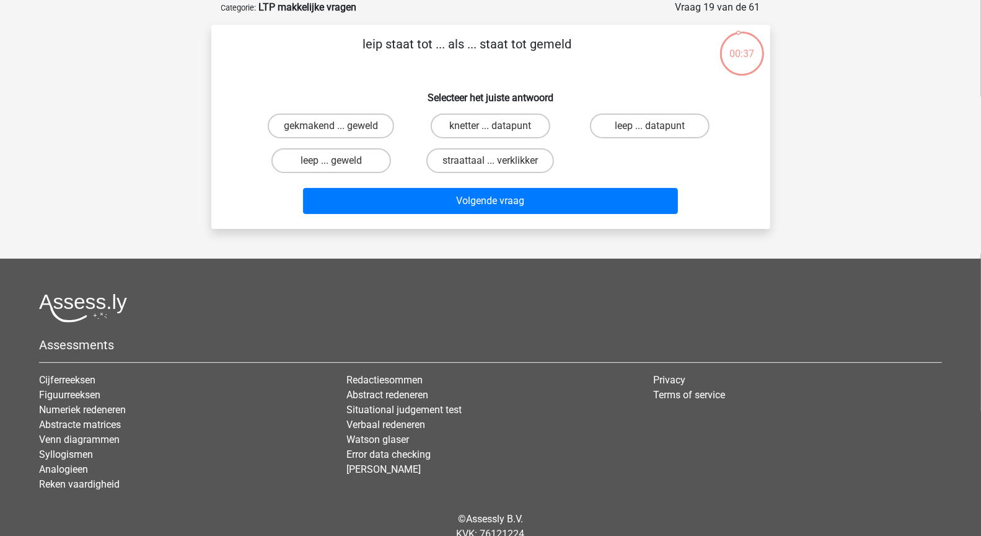
scroll to position [0, 0]
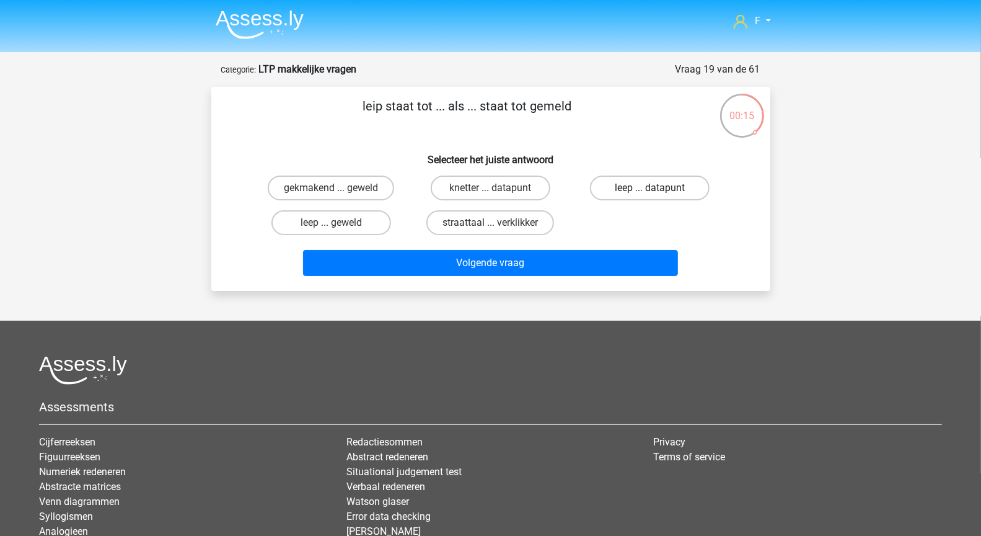
click at [649, 190] on label "leep ... datapunt" at bounding box center [650, 187] width 120 height 25
click at [650, 190] on input "leep ... datapunt" at bounding box center [654, 192] width 8 height 8
radio input "true"
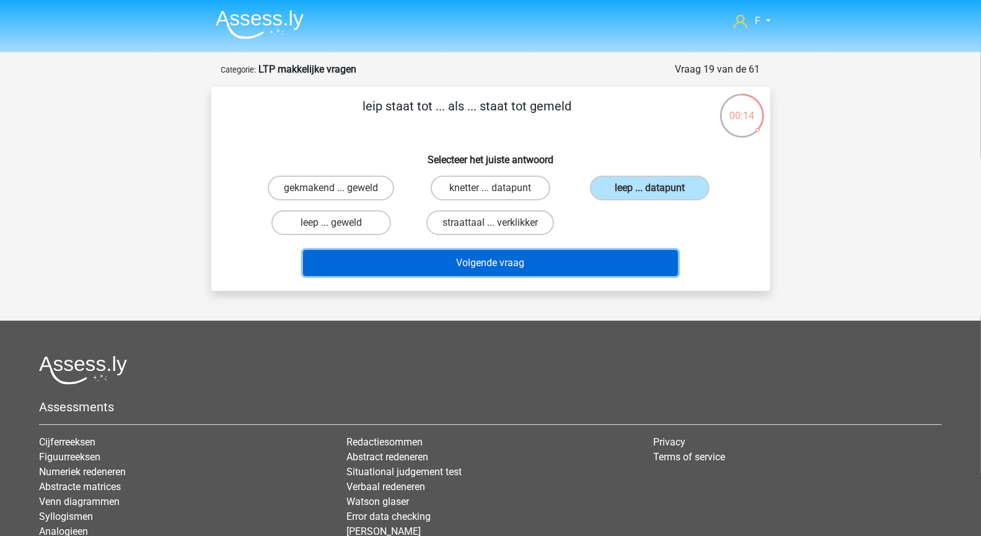
click at [641, 266] on button "Volgende vraag" at bounding box center [490, 263] width 375 height 26
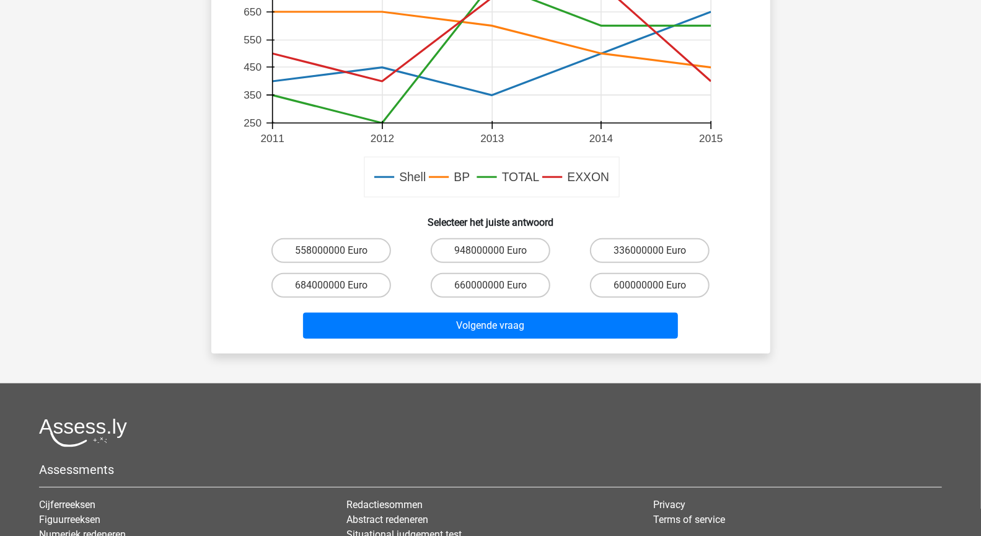
scroll to position [457, 0]
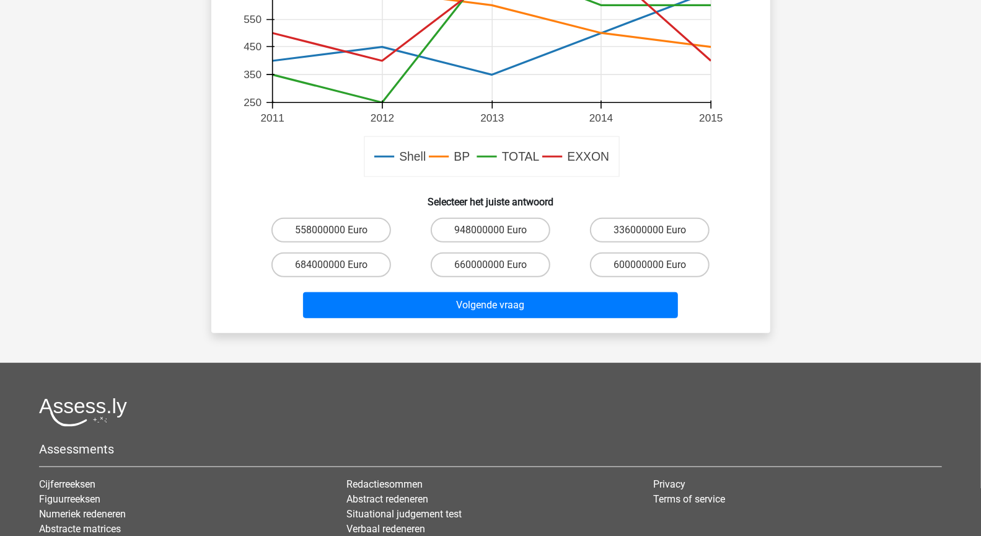
click at [497, 266] on input "660000000 Euro" at bounding box center [494, 269] width 8 height 8
radio input "true"
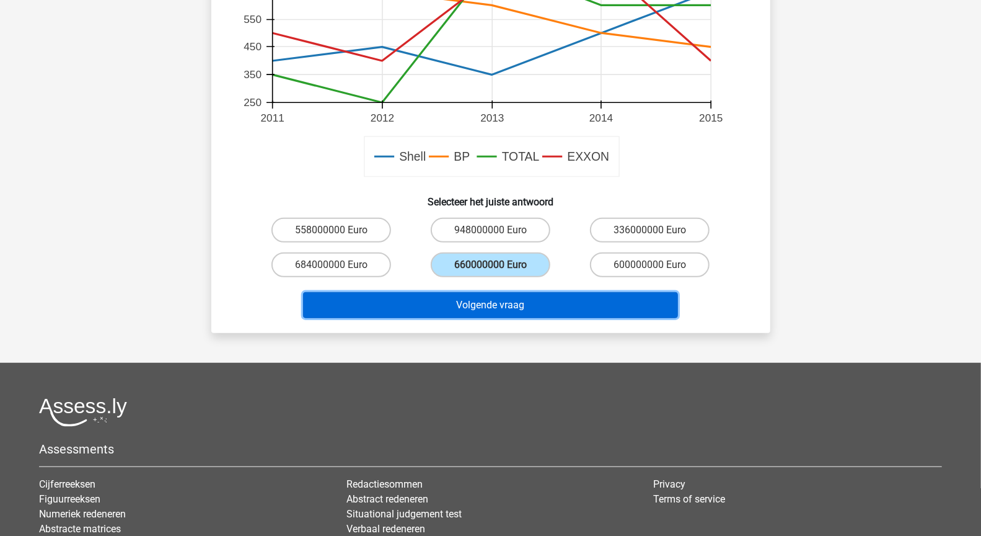
click at [516, 302] on button "Volgende vraag" at bounding box center [490, 305] width 375 height 26
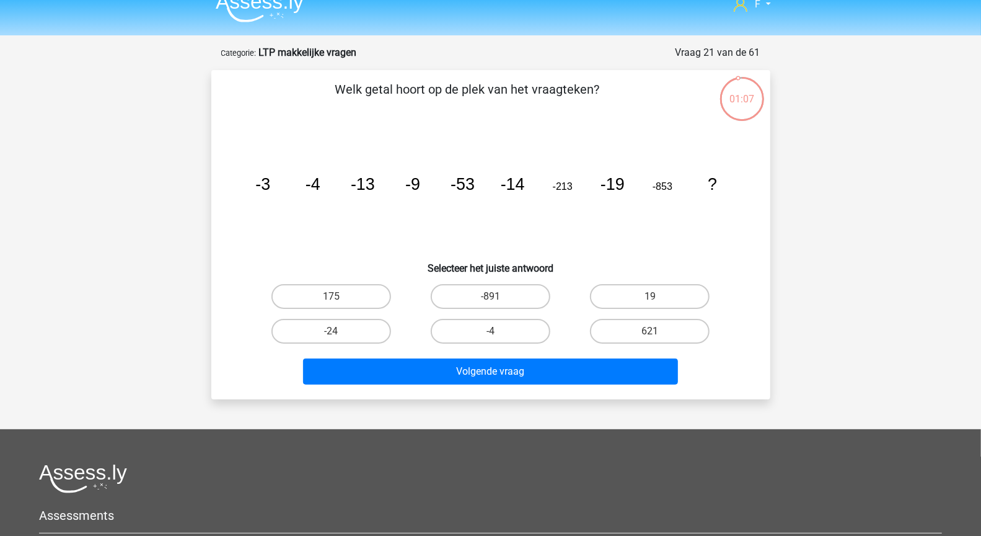
scroll to position [14, 0]
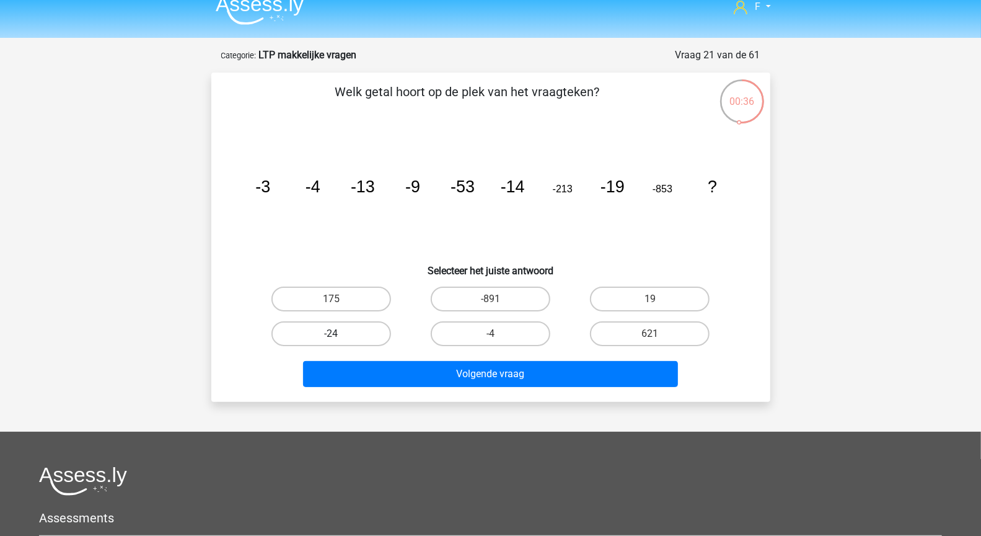
click at [343, 329] on label "-24" at bounding box center [331, 333] width 120 height 25
click at [339, 333] on input "-24" at bounding box center [335, 337] width 8 height 8
radio input "true"
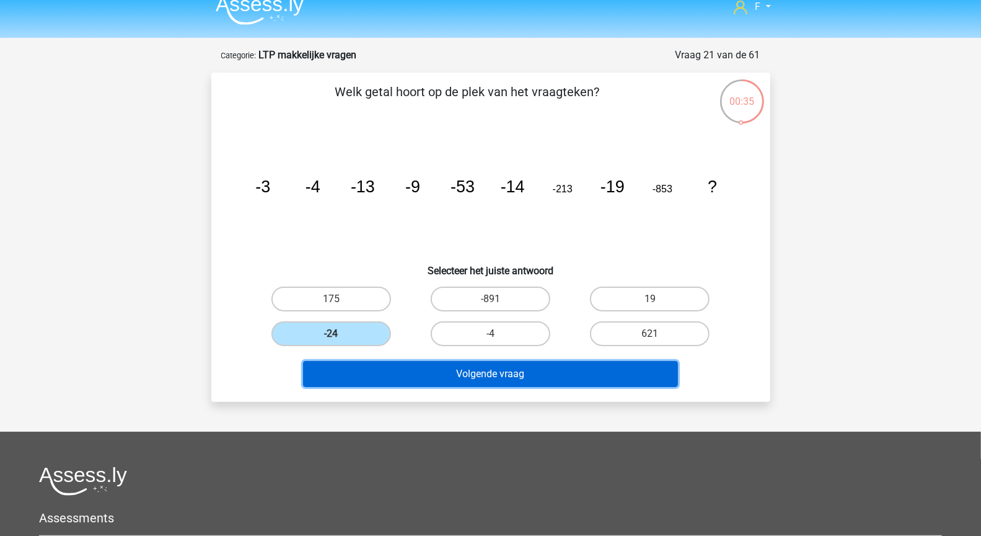
click at [443, 375] on button "Volgende vraag" at bounding box center [490, 374] width 375 height 26
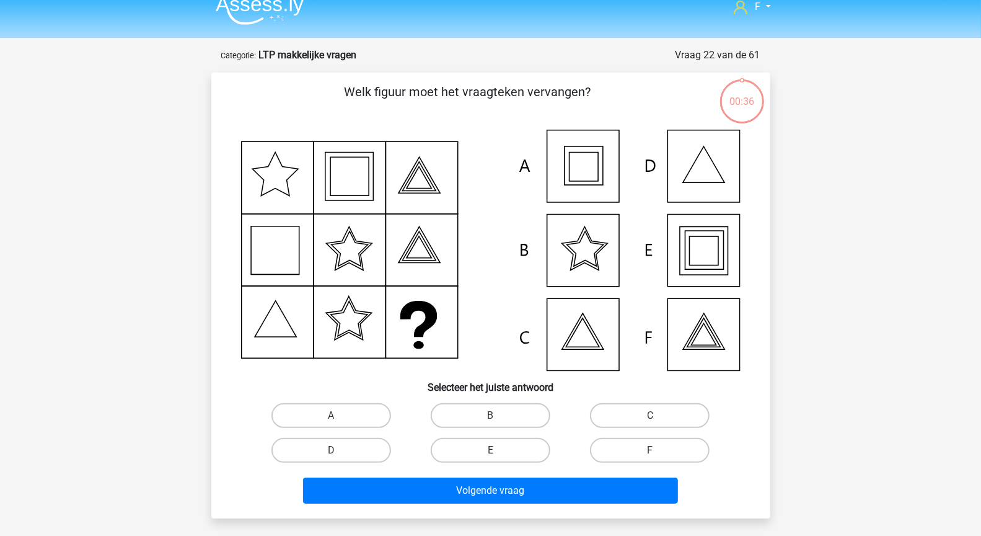
scroll to position [62, 0]
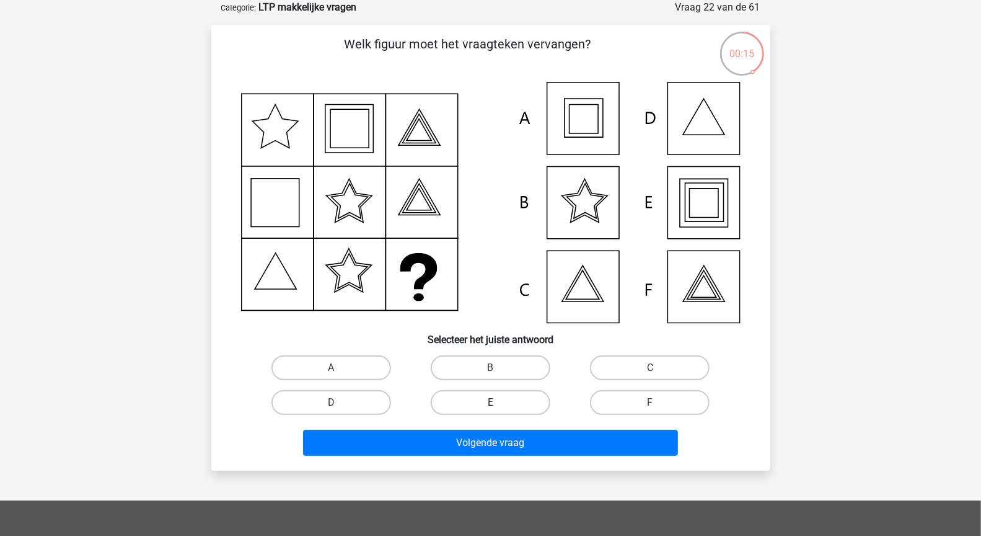
click at [510, 404] on label "E" at bounding box center [491, 402] width 120 height 25
click at [498, 404] on input "E" at bounding box center [494, 406] width 8 height 8
radio input "true"
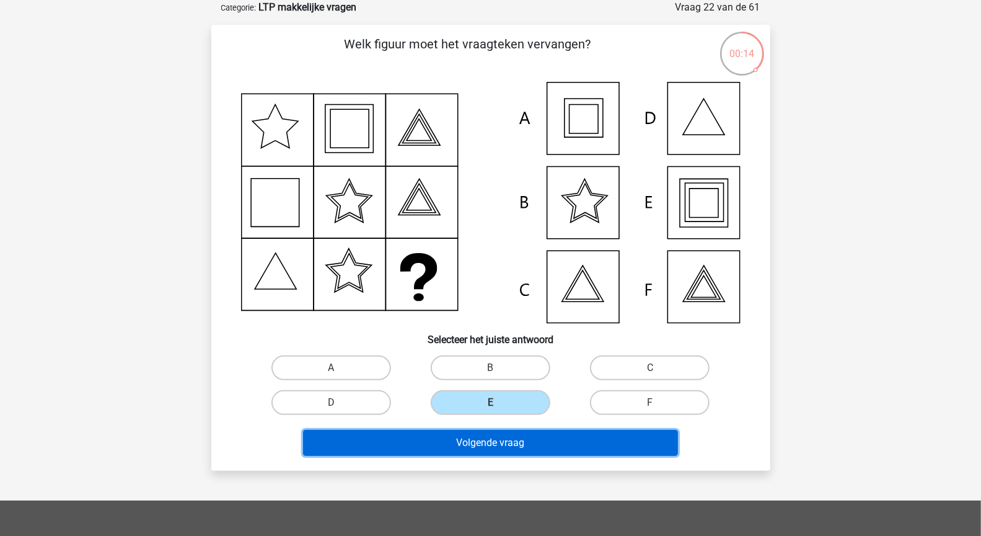
click at [531, 440] on button "Volgende vraag" at bounding box center [490, 443] width 375 height 26
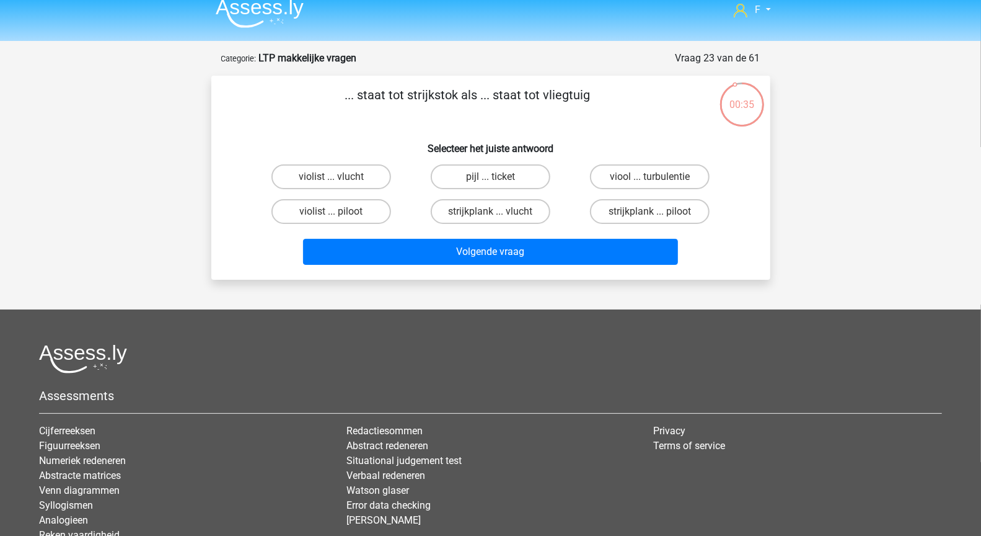
scroll to position [9, 0]
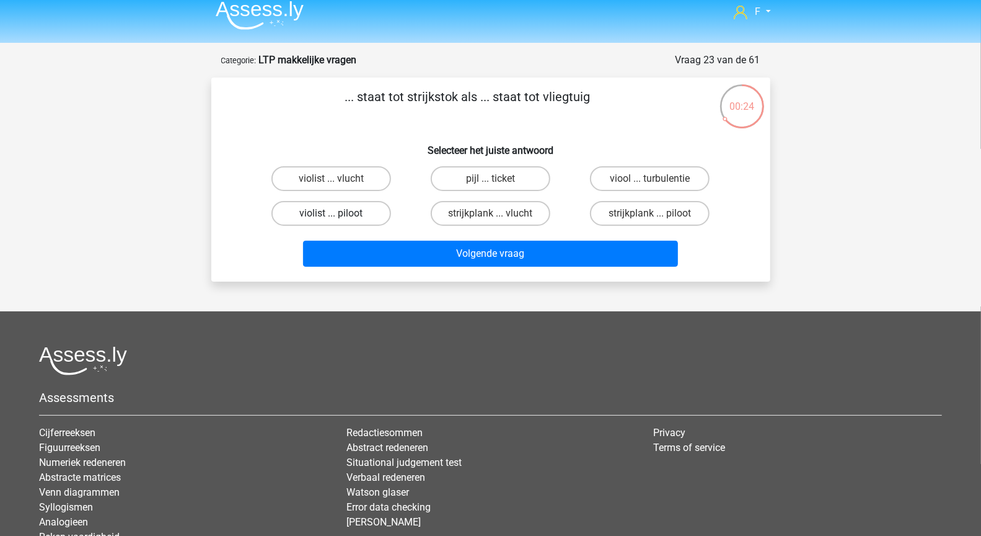
click at [343, 214] on label "violist ... piloot" at bounding box center [331, 213] width 120 height 25
click at [339, 214] on input "violist ... piloot" at bounding box center [335, 217] width 8 height 8
radio input "true"
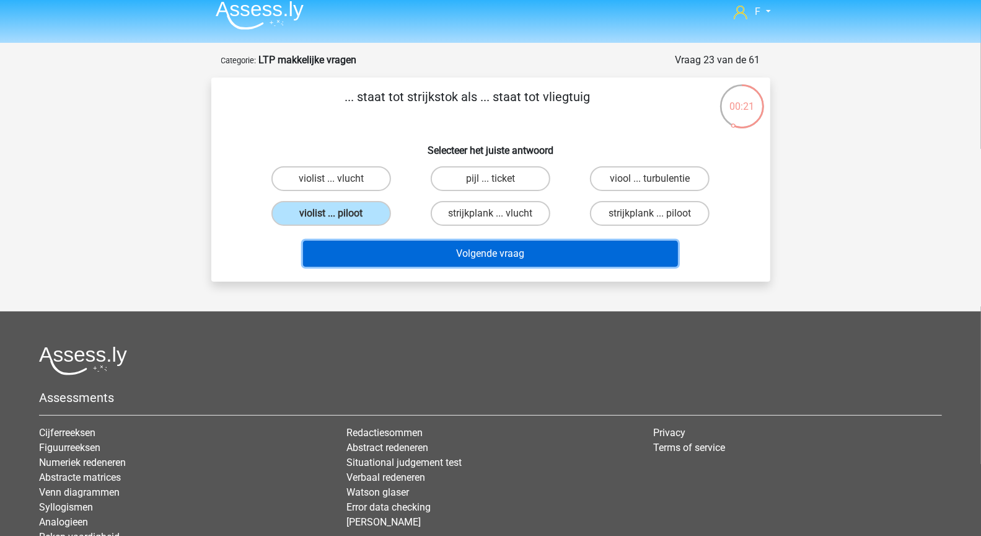
click at [425, 254] on button "Volgende vraag" at bounding box center [490, 253] width 375 height 26
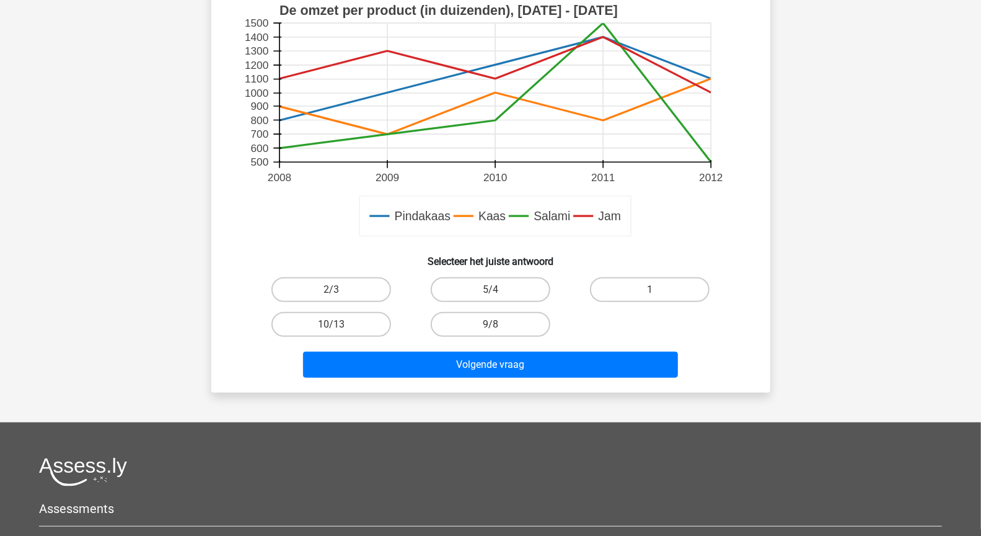
scroll to position [628, 0]
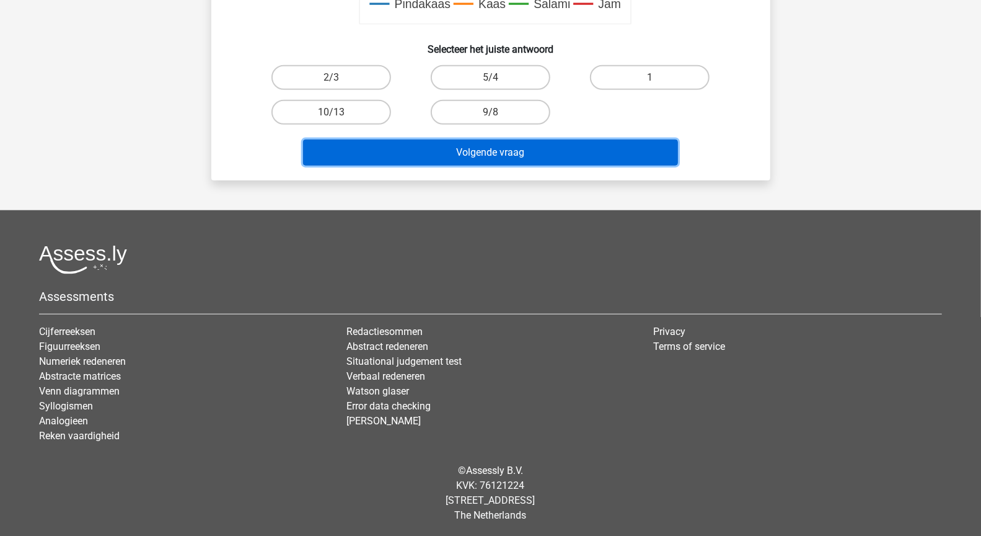
click at [514, 161] on button "Volgende vraag" at bounding box center [490, 152] width 375 height 26
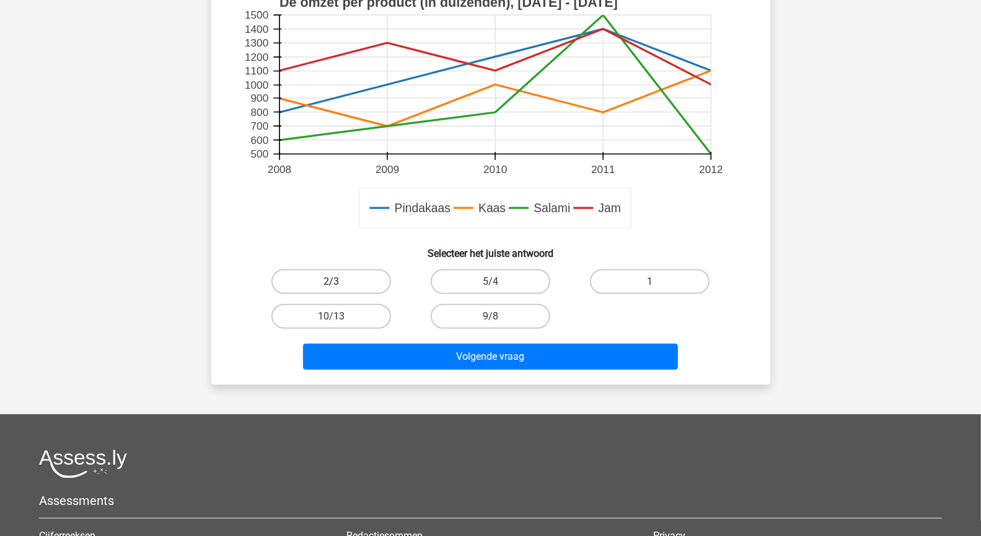
scroll to position [422, 0]
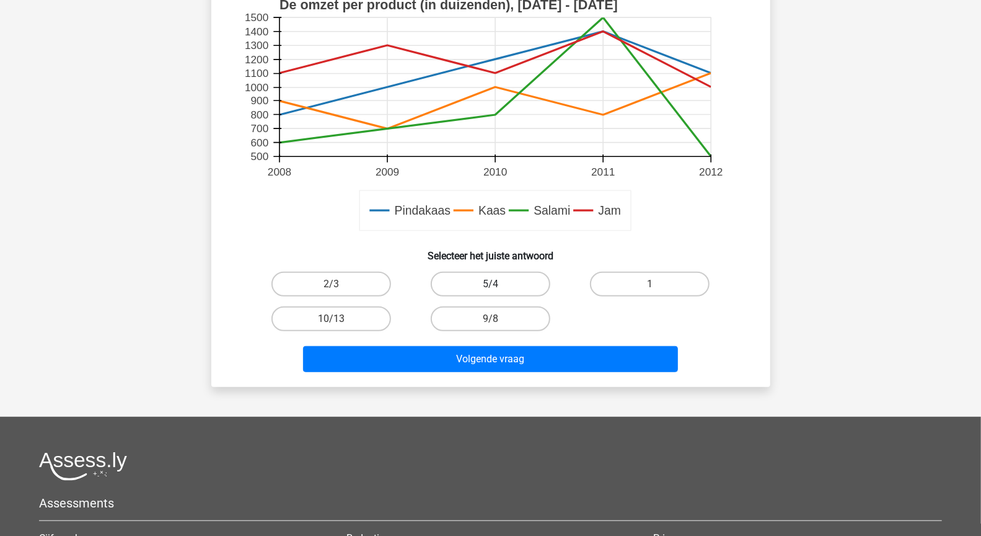
click at [488, 287] on label "5/4" at bounding box center [491, 283] width 120 height 25
click at [490, 287] on input "5/4" at bounding box center [494, 288] width 8 height 8
radio input "true"
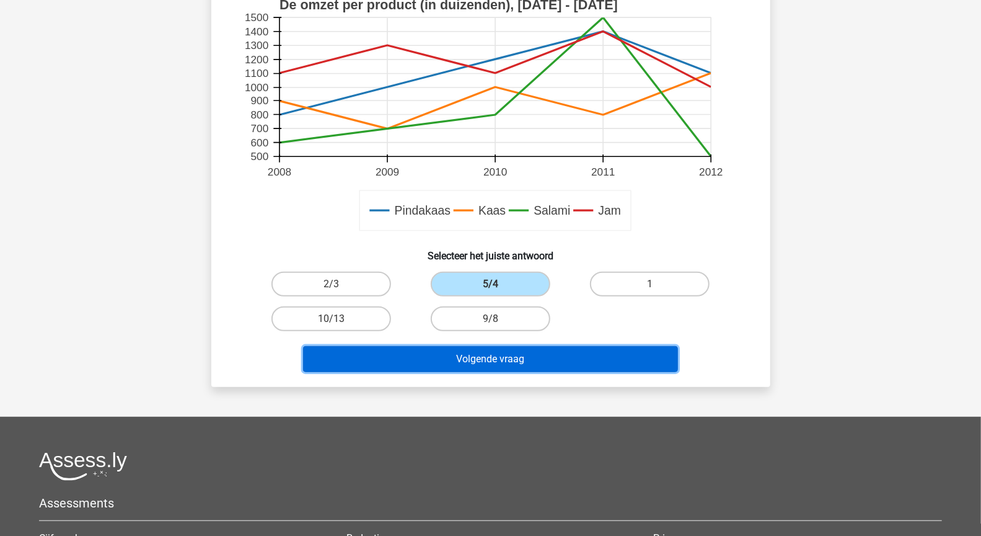
click at [523, 361] on button "Volgende vraag" at bounding box center [490, 359] width 375 height 26
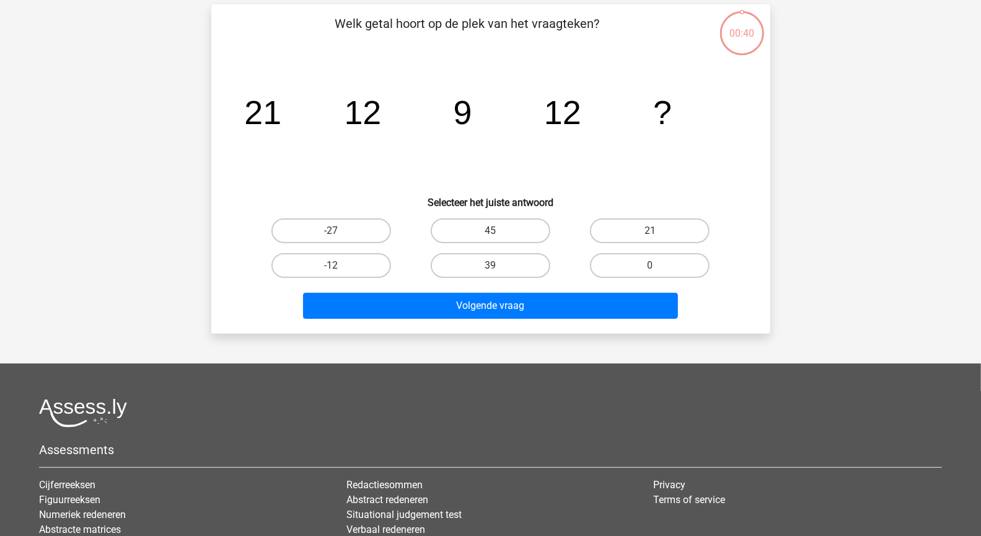
scroll to position [62, 0]
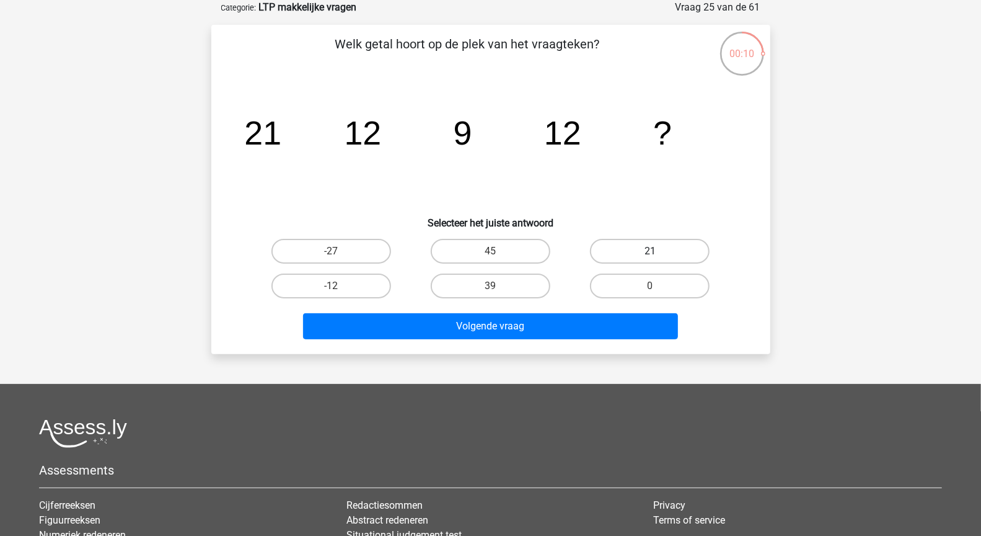
click at [684, 252] on label "21" at bounding box center [650, 251] width 120 height 25
click at [658, 252] on input "21" at bounding box center [654, 255] width 8 height 8
radio input "true"
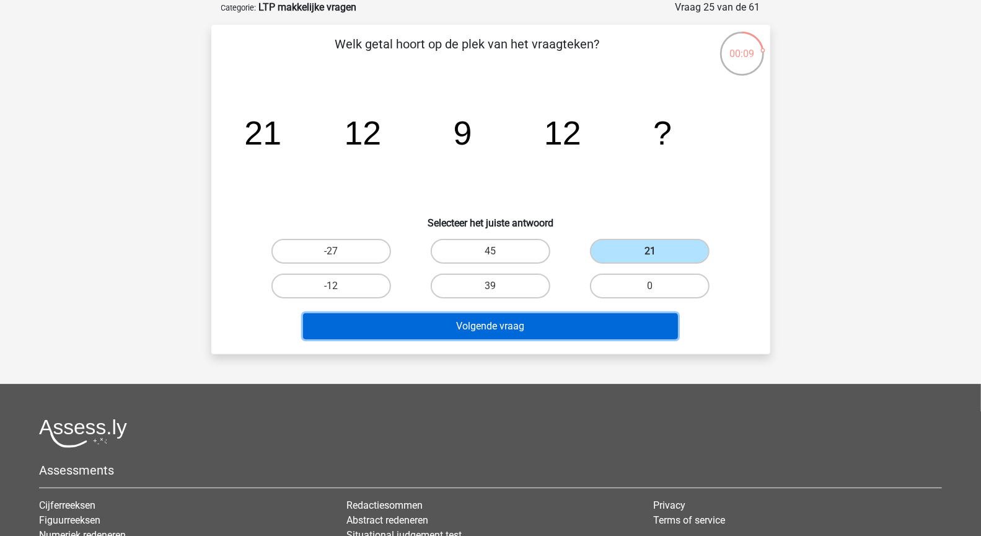
click at [611, 325] on button "Volgende vraag" at bounding box center [490, 326] width 375 height 26
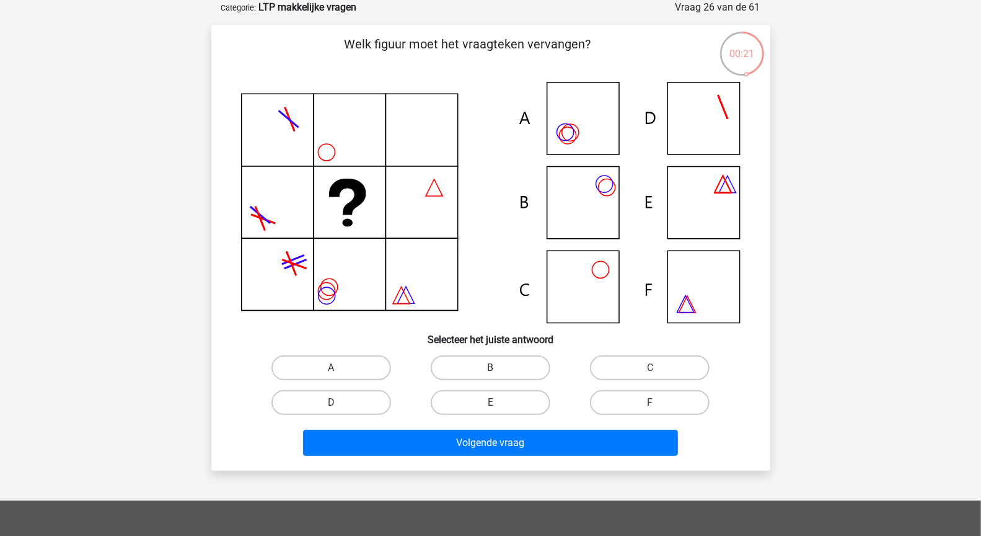
click at [497, 366] on label "B" at bounding box center [491, 367] width 120 height 25
click at [497, 368] on input "B" at bounding box center [494, 372] width 8 height 8
radio input "true"
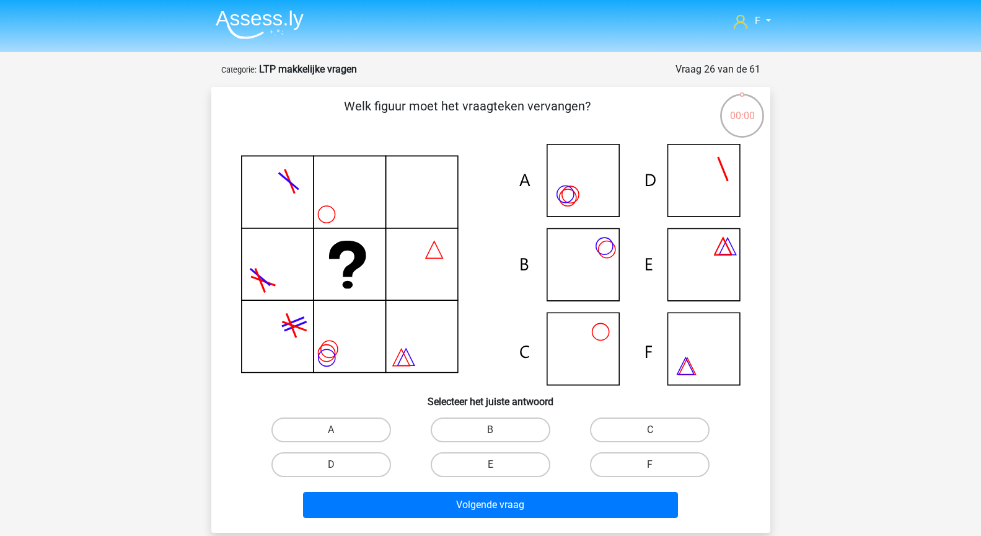
scroll to position [62, 0]
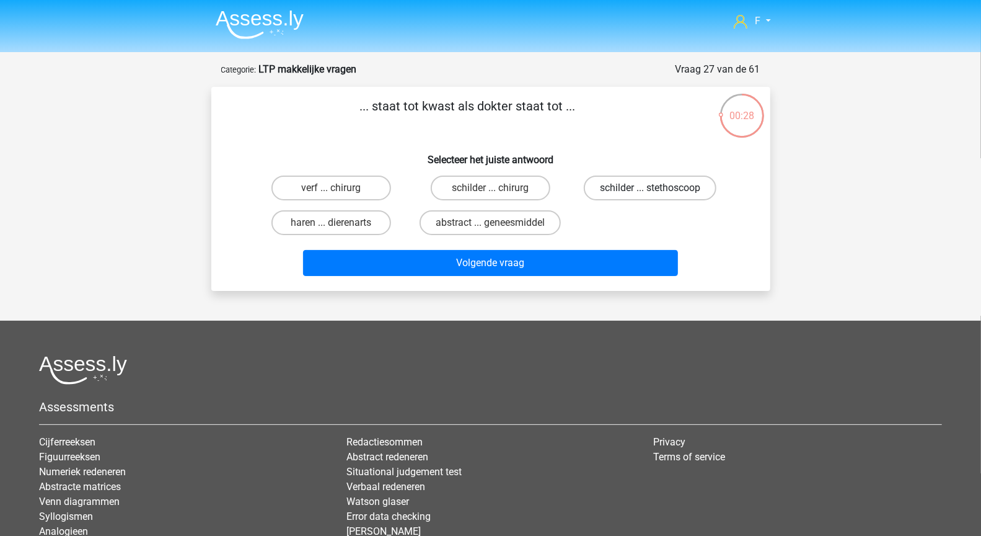
click at [627, 186] on label "schilder ... stethoscoop" at bounding box center [650, 187] width 133 height 25
click at [650, 188] on input "schilder ... stethoscoop" at bounding box center [654, 192] width 8 height 8
radio input "true"
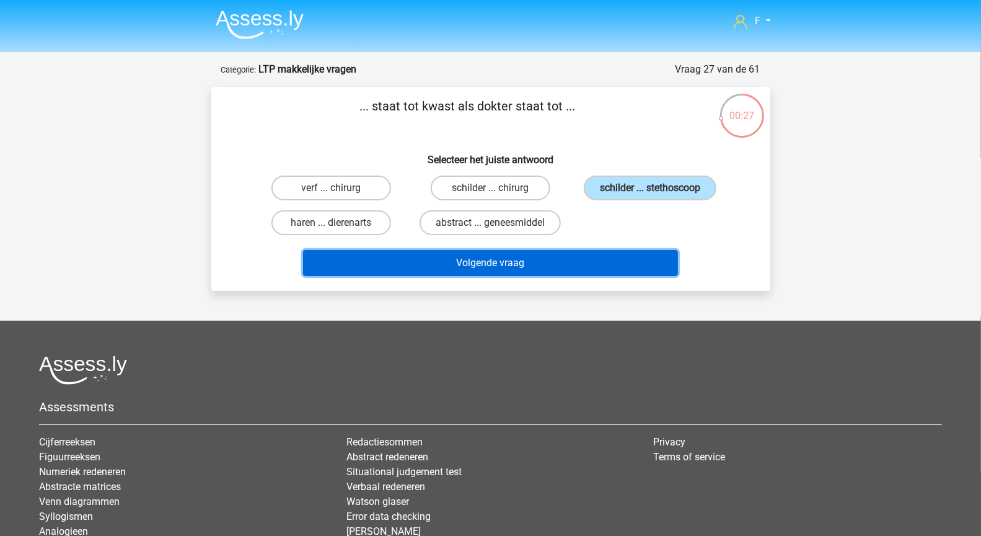
click at [609, 267] on button "Volgende vraag" at bounding box center [490, 263] width 375 height 26
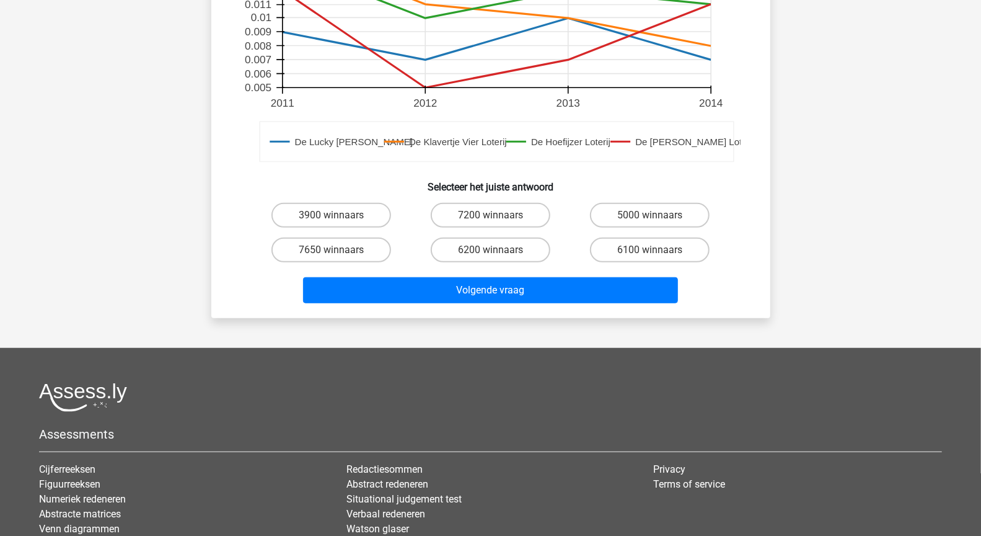
scroll to position [474, 0]
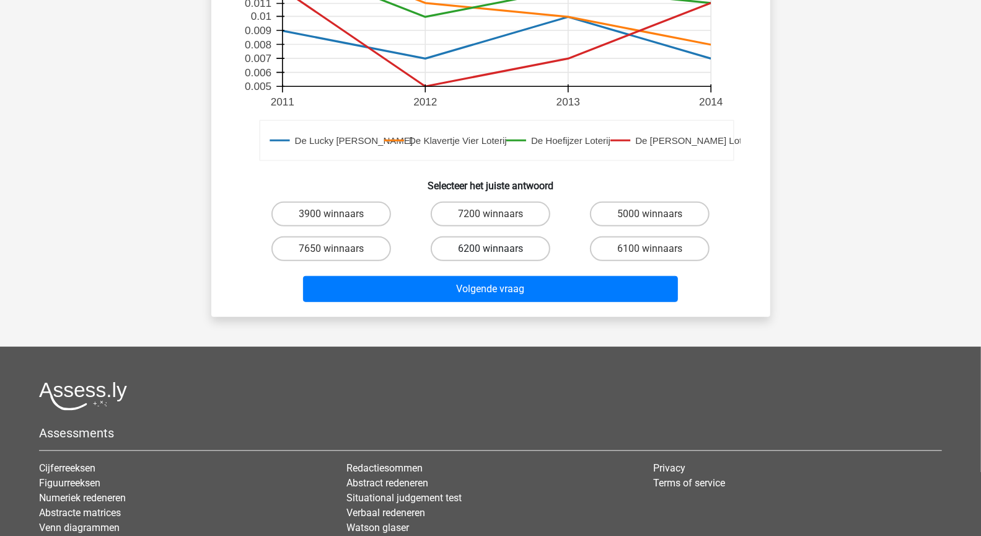
click at [498, 241] on label "6200 winnaars" at bounding box center [491, 248] width 120 height 25
click at [498, 249] on input "6200 winnaars" at bounding box center [494, 253] width 8 height 8
radio input "true"
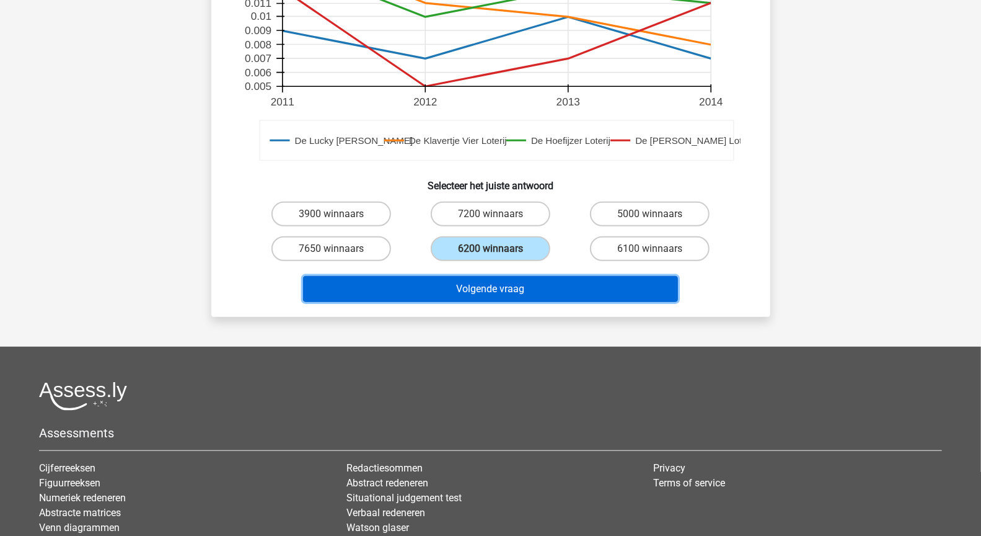
click at [518, 283] on button "Volgende vraag" at bounding box center [490, 289] width 375 height 26
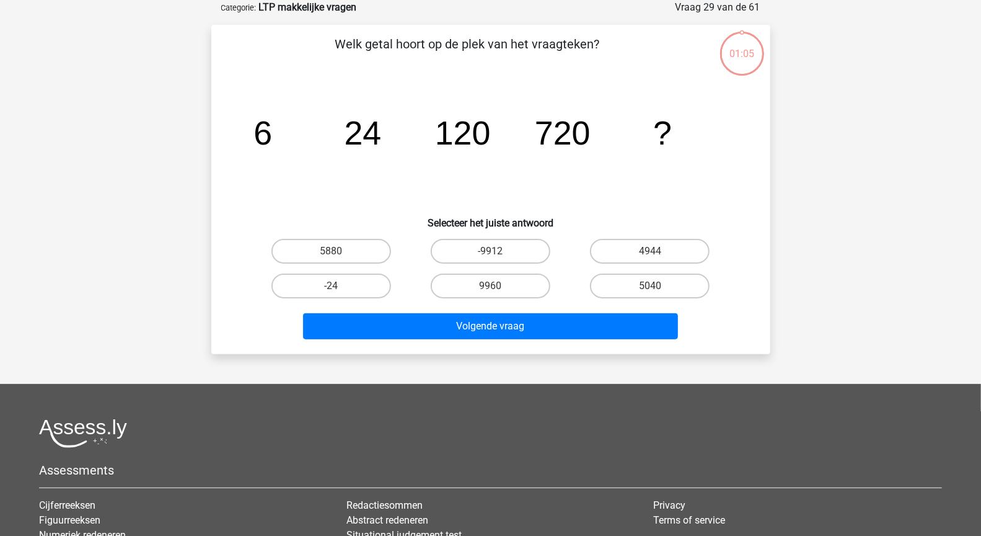
scroll to position [0, 0]
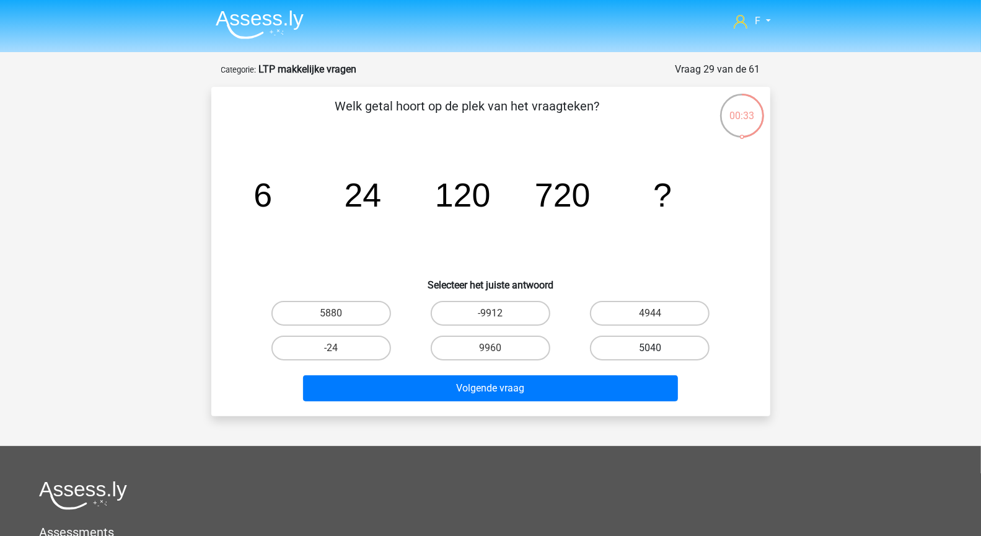
click at [625, 341] on label "5040" at bounding box center [650, 347] width 120 height 25
click at [650, 348] on input "5040" at bounding box center [654, 352] width 8 height 8
radio input "true"
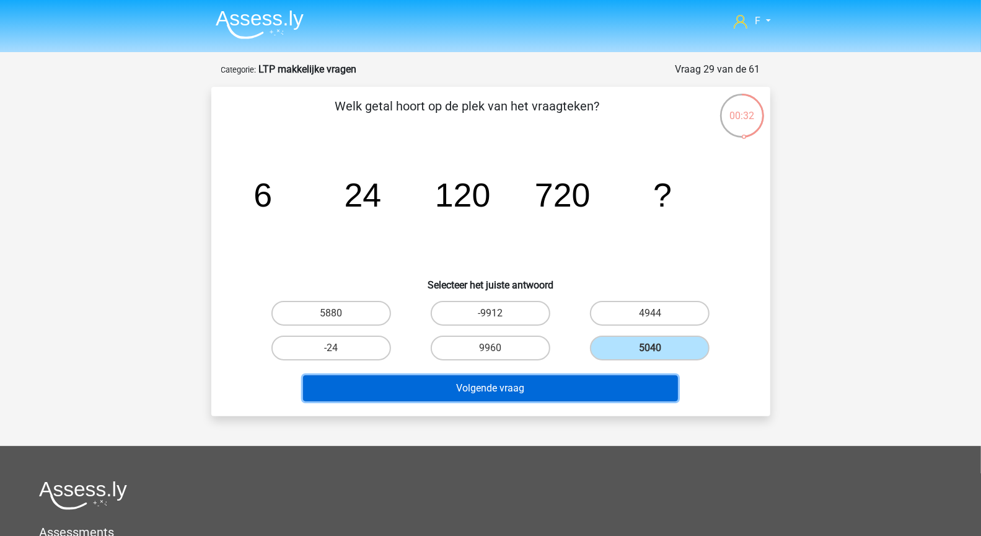
click at [587, 397] on button "Volgende vraag" at bounding box center [490, 388] width 375 height 26
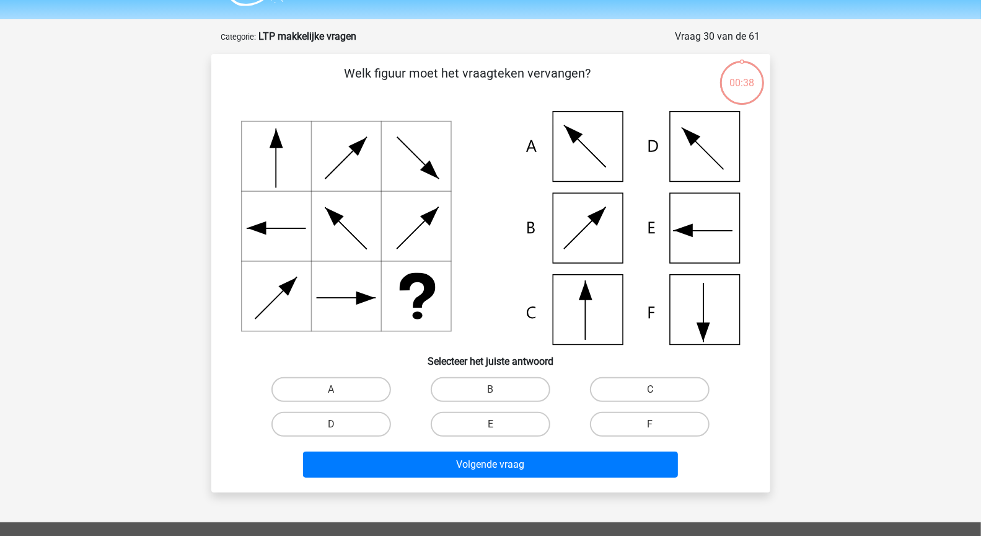
scroll to position [62, 0]
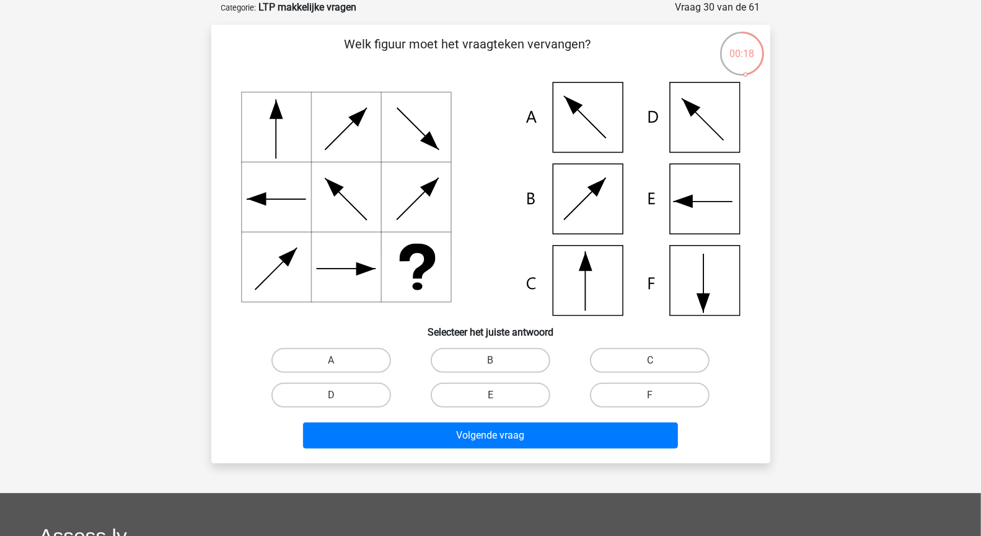
click at [710, 263] on icon at bounding box center [491, 199] width 500 height 234
click at [638, 396] on label "F" at bounding box center [650, 394] width 120 height 25
click at [650, 396] on input "F" at bounding box center [654, 399] width 8 height 8
radio input "true"
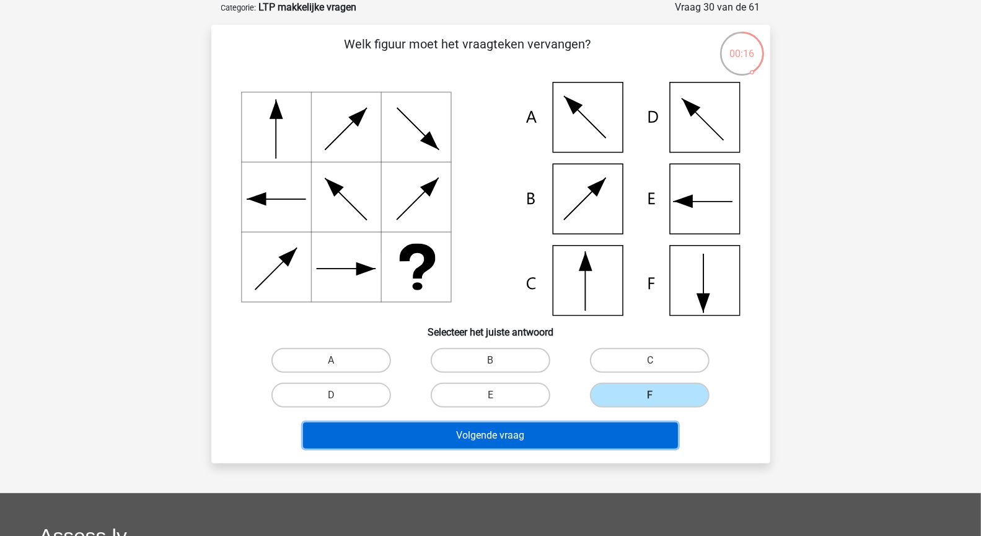
click at [620, 436] on button "Volgende vraag" at bounding box center [490, 435] width 375 height 26
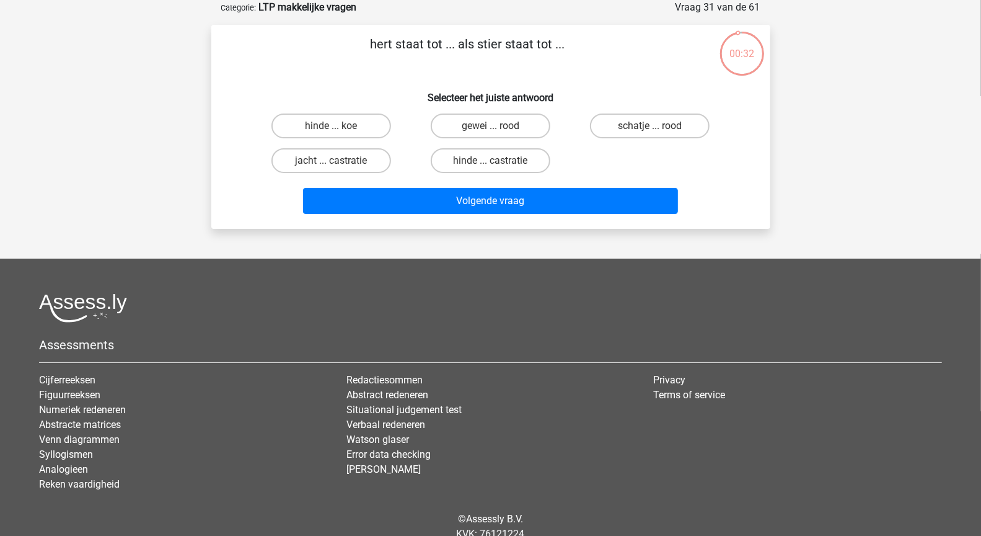
scroll to position [0, 0]
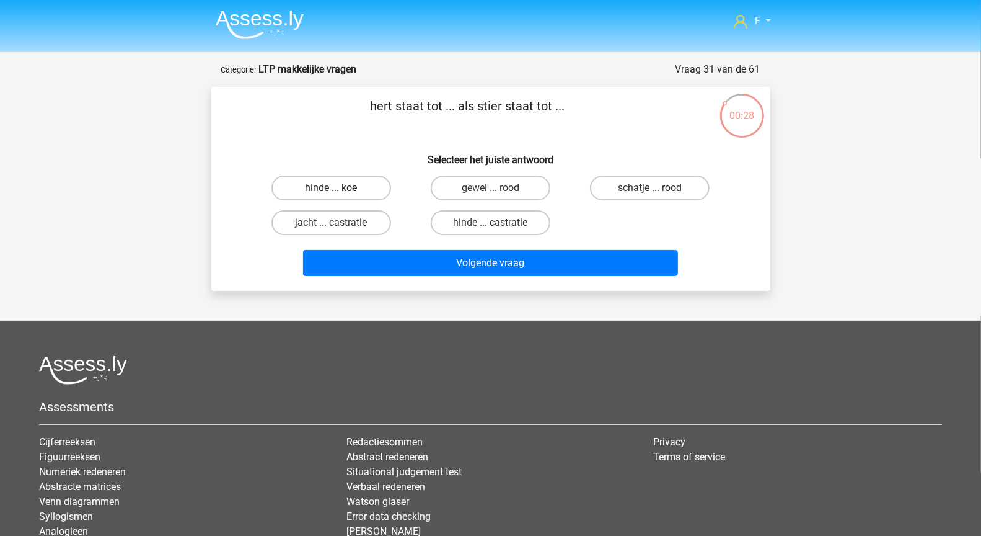
click at [366, 188] on label "hinde ... koe" at bounding box center [331, 187] width 120 height 25
click at [339, 188] on input "hinde ... koe" at bounding box center [335, 192] width 8 height 8
radio input "true"
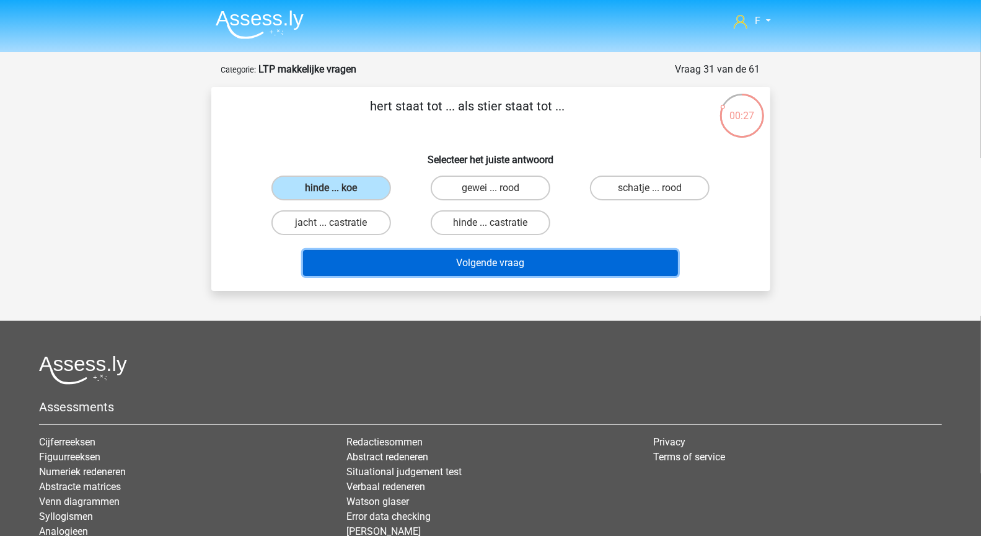
click at [435, 264] on button "Volgende vraag" at bounding box center [490, 263] width 375 height 26
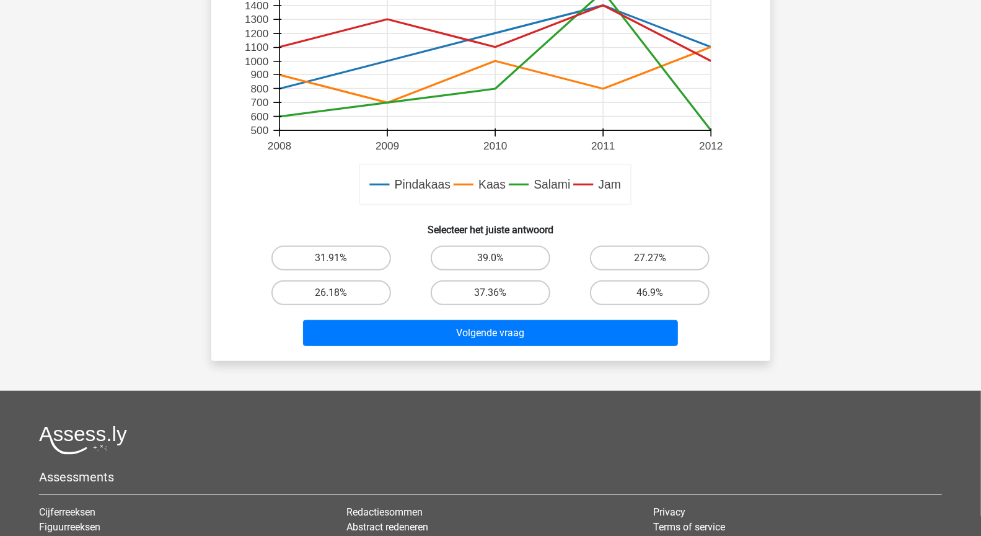
scroll to position [464, 0]
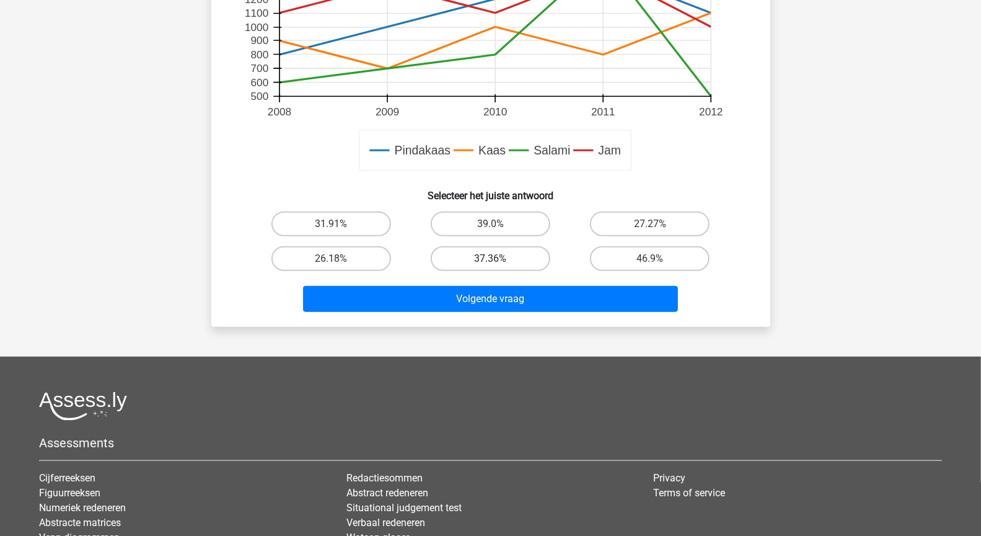
click at [493, 257] on label "37.36%" at bounding box center [491, 258] width 120 height 25
click at [493, 258] on input "37.36%" at bounding box center [494, 262] width 8 height 8
radio input "true"
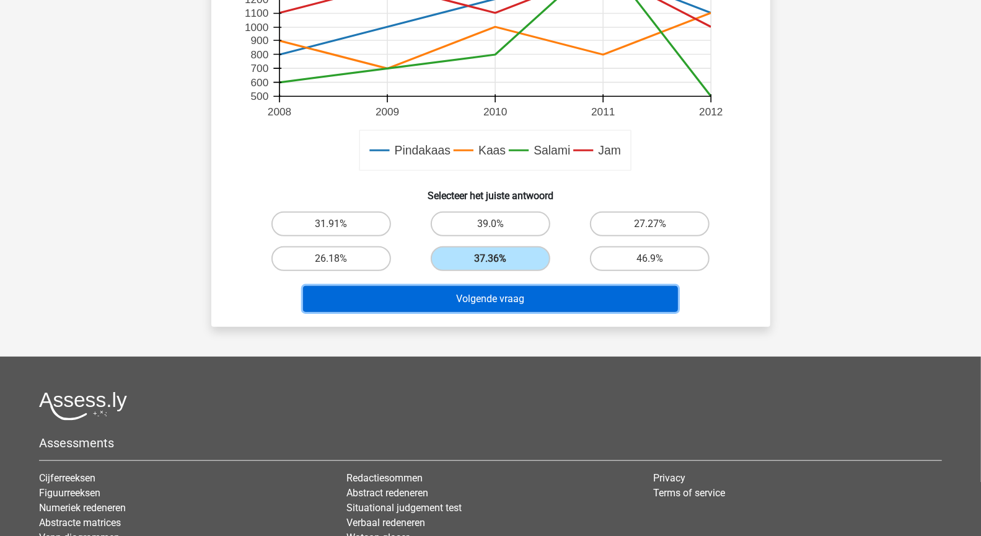
click at [519, 299] on button "Volgende vraag" at bounding box center [490, 299] width 375 height 26
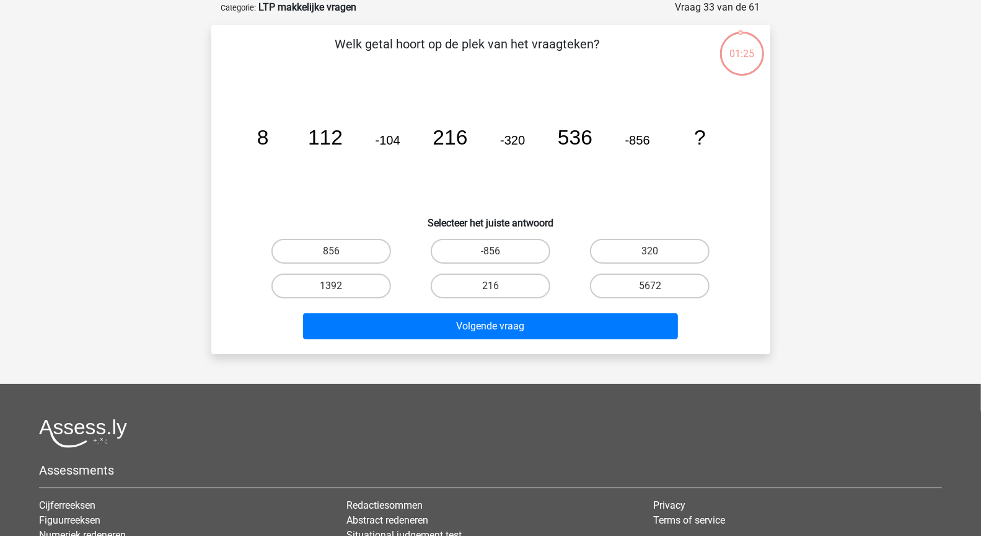
scroll to position [0, 0]
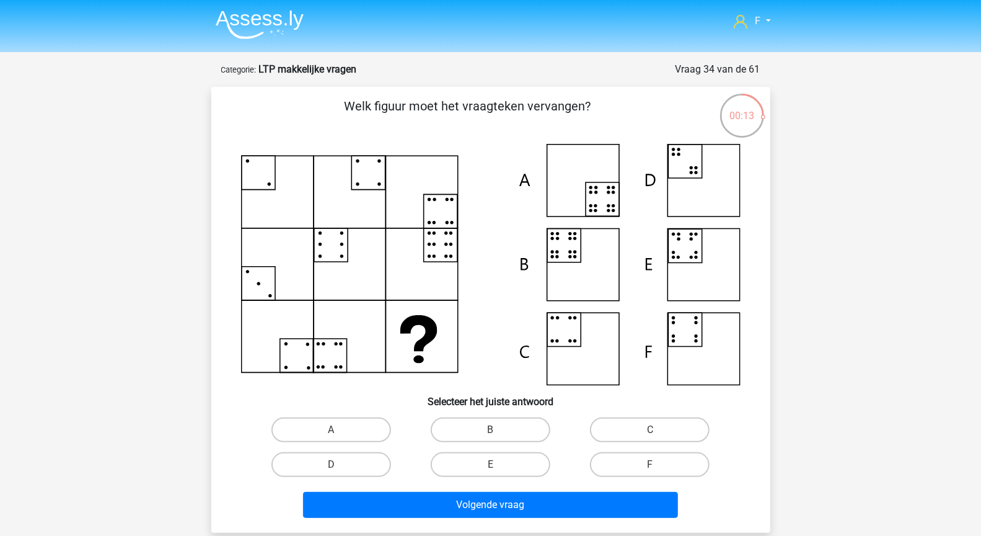
click at [496, 431] on input "B" at bounding box center [494, 434] width 8 height 8
radio input "true"
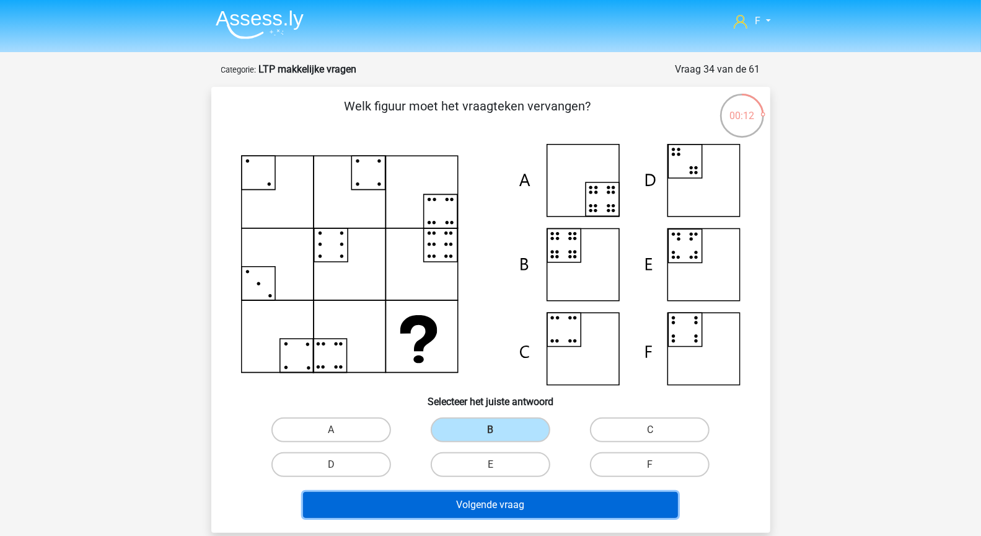
click at [523, 505] on button "Volgende vraag" at bounding box center [490, 505] width 375 height 26
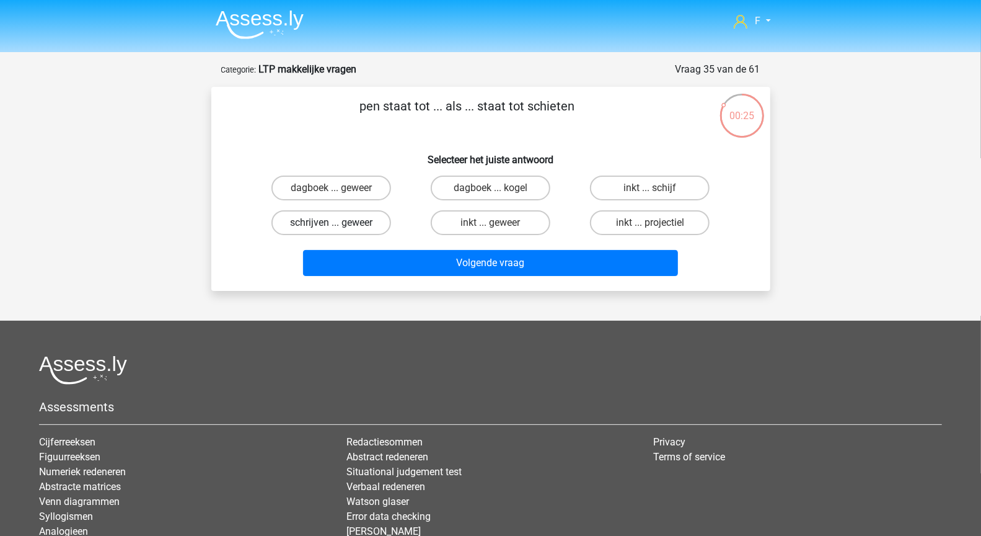
click at [359, 225] on label "schrijven ... geweer" at bounding box center [331, 222] width 120 height 25
click at [339, 225] on input "schrijven ... geweer" at bounding box center [335, 227] width 8 height 8
radio input "true"
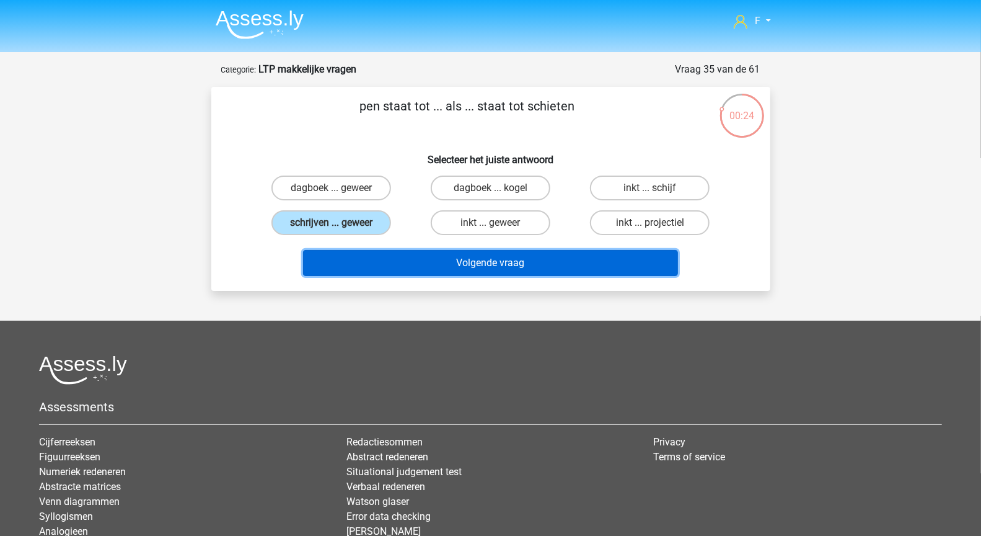
click at [400, 267] on button "Volgende vraag" at bounding box center [490, 263] width 375 height 26
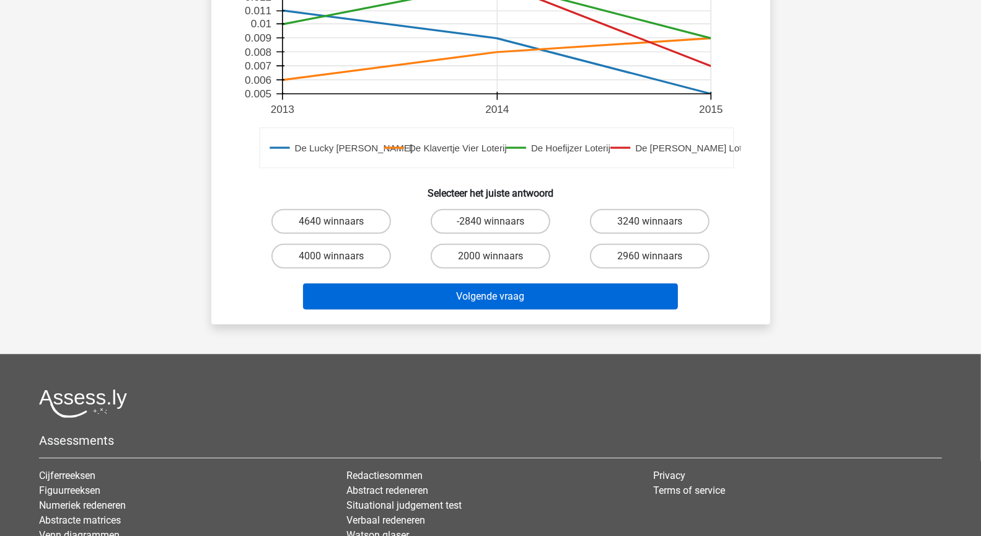
scroll to position [498, 0]
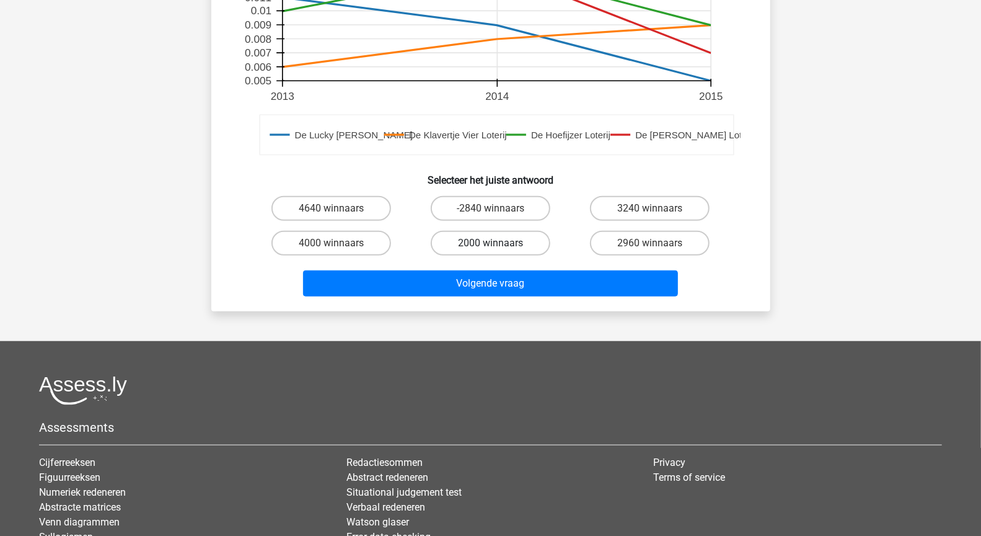
click at [500, 231] on label "2000 winnaars" at bounding box center [491, 243] width 120 height 25
click at [498, 243] on input "2000 winnaars" at bounding box center [494, 247] width 8 height 8
radio input "true"
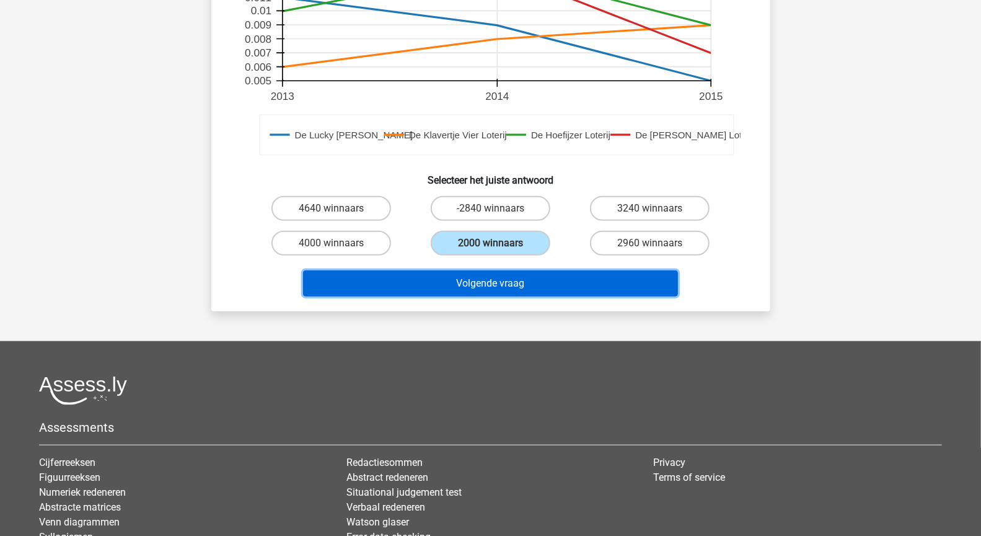
click at [508, 270] on button "Volgende vraag" at bounding box center [490, 283] width 375 height 26
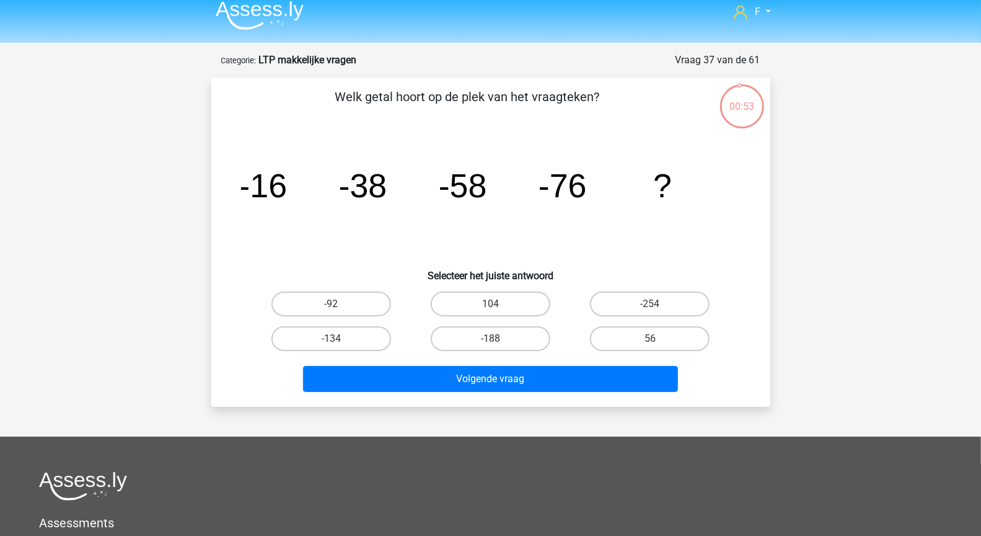
scroll to position [0, 0]
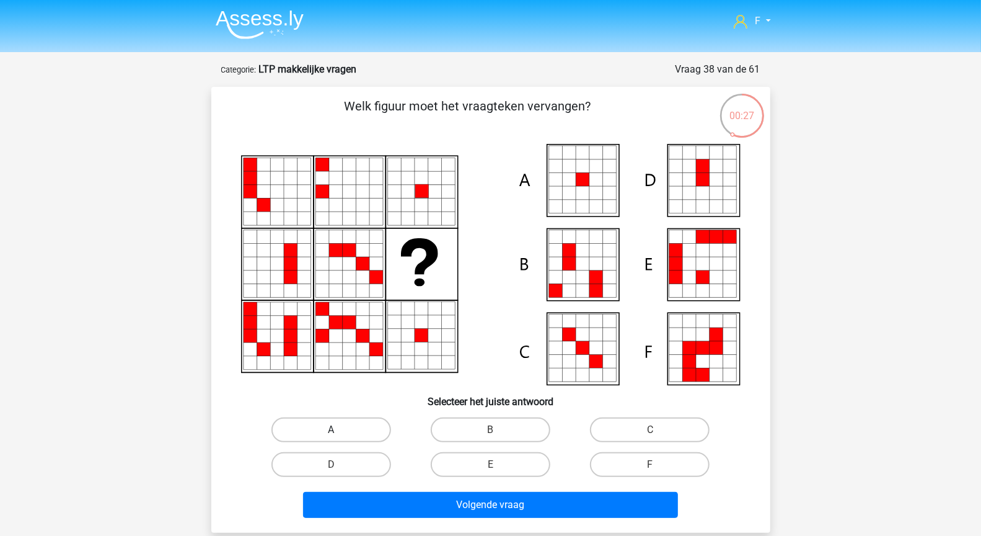
click at [326, 418] on label "A" at bounding box center [331, 429] width 120 height 25
click at [331, 430] on input "A" at bounding box center [335, 434] width 8 height 8
radio input "true"
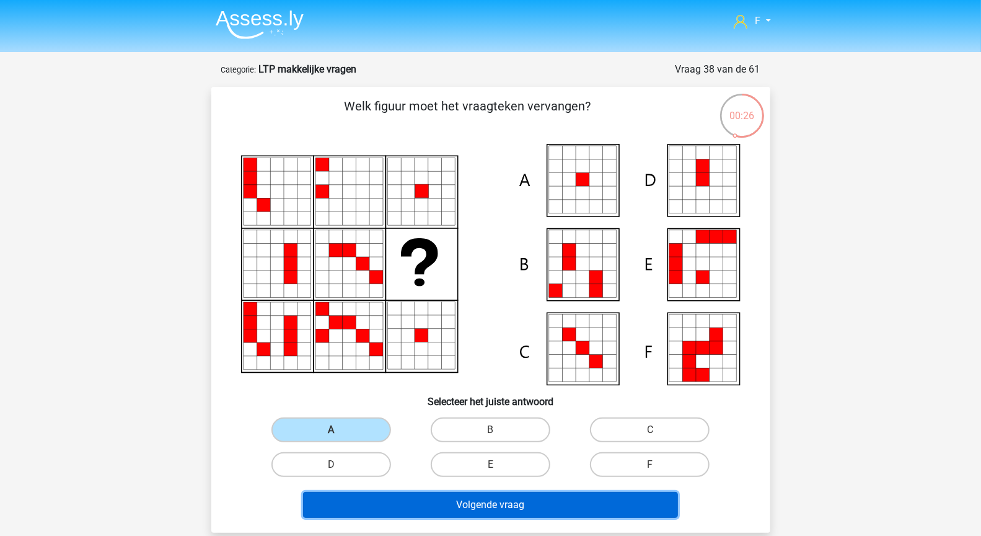
click at [434, 505] on button "Volgende vraag" at bounding box center [490, 505] width 375 height 26
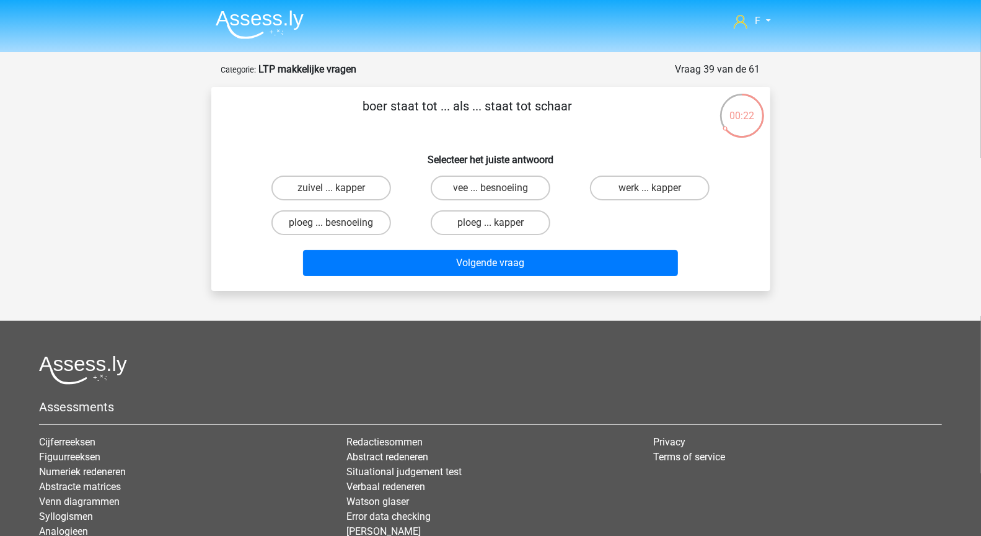
click at [490, 224] on input "ploeg ... kapper" at bounding box center [494, 227] width 8 height 8
radio input "true"
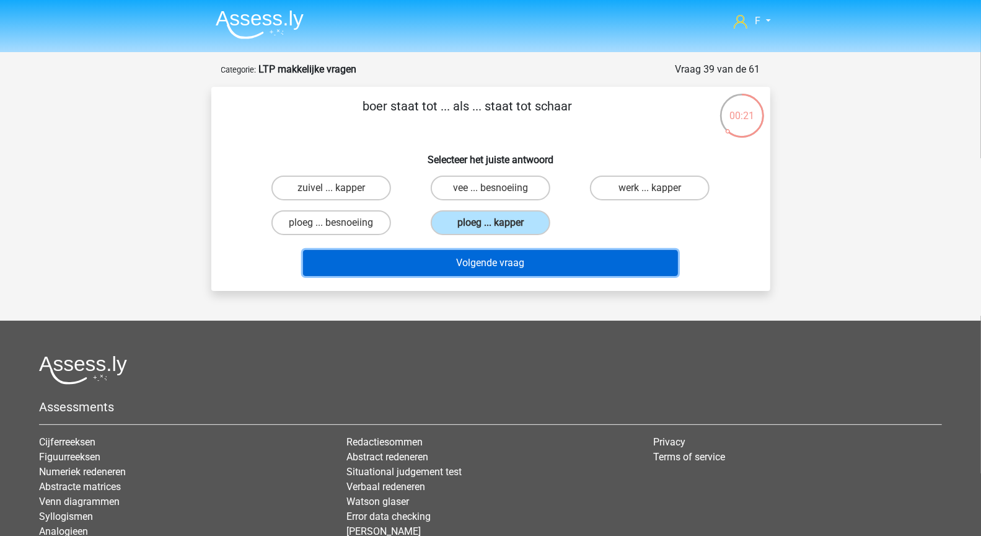
click at [508, 260] on button "Volgende vraag" at bounding box center [490, 263] width 375 height 26
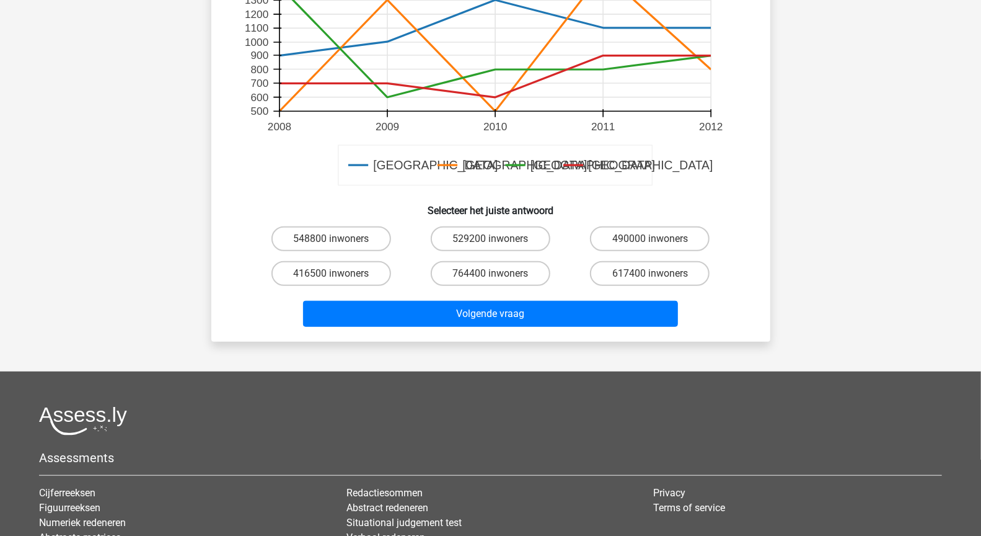
scroll to position [506, 0]
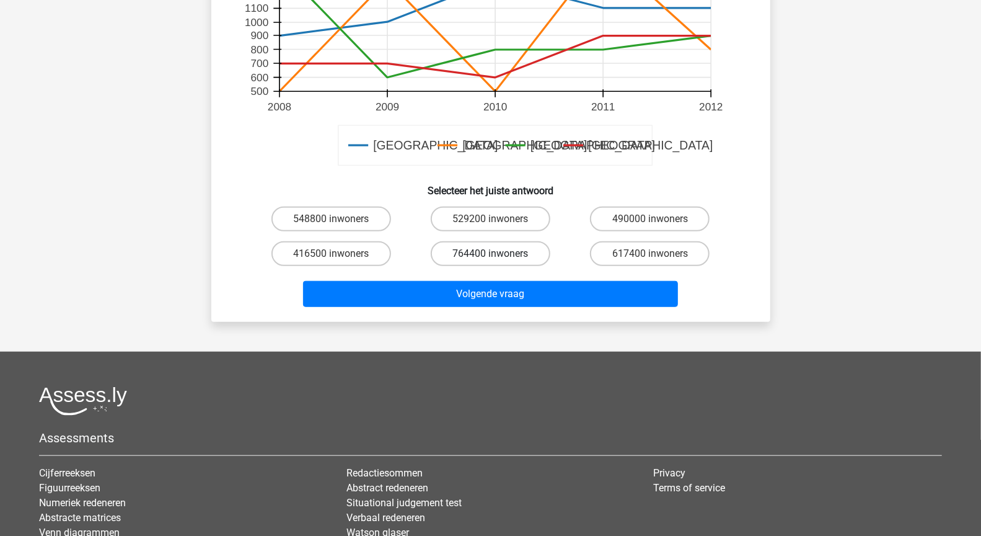
click at [503, 241] on label "764400 inwoners" at bounding box center [491, 253] width 120 height 25
click at [498, 254] on input "764400 inwoners" at bounding box center [494, 258] width 8 height 8
radio input "true"
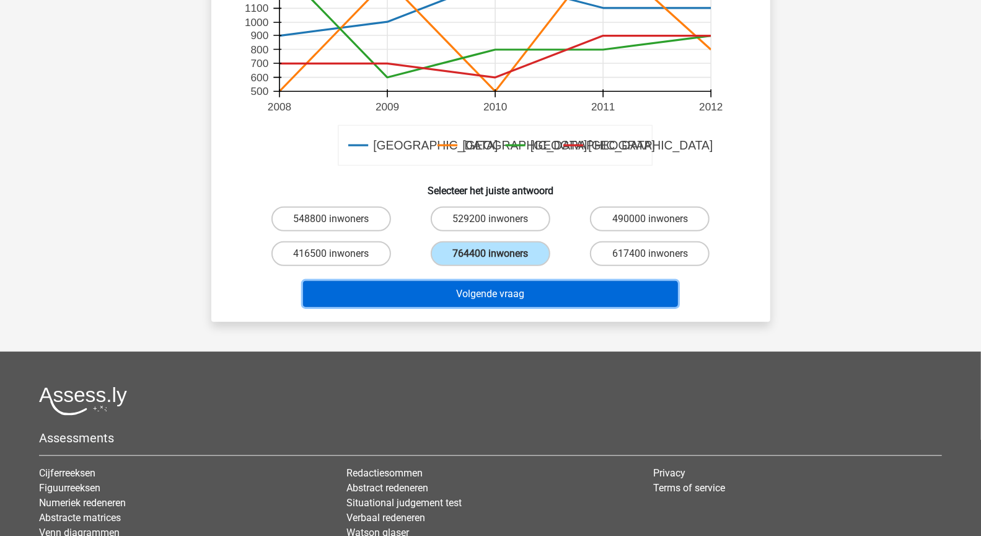
click at [524, 281] on button "Volgende vraag" at bounding box center [490, 294] width 375 height 26
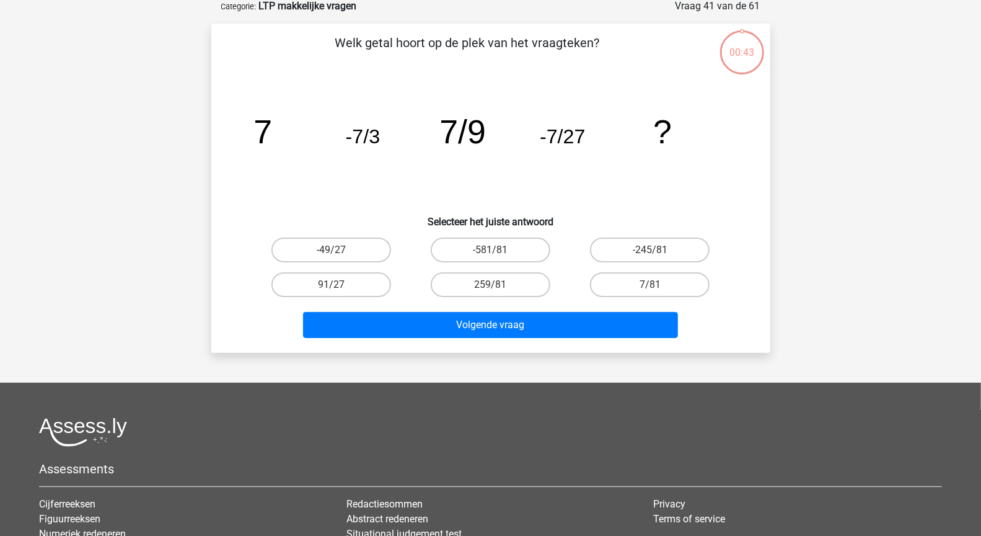
scroll to position [62, 0]
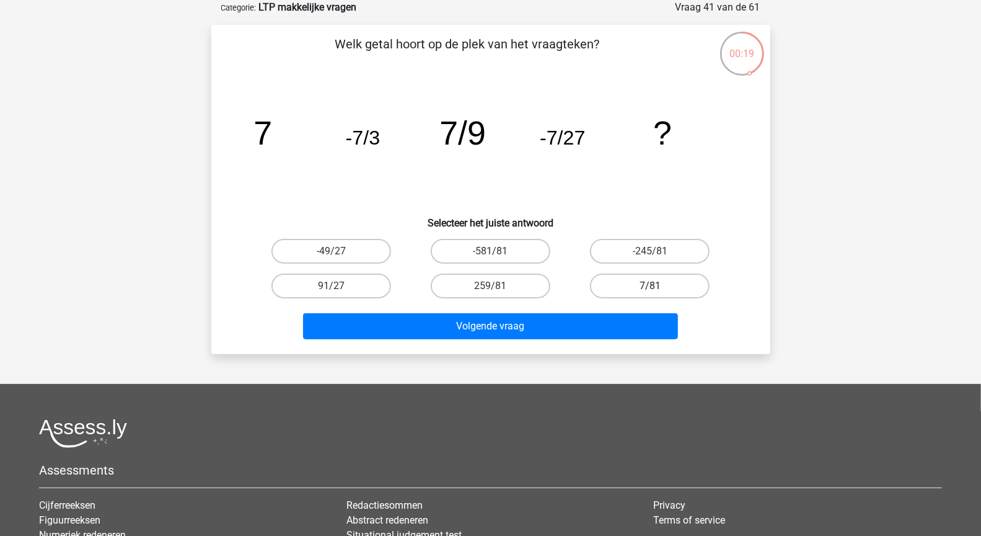
click at [637, 285] on label "7/81" at bounding box center [650, 285] width 120 height 25
click at [650, 286] on input "7/81" at bounding box center [654, 290] width 8 height 8
radio input "true"
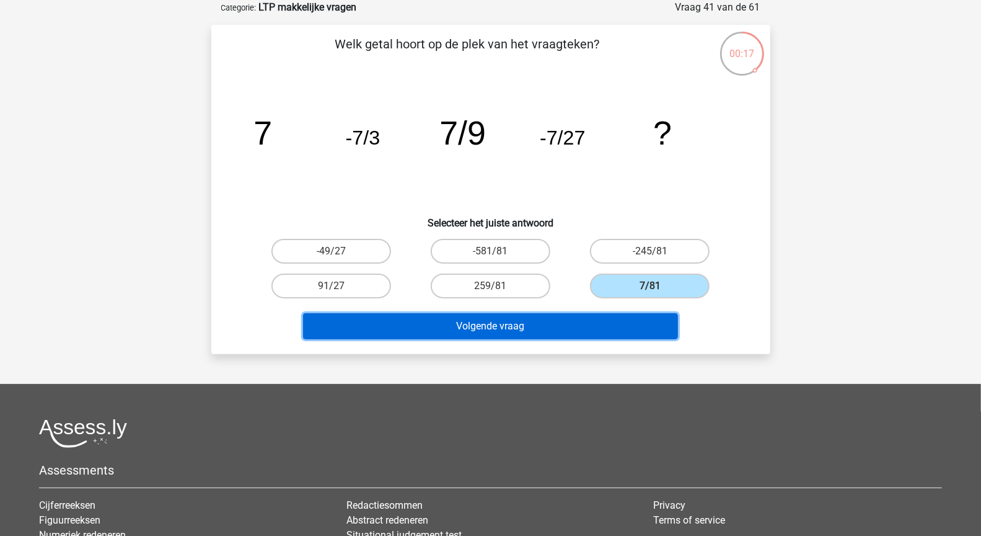
click at [625, 323] on button "Volgende vraag" at bounding box center [490, 326] width 375 height 26
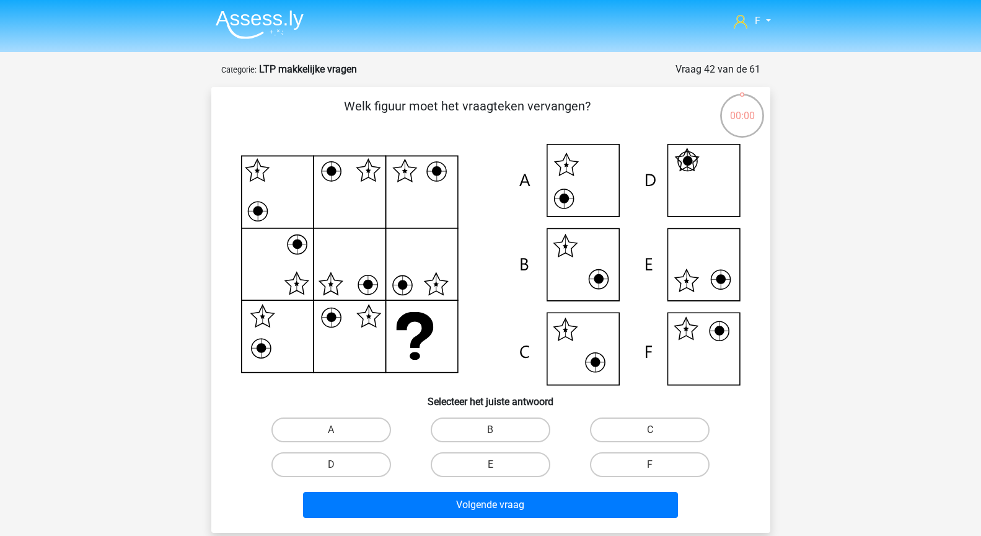
scroll to position [62, 0]
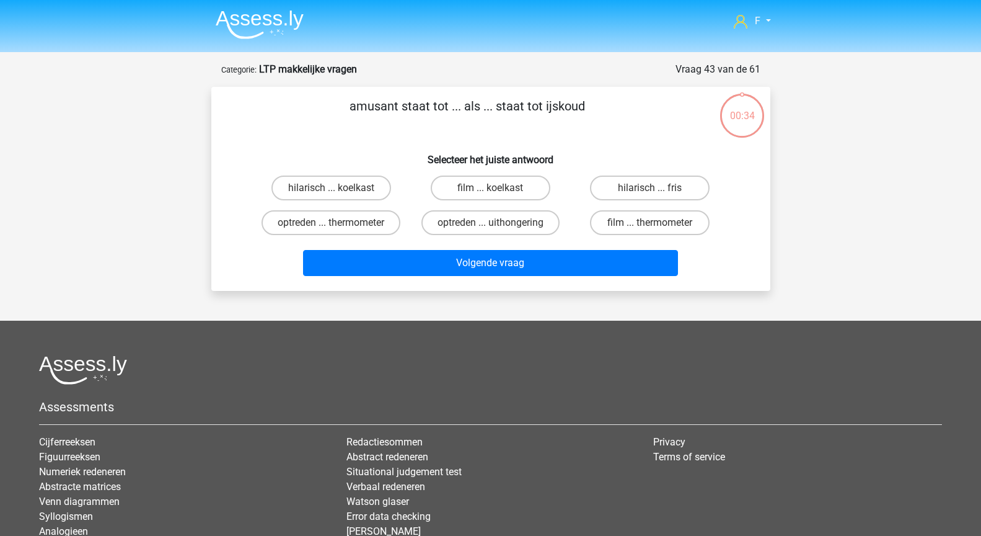
scroll to position [62, 0]
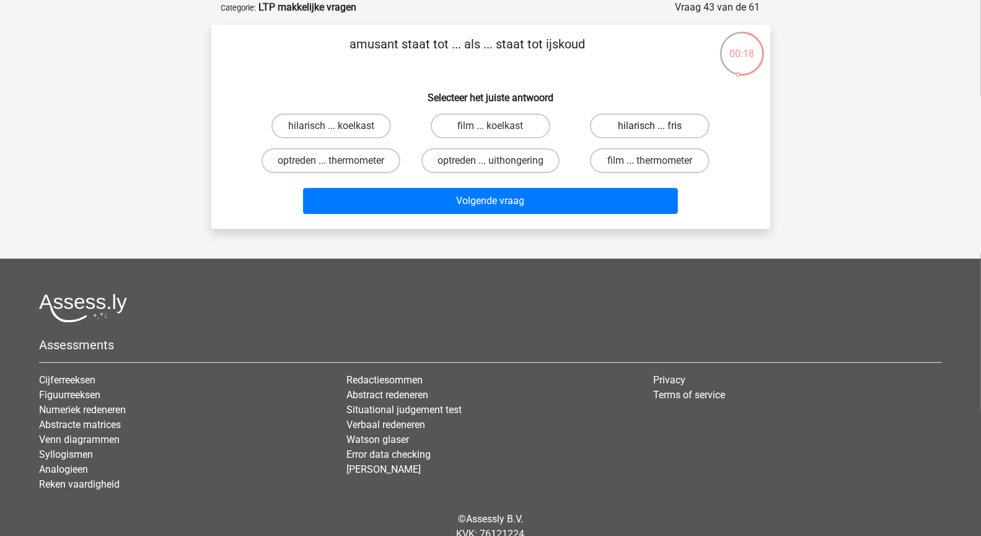
click at [628, 128] on label "hilarisch ... fris" at bounding box center [650, 125] width 120 height 25
click at [650, 128] on input "hilarisch ... fris" at bounding box center [654, 130] width 8 height 8
radio input "true"
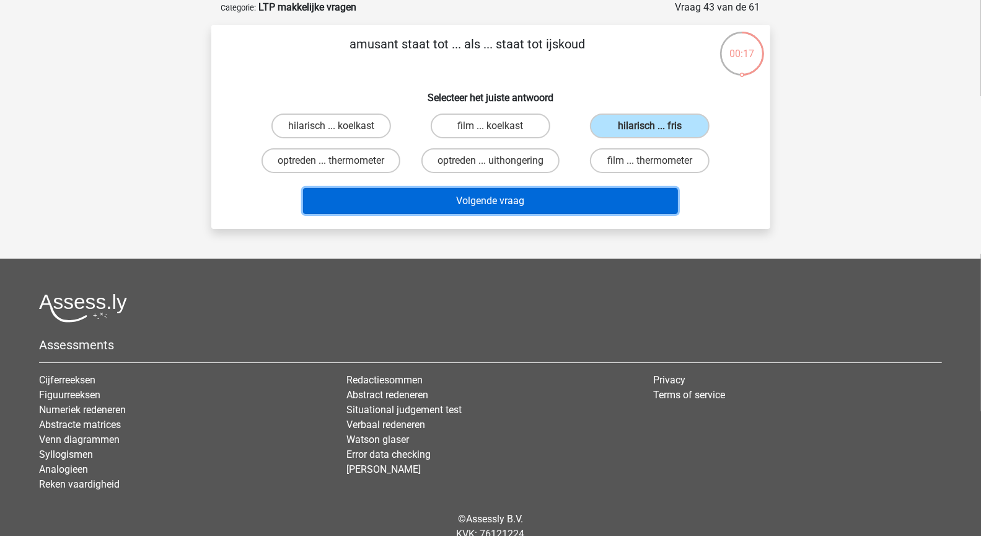
click at [624, 198] on button "Volgende vraag" at bounding box center [490, 201] width 375 height 26
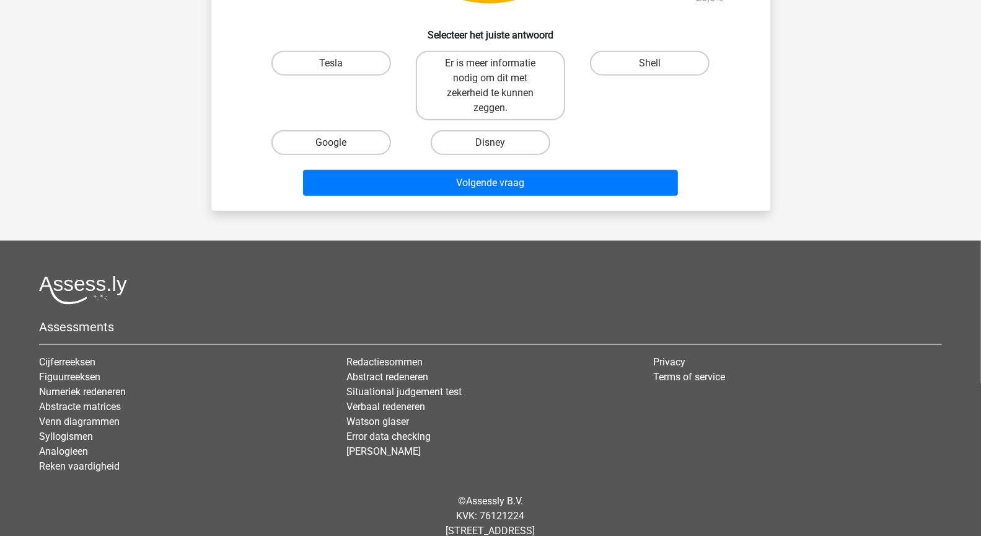
scroll to position [750, 0]
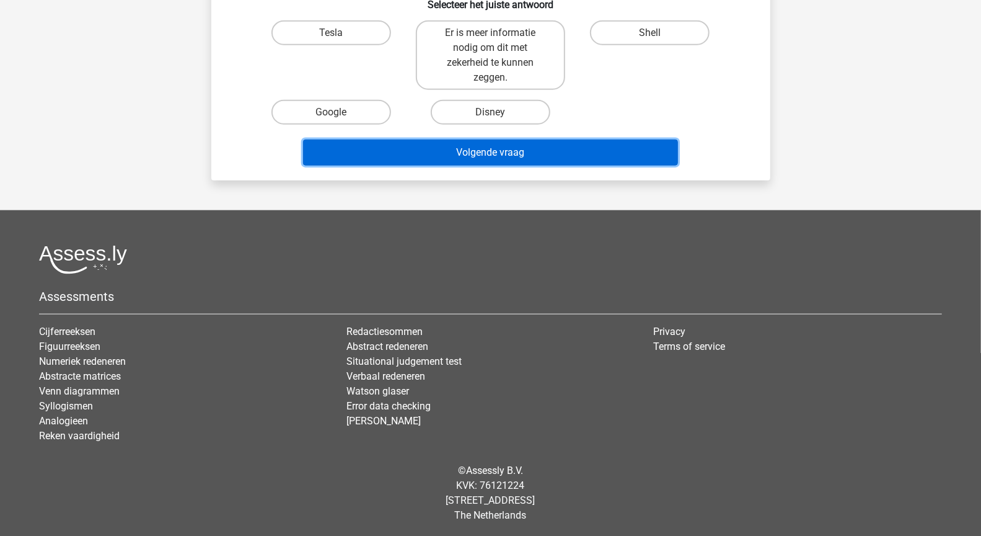
click at [582, 157] on button "Volgende vraag" at bounding box center [490, 152] width 375 height 26
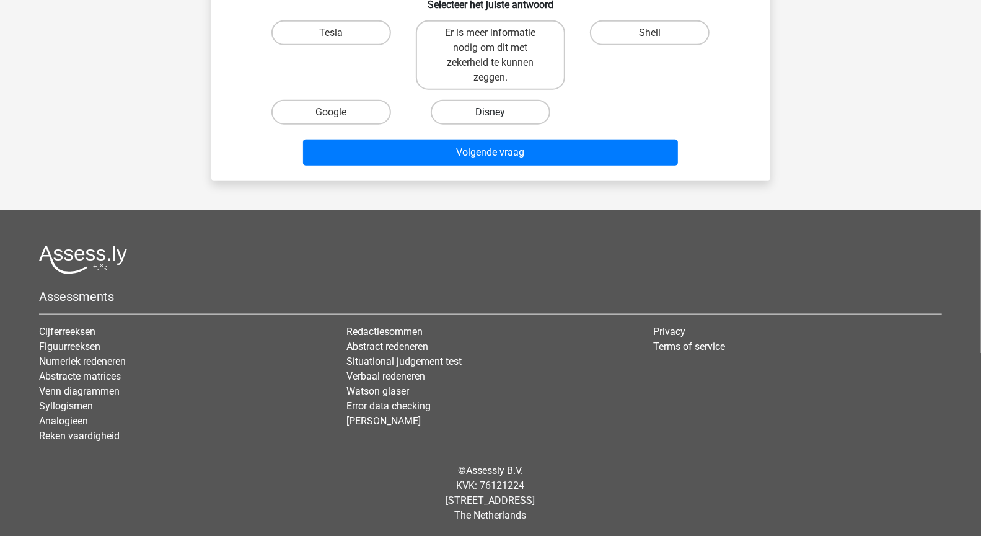
click at [481, 106] on label "Disney" at bounding box center [491, 112] width 120 height 25
click at [490, 112] on input "Disney" at bounding box center [494, 116] width 8 height 8
radio input "true"
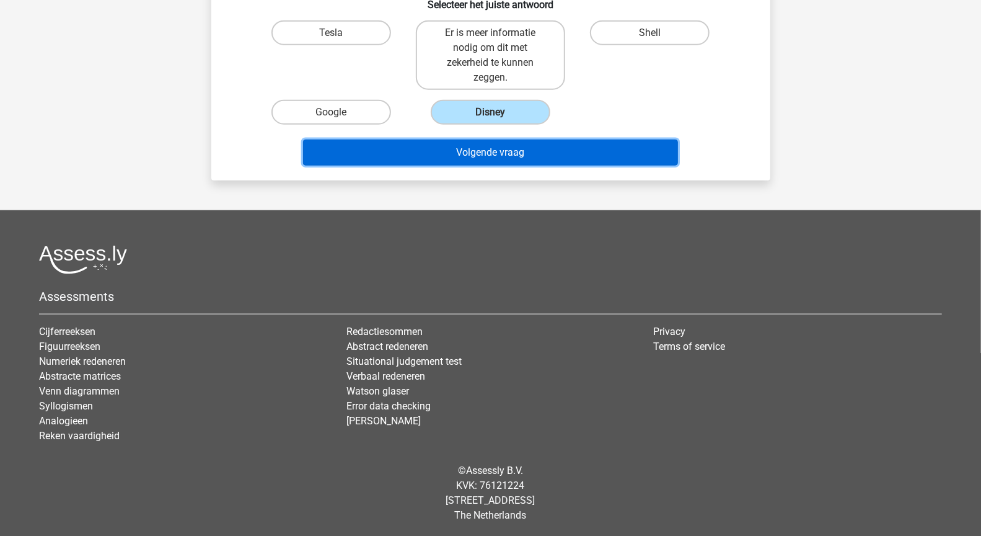
click at [504, 152] on button "Volgende vraag" at bounding box center [490, 152] width 375 height 26
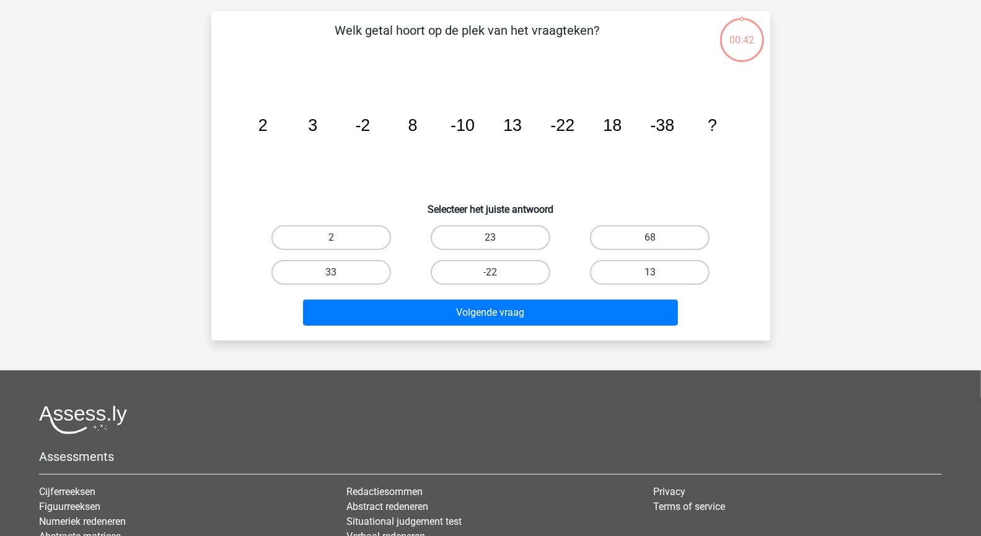
scroll to position [62, 0]
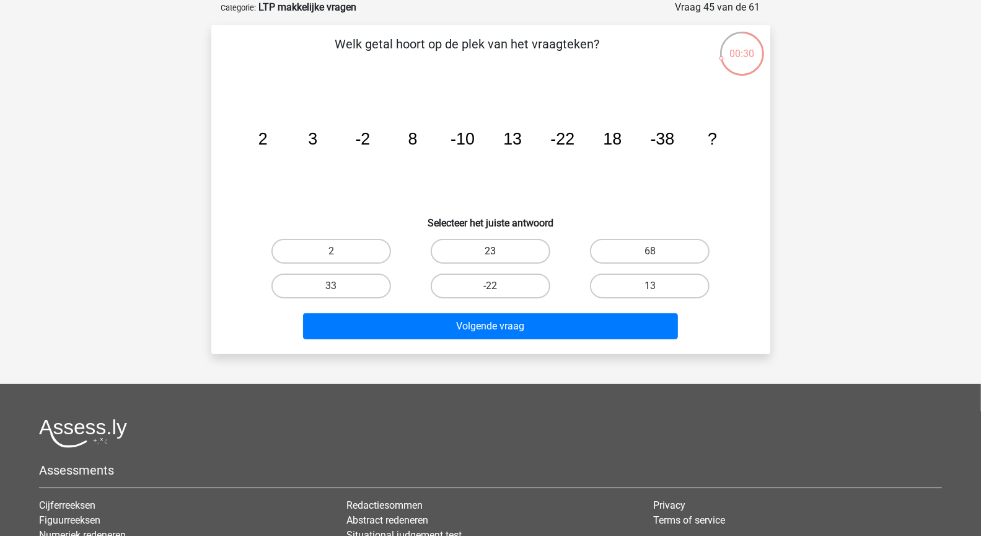
click at [503, 249] on label "23" at bounding box center [491, 251] width 120 height 25
click at [498, 251] on input "23" at bounding box center [494, 255] width 8 height 8
radio input "true"
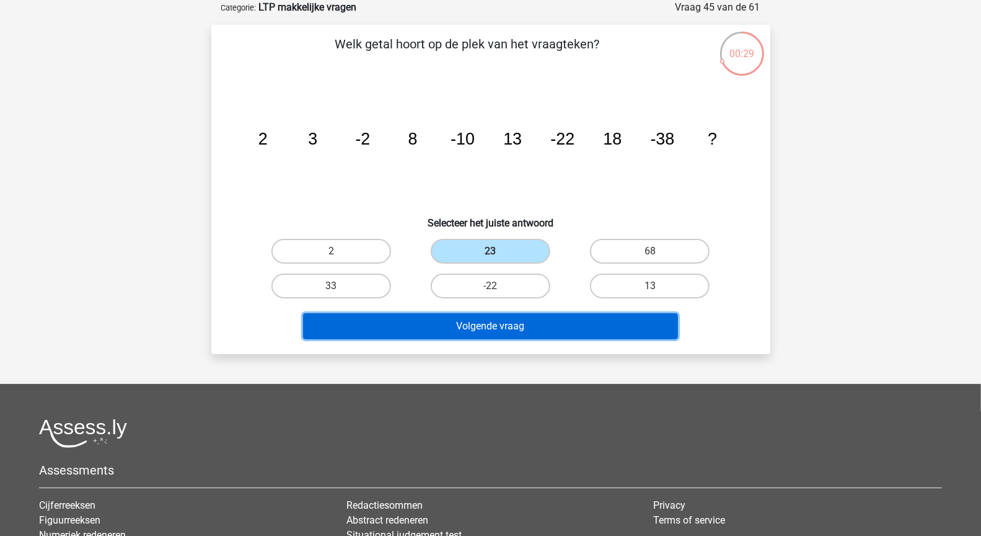
click at [521, 325] on button "Volgende vraag" at bounding box center [490, 326] width 375 height 26
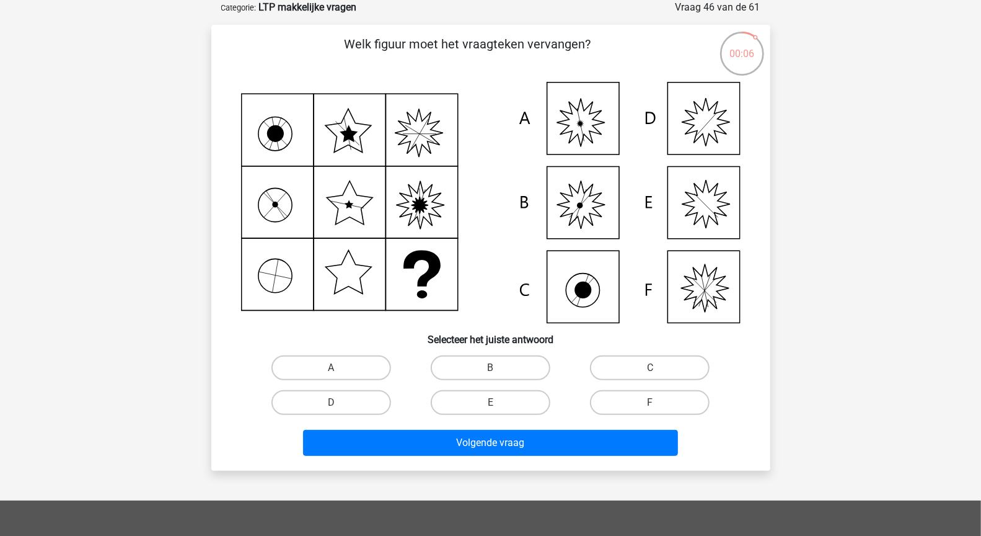
click at [710, 211] on icon at bounding box center [491, 202] width 500 height 241
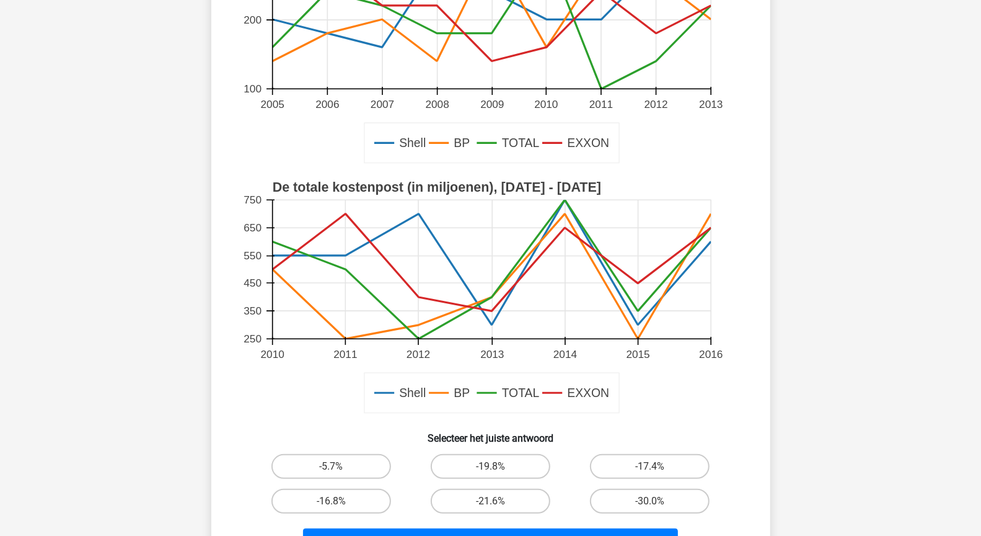
scroll to position [610, 0]
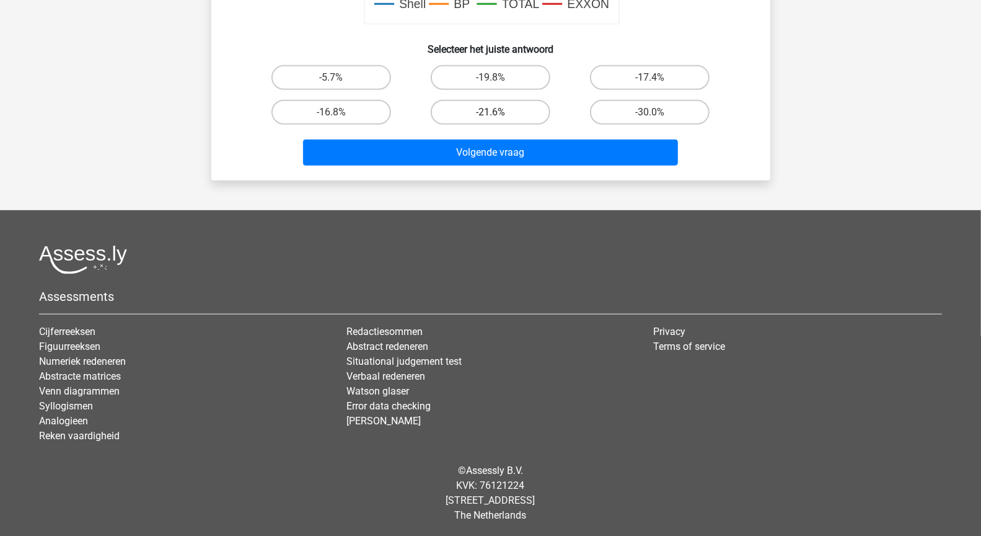
click at [498, 109] on label "-21.6%" at bounding box center [491, 112] width 120 height 25
click at [498, 112] on input "-21.6%" at bounding box center [494, 116] width 8 height 8
radio input "true"
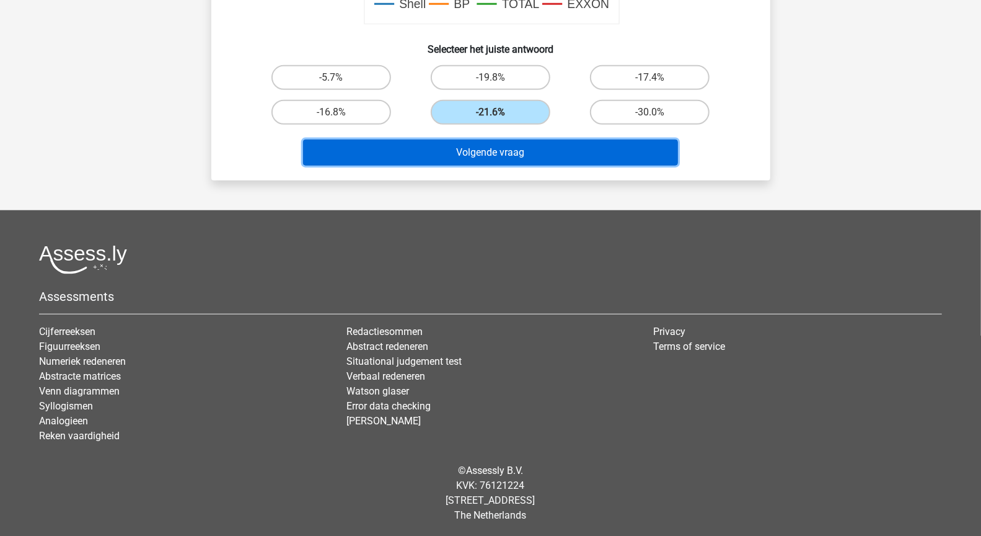
click at [523, 155] on button "Volgende vraag" at bounding box center [490, 152] width 375 height 26
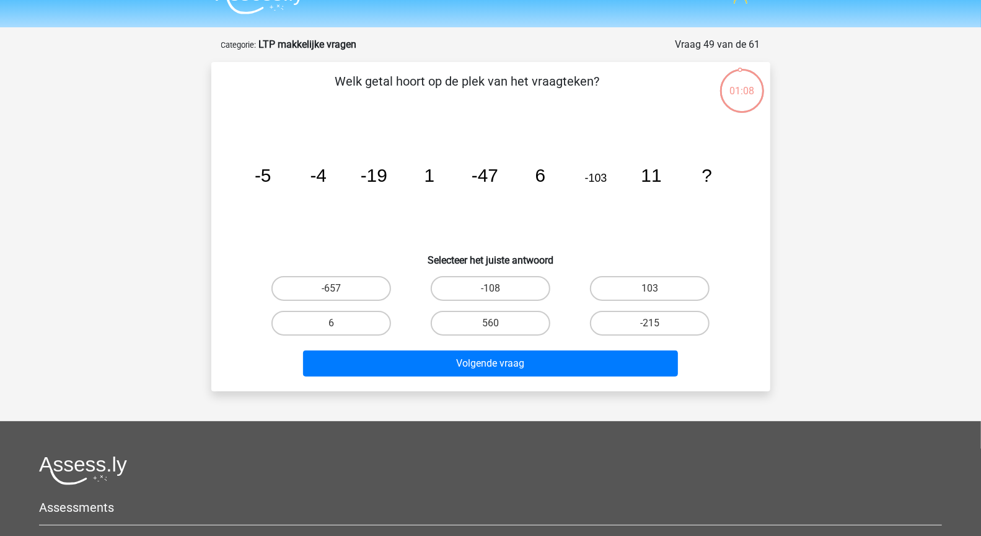
scroll to position [22, 0]
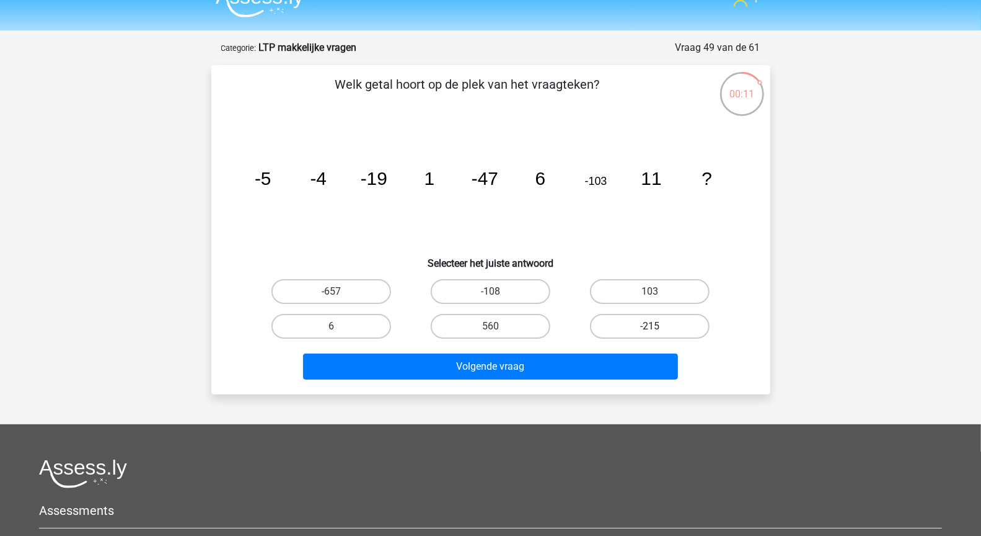
click at [643, 324] on label "-215" at bounding box center [650, 326] width 120 height 25
click at [650, 326] on input "-215" at bounding box center [654, 330] width 8 height 8
radio input "true"
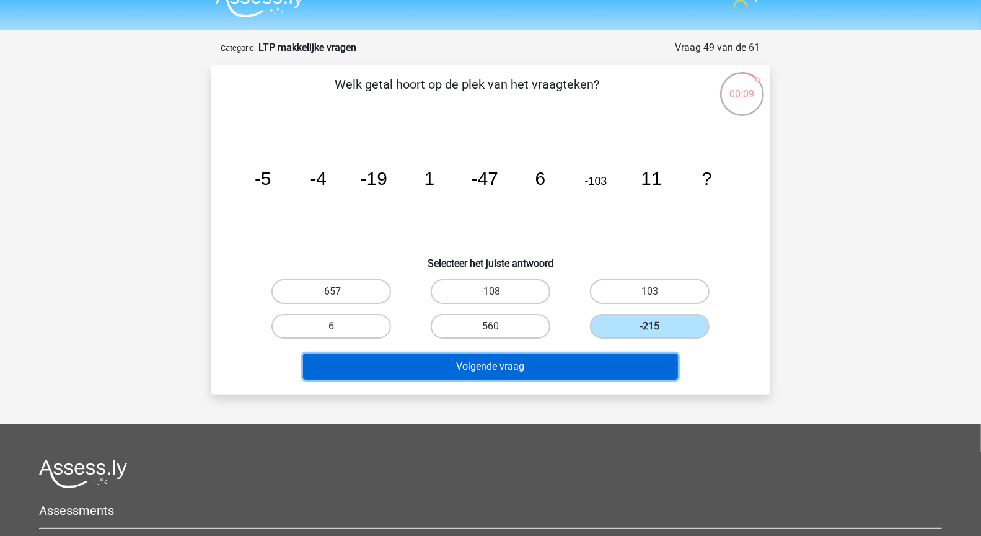
click at [635, 368] on button "Volgende vraag" at bounding box center [490, 366] width 375 height 26
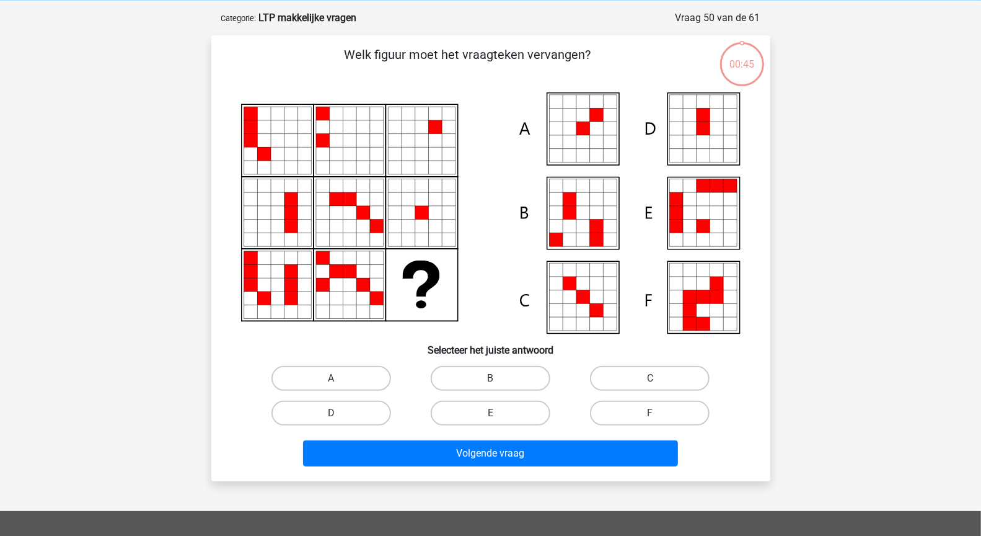
scroll to position [62, 0]
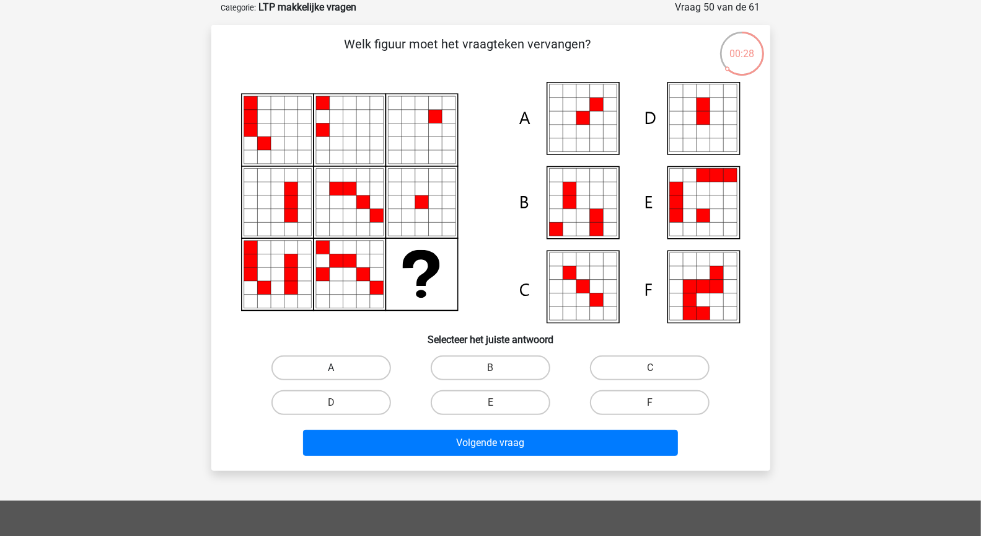
click at [333, 362] on label "A" at bounding box center [331, 367] width 120 height 25
click at [333, 368] on input "A" at bounding box center [335, 372] width 8 height 8
radio input "true"
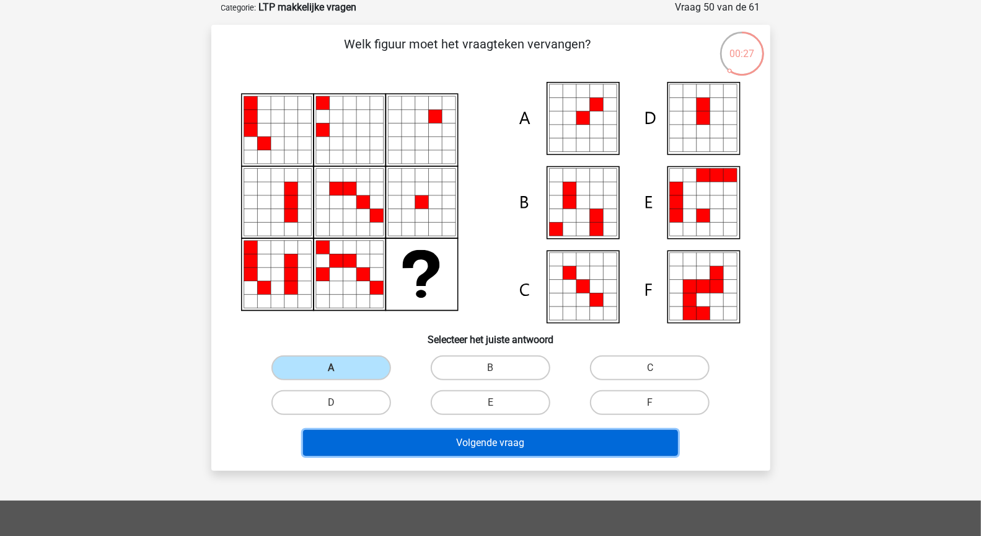
click at [475, 444] on button "Volgende vraag" at bounding box center [490, 443] width 375 height 26
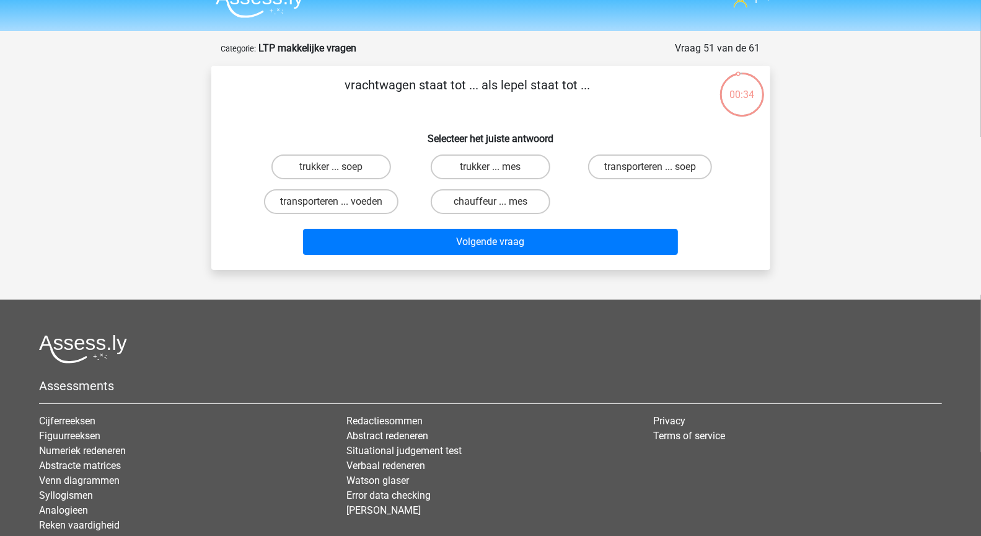
scroll to position [0, 0]
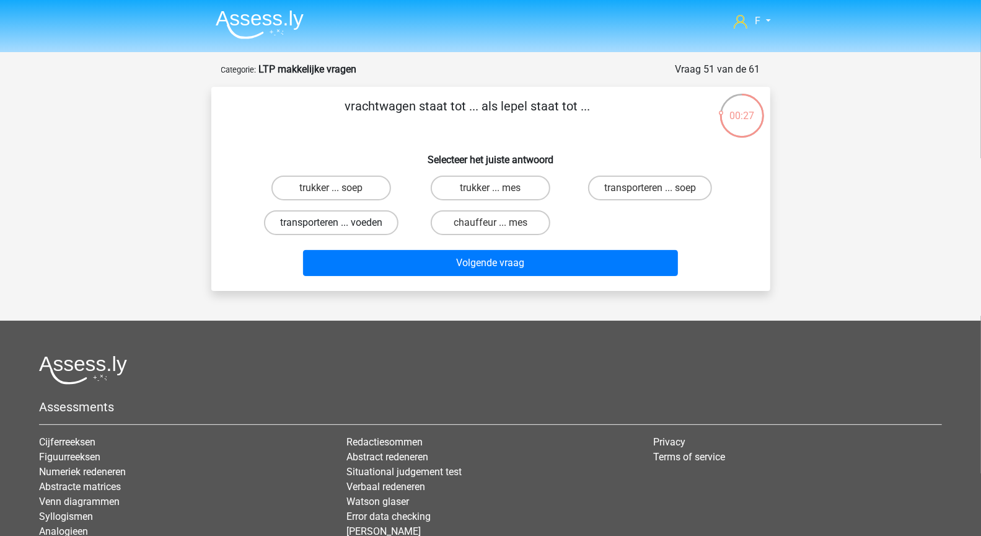
click at [352, 224] on label "transporteren ... voeden" at bounding box center [331, 222] width 134 height 25
click at [339, 224] on input "transporteren ... voeden" at bounding box center [335, 227] width 8 height 8
radio input "true"
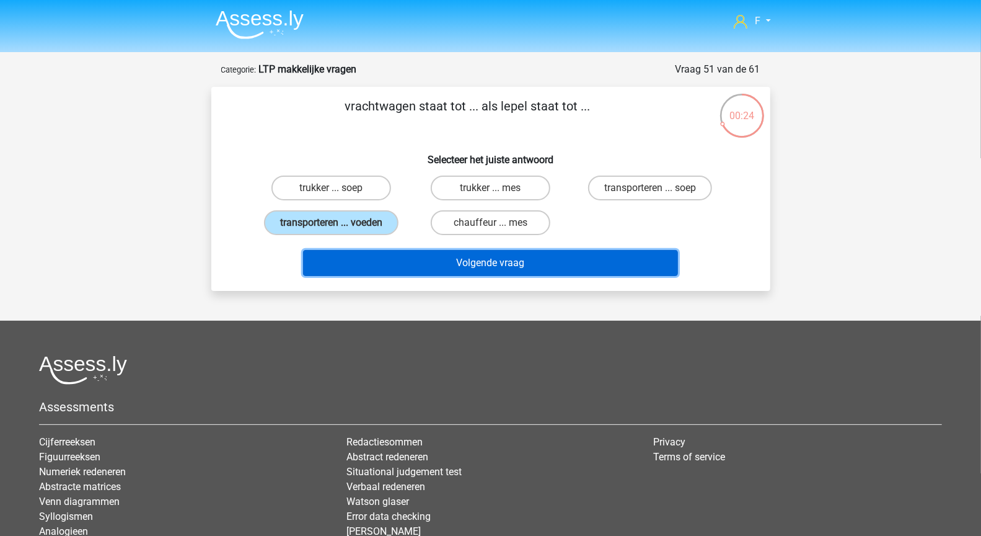
click at [402, 259] on button "Volgende vraag" at bounding box center [490, 263] width 375 height 26
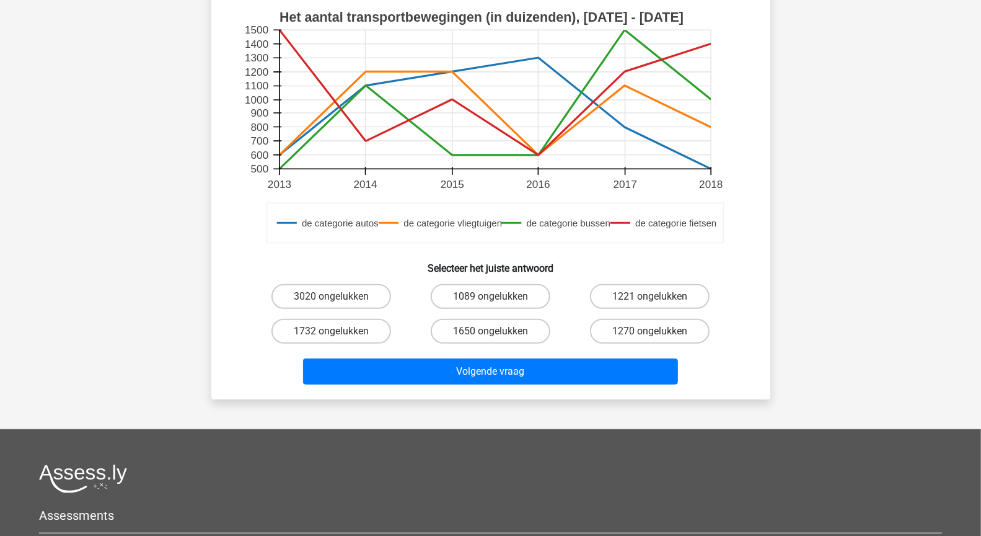
scroll to position [412, 0]
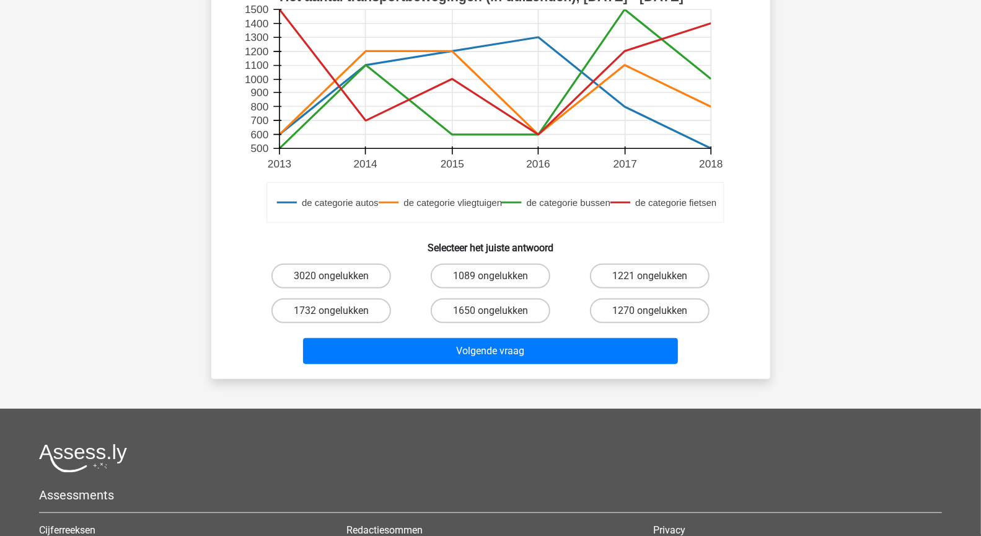
click at [495, 312] on input "1650 ongelukken" at bounding box center [494, 315] width 8 height 8
radio input "true"
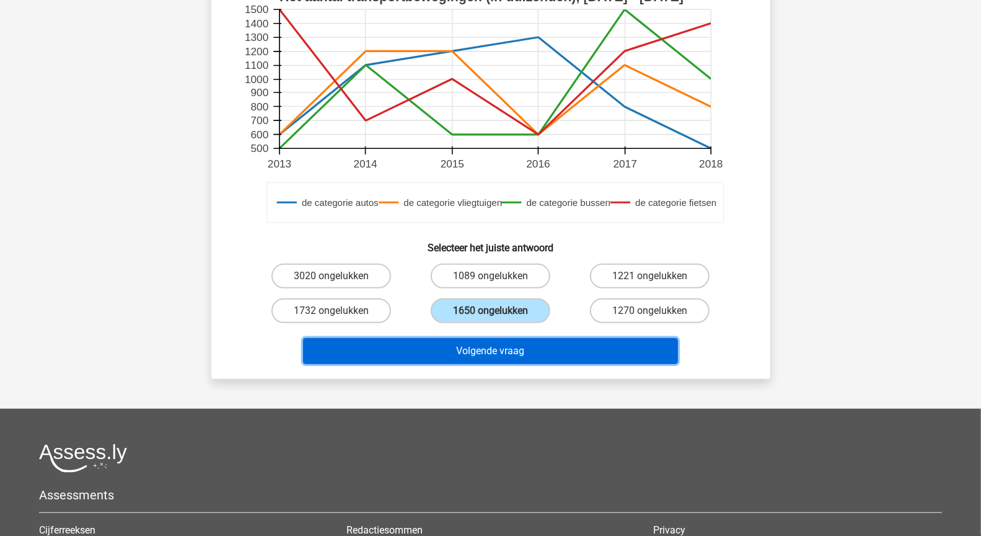
click at [518, 358] on button "Volgende vraag" at bounding box center [490, 351] width 375 height 26
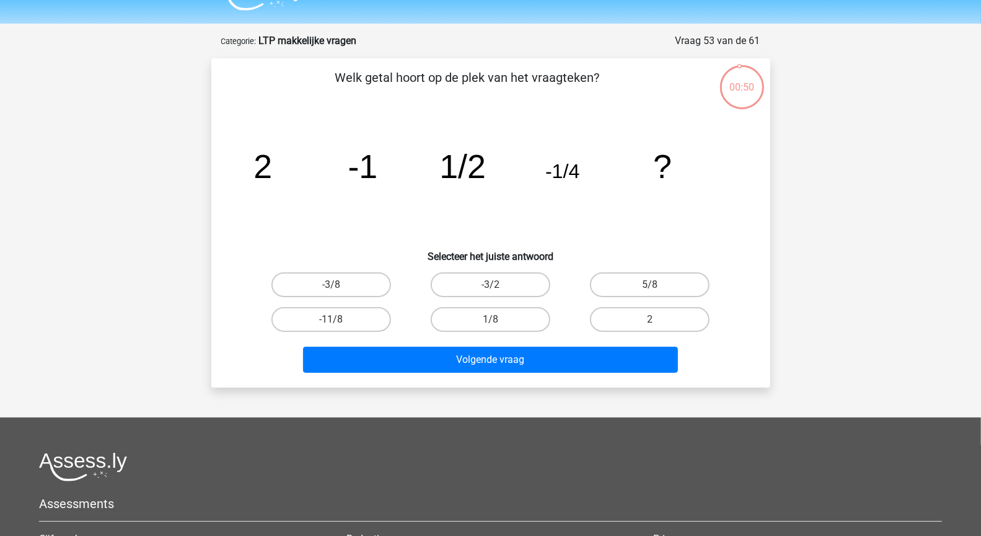
scroll to position [7, 0]
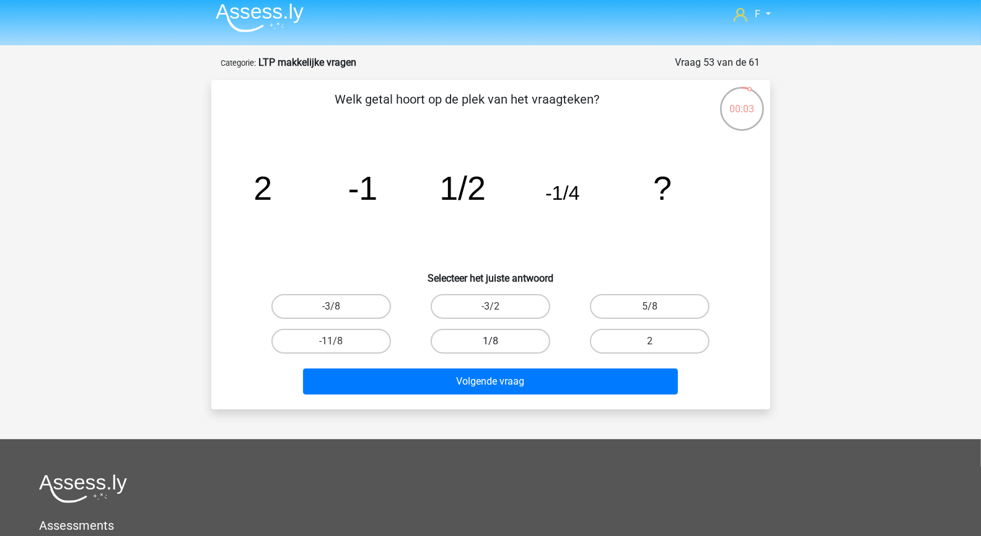
click at [511, 335] on label "1/8" at bounding box center [491, 341] width 120 height 25
click at [498, 341] on input "1/8" at bounding box center [494, 345] width 8 height 8
radio input "true"
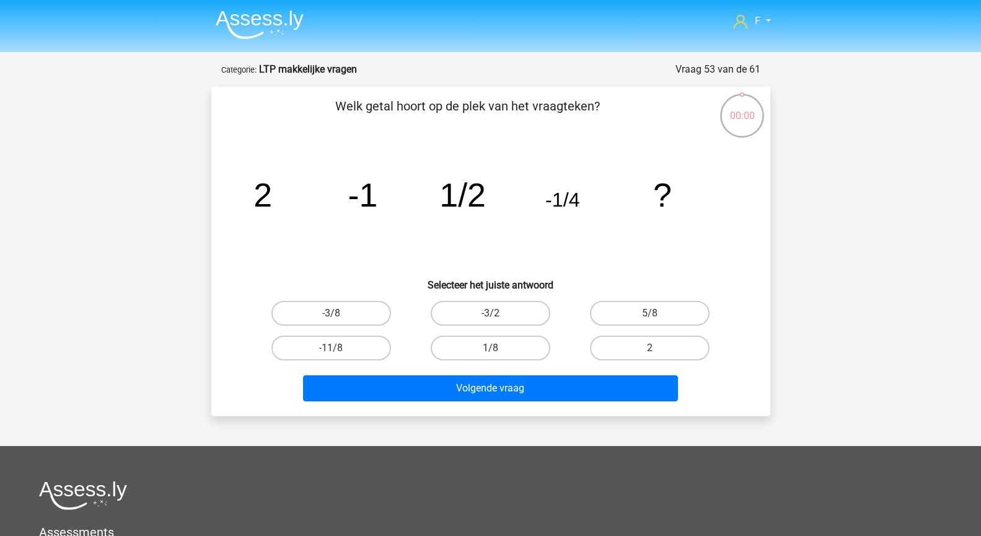
scroll to position [7, 0]
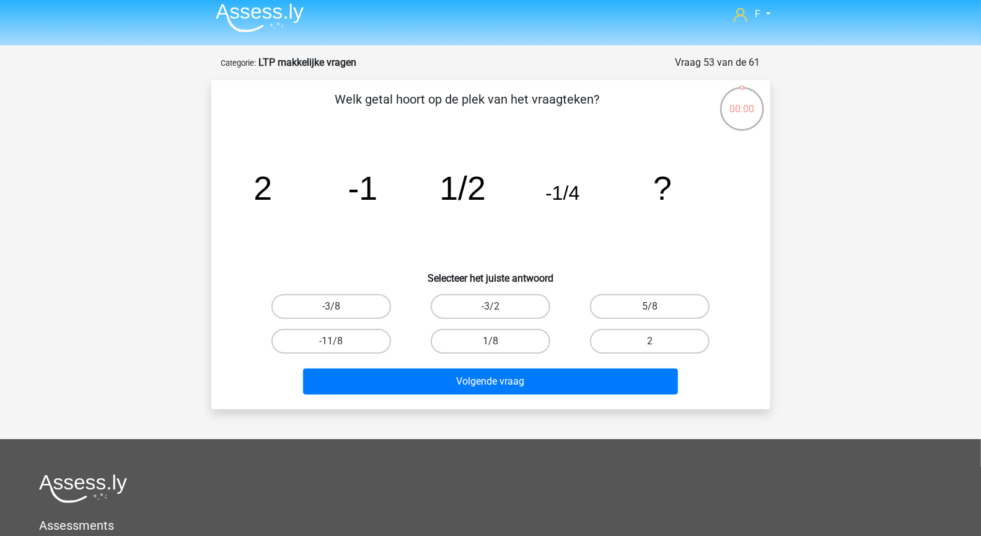
click at [513, 381] on button "Volgende vraag" at bounding box center [490, 381] width 375 height 26
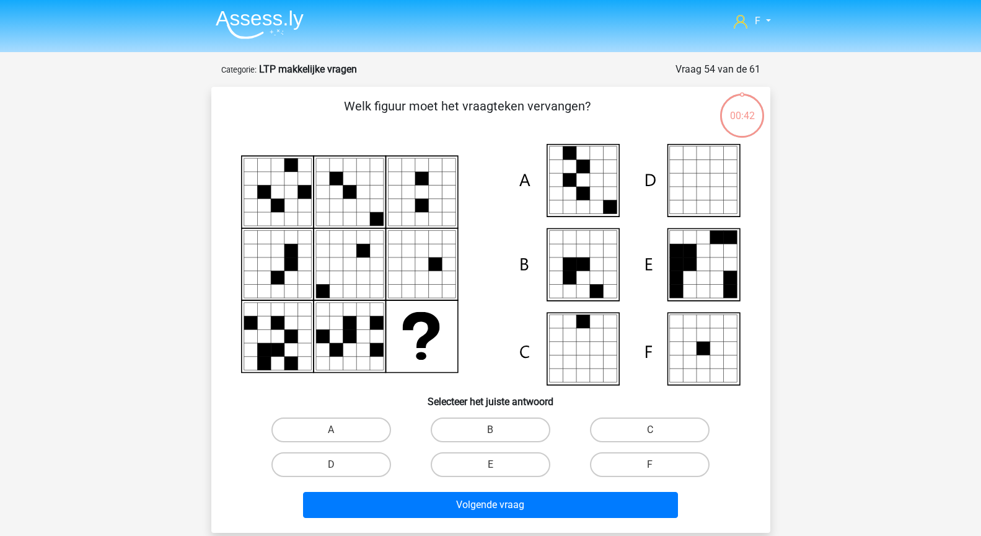
scroll to position [7, 0]
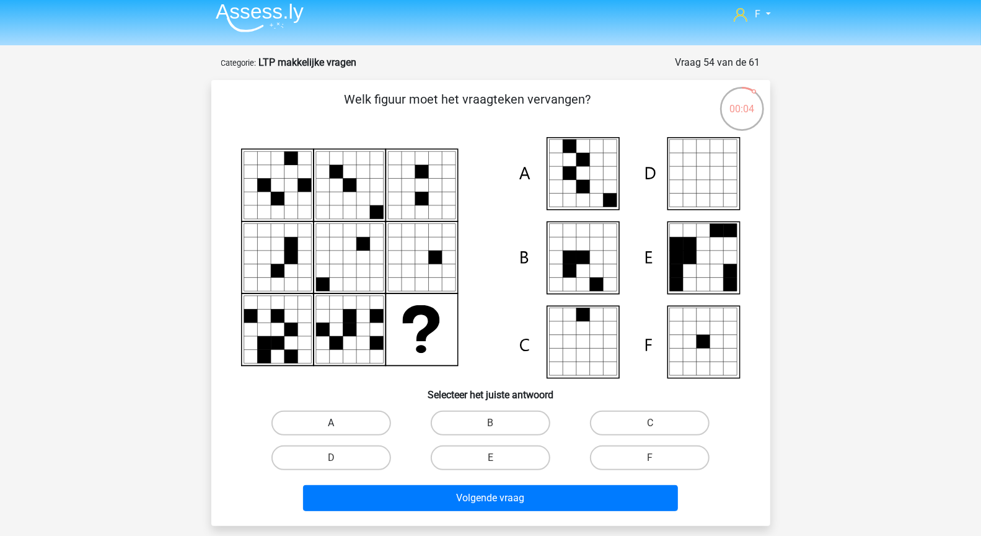
click at [355, 412] on label "A" at bounding box center [331, 422] width 120 height 25
click at [339, 423] on input "A" at bounding box center [335, 427] width 8 height 8
radio input "true"
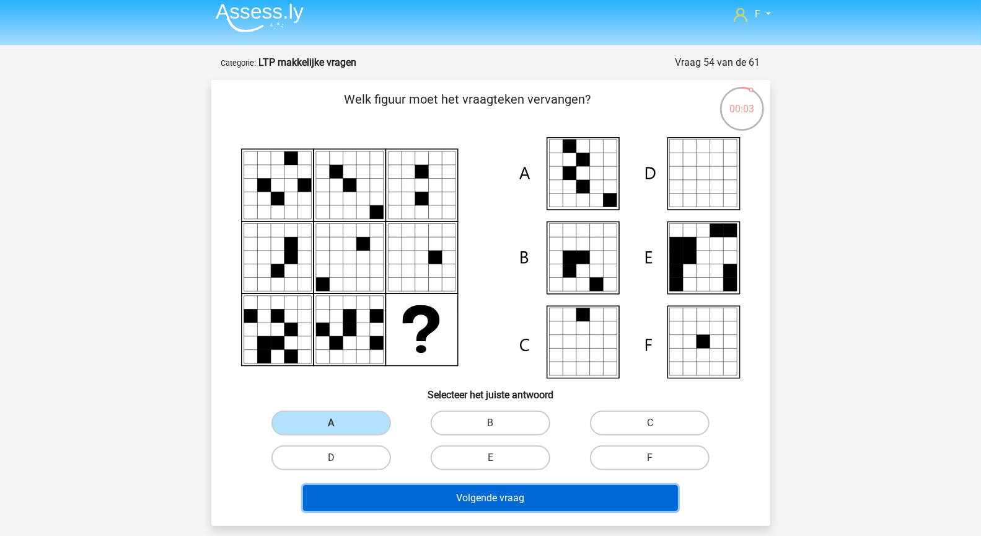
click at [428, 495] on button "Volgende vraag" at bounding box center [490, 498] width 375 height 26
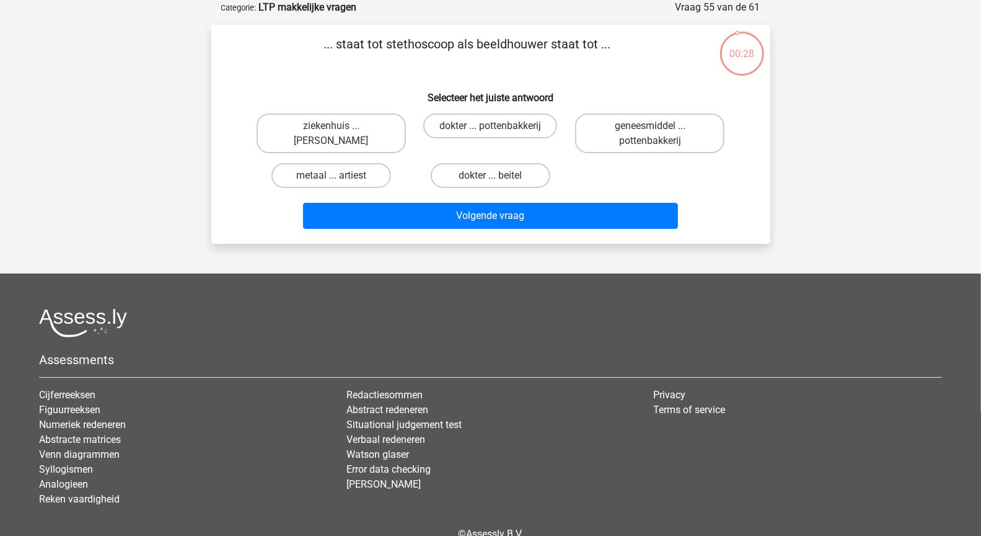
scroll to position [0, 0]
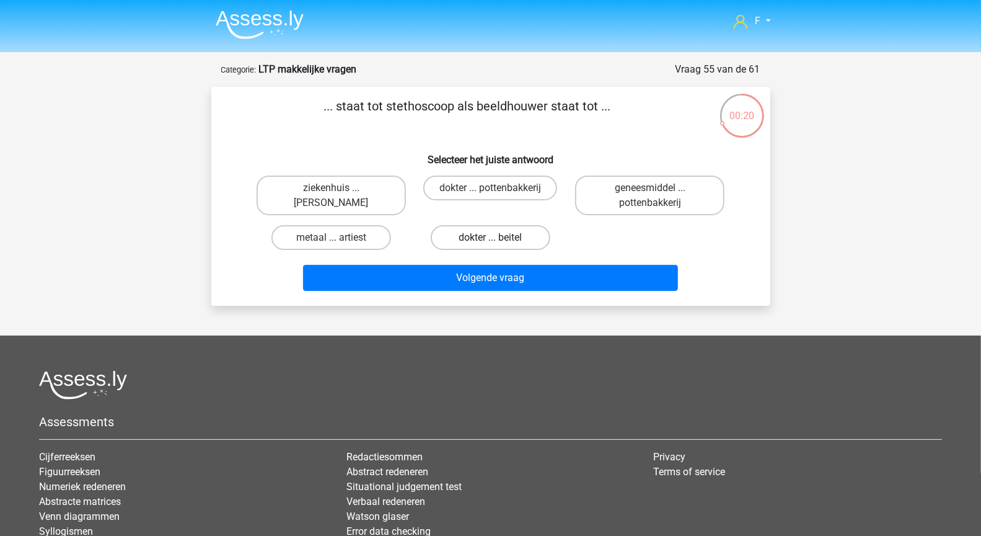
click at [509, 240] on label "dokter ... beitel" at bounding box center [491, 237] width 120 height 25
click at [498, 240] on input "dokter ... beitel" at bounding box center [494, 241] width 8 height 8
radio input "true"
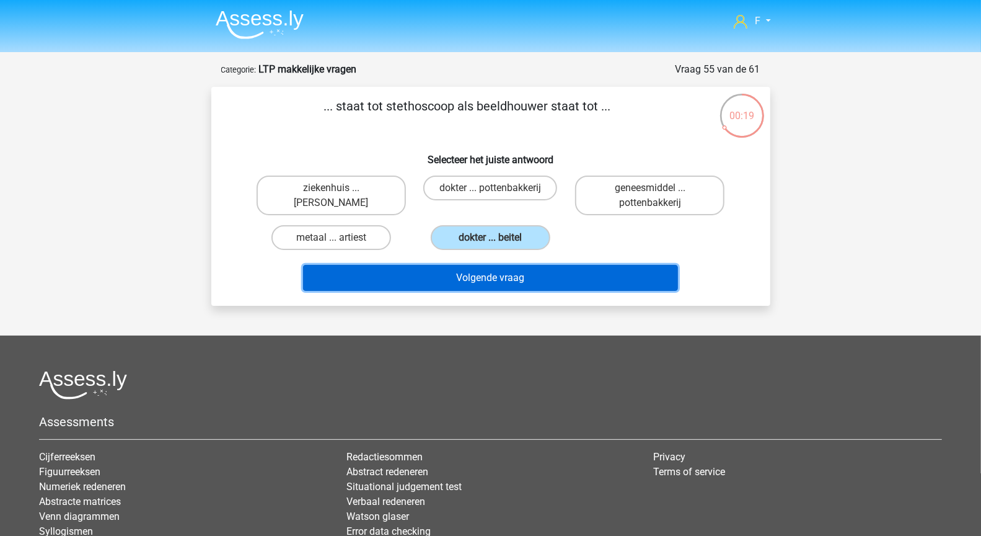
click at [525, 281] on button "Volgende vraag" at bounding box center [490, 278] width 375 height 26
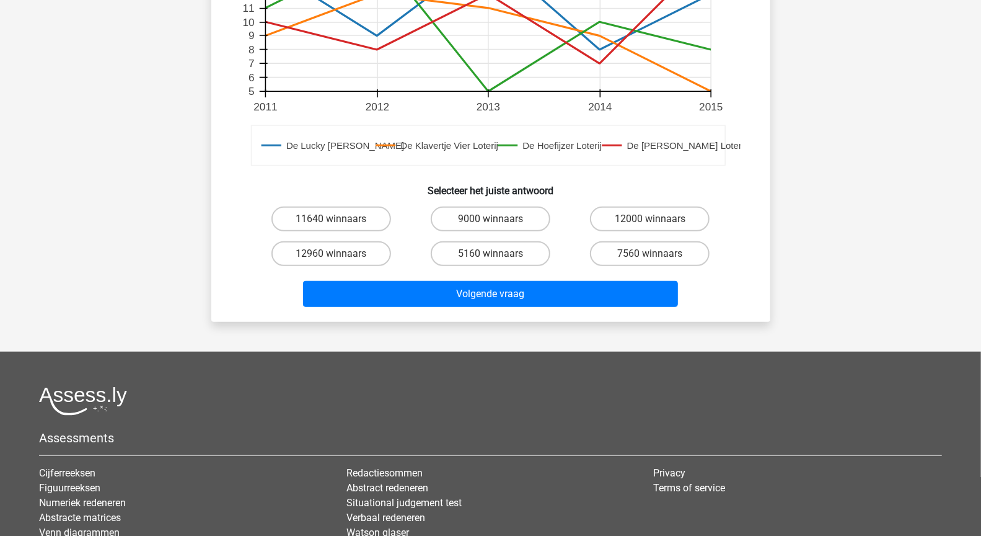
scroll to position [610, 0]
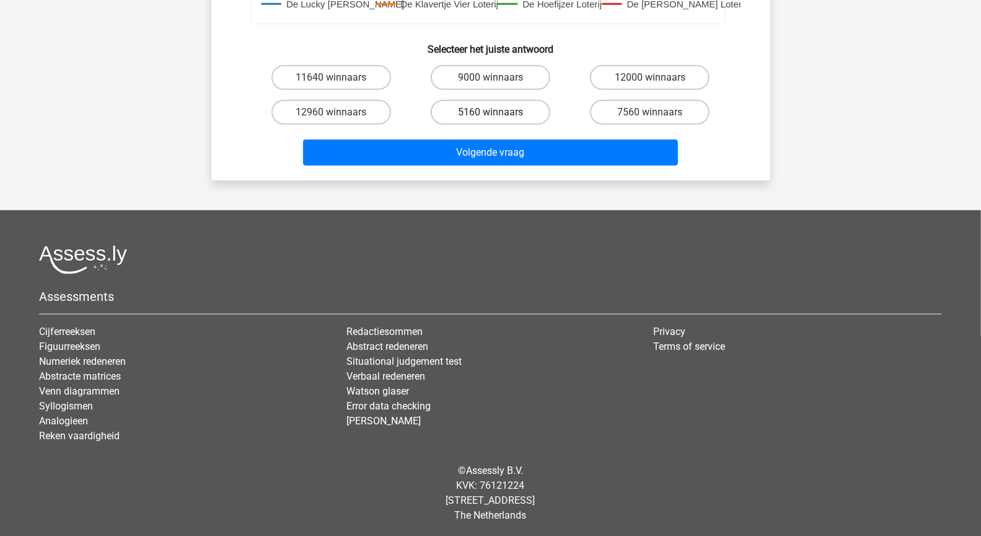
click at [490, 114] on label "5160 winnaars" at bounding box center [491, 112] width 120 height 25
click at [490, 114] on input "5160 winnaars" at bounding box center [494, 116] width 8 height 8
radio input "true"
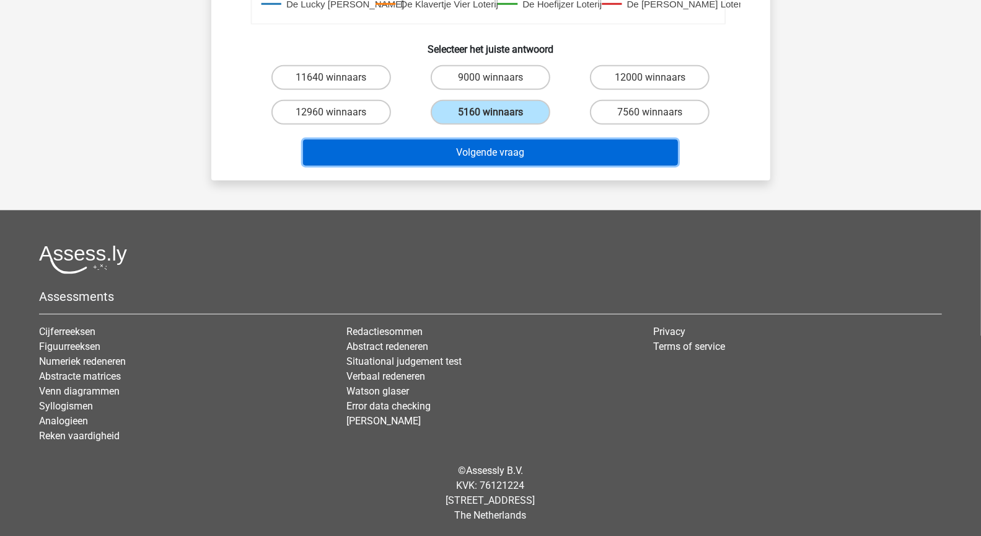
click at [507, 154] on button "Volgende vraag" at bounding box center [490, 152] width 375 height 26
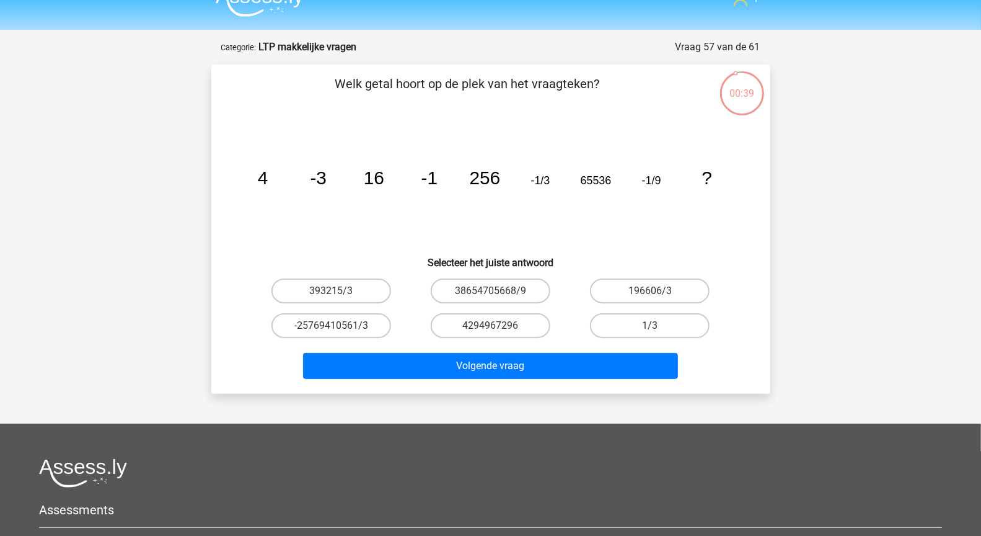
scroll to position [21, 0]
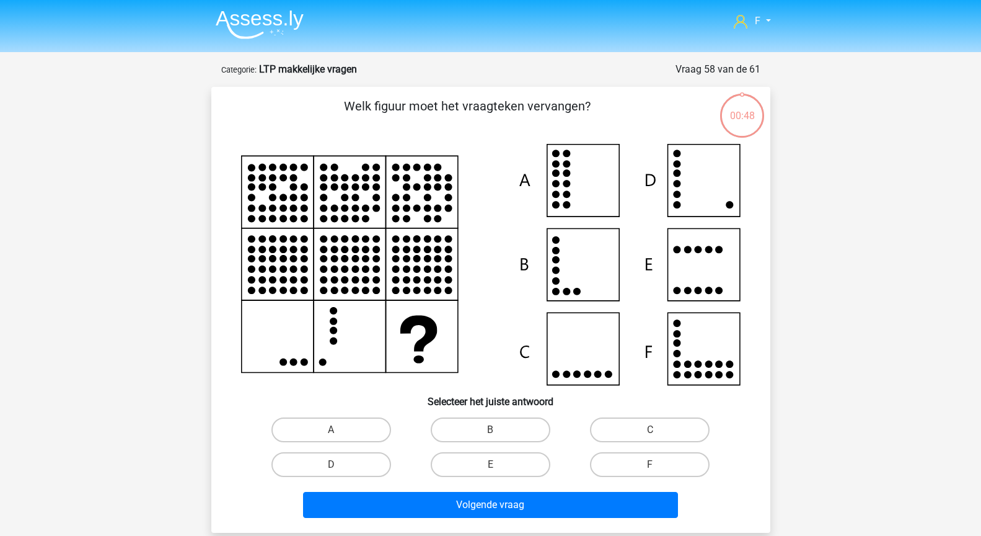
scroll to position [21, 0]
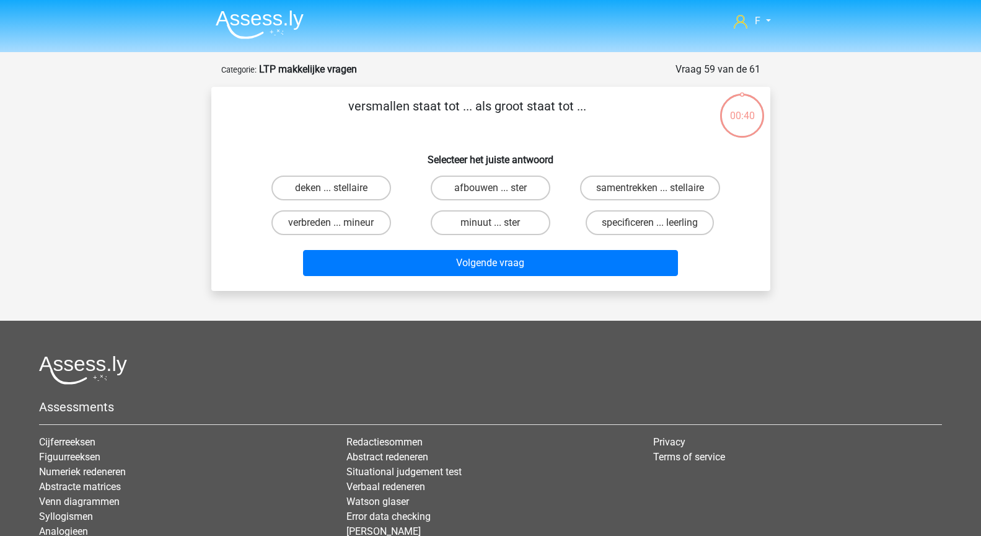
scroll to position [21, 0]
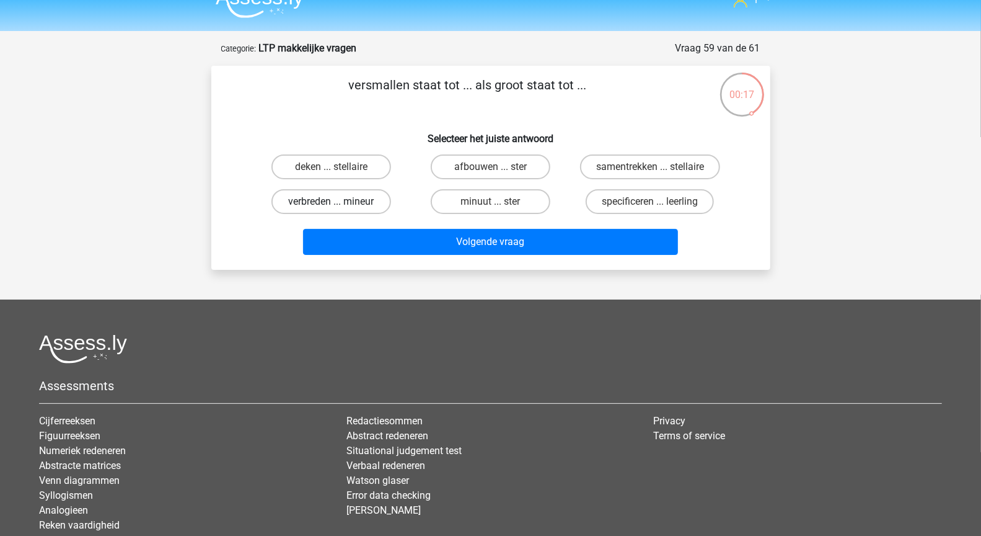
click at [343, 202] on label "verbreden ... mineur" at bounding box center [331, 201] width 120 height 25
click at [339, 202] on input "verbreden ... mineur" at bounding box center [335, 205] width 8 height 8
radio input "true"
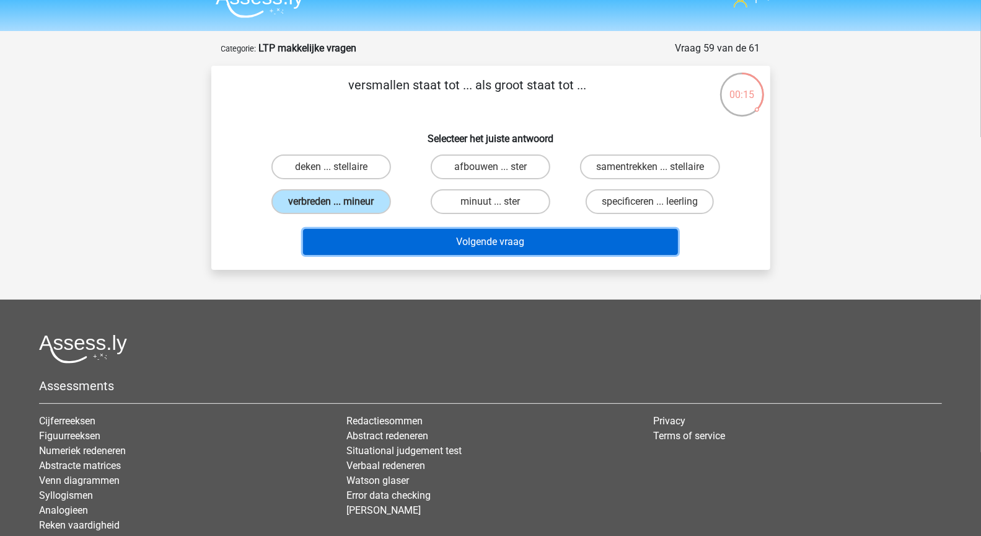
click at [383, 240] on button "Volgende vraag" at bounding box center [490, 242] width 375 height 26
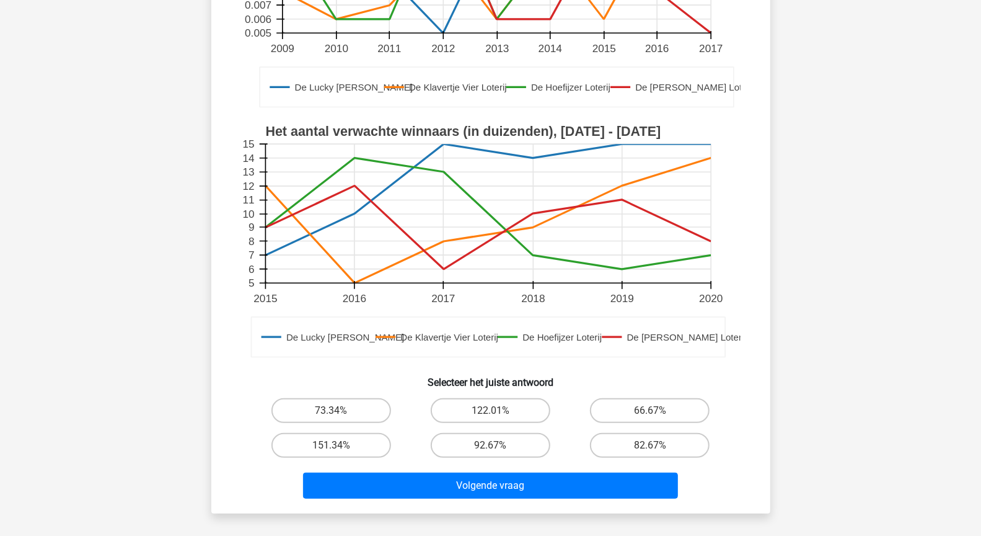
scroll to position [610, 0]
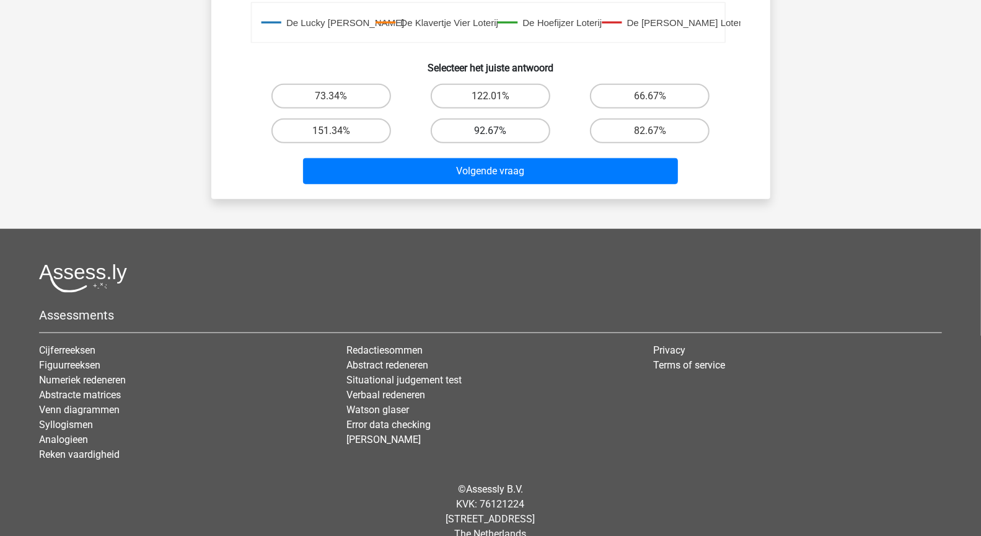
click at [486, 118] on label "92.67%" at bounding box center [491, 130] width 120 height 25
click at [490, 131] on input "92.67%" at bounding box center [494, 135] width 8 height 8
radio input "true"
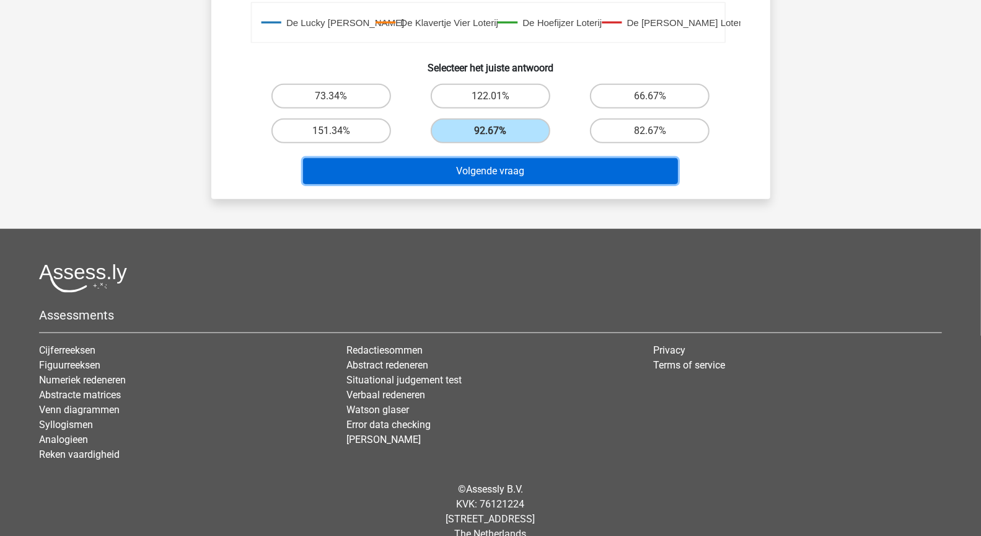
click at [499, 158] on button "Volgende vraag" at bounding box center [490, 171] width 375 height 26
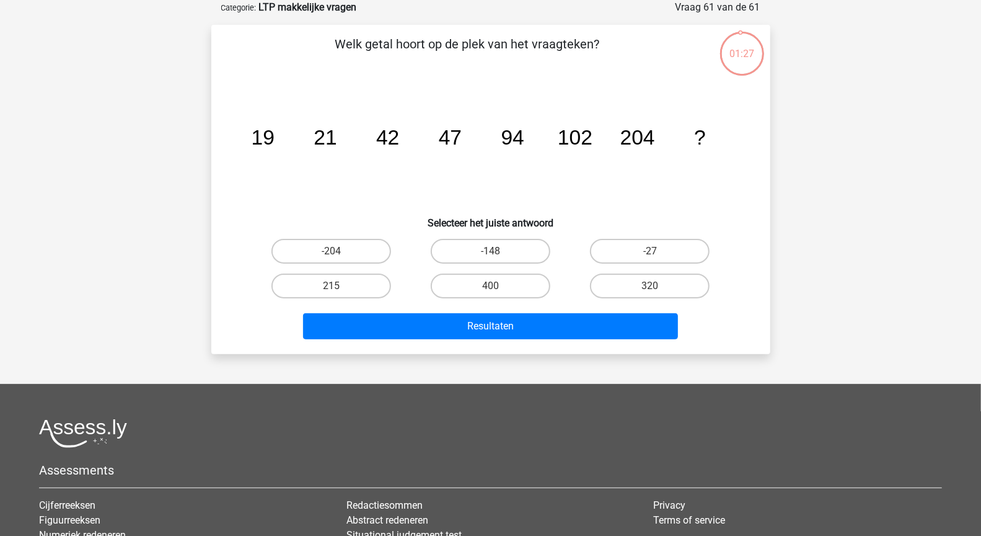
scroll to position [0, 0]
